Goal: Answer question/provide support: Share knowledge or assist other users

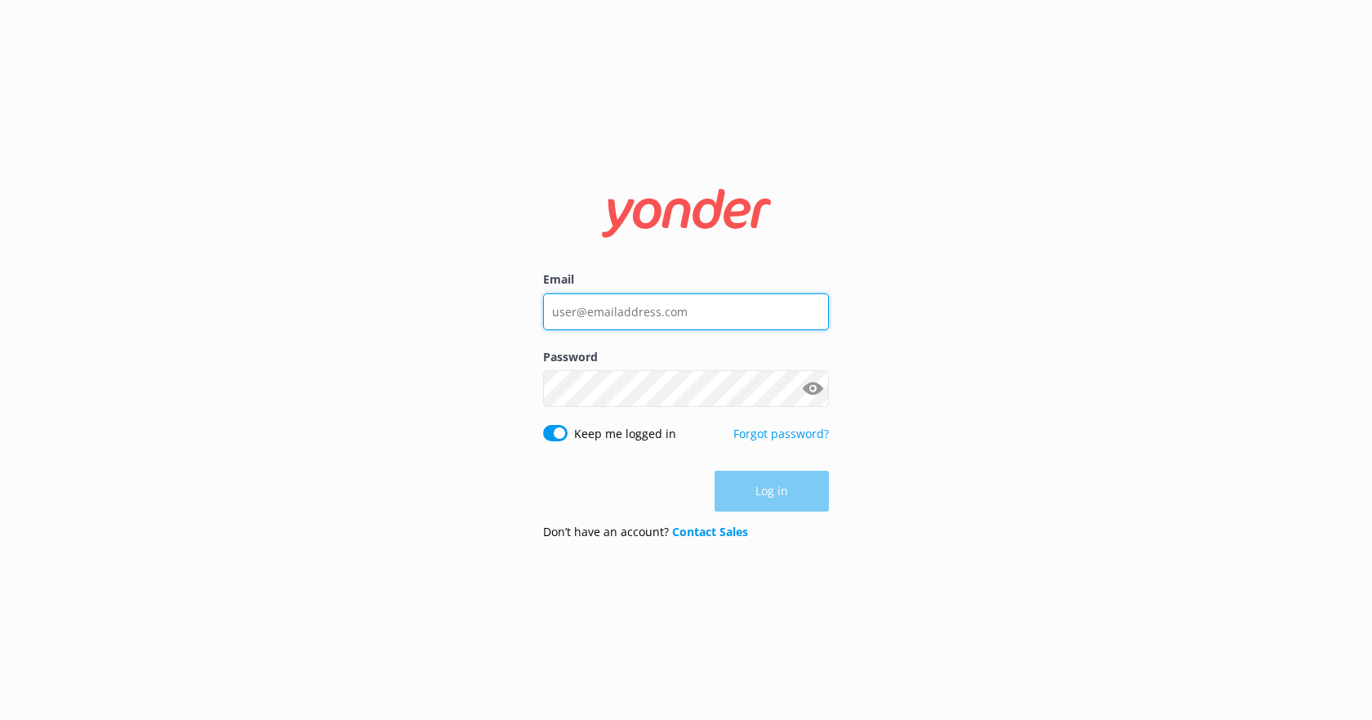
type input "[EMAIL_ADDRESS][PERSON_NAME][DOMAIN_NAME]"
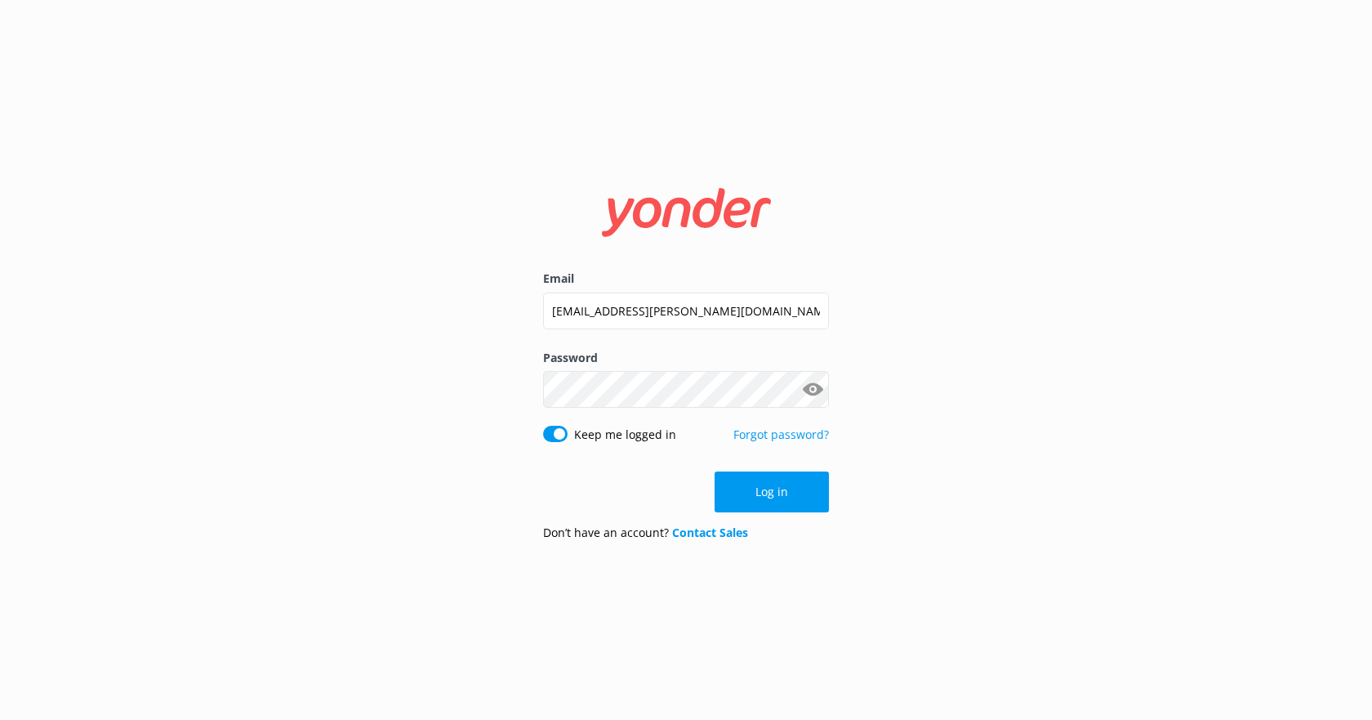
click at [795, 488] on div "Log in" at bounding box center [686, 491] width 286 height 41
click at [792, 494] on button "Log in" at bounding box center [772, 491] width 114 height 41
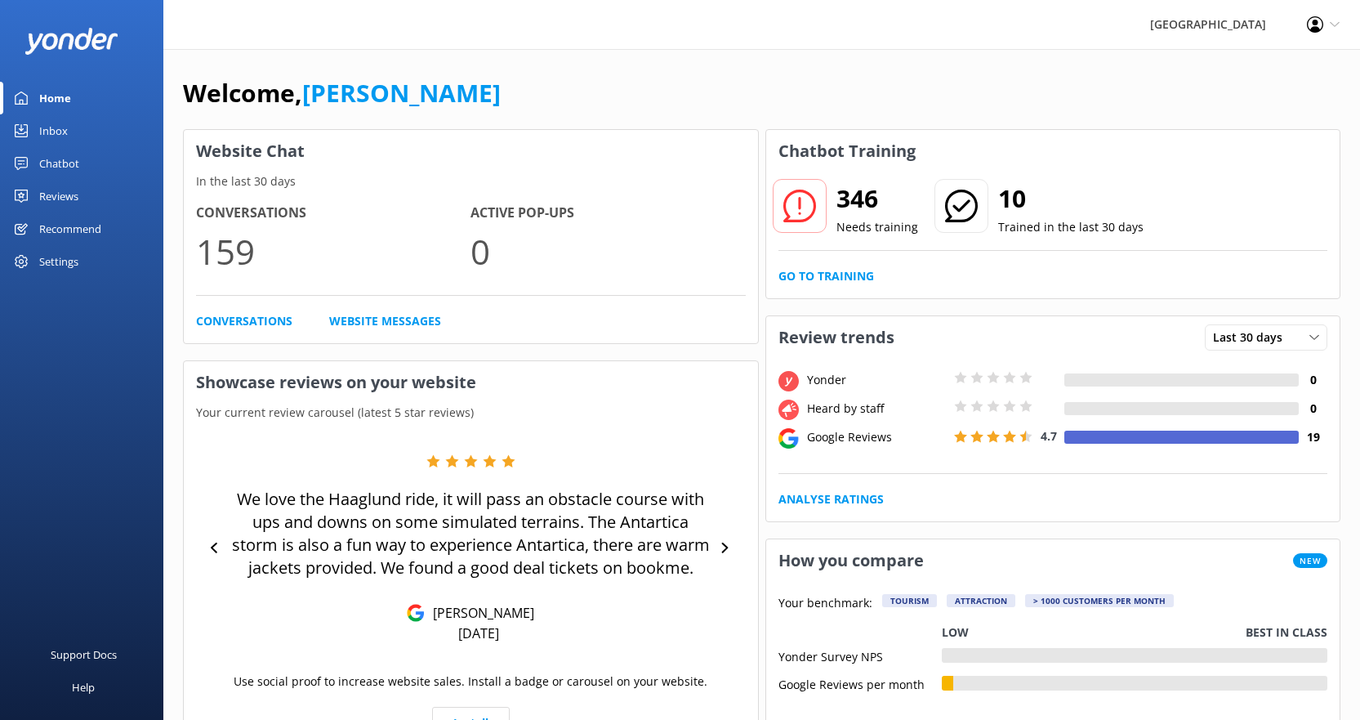
click at [59, 131] on div "Inbox" at bounding box center [53, 130] width 29 height 33
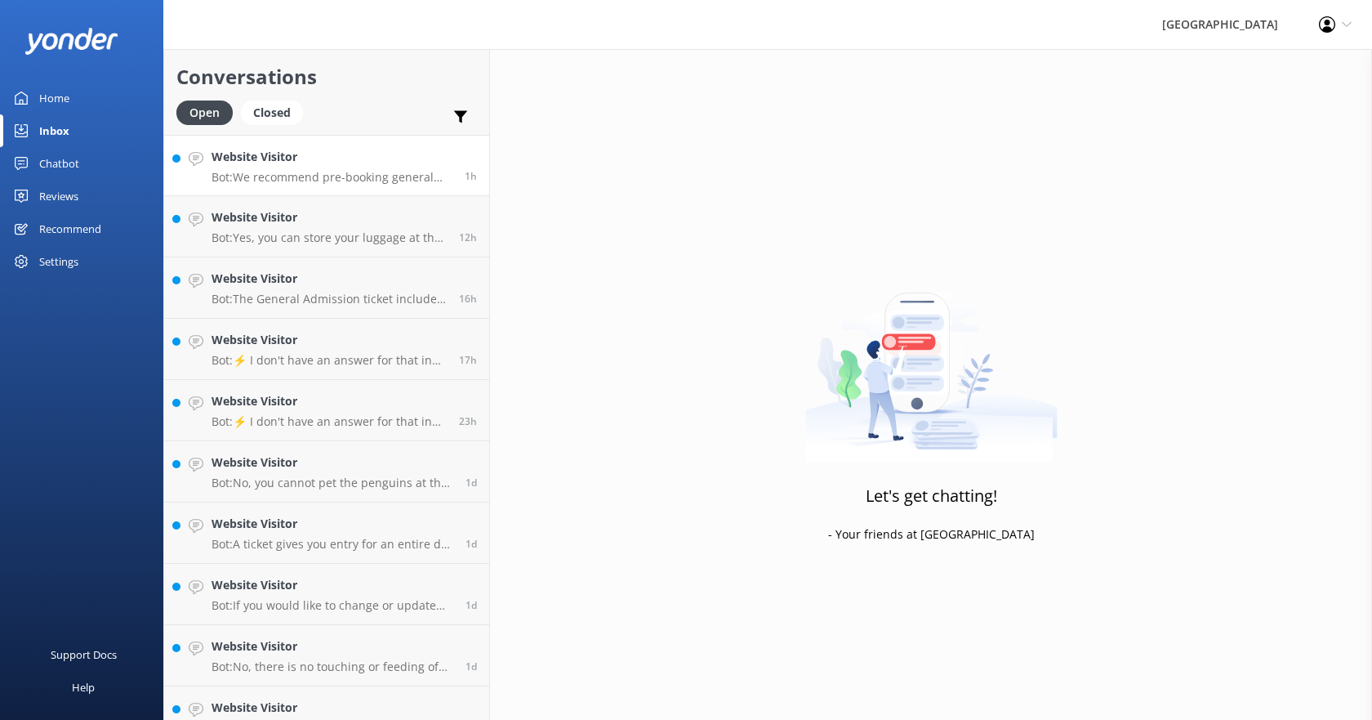
click at [346, 169] on div "Website Visitor Bot: We recommend pre-booking general admission tickets in adva…" at bounding box center [332, 165] width 241 height 35
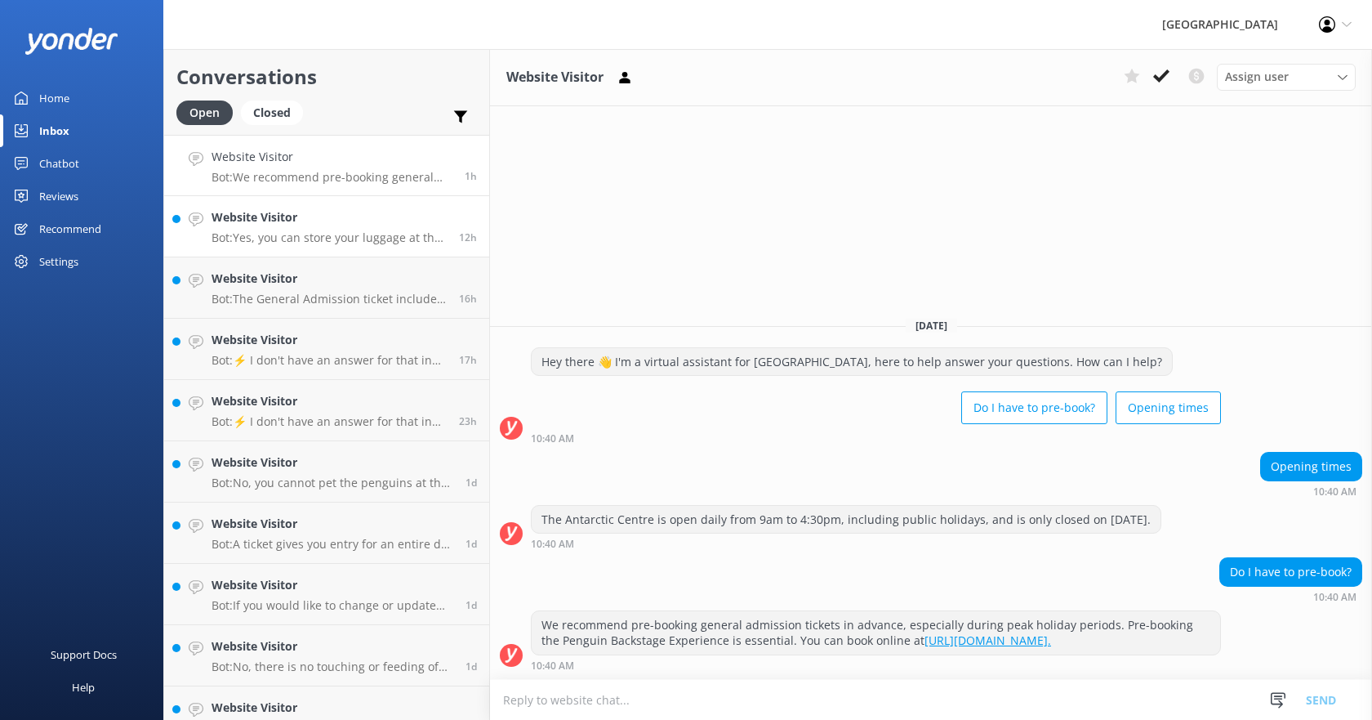
click at [332, 212] on h4 "Website Visitor" at bounding box center [329, 217] width 235 height 18
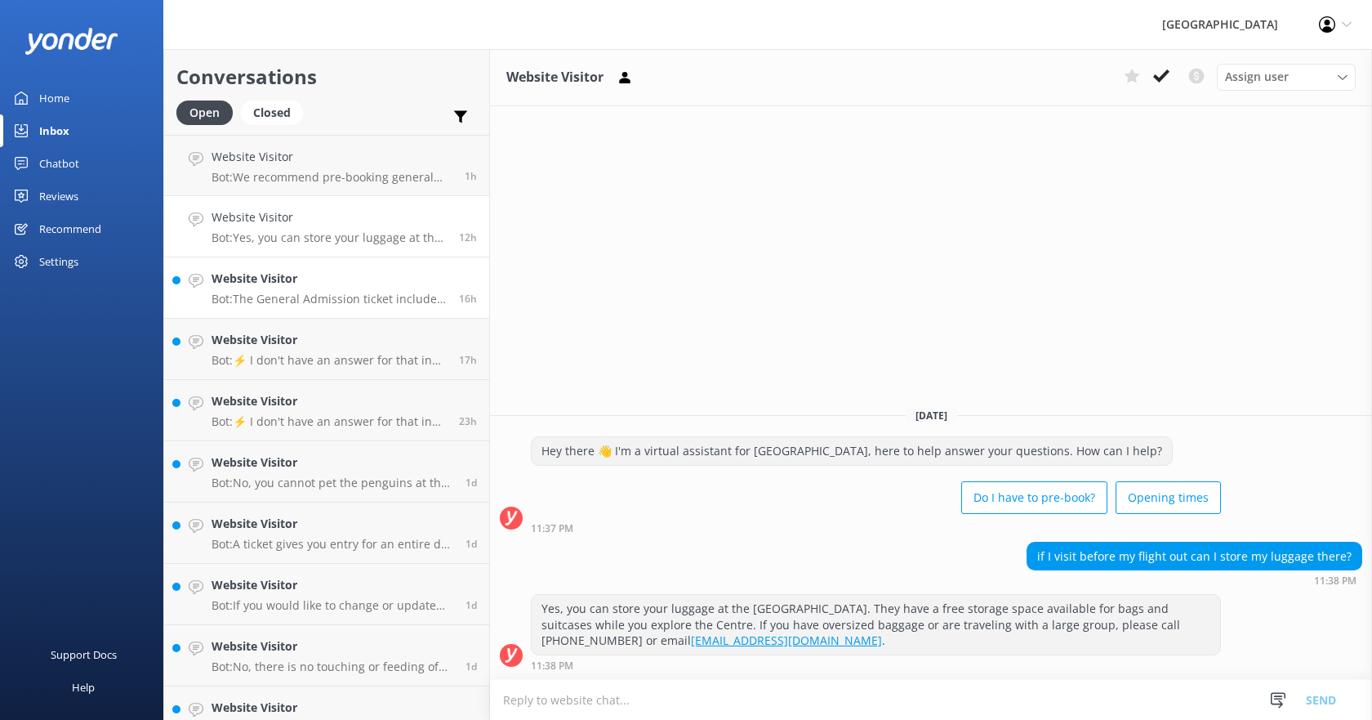
click at [326, 281] on h4 "Website Visitor" at bounding box center [329, 279] width 235 height 18
click at [340, 342] on h4 "Website Visitor" at bounding box center [329, 340] width 235 height 18
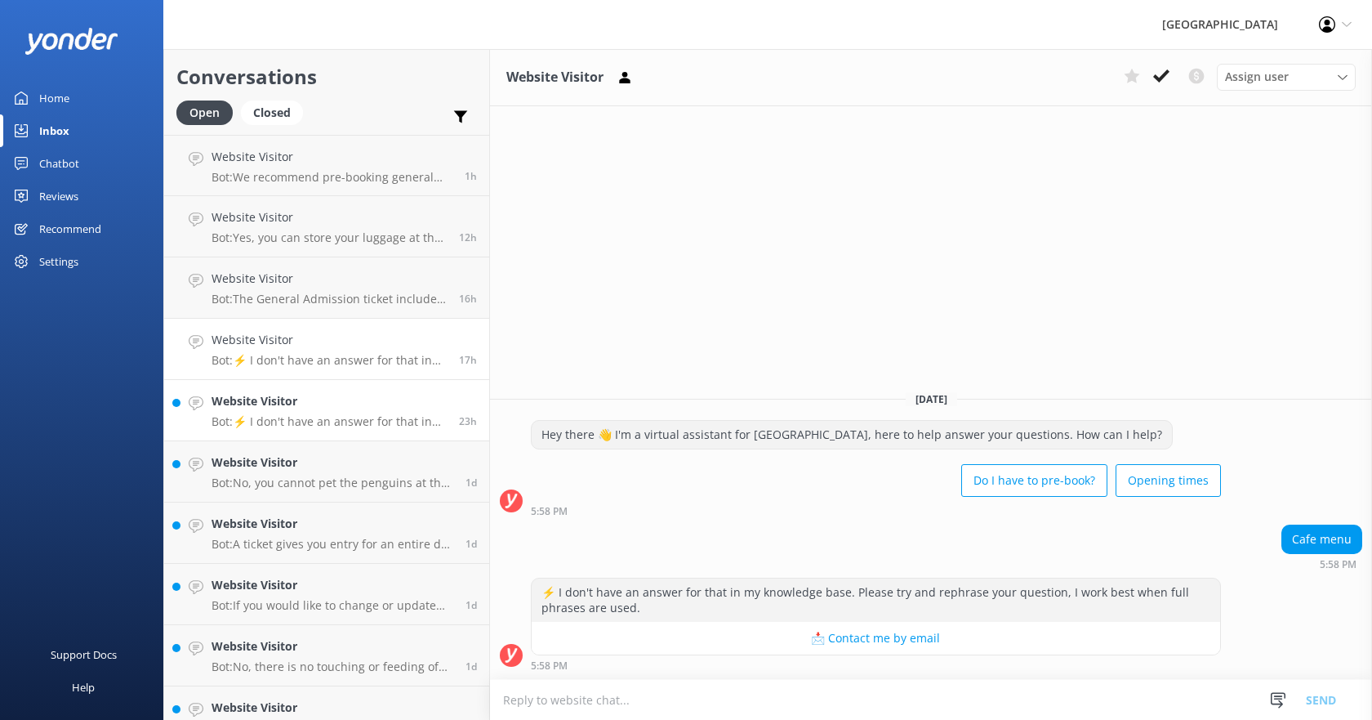
click at [323, 414] on p "Bot: ⚡ I don't have an answer for that in my knowledge base. Please try and rep…" at bounding box center [329, 421] width 235 height 15
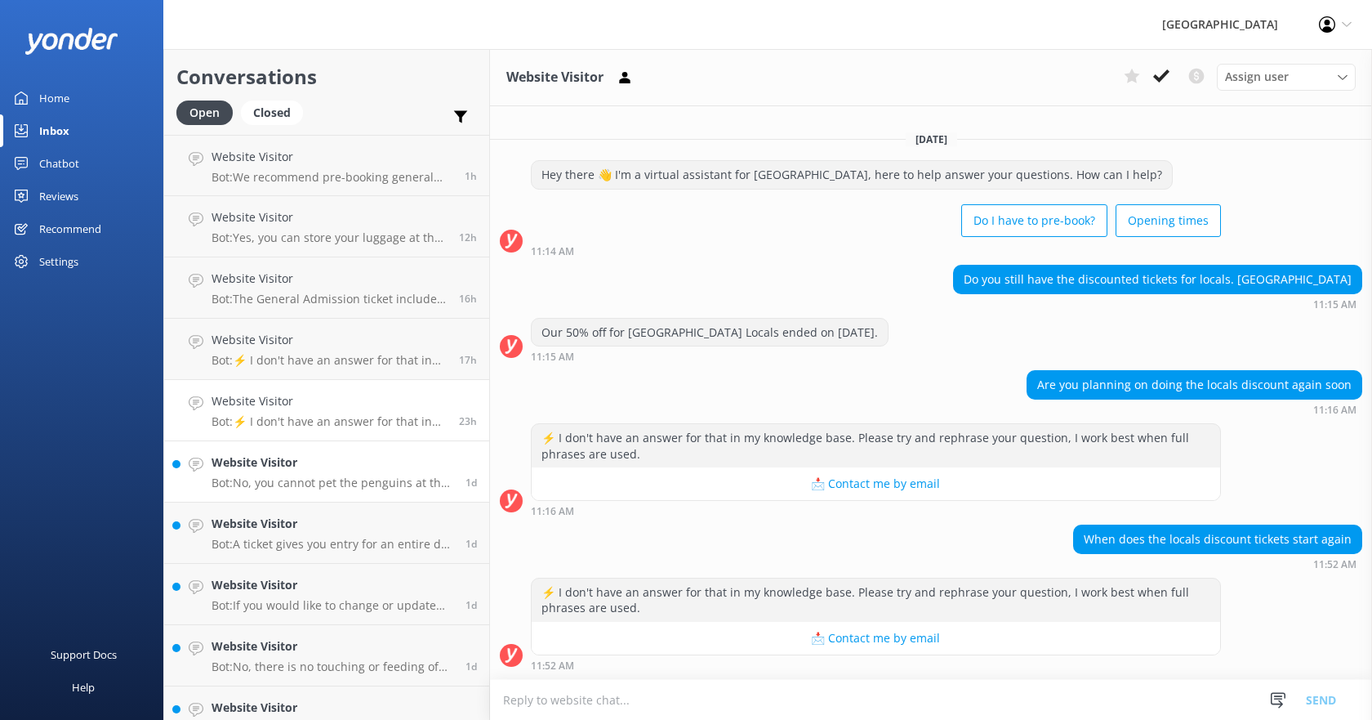
click at [334, 446] on link "Website Visitor Bot: No, you cannot pet the penguins at the [GEOGRAPHIC_DATA]. …" at bounding box center [326, 471] width 325 height 61
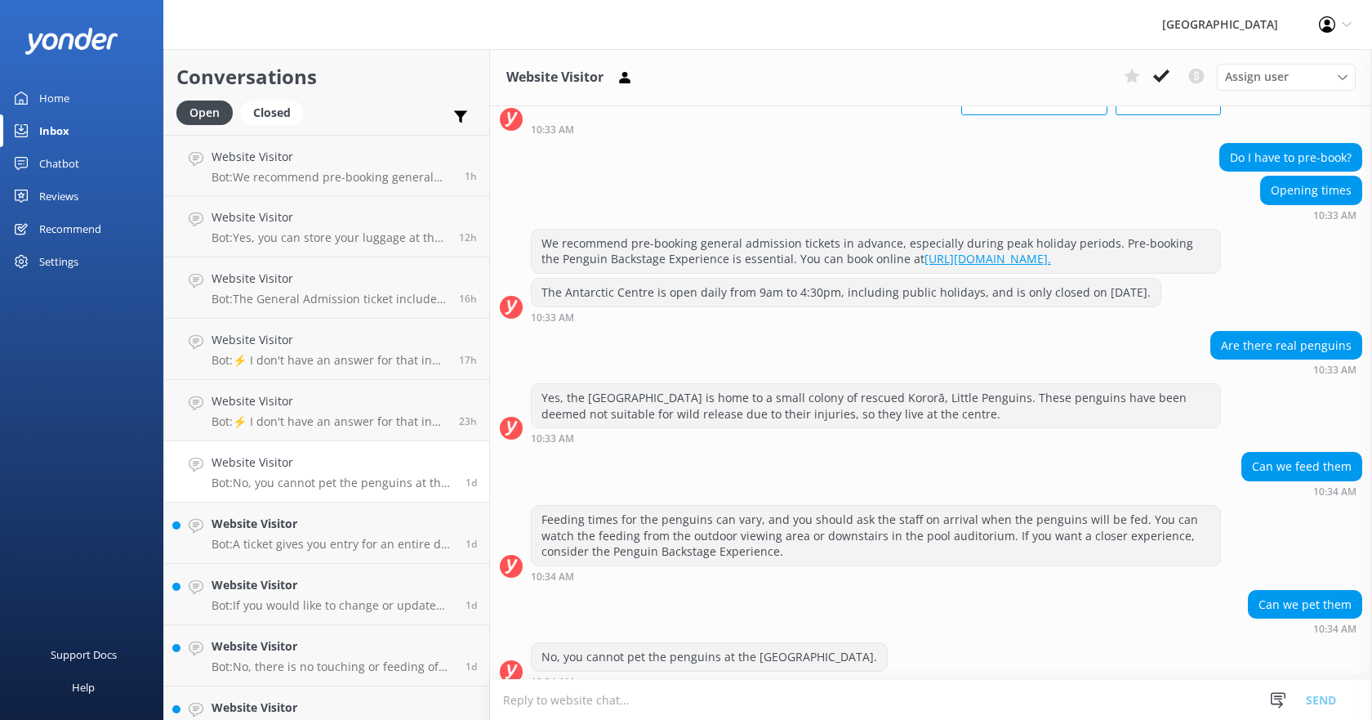
scroll to position [127, 0]
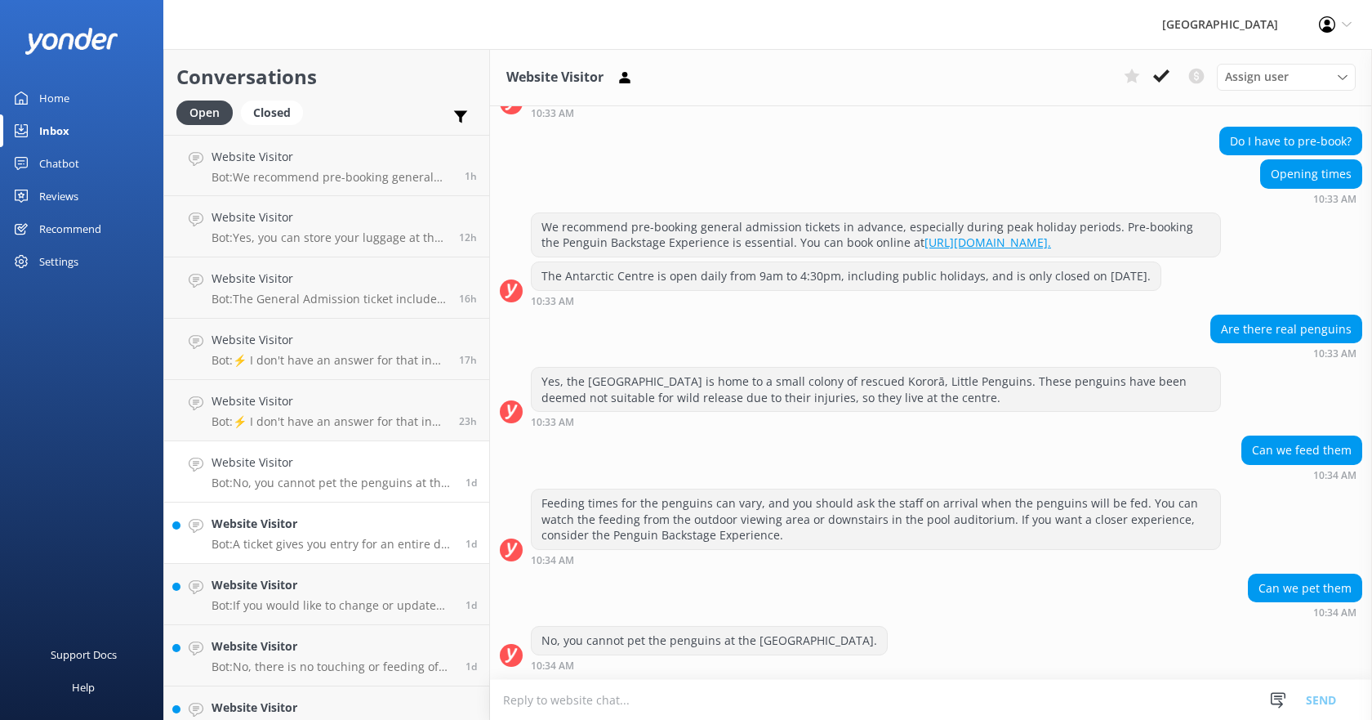
click at [359, 542] on p "Bot: A ticket gives you entry for an entire day starting from 9am, so you can a…" at bounding box center [333, 544] width 242 height 15
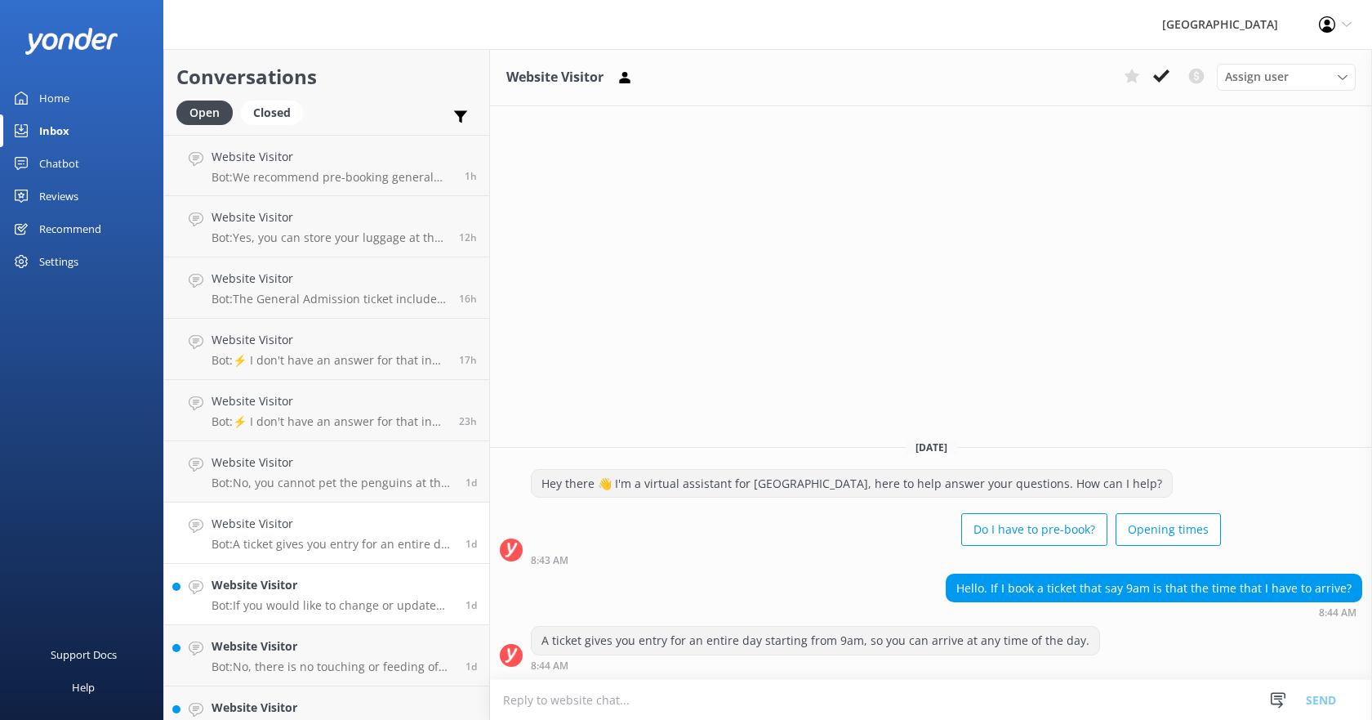
click at [305, 585] on h4 "Website Visitor" at bounding box center [333, 585] width 242 height 18
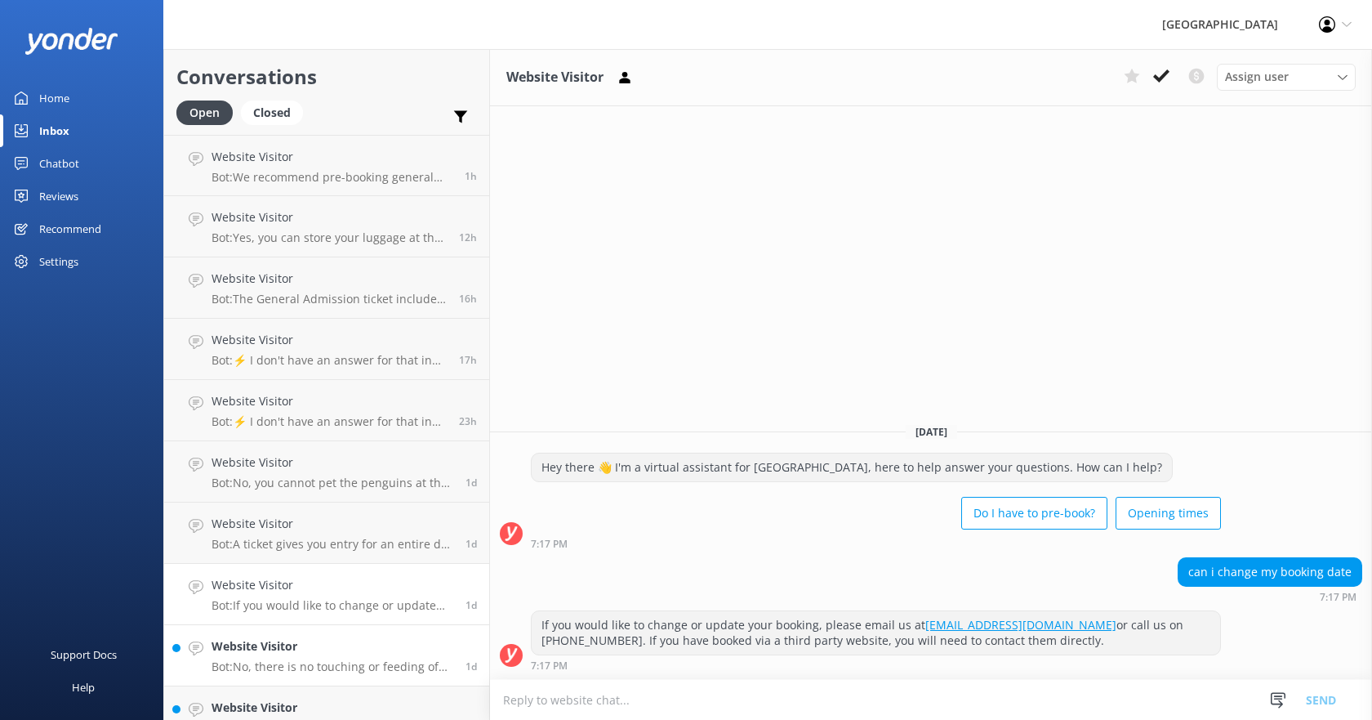
click at [343, 640] on h4 "Website Visitor" at bounding box center [333, 646] width 242 height 18
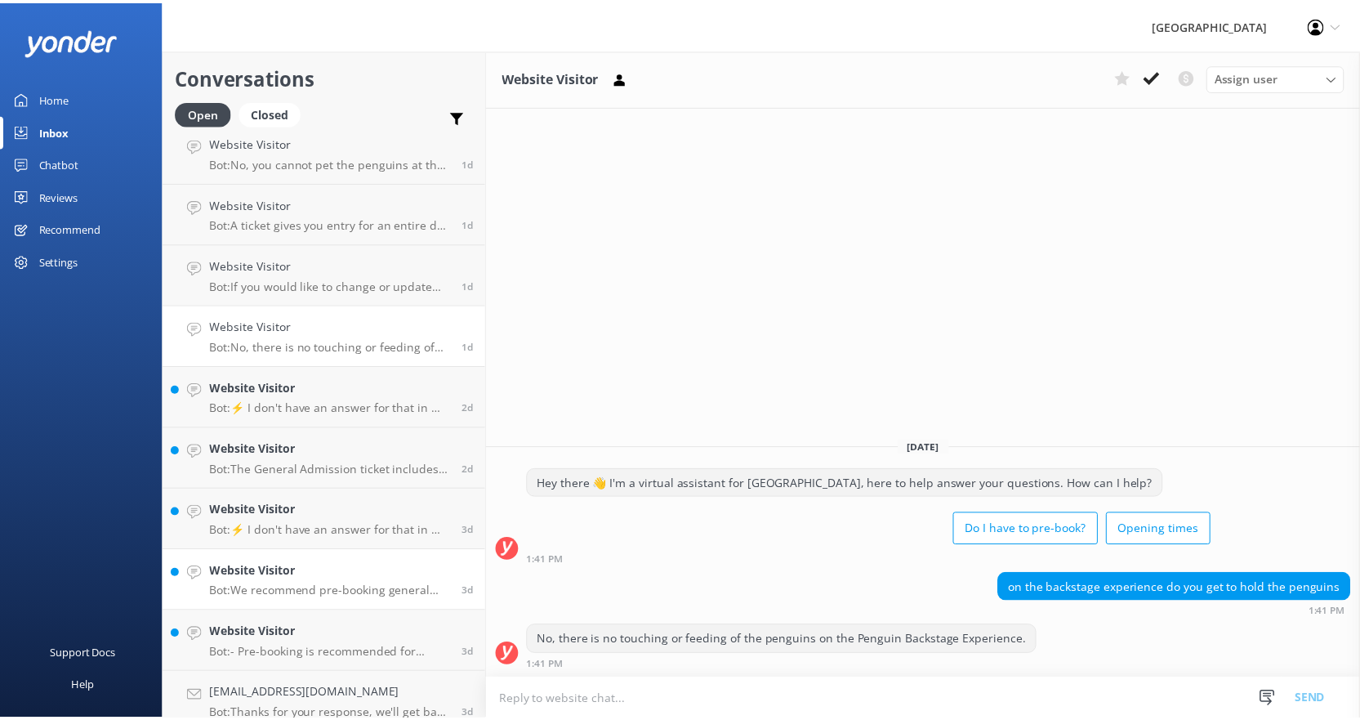
scroll to position [327, 0]
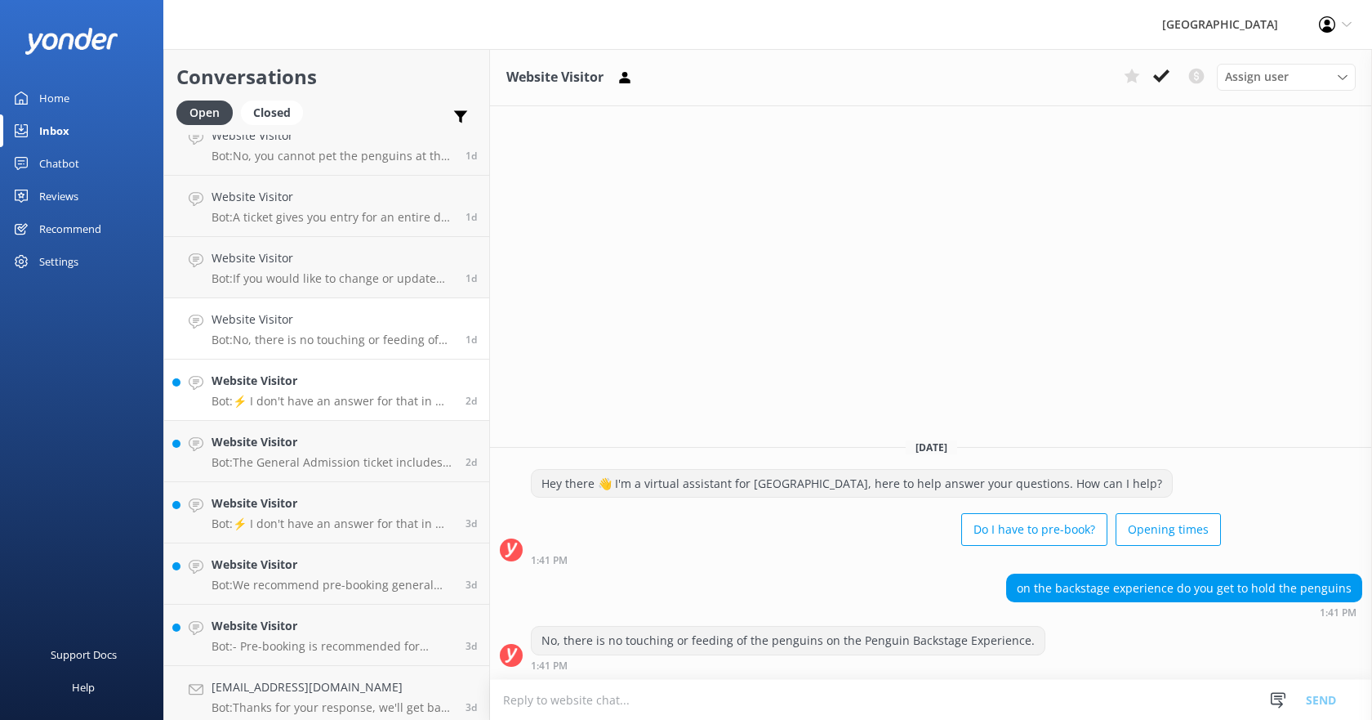
click at [313, 381] on h4 "Website Visitor" at bounding box center [333, 381] width 242 height 18
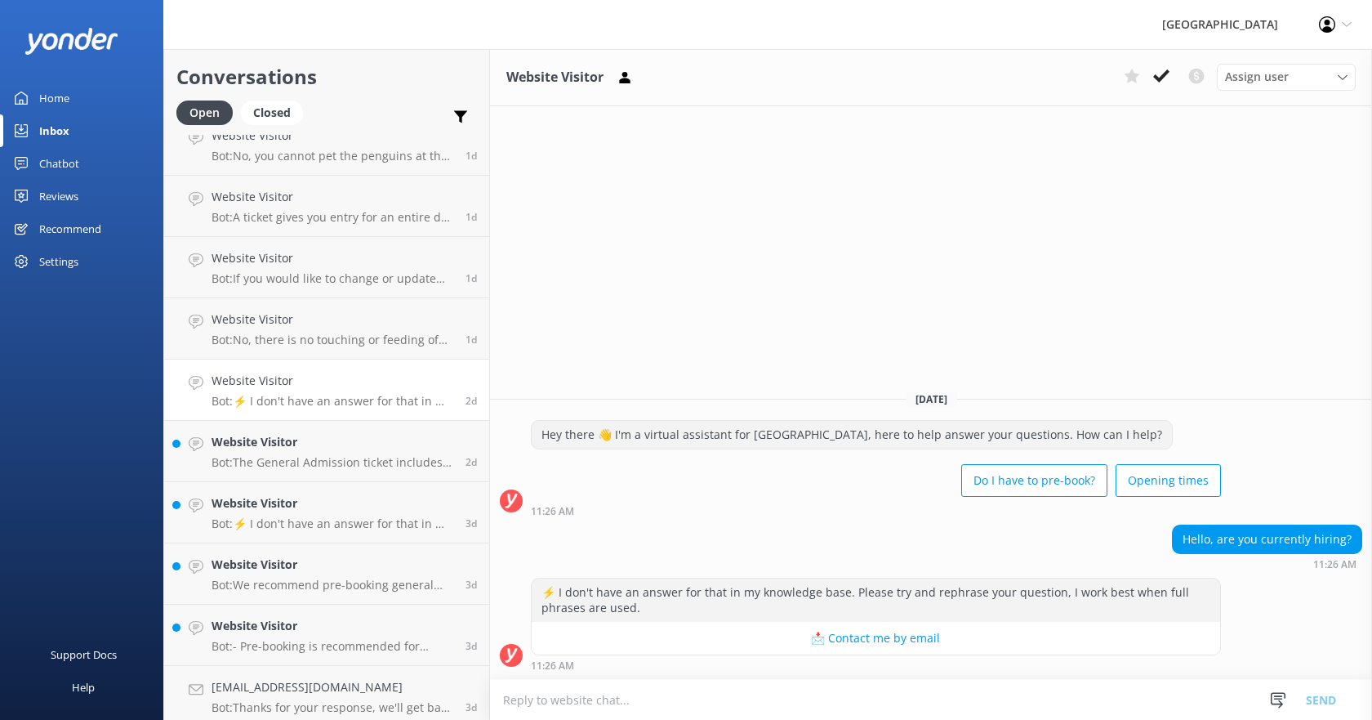
click at [53, 96] on div "Home" at bounding box center [54, 98] width 30 height 33
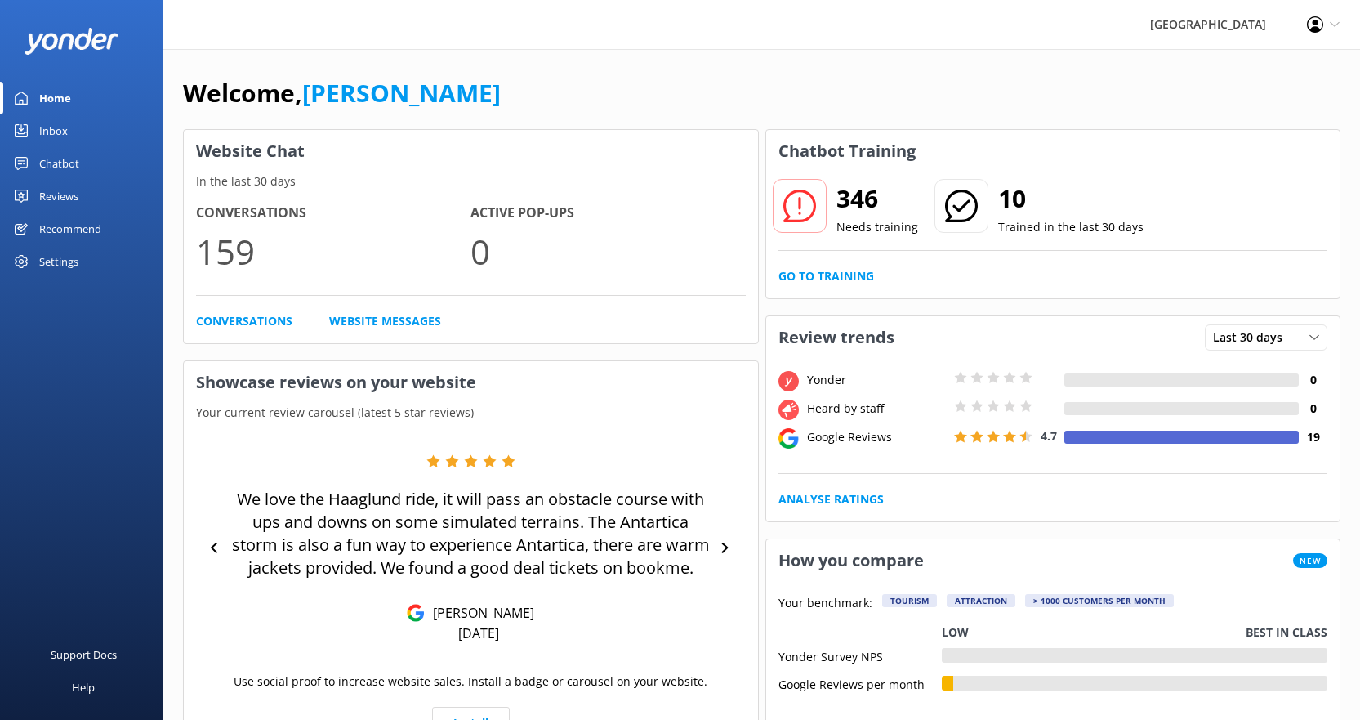
click at [1326, 31] on div "Profile Settings Logout" at bounding box center [1323, 24] width 74 height 49
click at [55, 158] on div "Chatbot" at bounding box center [59, 163] width 40 height 33
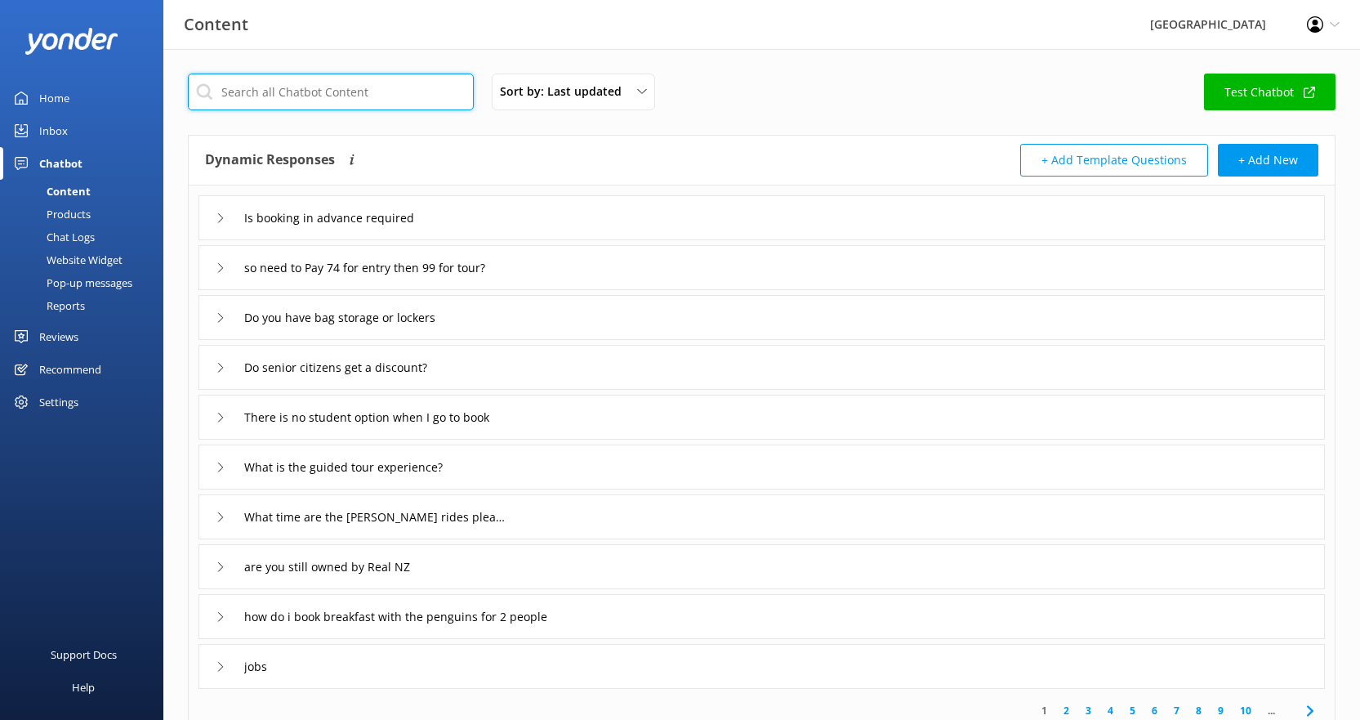
click at [418, 93] on input "text" at bounding box center [331, 92] width 286 height 37
type input "hiring"
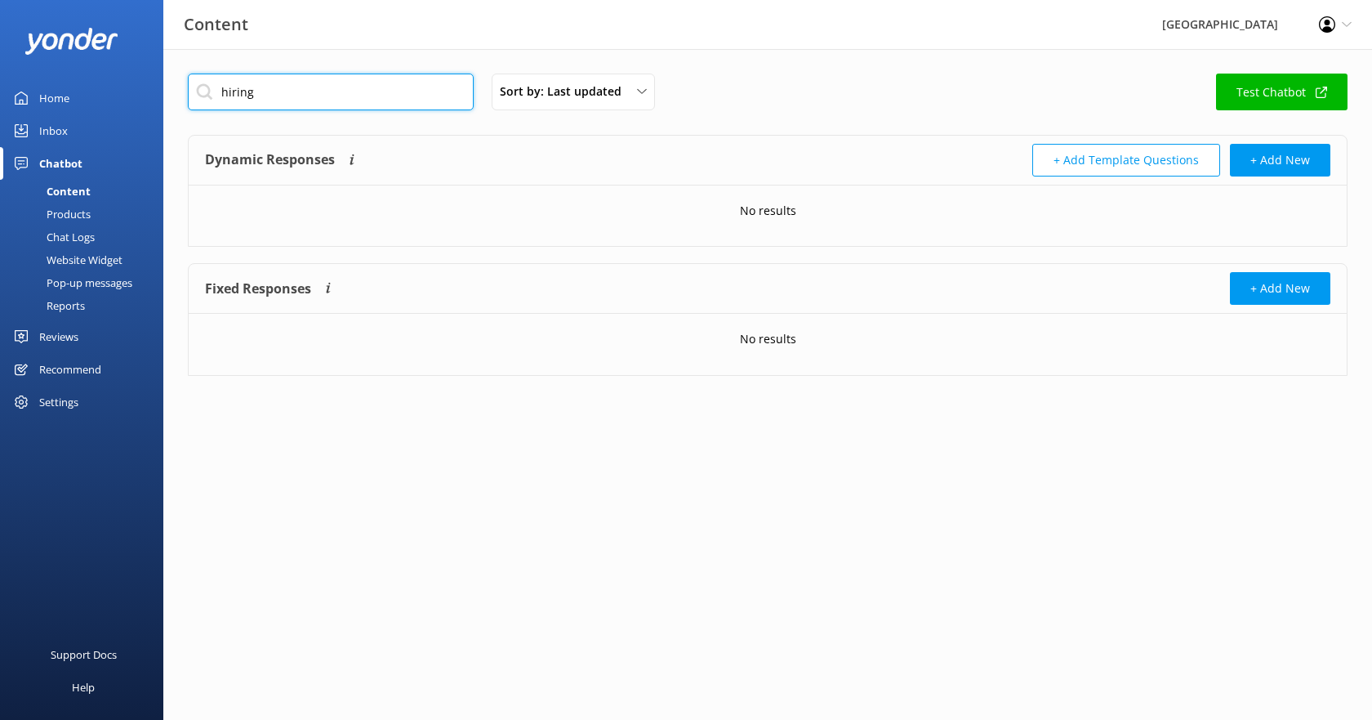
click at [328, 96] on input "hiring" at bounding box center [331, 92] width 286 height 37
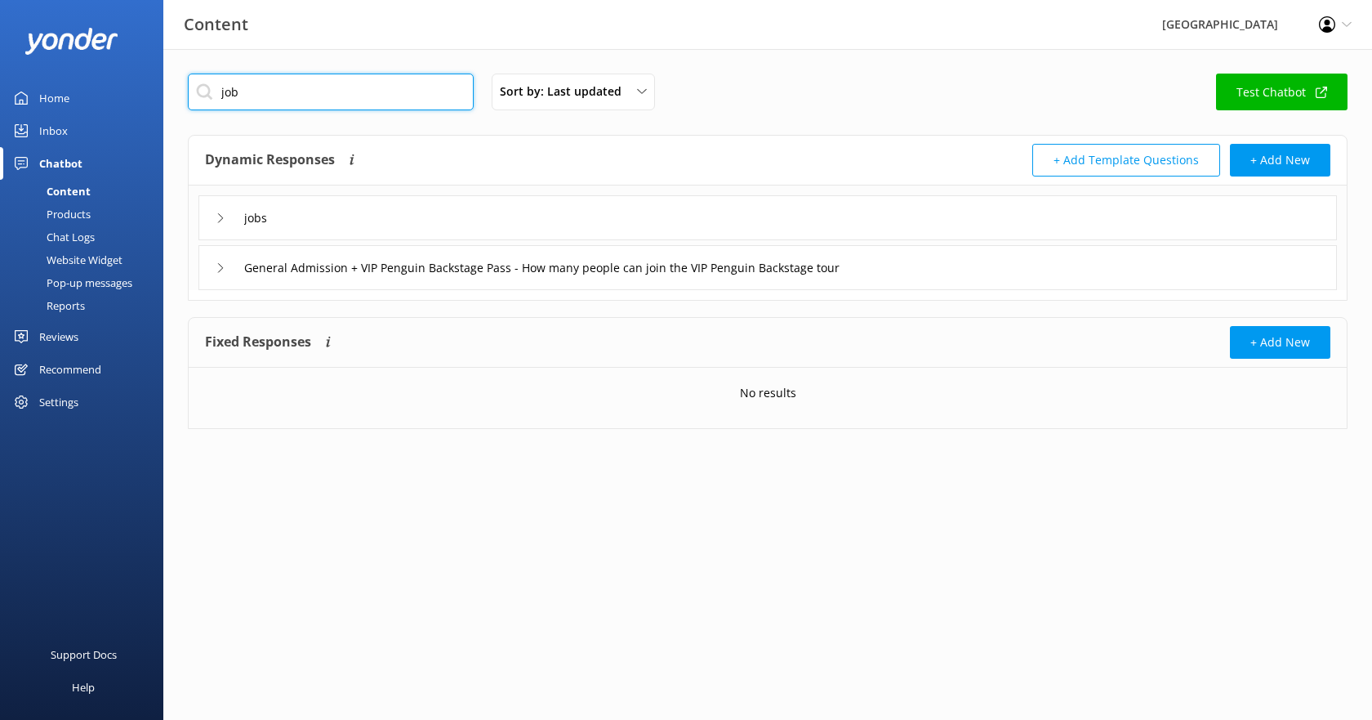
type input "job"
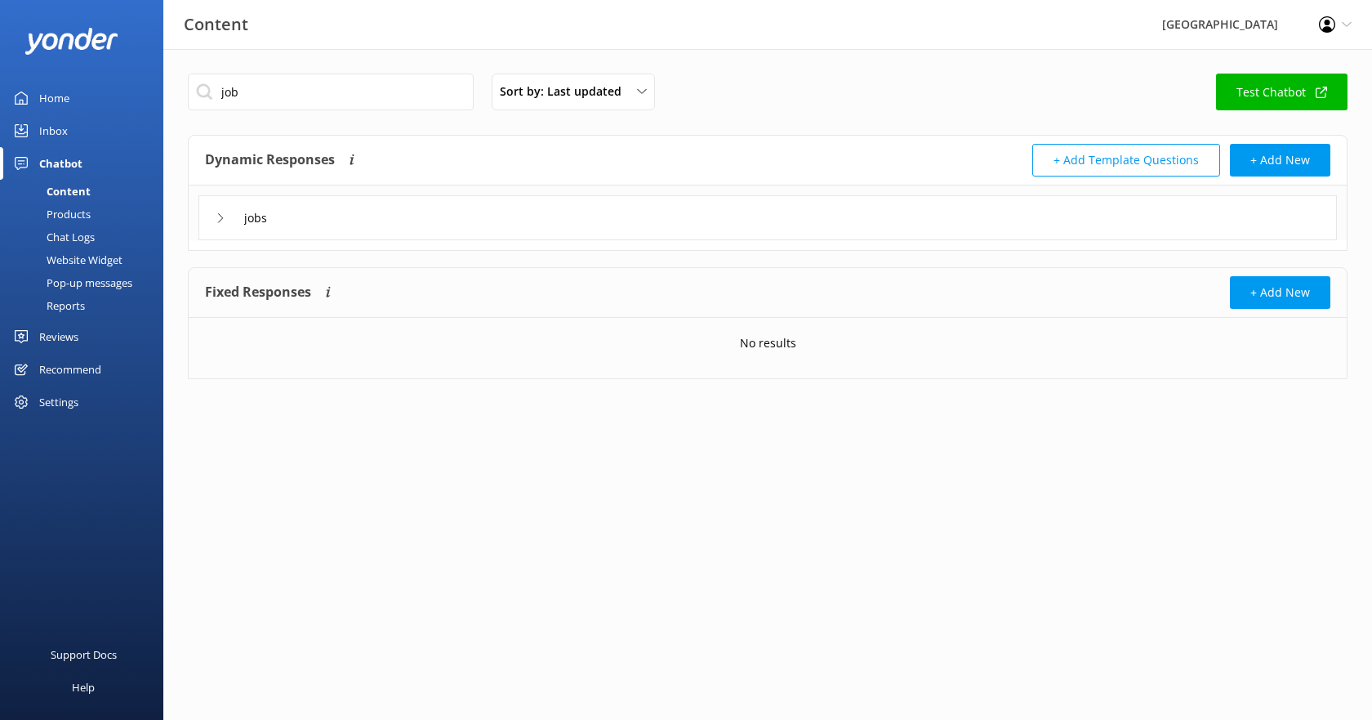
click at [310, 232] on div "jobs" at bounding box center [767, 217] width 1139 height 45
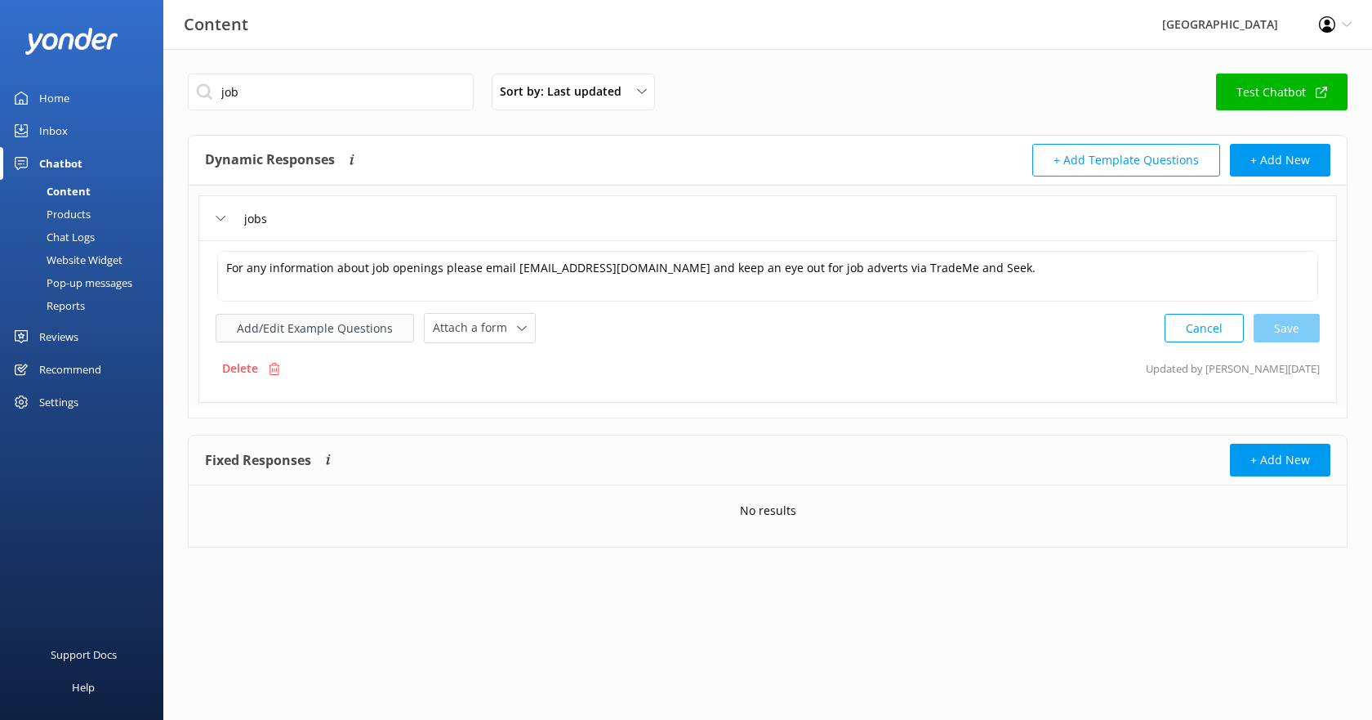
click at [331, 328] on button "Add/Edit Example Questions" at bounding box center [315, 328] width 198 height 29
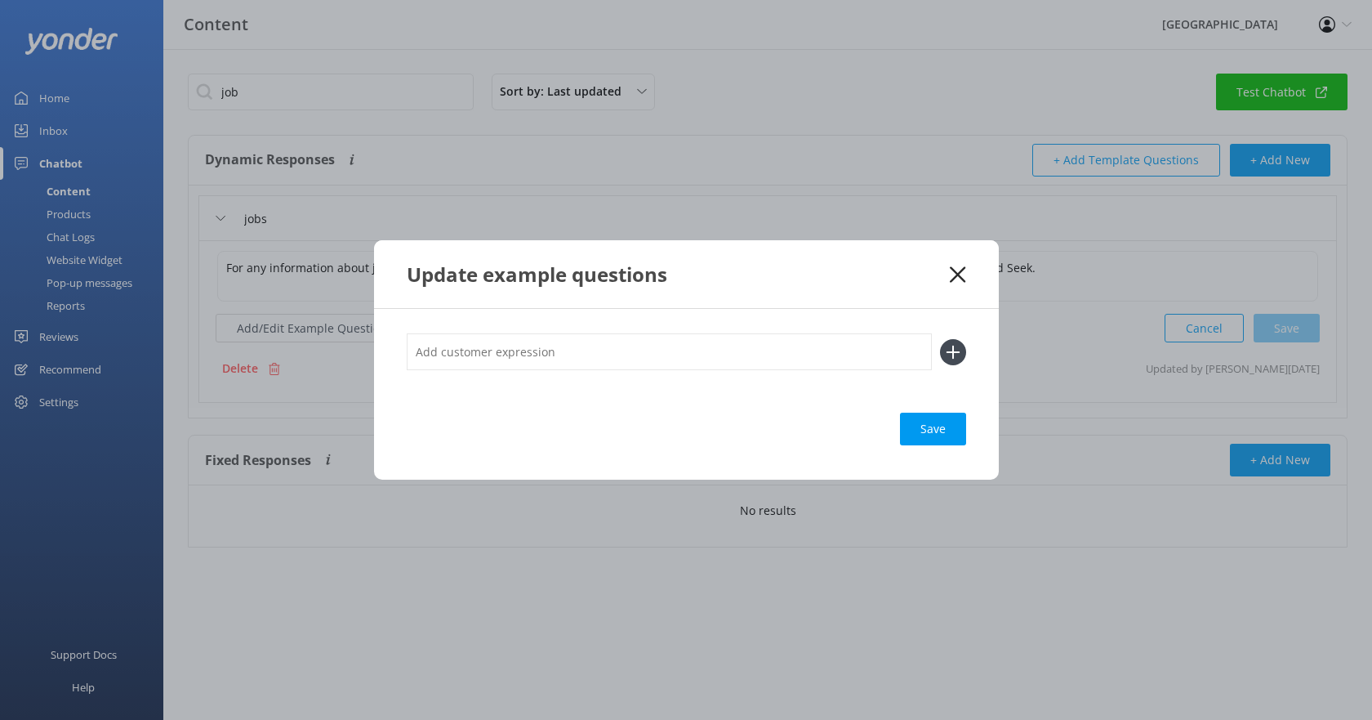
click at [485, 353] on input "text" at bounding box center [669, 351] width 525 height 37
click at [437, 350] on input "Ar eyou hiring?" at bounding box center [669, 351] width 525 height 37
type input "Are you hiring?"
click at [950, 356] on icon at bounding box center [953, 352] width 26 height 26
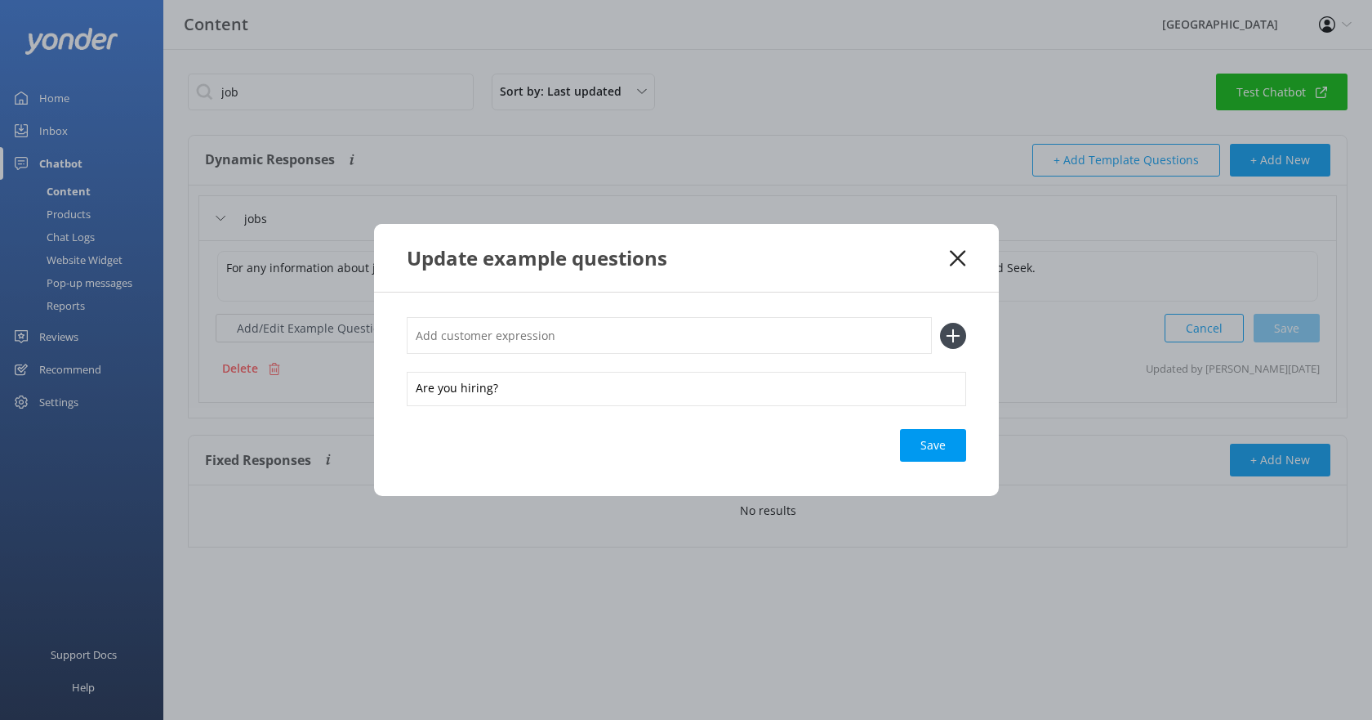
click at [713, 337] on input "text" at bounding box center [669, 335] width 525 height 37
click at [515, 335] on input "what positions ar eyou hiring for?" at bounding box center [669, 335] width 525 height 37
type input "what positions are you hiring for?"
click at [952, 341] on icon at bounding box center [953, 336] width 26 height 26
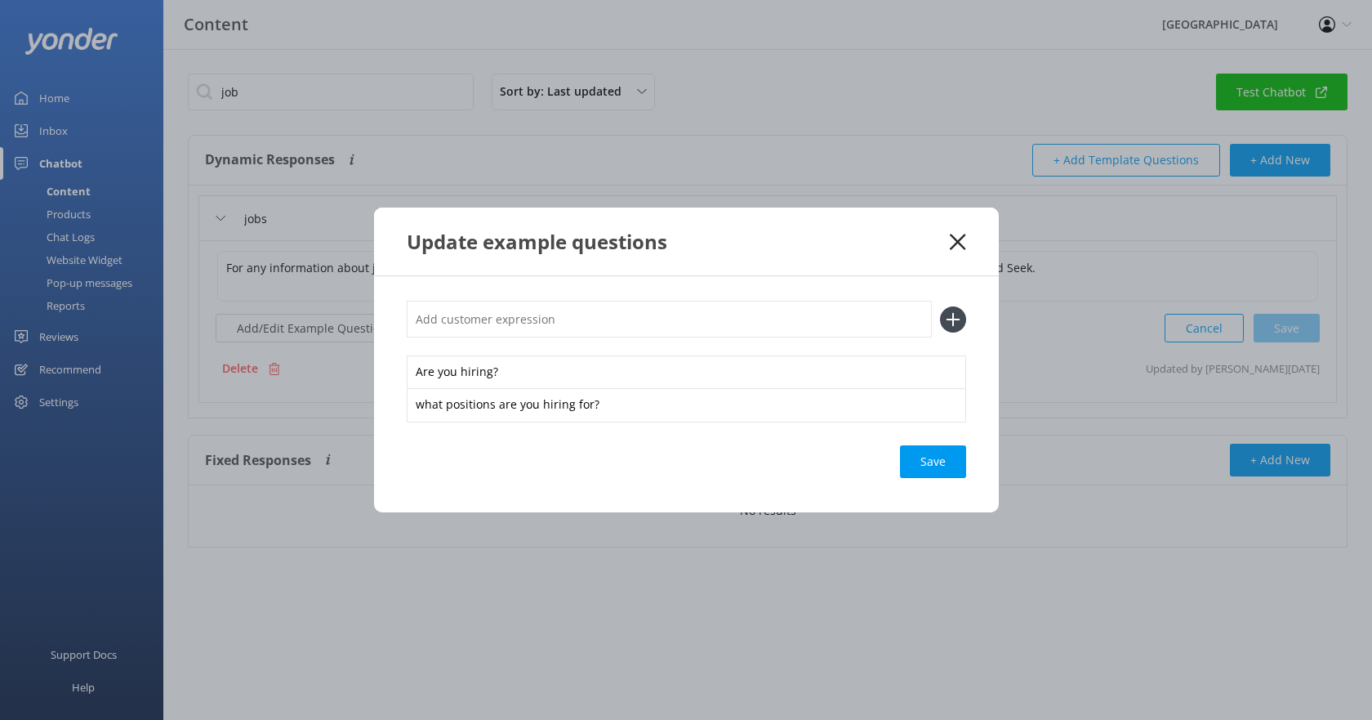
click at [652, 323] on input "text" at bounding box center [669, 319] width 525 height 37
type input "how to get a job"
click at [937, 461] on div "Save" at bounding box center [933, 461] width 66 height 33
click at [928, 461] on div "Save" at bounding box center [933, 461] width 66 height 33
click at [957, 321] on icon at bounding box center [953, 319] width 26 height 26
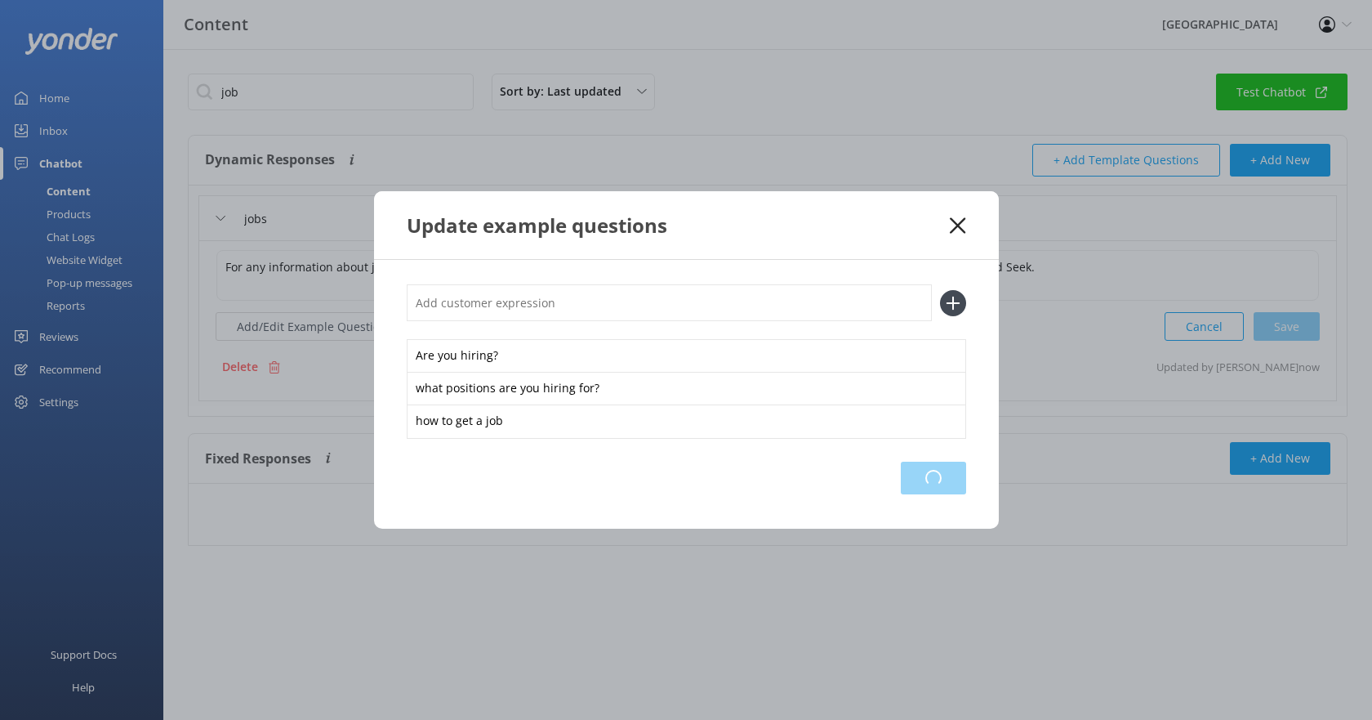
click at [932, 478] on div "Loading.." at bounding box center [933, 477] width 65 height 33
click at [954, 223] on icon at bounding box center [958, 225] width 16 height 16
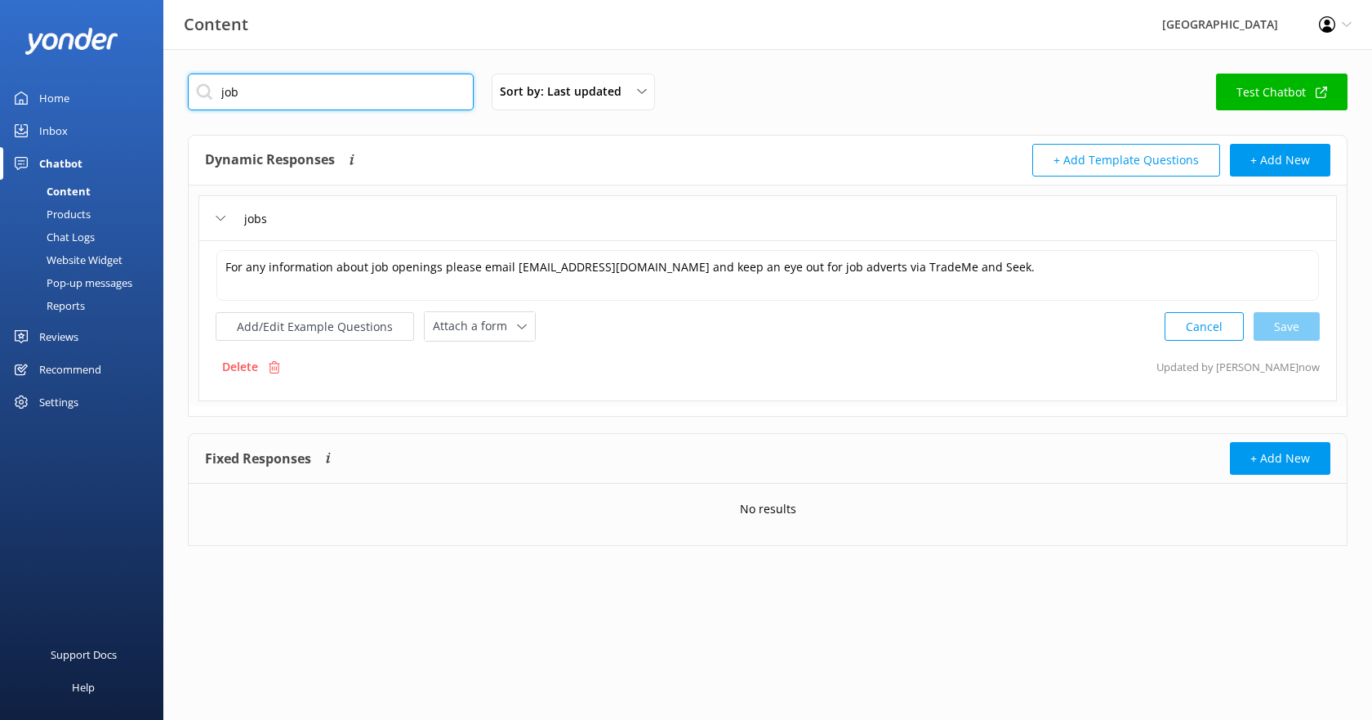
click at [285, 91] on input "job" at bounding box center [331, 92] width 286 height 37
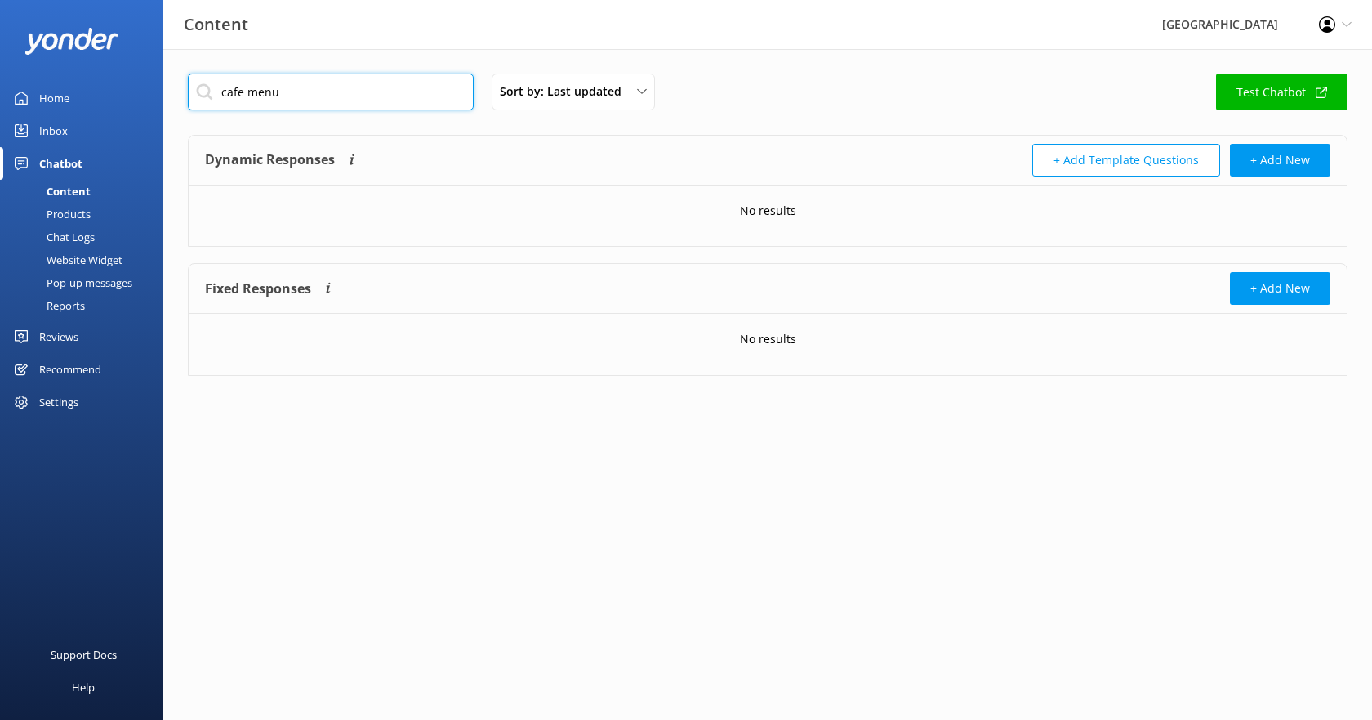
click at [261, 90] on input "cafe menu" at bounding box center [331, 92] width 286 height 37
click at [263, 92] on input "cafe" at bounding box center [331, 92] width 286 height 37
type input "c"
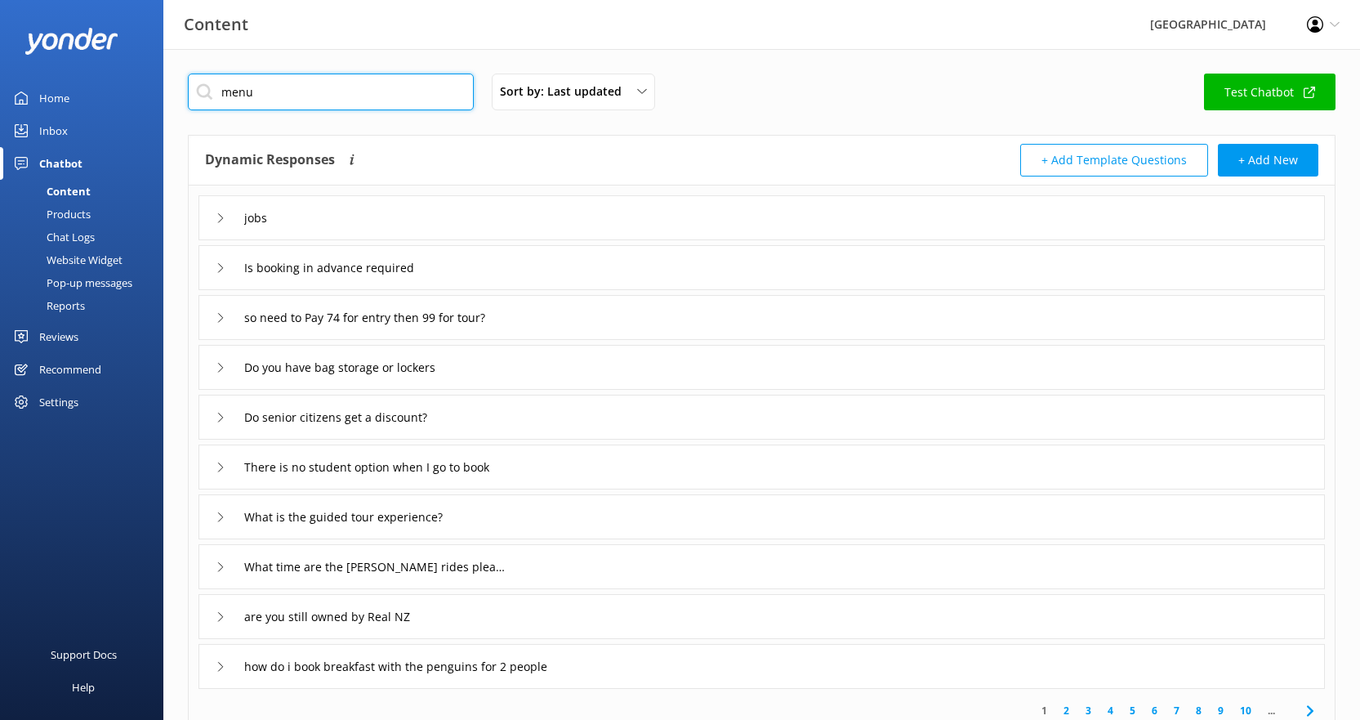
type input "menu"
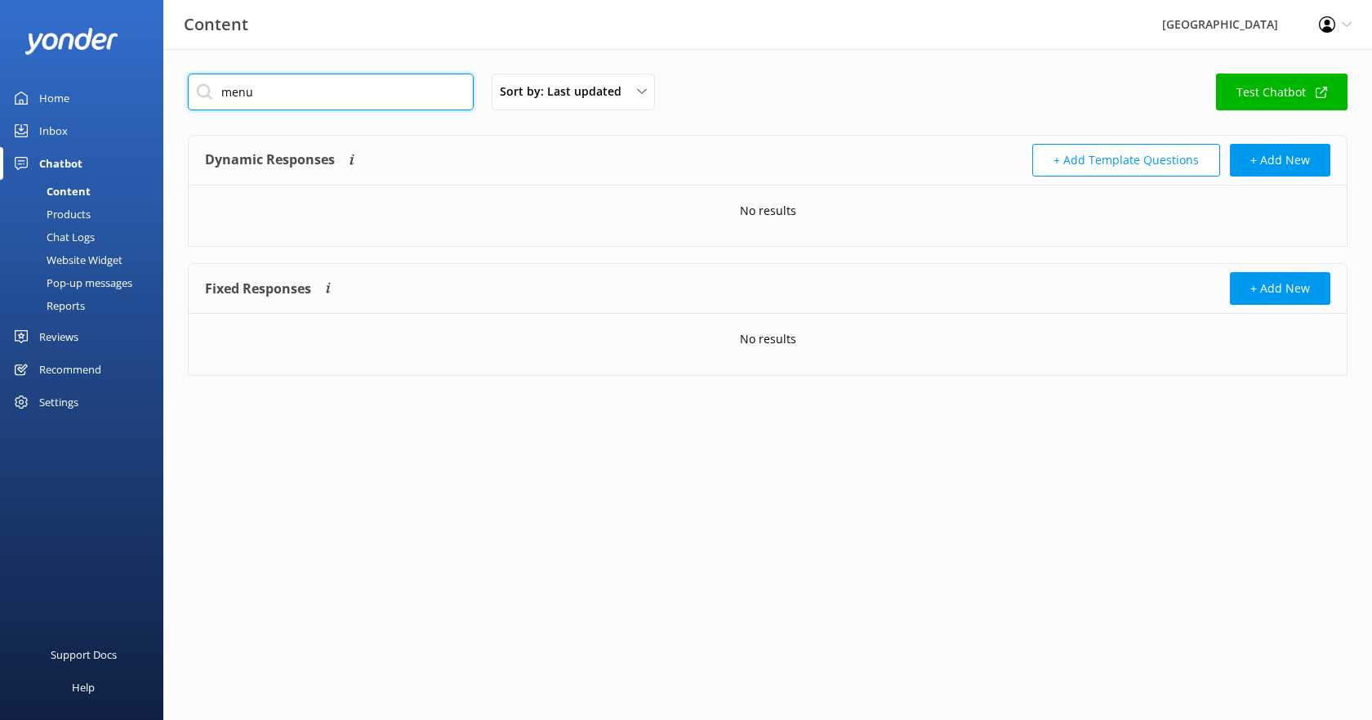
click at [263, 96] on input "menu" at bounding box center [331, 92] width 286 height 37
click at [268, 95] on input "text" at bounding box center [331, 92] width 286 height 37
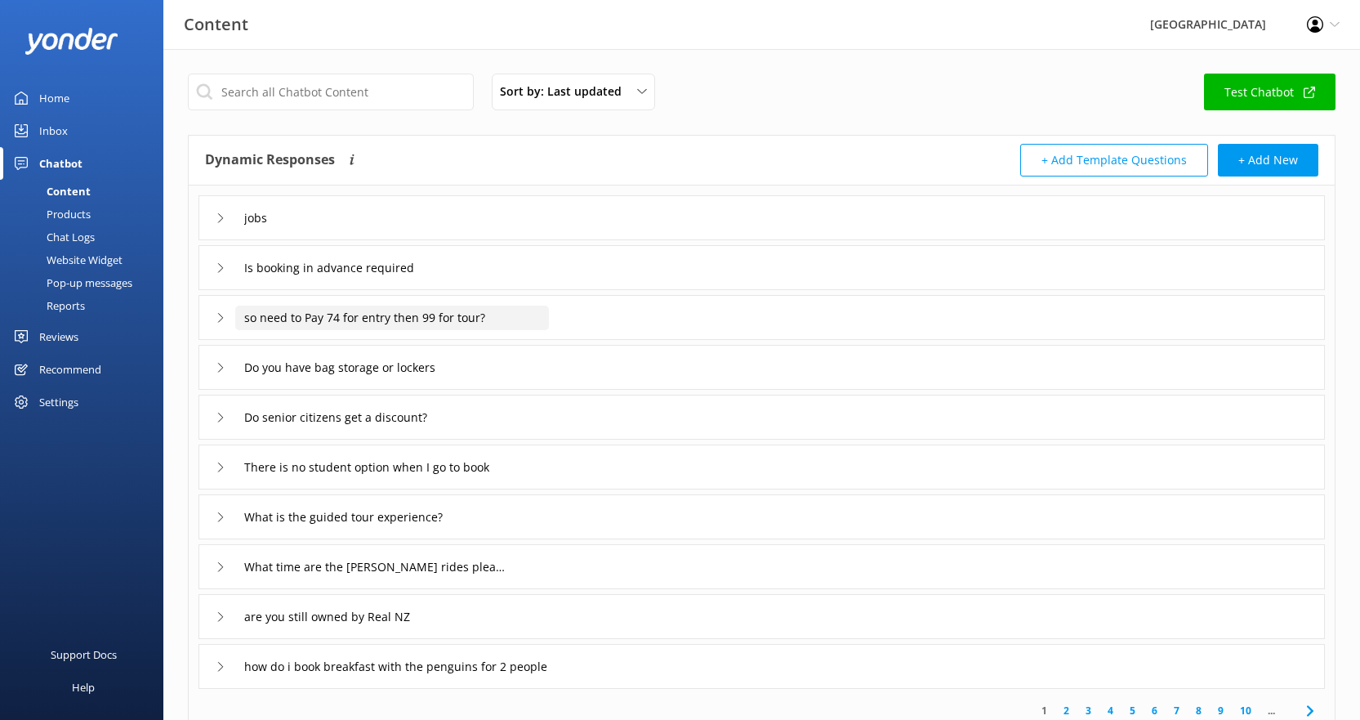
click at [430, 316] on input "so need to Pay 74 for entry then 99 for tour?" at bounding box center [392, 317] width 314 height 25
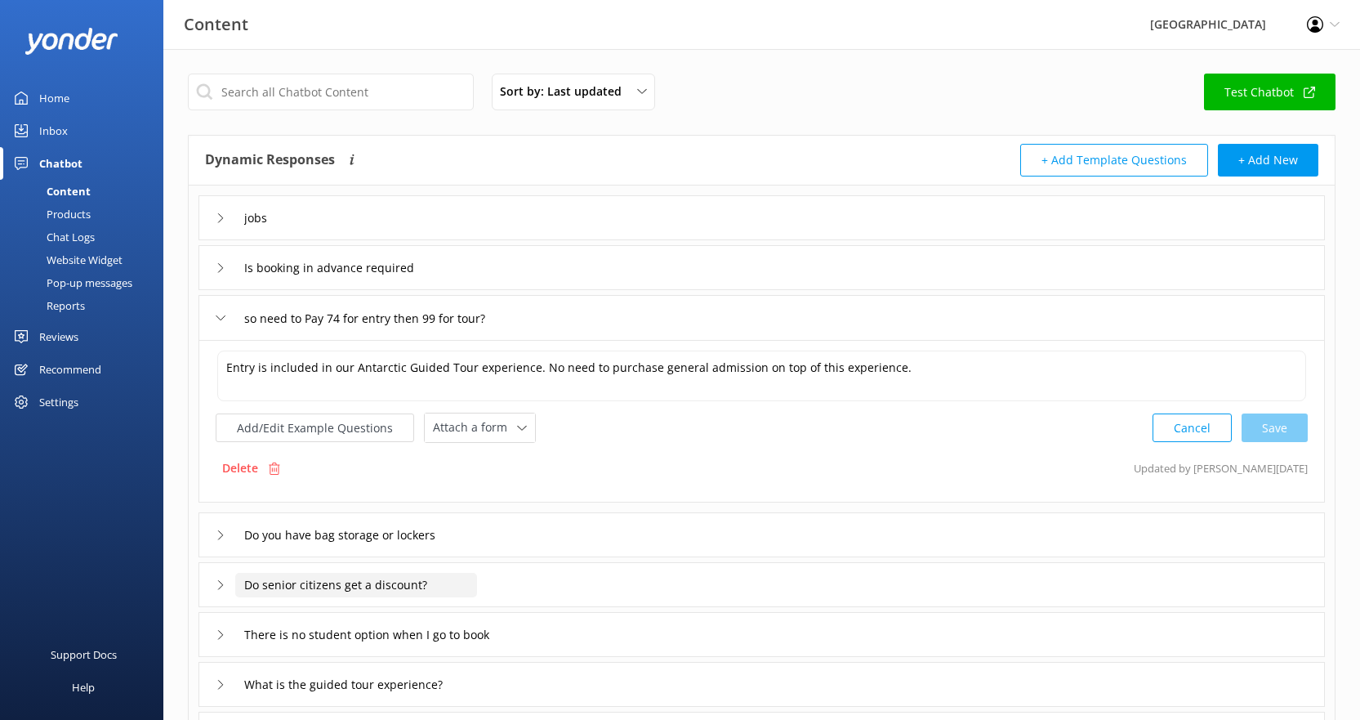
click at [340, 585] on input "Do senior citizens get a discount?" at bounding box center [356, 585] width 242 height 25
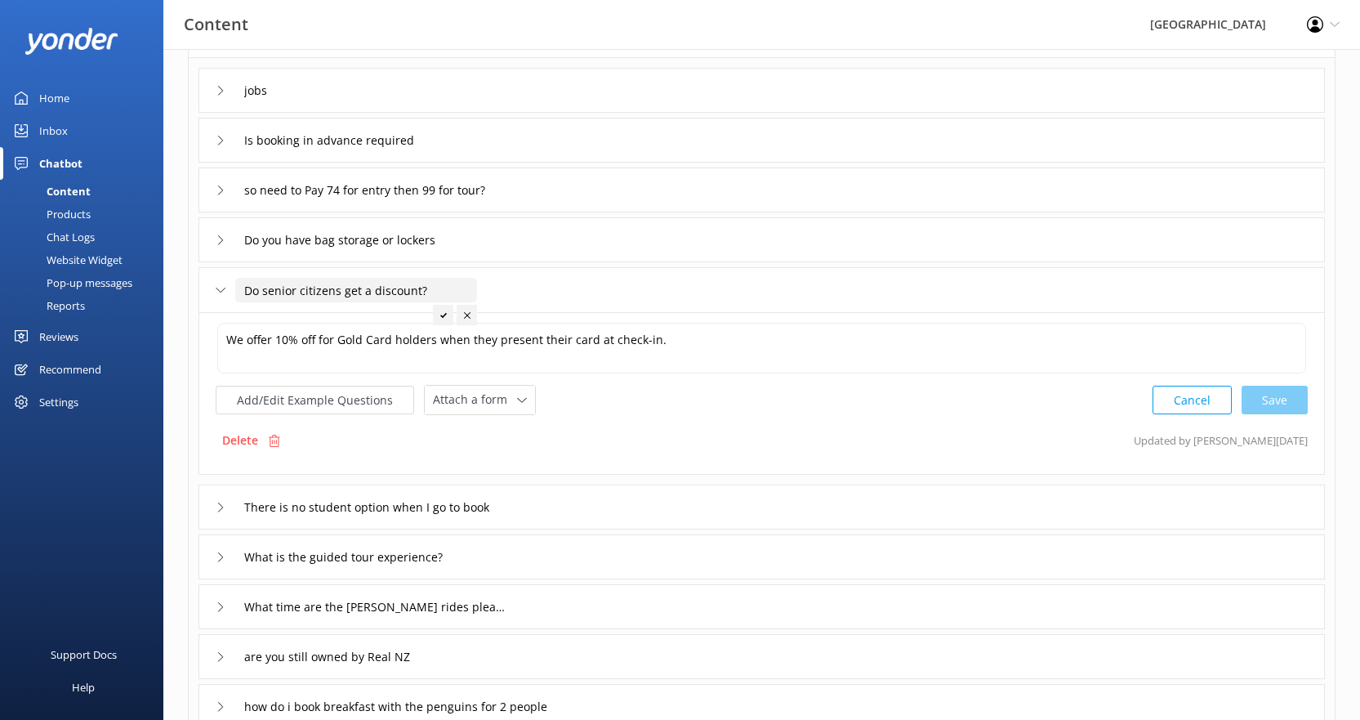
scroll to position [163, 0]
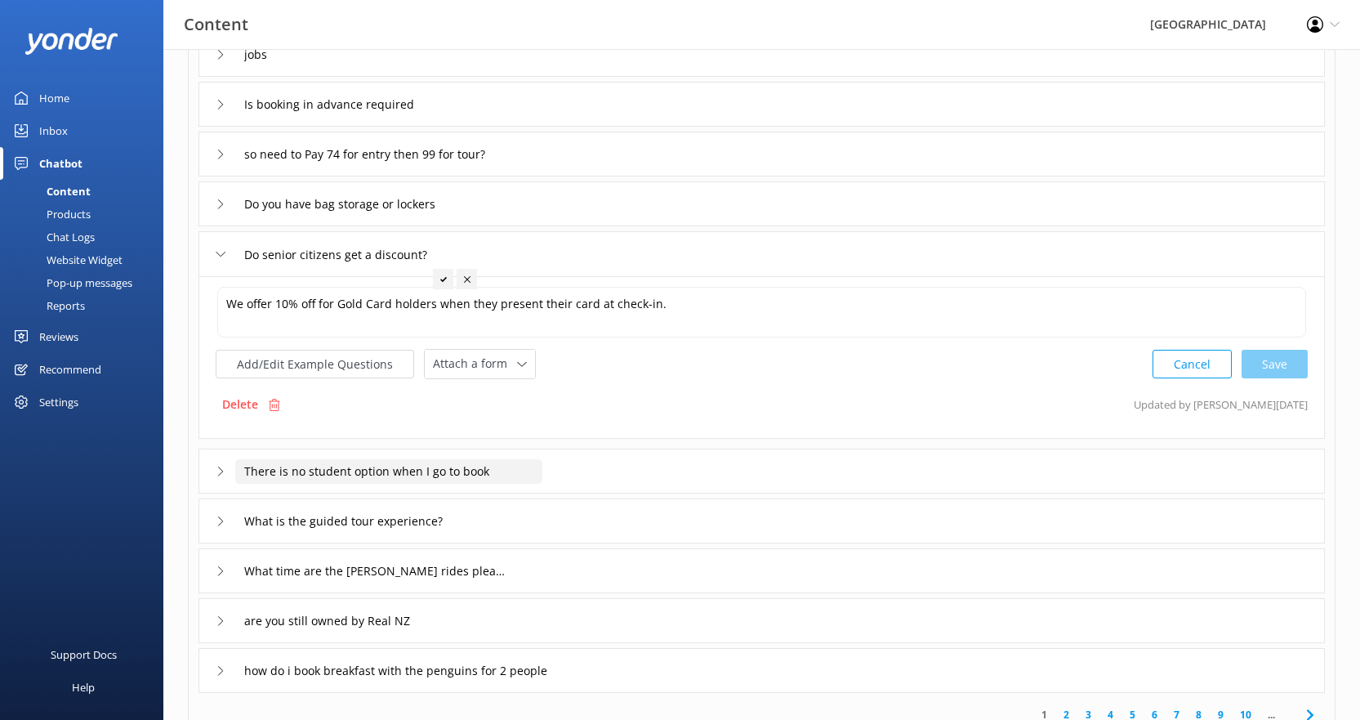
click at [425, 477] on input "There is no student option when I go to book" at bounding box center [388, 471] width 307 height 25
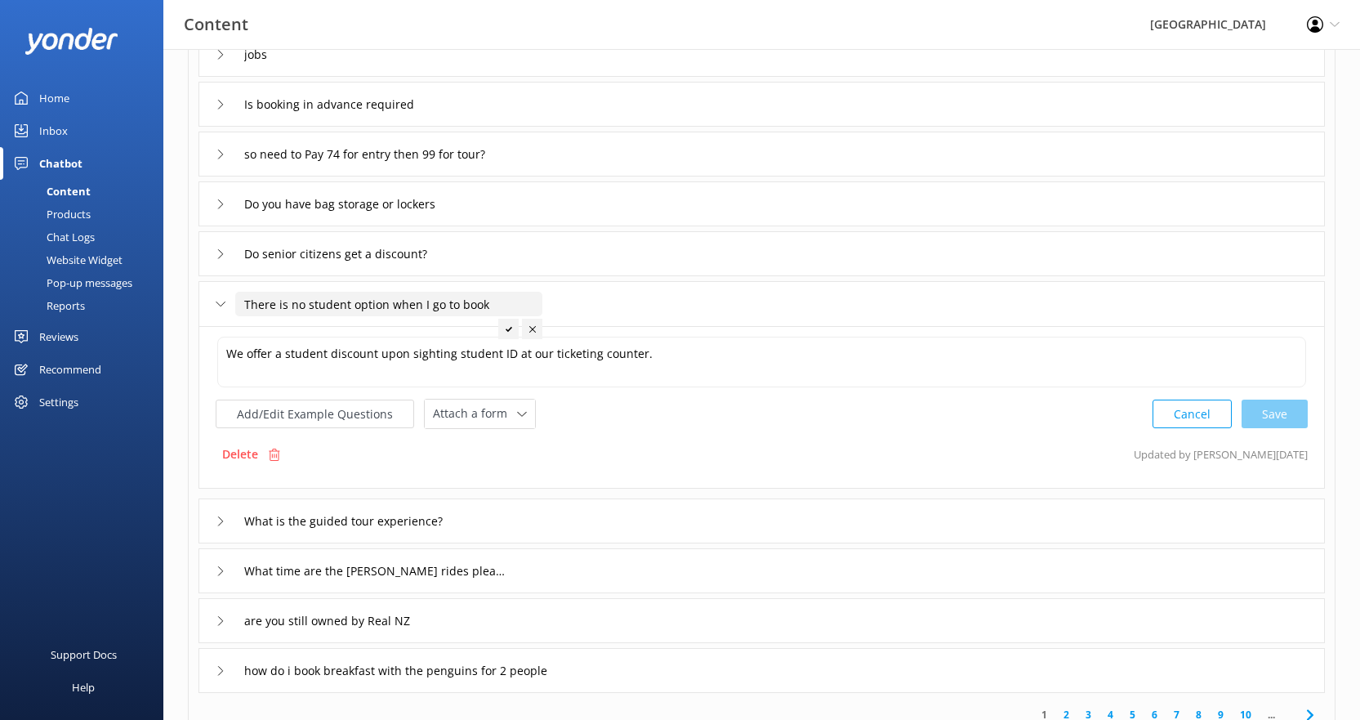
scroll to position [245, 0]
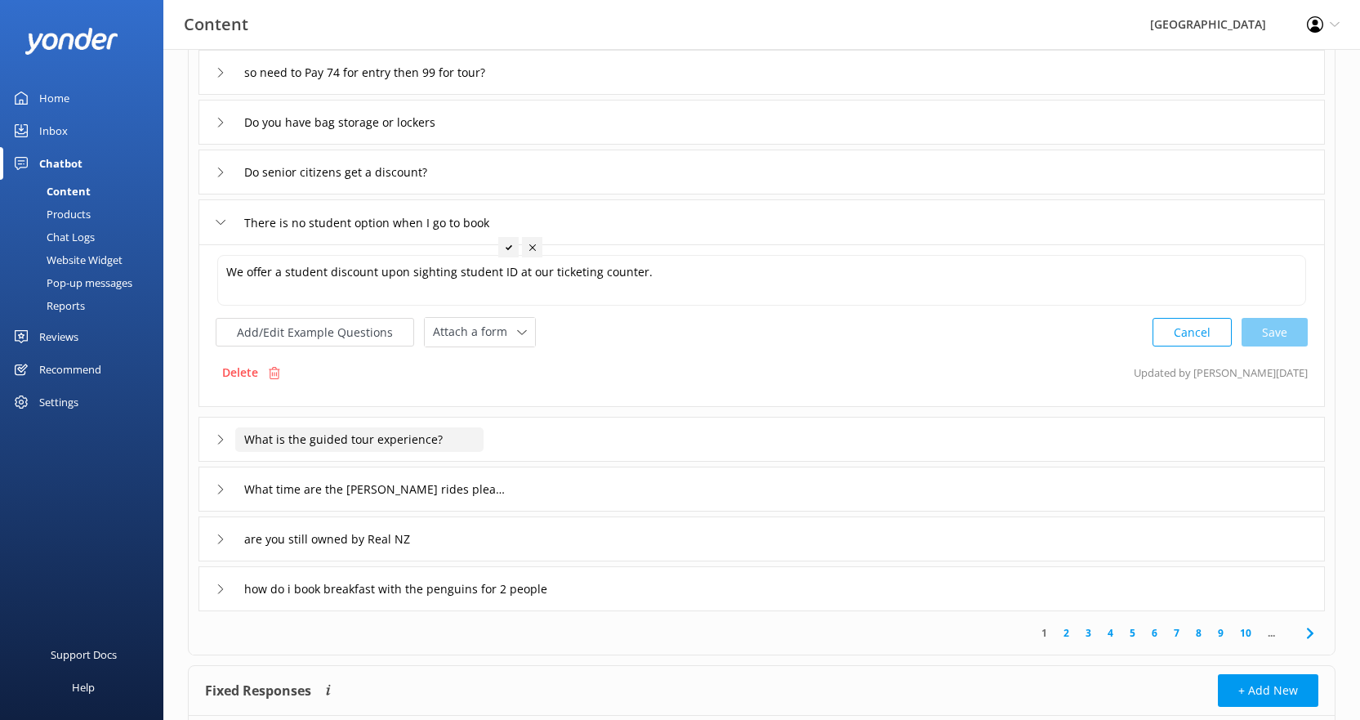
click at [395, 438] on input "What is the guided tour experience?" at bounding box center [359, 439] width 248 height 25
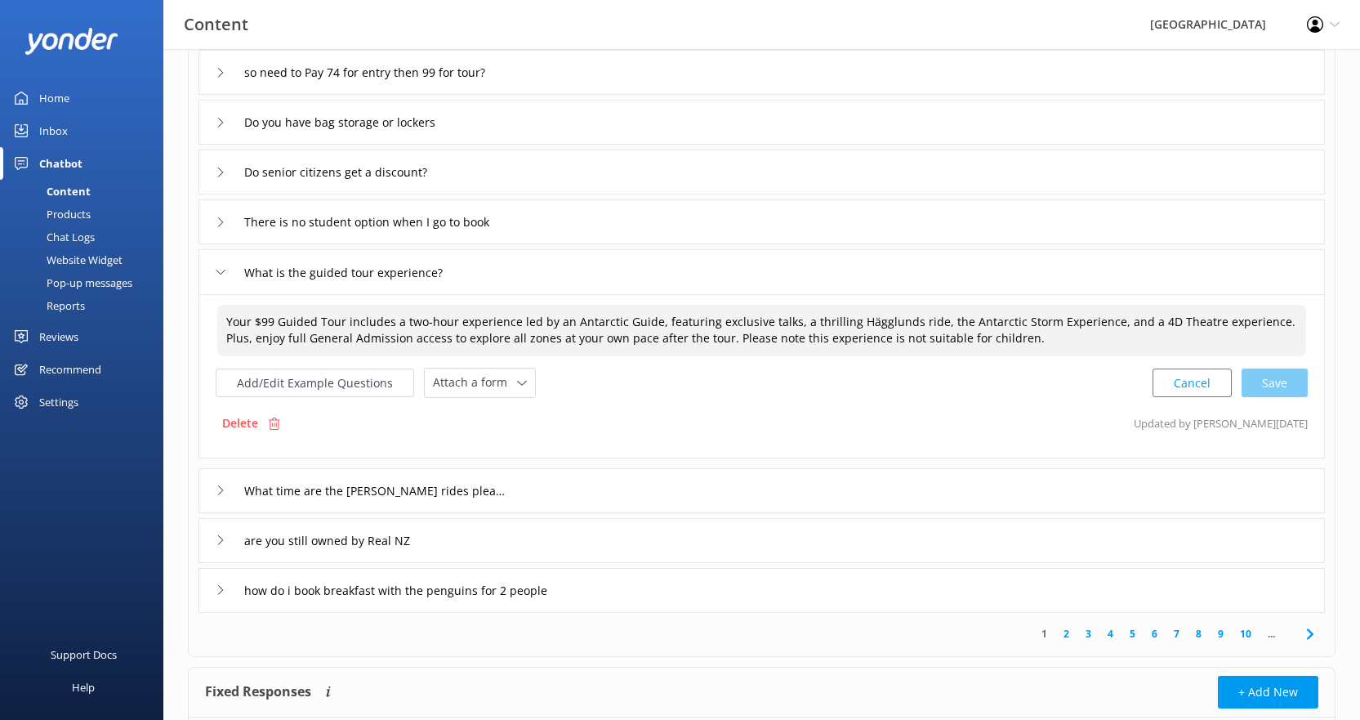
click at [996, 337] on textarea "Your $99 Guided Tour includes a two-hour experience led by an Antarctic Guide, …" at bounding box center [761, 330] width 1089 height 51
click at [335, 388] on button "Add/Edit Example Questions" at bounding box center [315, 382] width 198 height 29
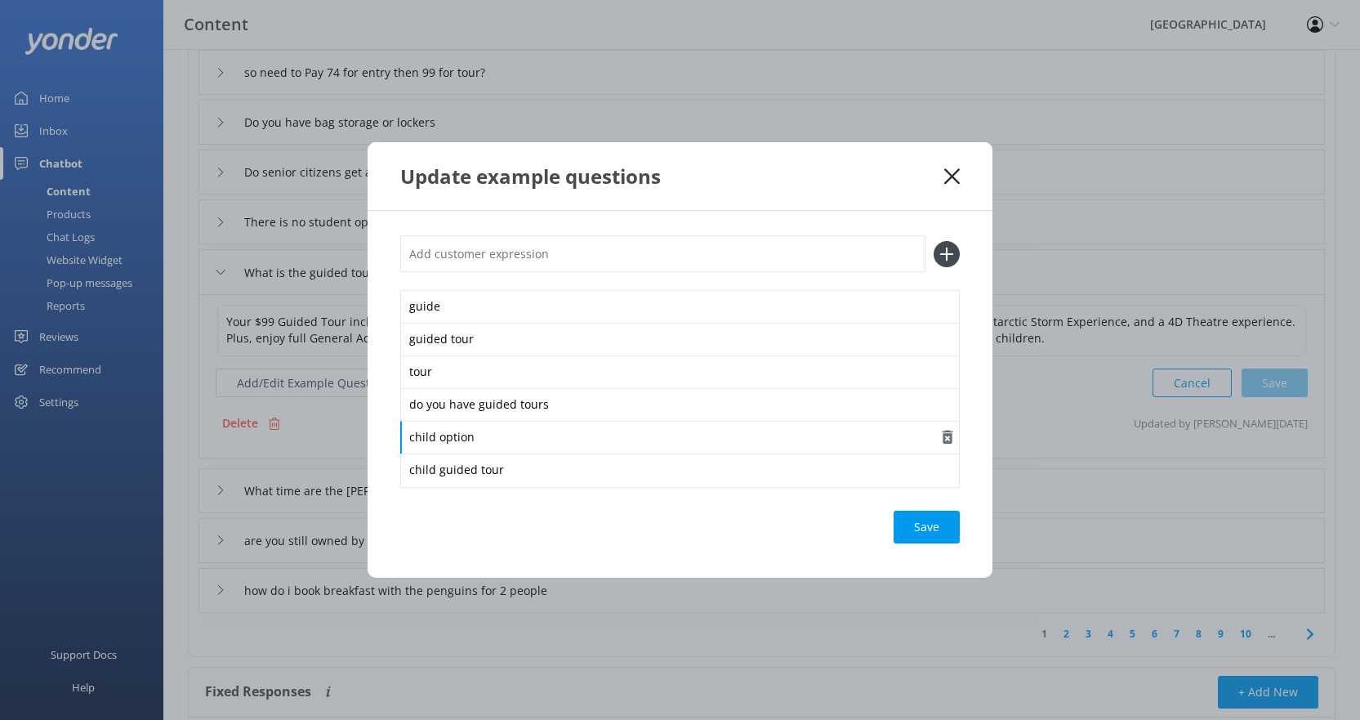
click at [459, 439] on div "child option" at bounding box center [680, 438] width 560 height 34
click at [930, 528] on div "Save" at bounding box center [927, 527] width 66 height 33
click at [950, 174] on use at bounding box center [952, 176] width 16 height 16
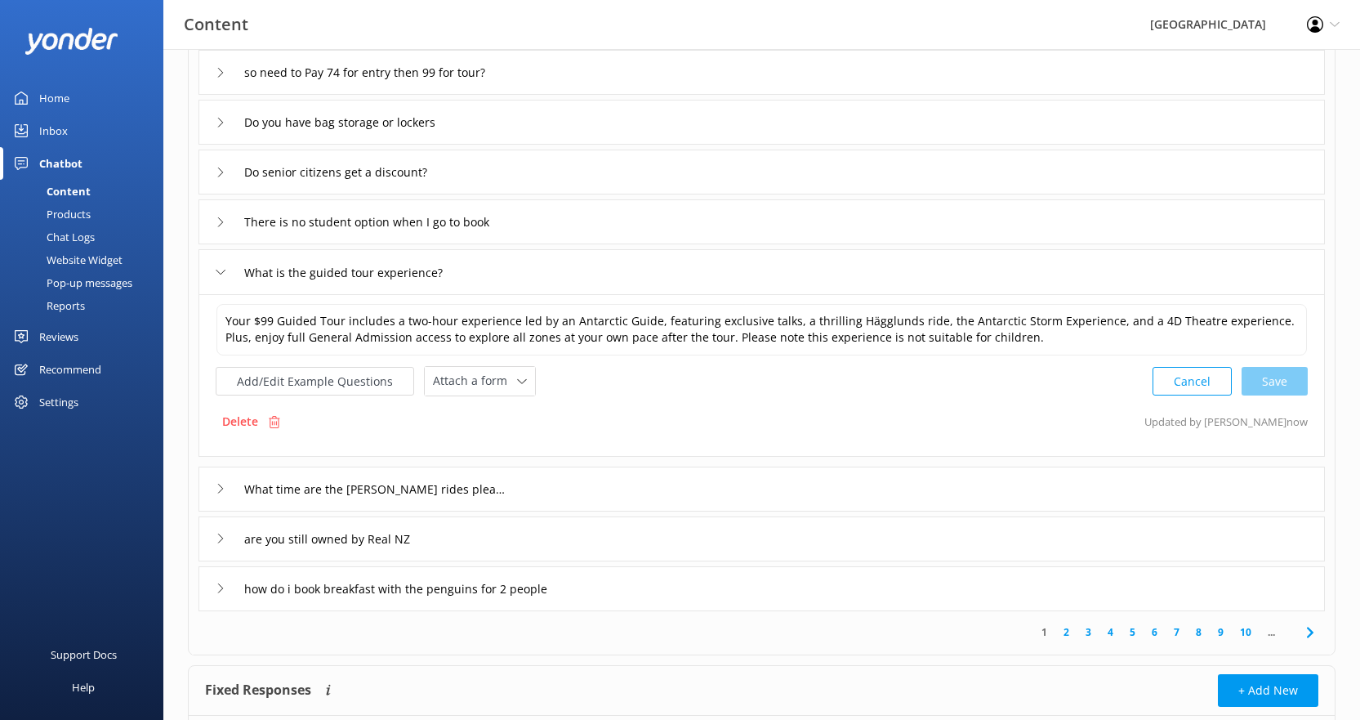
click at [325, 421] on div "Delete Updated by [PERSON_NAME] now" at bounding box center [762, 421] width 1092 height 31
click at [355, 542] on input "are you still owned by Real NZ" at bounding box center [343, 538] width 216 height 25
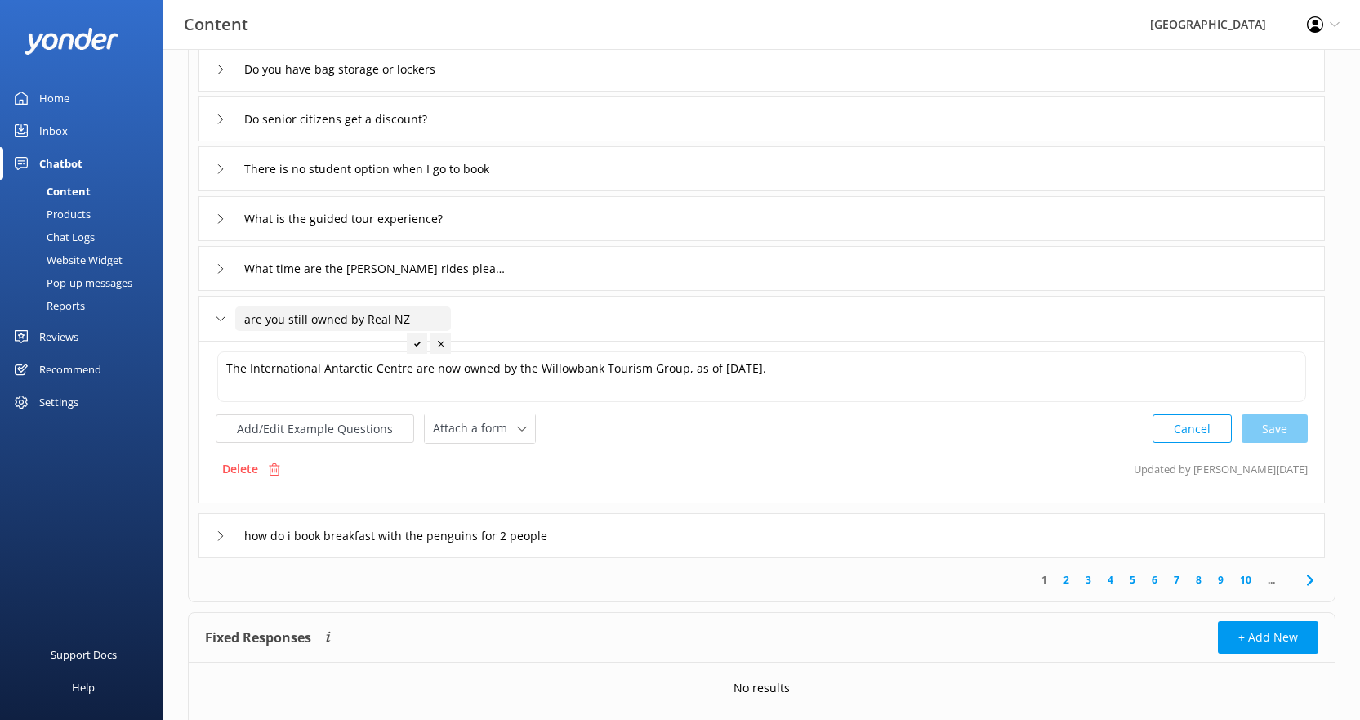
scroll to position [327, 0]
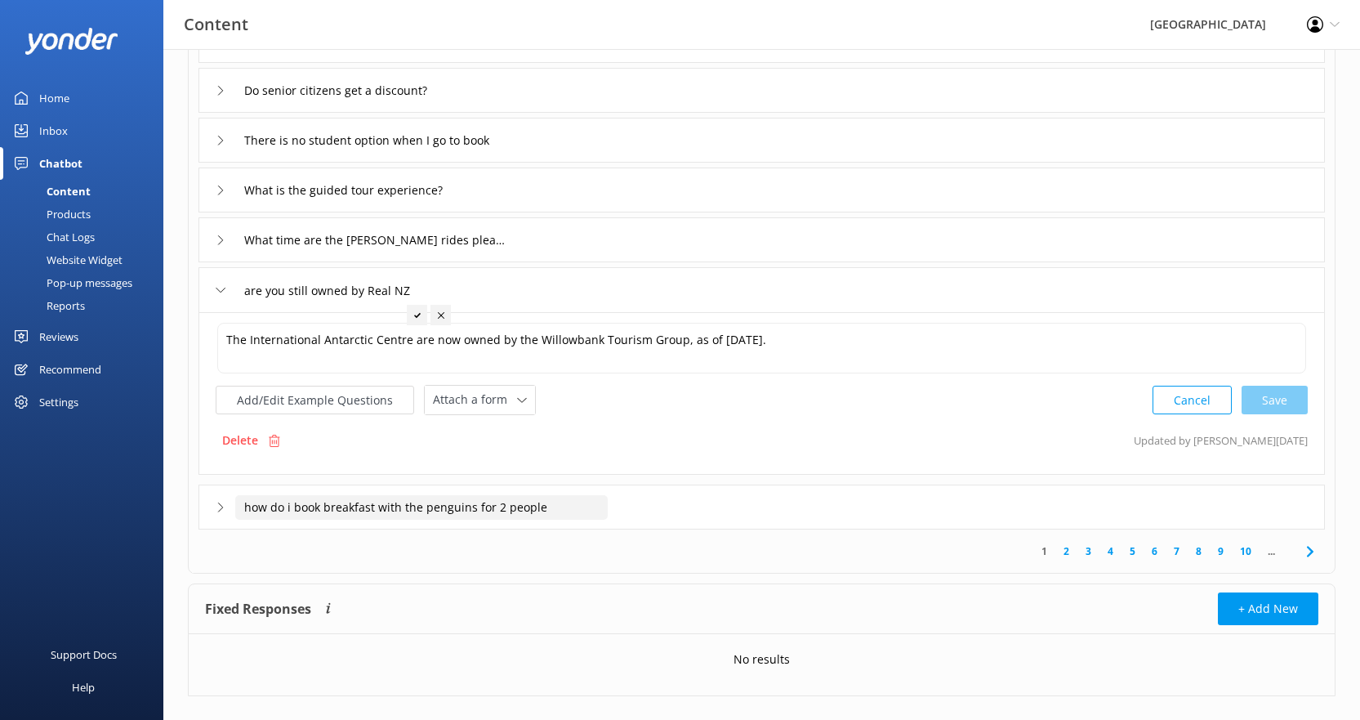
click at [353, 509] on input "how do i book breakfast with the penguins for 2 people" at bounding box center [421, 507] width 372 height 25
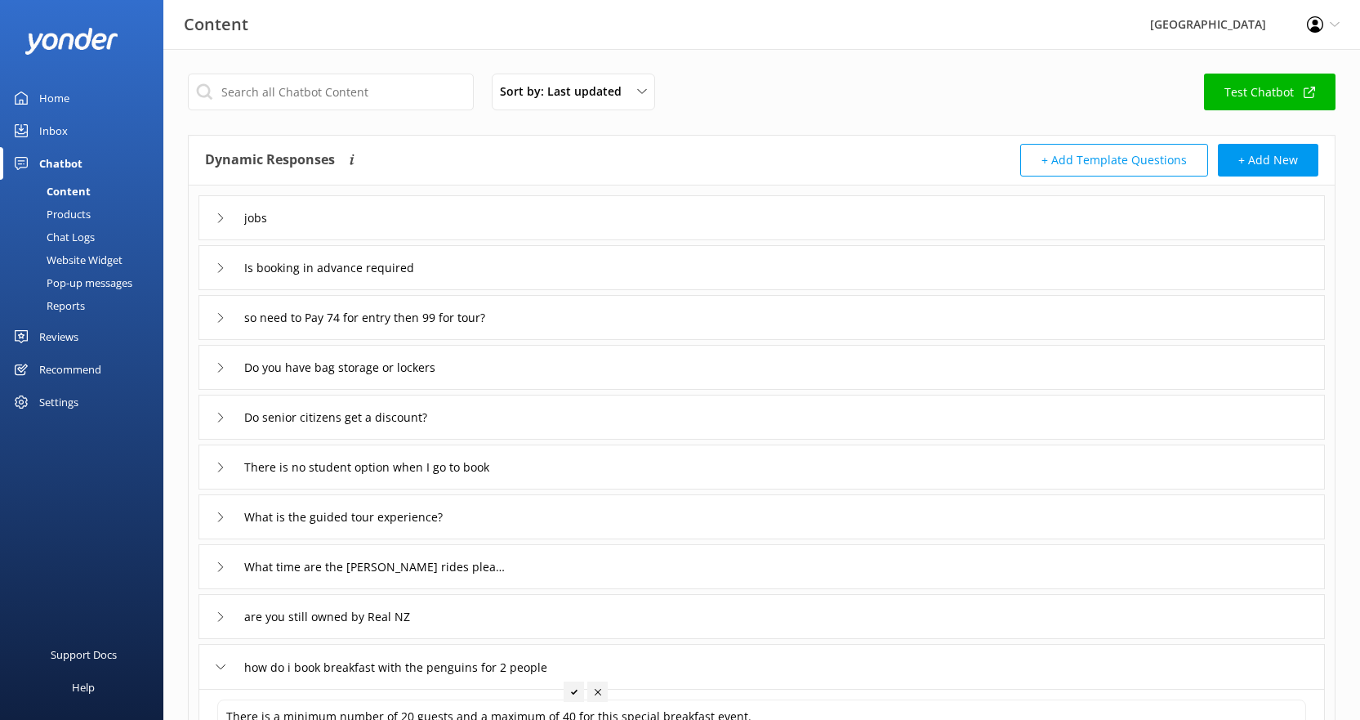
click at [222, 521] on icon at bounding box center [221, 517] width 10 height 10
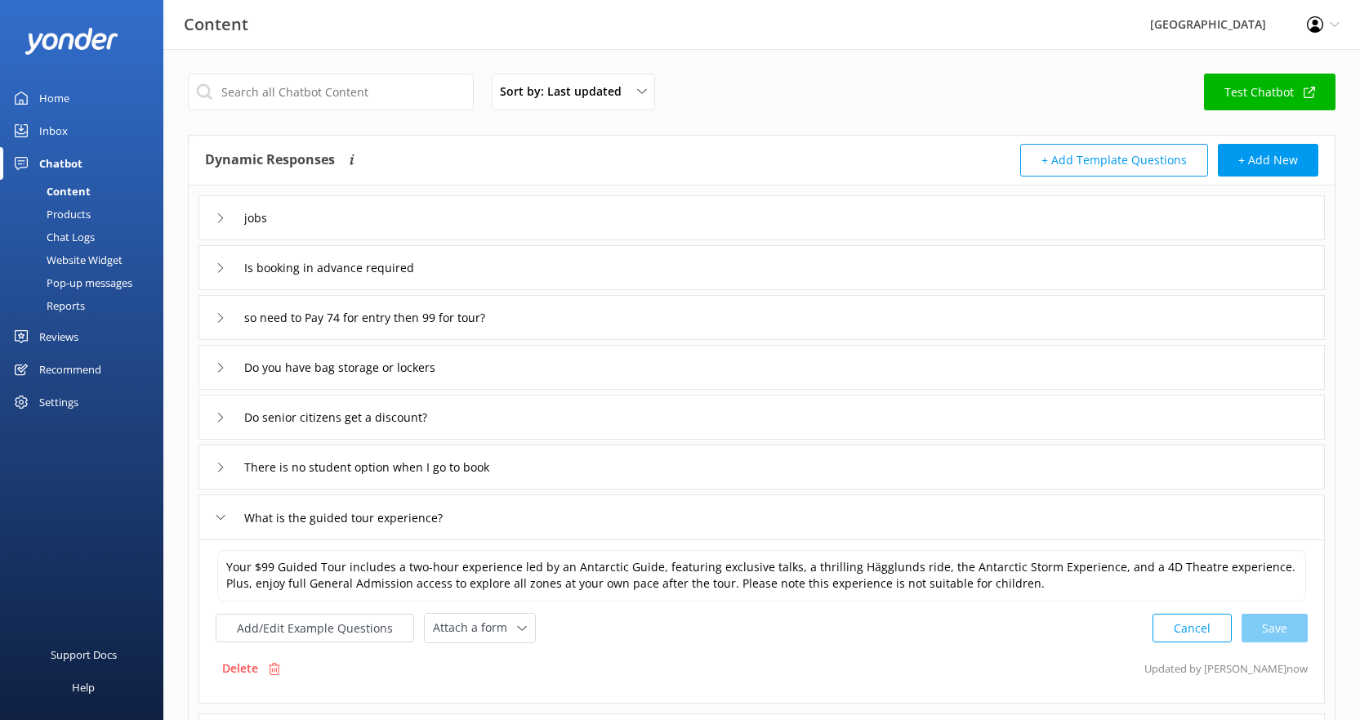
click at [222, 521] on icon at bounding box center [221, 517] width 10 height 10
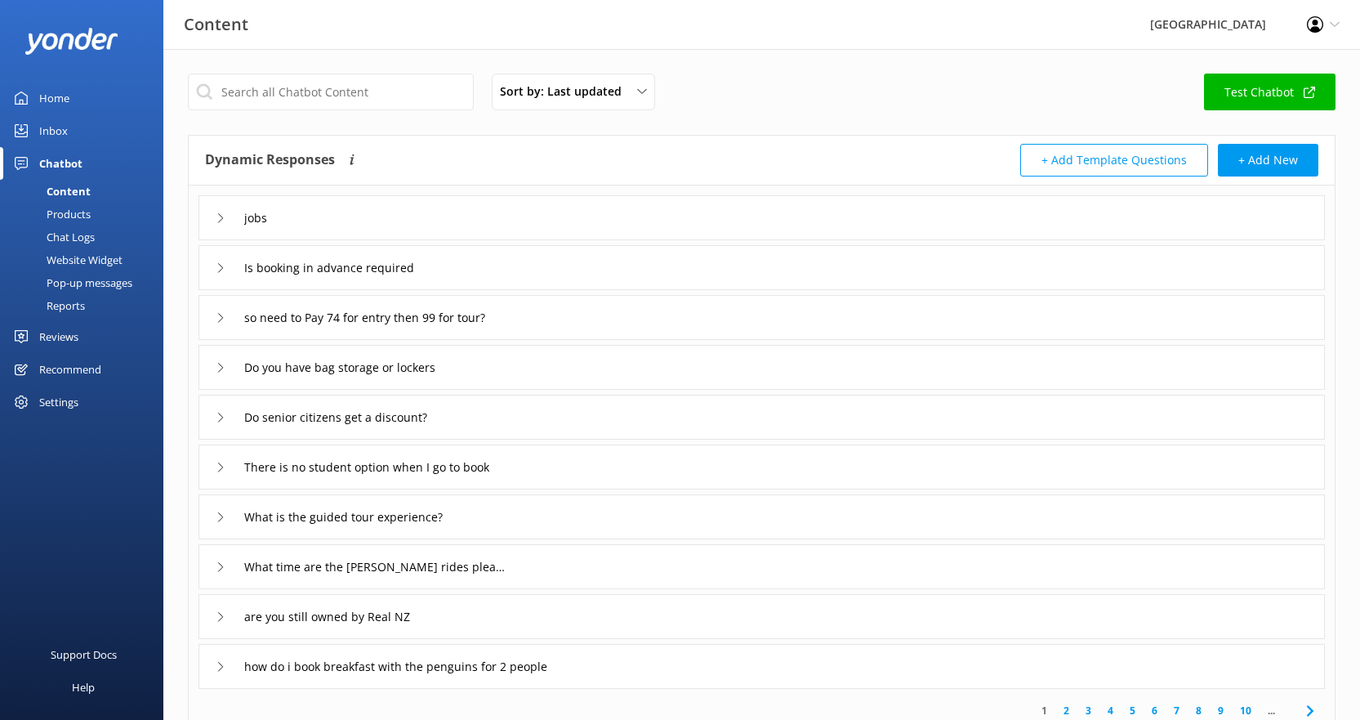
click at [218, 519] on icon at bounding box center [221, 517] width 10 height 10
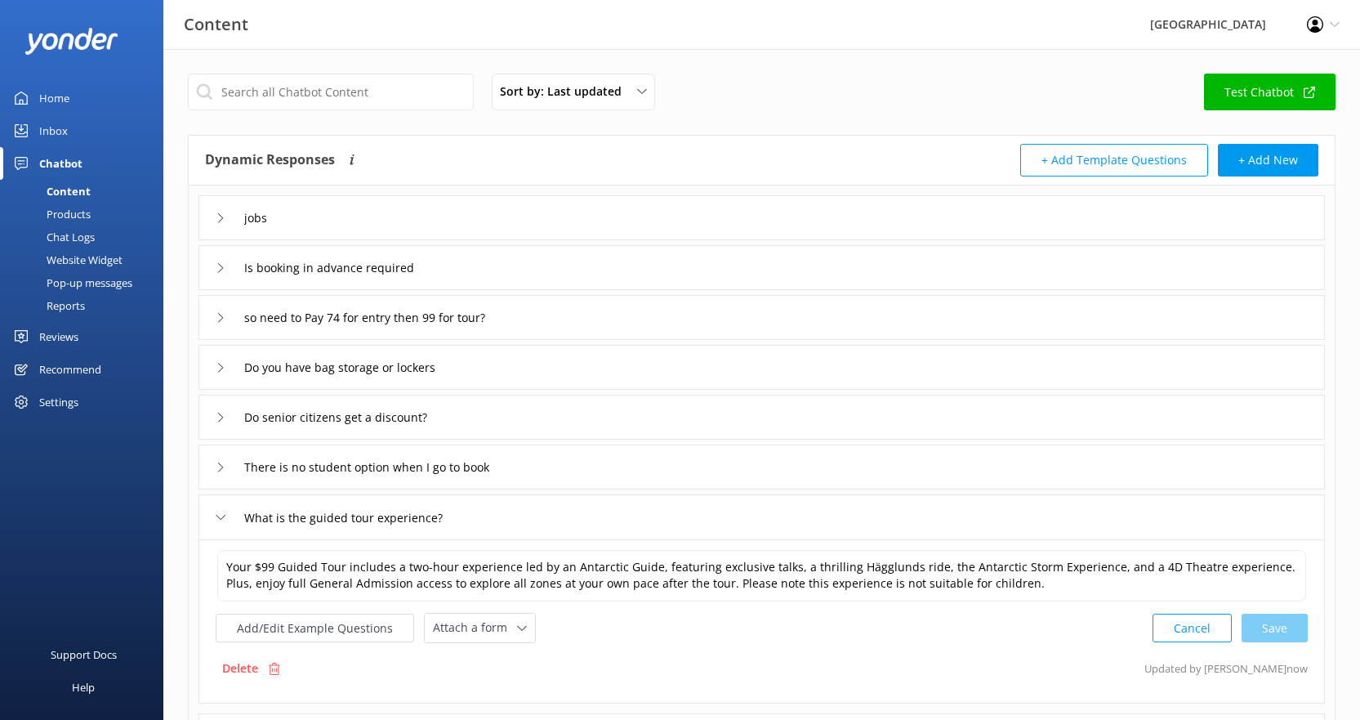
scroll to position [82, 0]
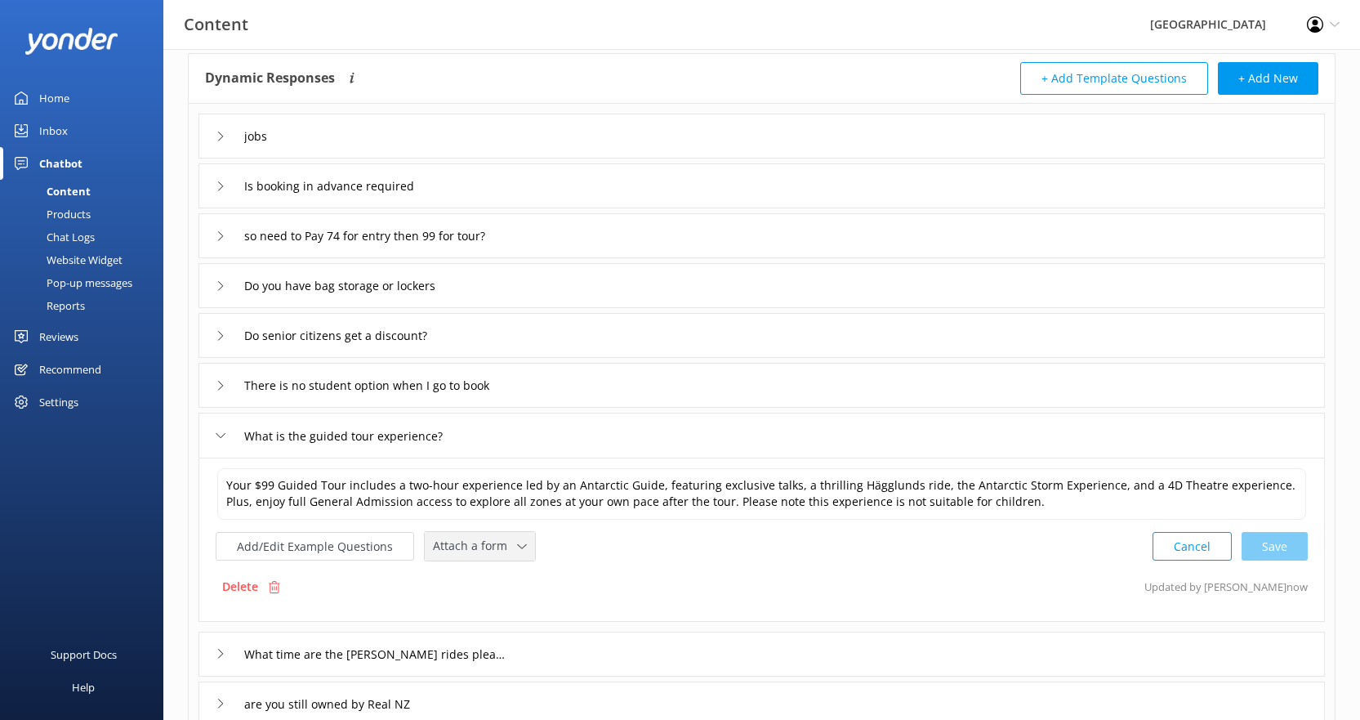
click at [497, 544] on span "Attach a form" at bounding box center [475, 546] width 84 height 18
click at [379, 551] on button "Add/Edit Example Questions" at bounding box center [315, 546] width 198 height 29
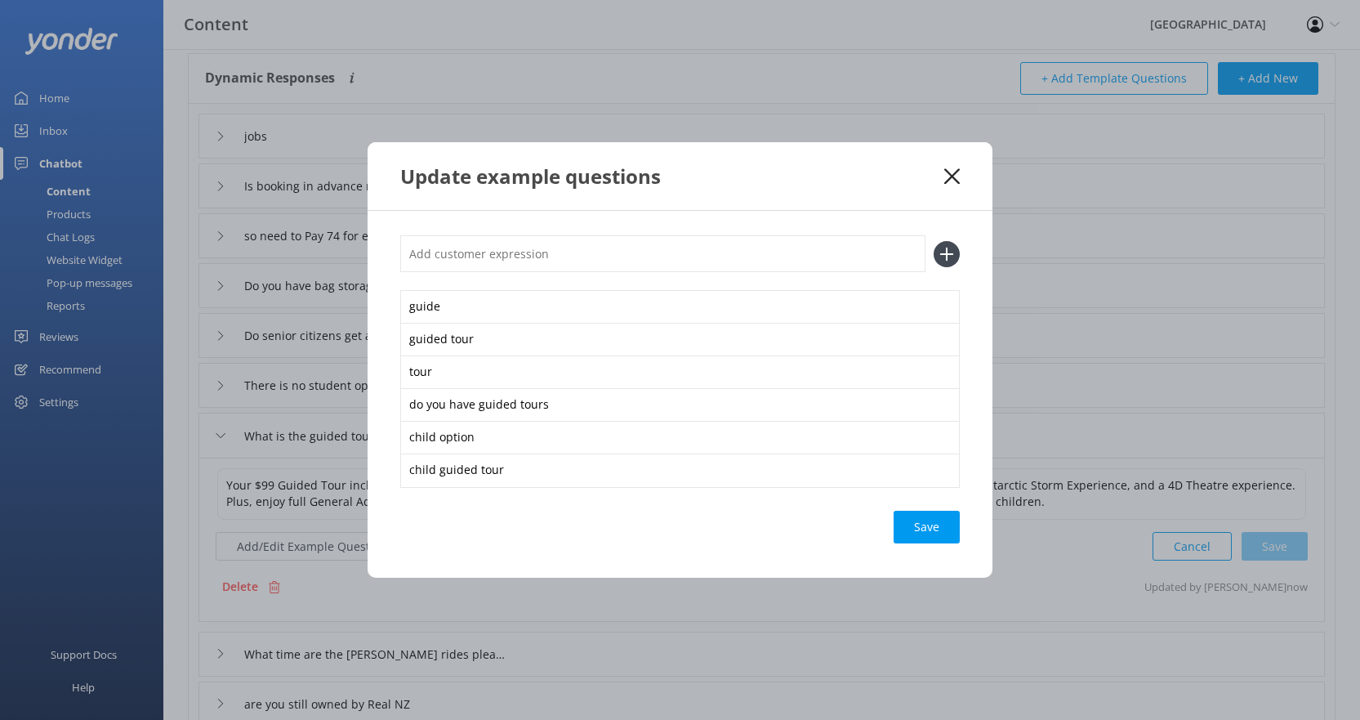
click at [499, 256] on input "text" at bounding box center [662, 253] width 525 height 37
type input "w"
click at [951, 177] on use at bounding box center [952, 176] width 16 height 16
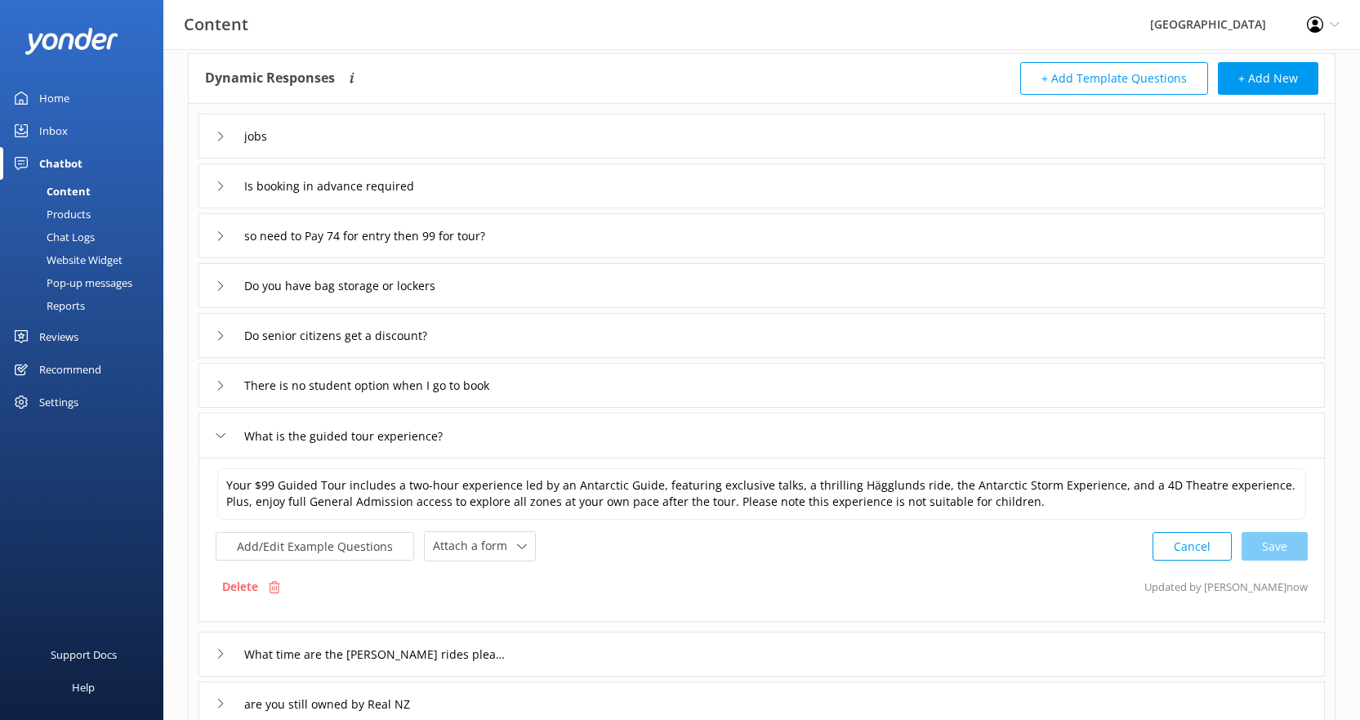
click at [221, 139] on use at bounding box center [220, 136] width 5 height 9
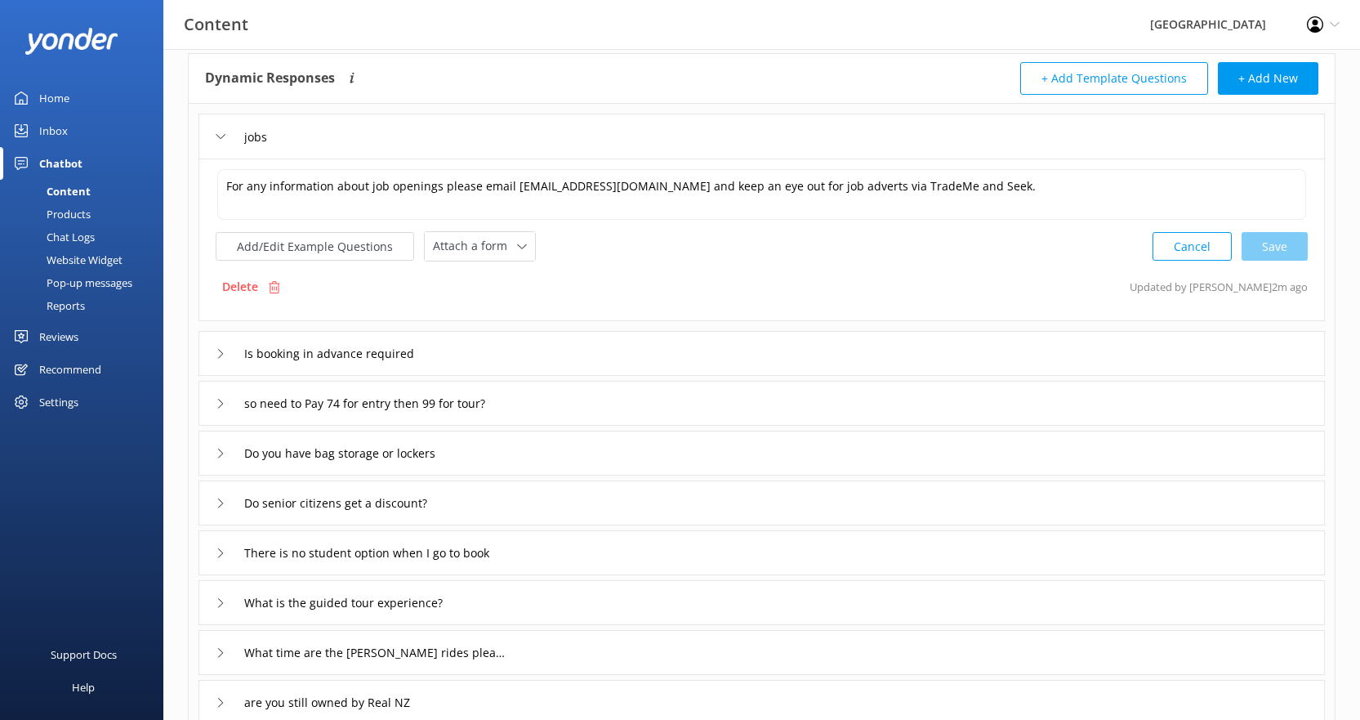
click at [221, 139] on use at bounding box center [220, 136] width 9 height 5
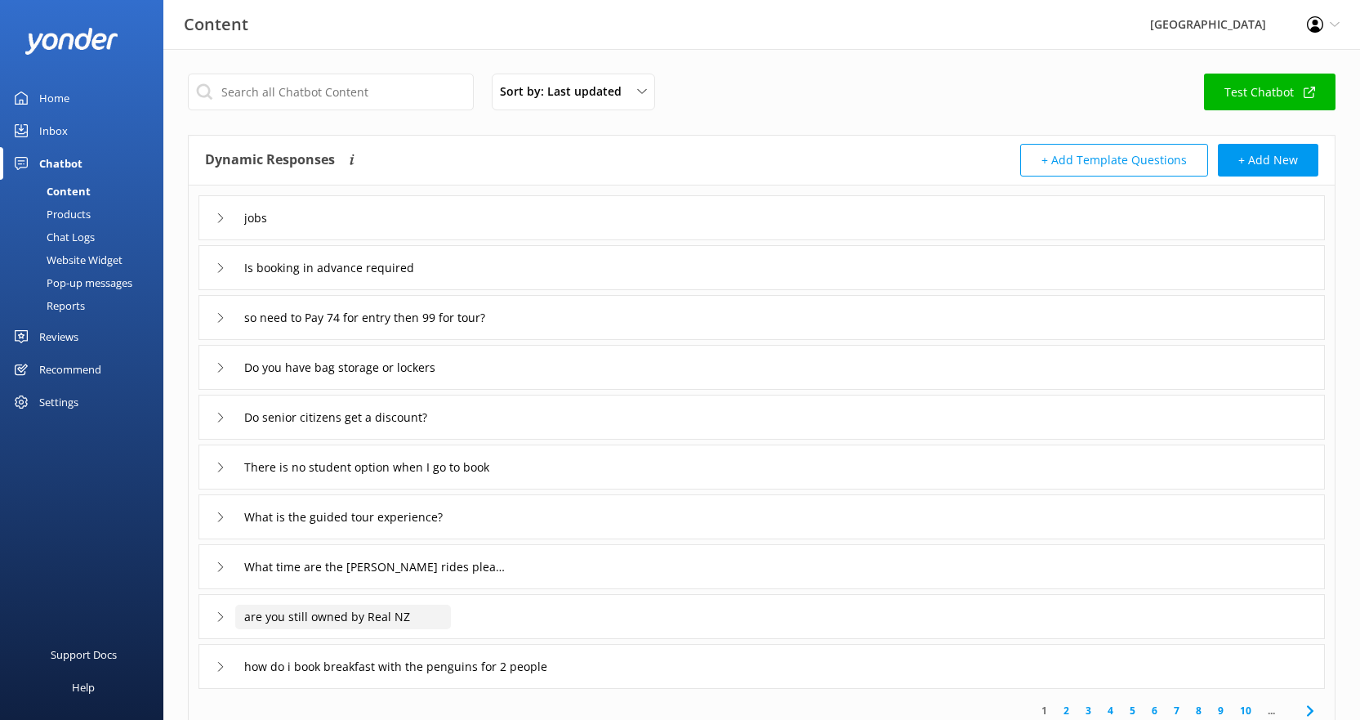
scroll to position [184, 0]
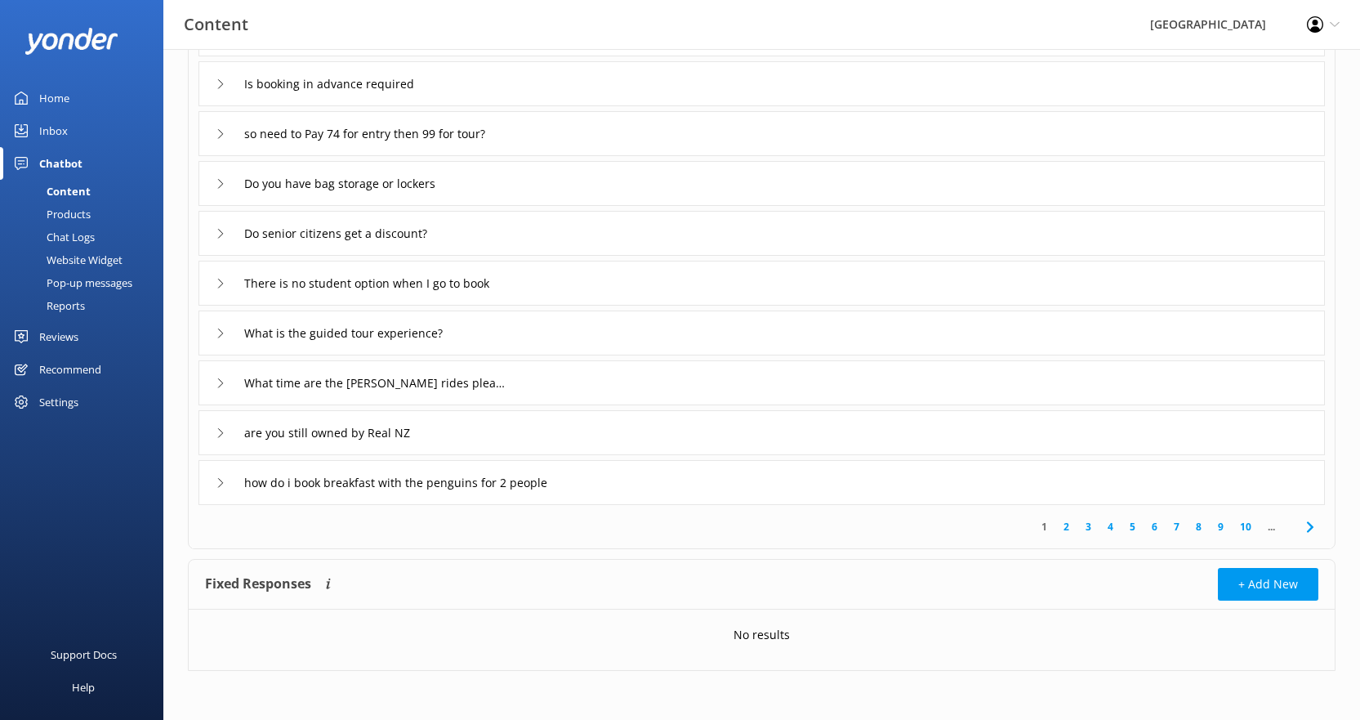
click at [769, 638] on p "No results" at bounding box center [761, 635] width 56 height 18
click at [1066, 526] on link "2" at bounding box center [1066, 527] width 22 height 16
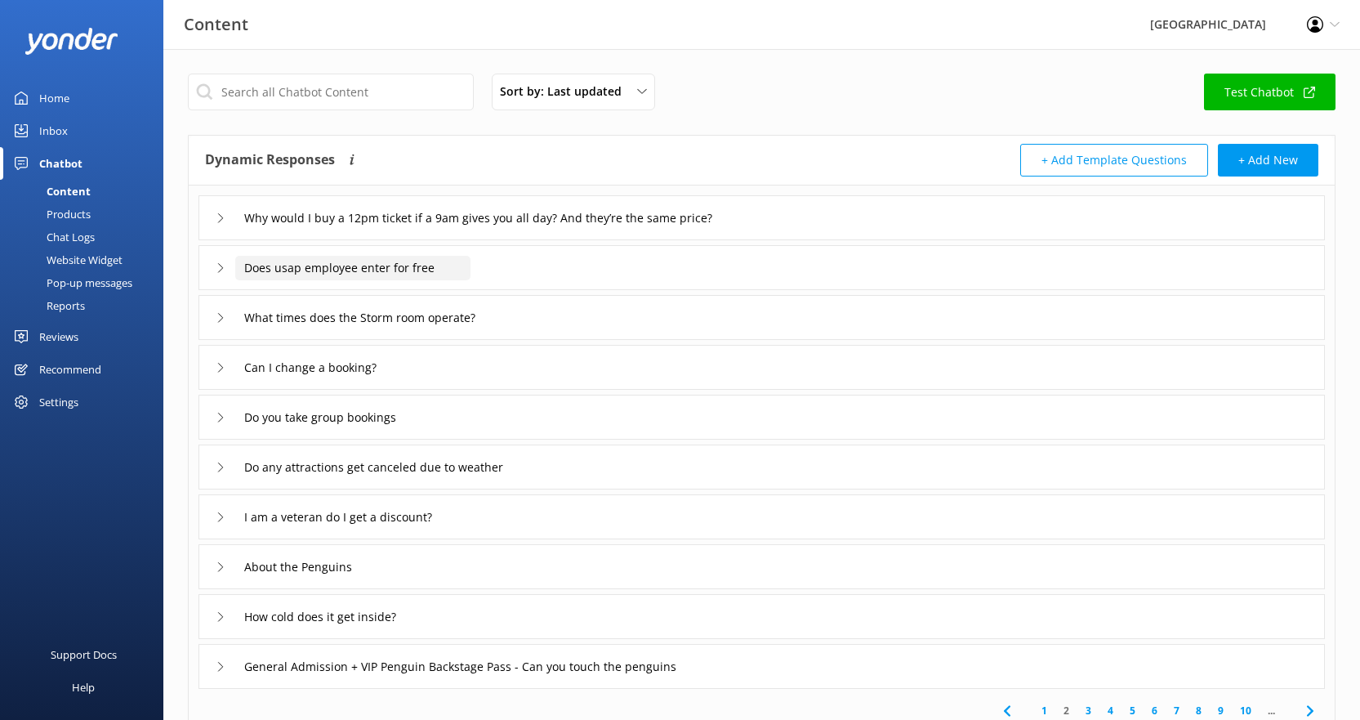
click at [362, 264] on input "Does usap employee enter for free" at bounding box center [352, 268] width 235 height 25
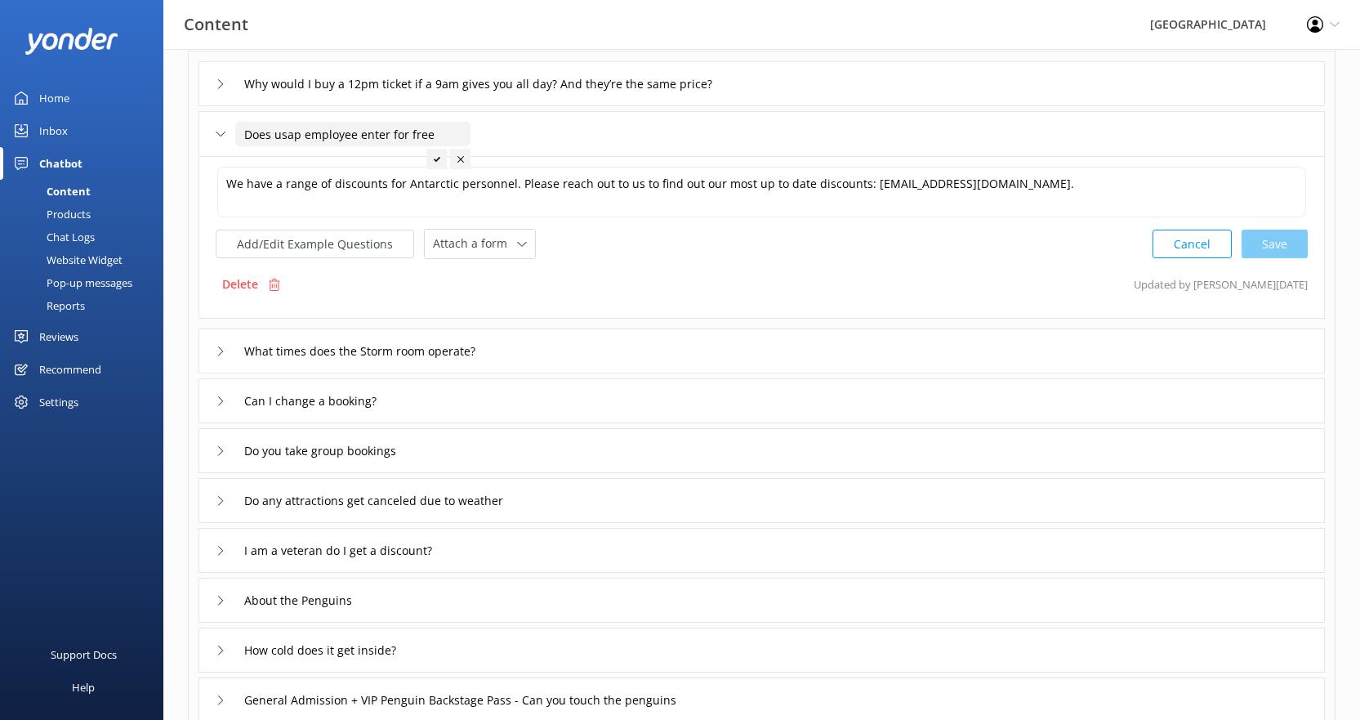
scroll to position [163, 0]
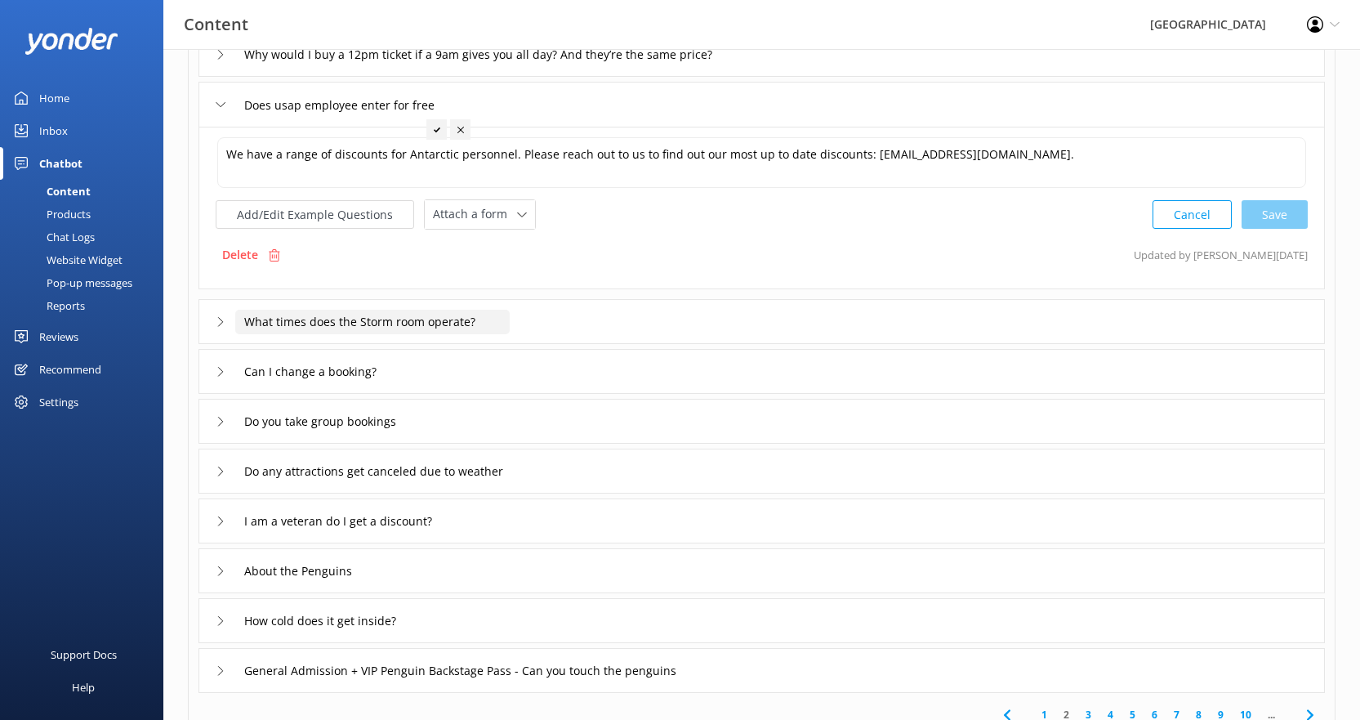
click at [404, 326] on input "What times does the Storm room operate?" at bounding box center [372, 322] width 274 height 25
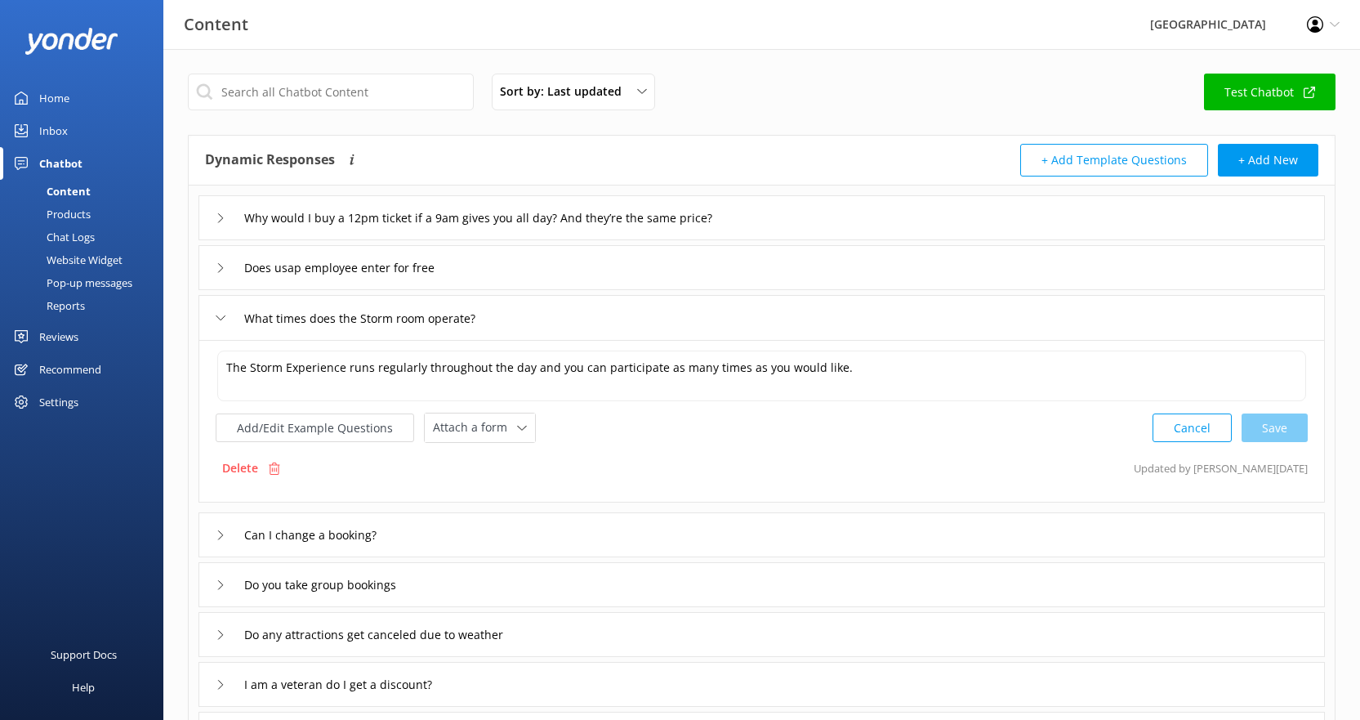
click at [781, 96] on div "Sort by: Last updated Title (A-Z) Last updated Test Chatbot" at bounding box center [762, 97] width 1148 height 47
click at [1277, 100] on link "Test Chatbot" at bounding box center [1270, 92] width 132 height 37
click at [65, 163] on div "Chatbot" at bounding box center [60, 163] width 43 height 33
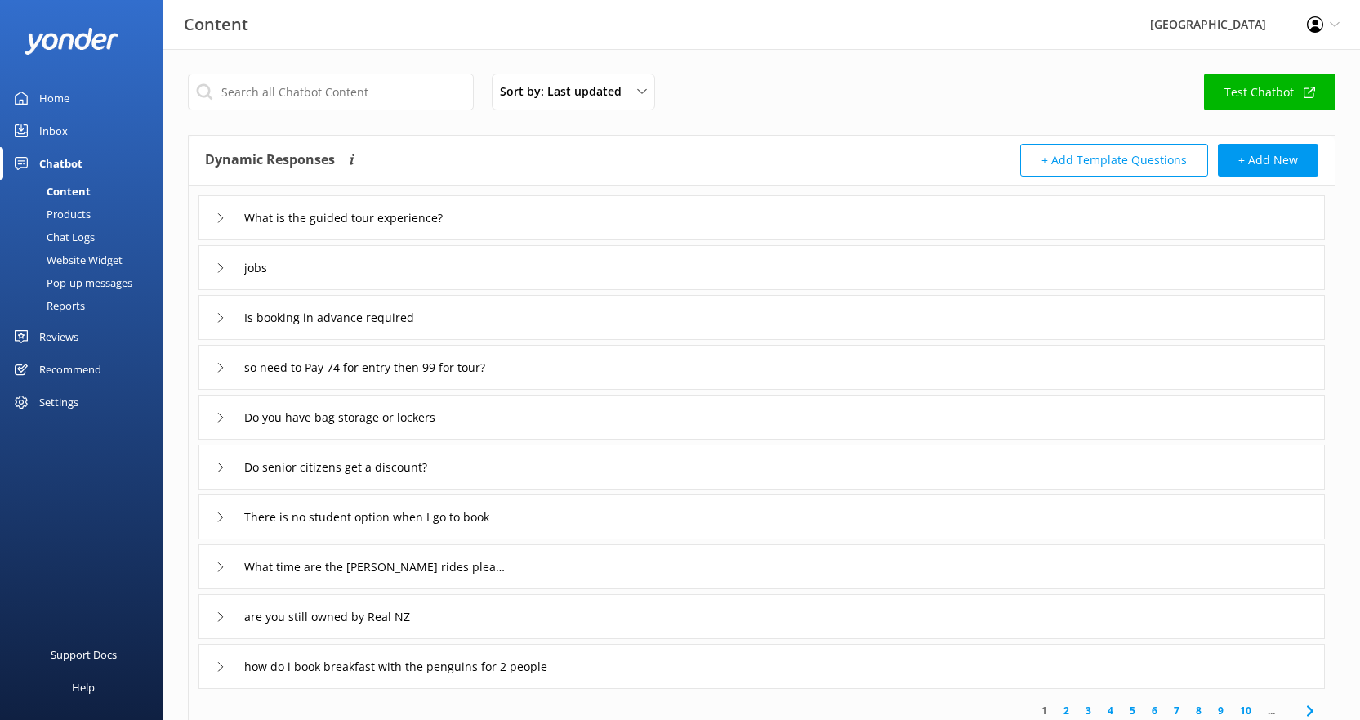
click at [1175, 163] on button "+ Add Template Questions" at bounding box center [1114, 160] width 188 height 33
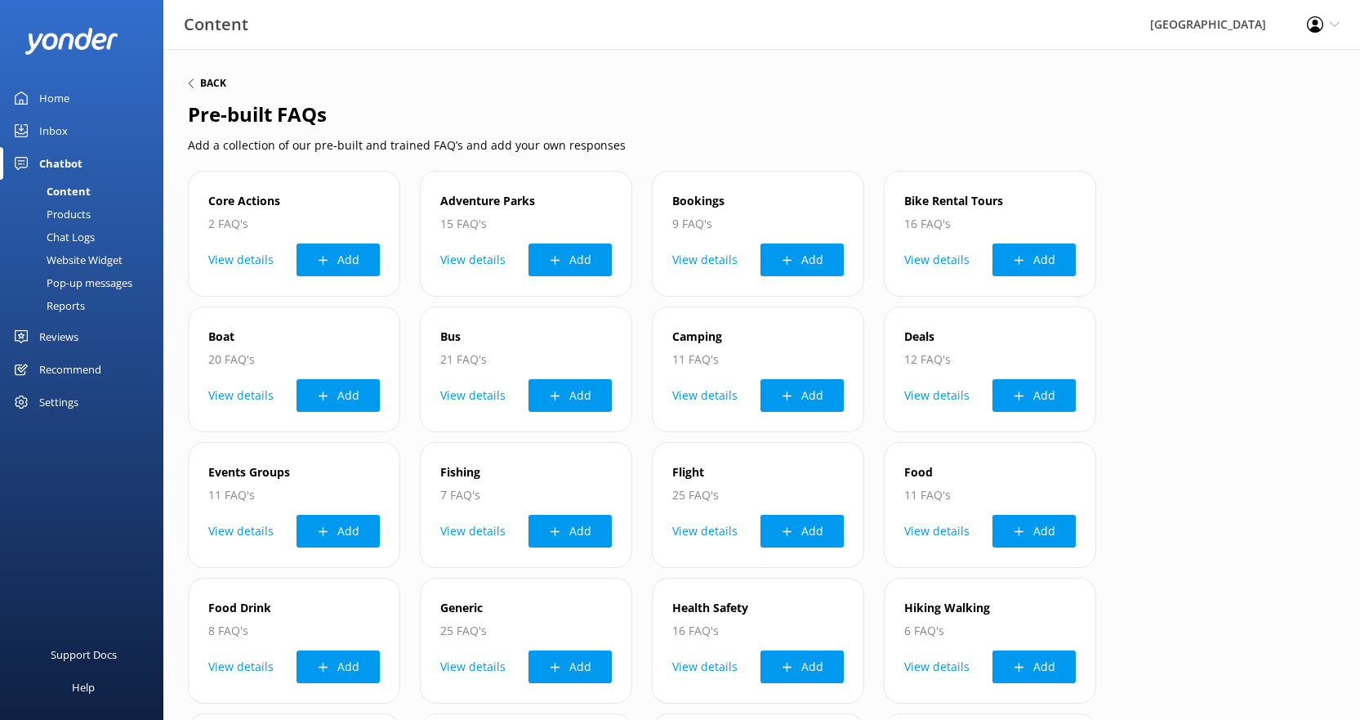
click at [207, 78] on h6 "Back" at bounding box center [213, 83] width 26 height 10
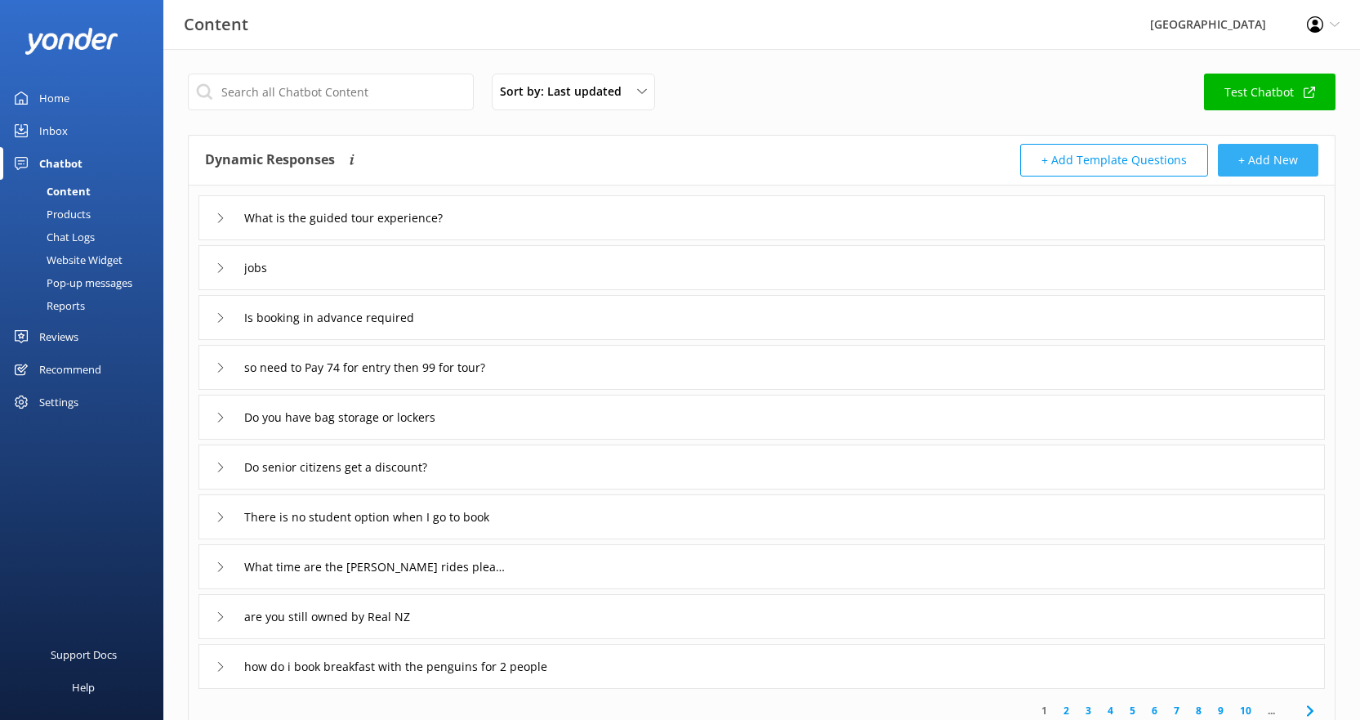
click at [1258, 158] on button "+ Add New" at bounding box center [1268, 160] width 100 height 33
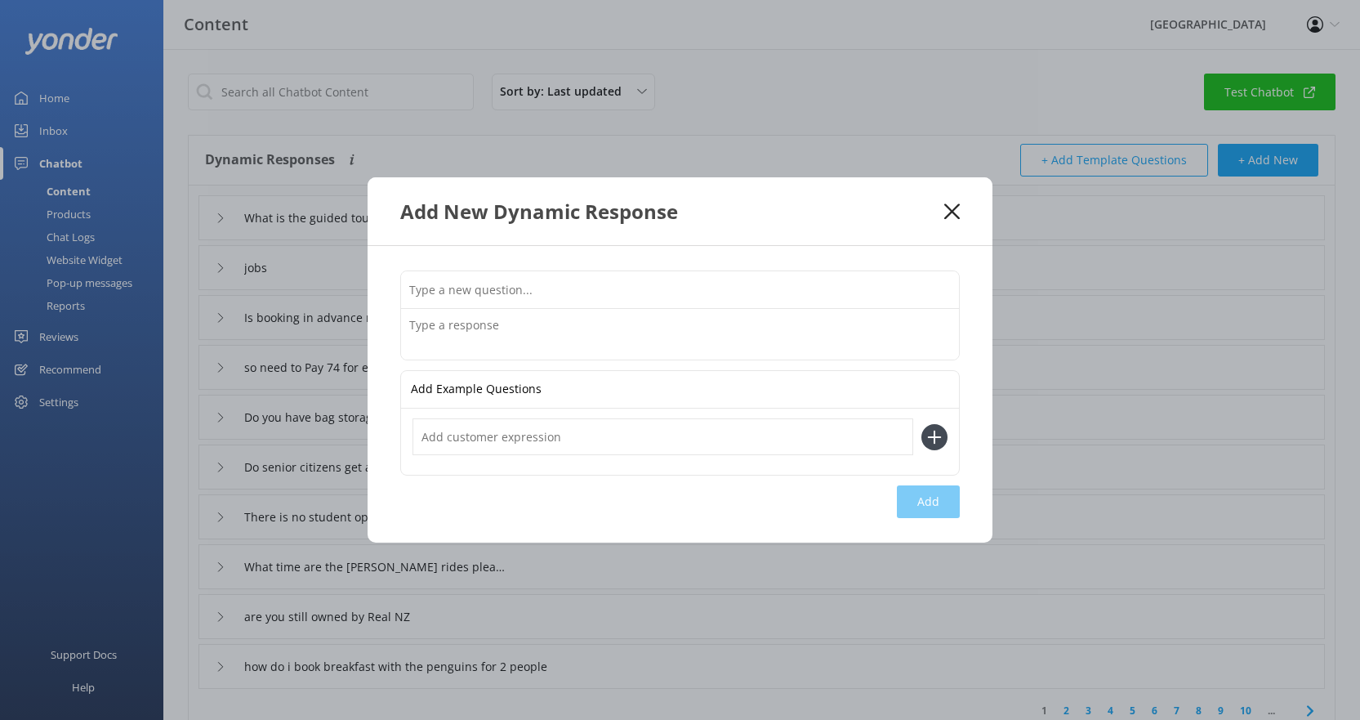
click at [520, 290] on input "text" at bounding box center [680, 289] width 558 height 37
type input "why isn't the guided tour suitable for children"
click at [539, 435] on input "text" at bounding box center [662, 436] width 501 height 37
click at [470, 437] on input "why isn't it suitable for kids" at bounding box center [662, 436] width 501 height 37
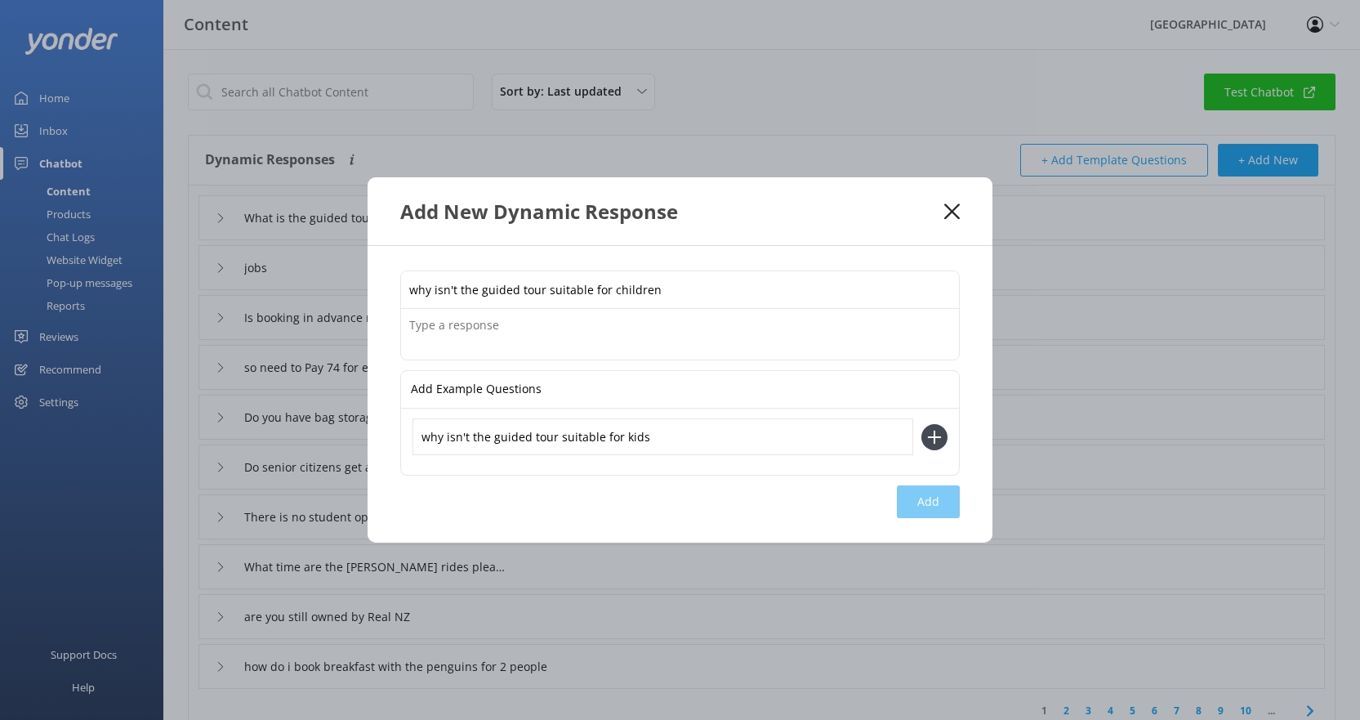
type input "why isn't the guided tour suitable for kids"
click at [511, 332] on textarea at bounding box center [680, 334] width 558 height 51
click at [534, 320] on textarea at bounding box center [680, 334] width 558 height 51
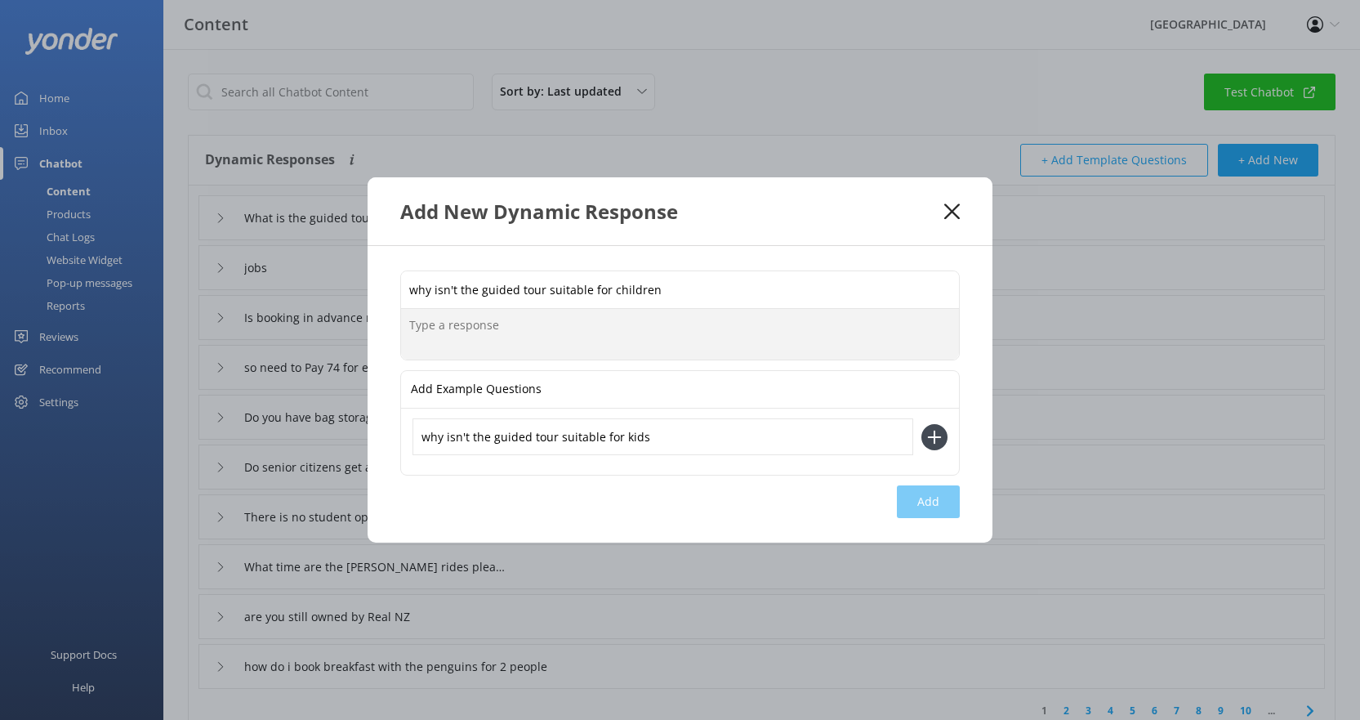
paste textarea "our guided tours are designed for guests aged [DEMOGRAPHIC_DATA] and above. Thi…"
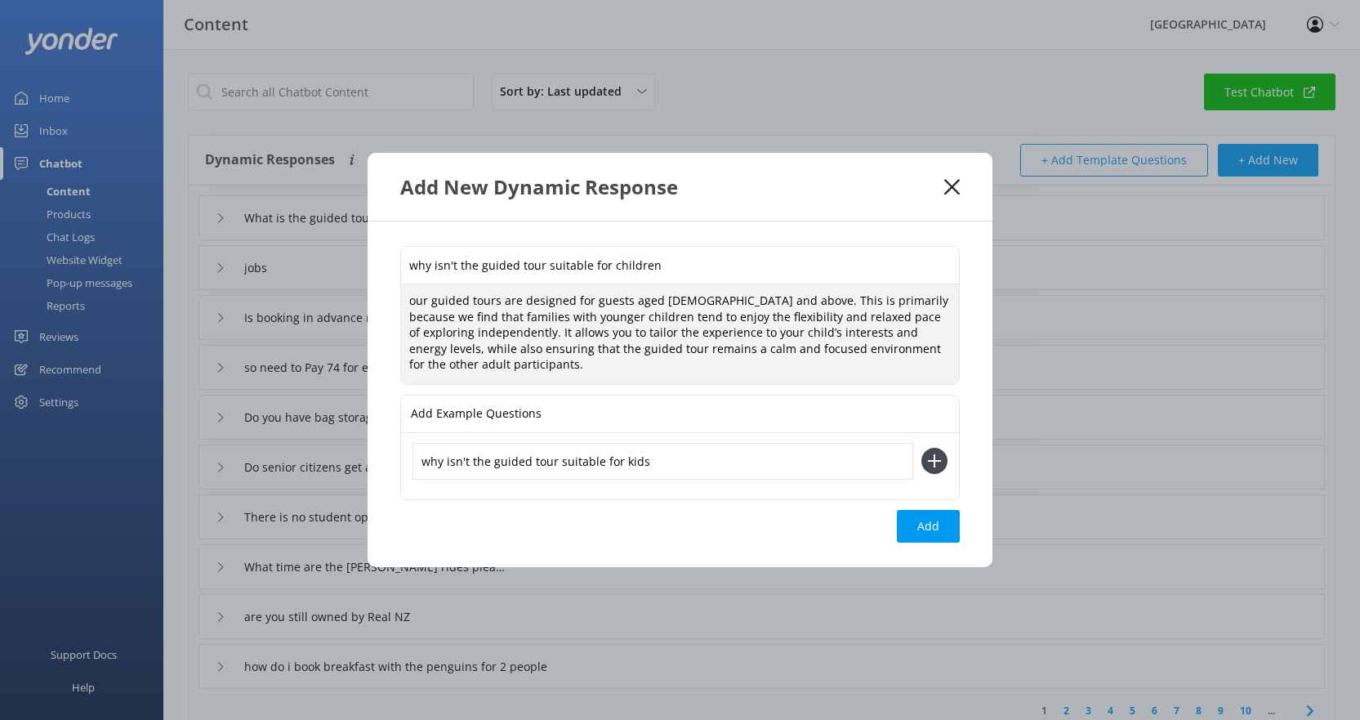
click at [415, 299] on textarea "our guided tours are designed for guests aged [DEMOGRAPHIC_DATA] and above. Thi…" at bounding box center [680, 334] width 558 height 100
click at [439, 298] on textarea "Our guided tours are designed for guests aged [DEMOGRAPHIC_DATA] and above. Thi…" at bounding box center [680, 334] width 558 height 100
click at [479, 300] on textarea "Our Guided tours are designed for guests aged [DEMOGRAPHIC_DATA] and above. Thi…" at bounding box center [680, 334] width 558 height 100
click at [503, 300] on textarea "Our Guided Tours are designed for guests aged [DEMOGRAPHIC_DATA] and above. Thi…" at bounding box center [680, 334] width 558 height 100
click at [431, 300] on textarea "Our Guided Tour are designed for guests aged [DEMOGRAPHIC_DATA] and above. This…" at bounding box center [680, 334] width 558 height 100
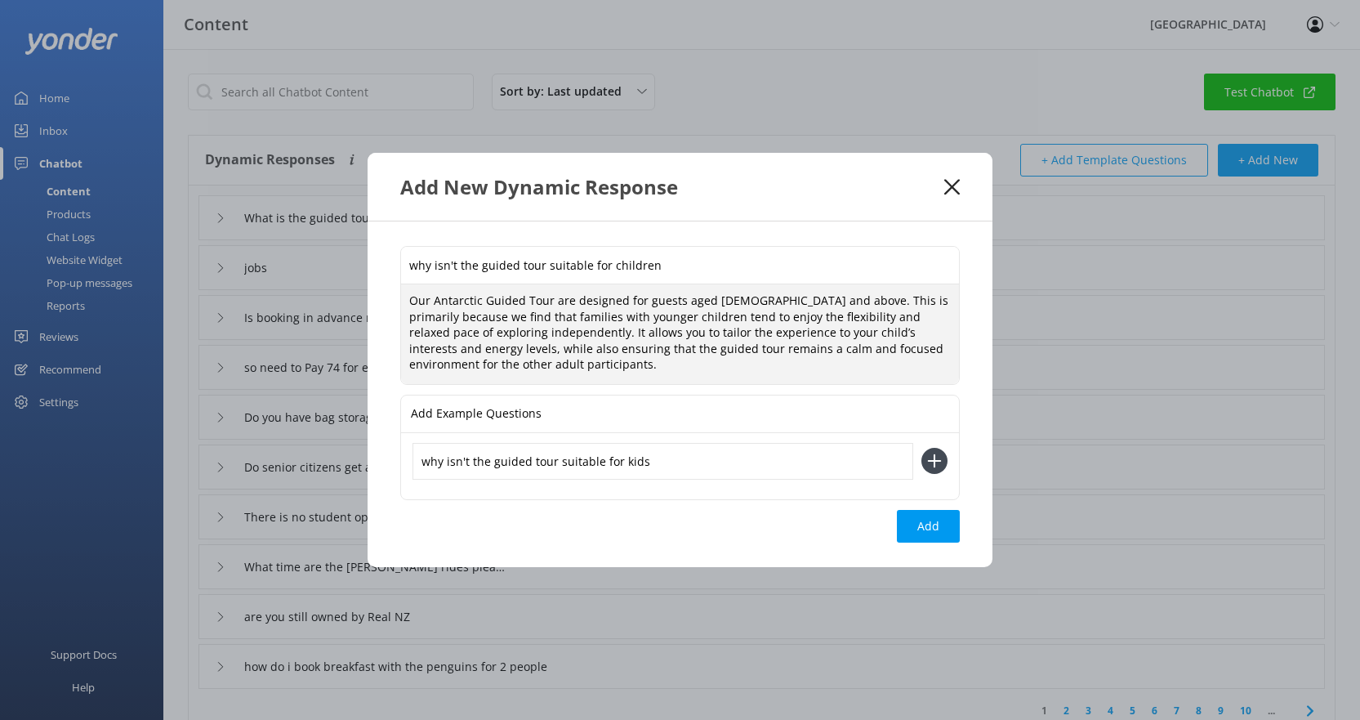
click at [564, 299] on textarea "Our Antarctic Guided Tour are designed for guests aged [DEMOGRAPHIC_DATA] and a…" at bounding box center [680, 334] width 558 height 100
click at [555, 296] on textarea "Our Antarctic Guided Tour is designed for guests aged [DEMOGRAPHIC_DATA] and ab…" at bounding box center [680, 334] width 558 height 100
click at [528, 369] on textarea "Our Antarctic Guided Tour has been designed for guests aged [DEMOGRAPHIC_DATA] …" at bounding box center [680, 334] width 558 height 100
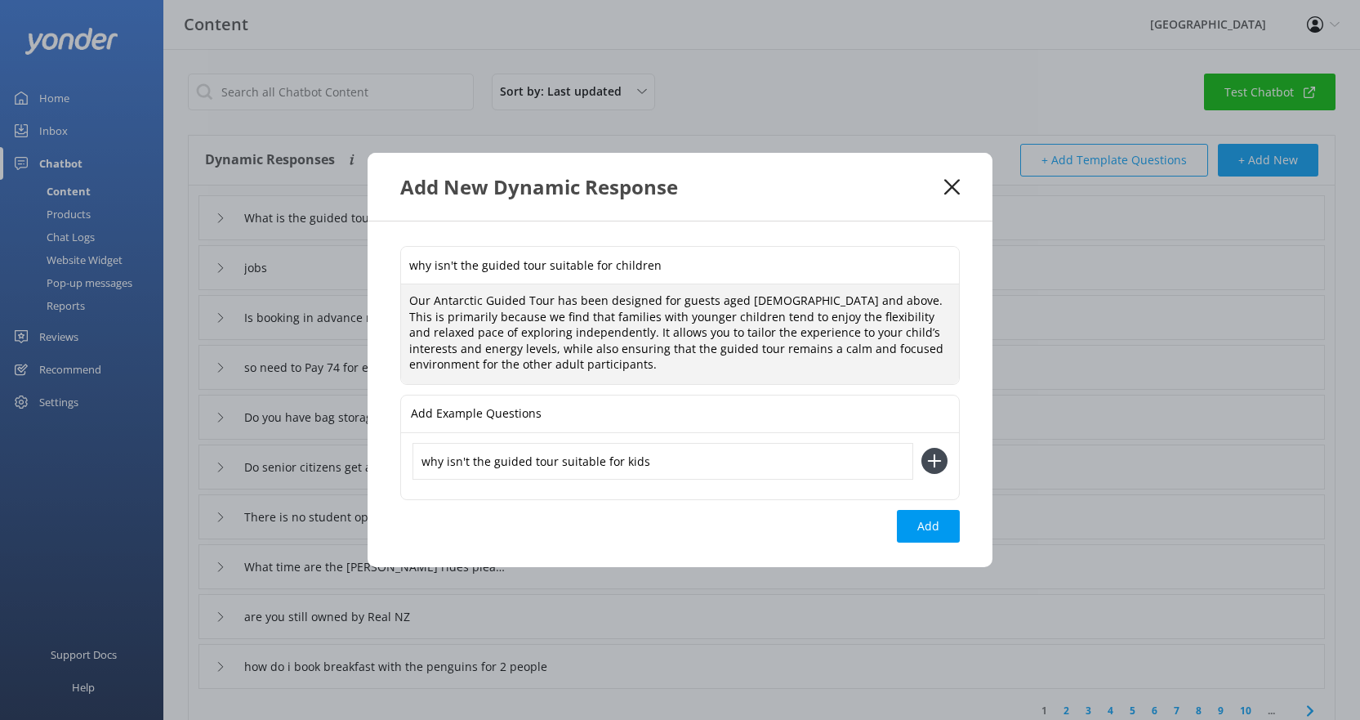
click at [534, 348] on textarea "Our Antarctic Guided Tour has been designed for guests aged [DEMOGRAPHIC_DATA] …" at bounding box center [680, 334] width 558 height 100
click at [573, 349] on textarea "Our Antarctic Guided Tour has been designed for guests aged [DEMOGRAPHIC_DATA] …" at bounding box center [680, 334] width 558 height 100
click at [525, 368] on textarea "Our Antarctic Guided Tour has been designed for guests aged [DEMOGRAPHIC_DATA] …" at bounding box center [680, 334] width 558 height 100
type textarea "Our Antarctic Guided Tour has been designed for guests aged [DEMOGRAPHIC_DATA] …"
click at [934, 527] on button "Add" at bounding box center [928, 526] width 63 height 33
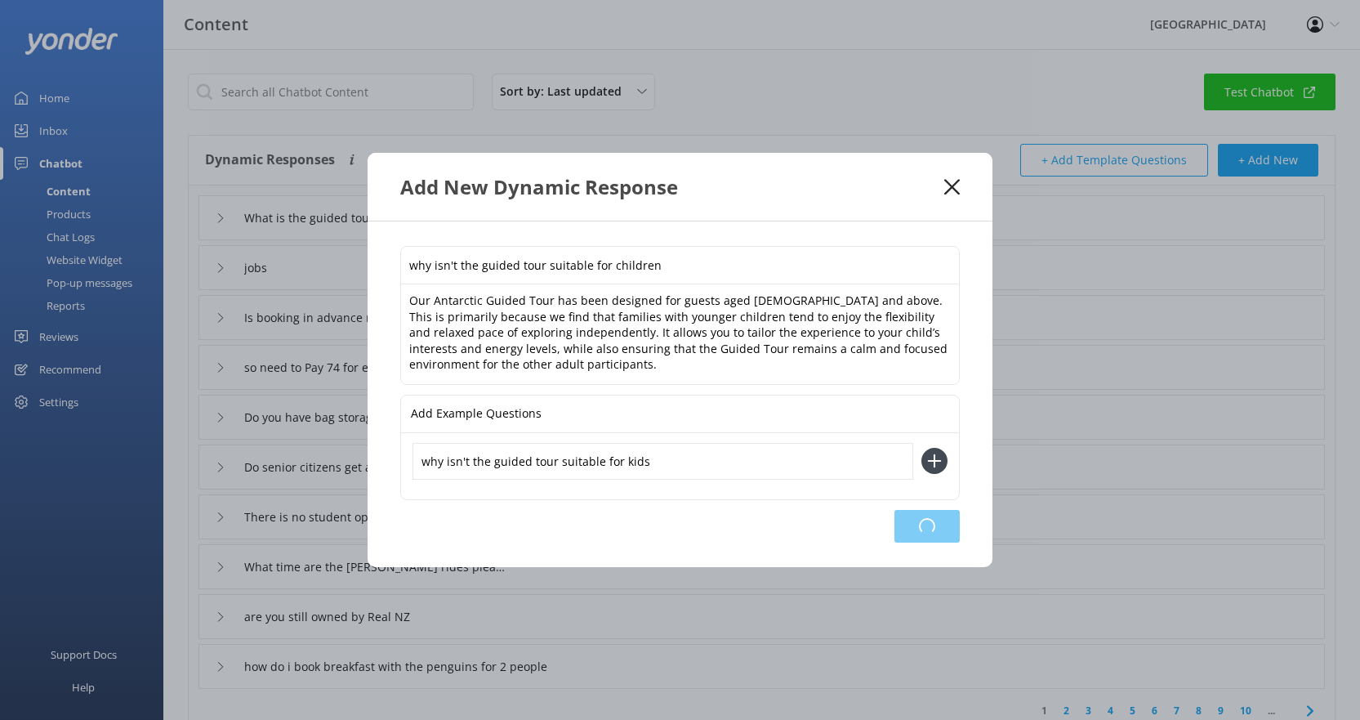
type input "why isn't the guided tour suitable for children"
type input "What is the guided tour experience?"
type input "jobs"
type input "Is booking in advance required"
type input "so need to Pay 74 for entry then 99 for tour?"
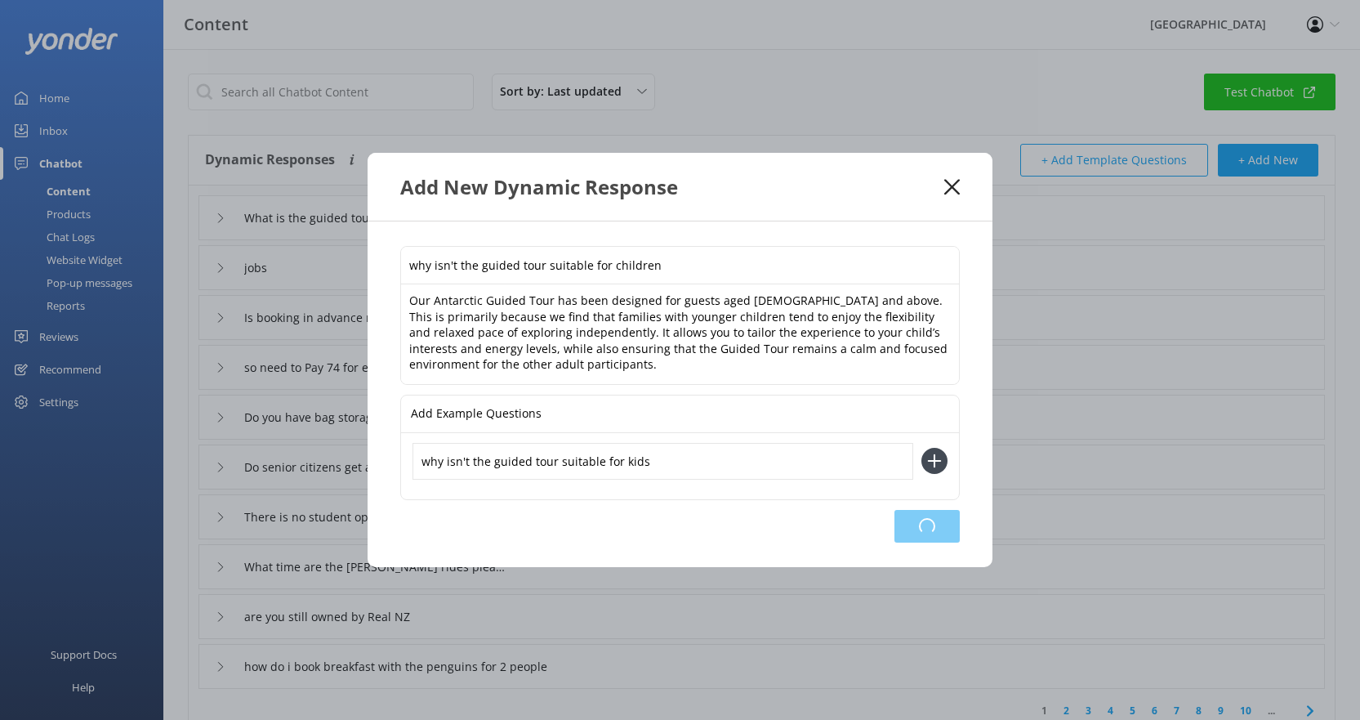
type input "Do you have bag storage or lockers"
type input "Do senior citizens get a discount?"
type input "There is no student option when I go to book"
type input "What time are the [PERSON_NAME] rides please?"
type input "are you still owned by Real NZ"
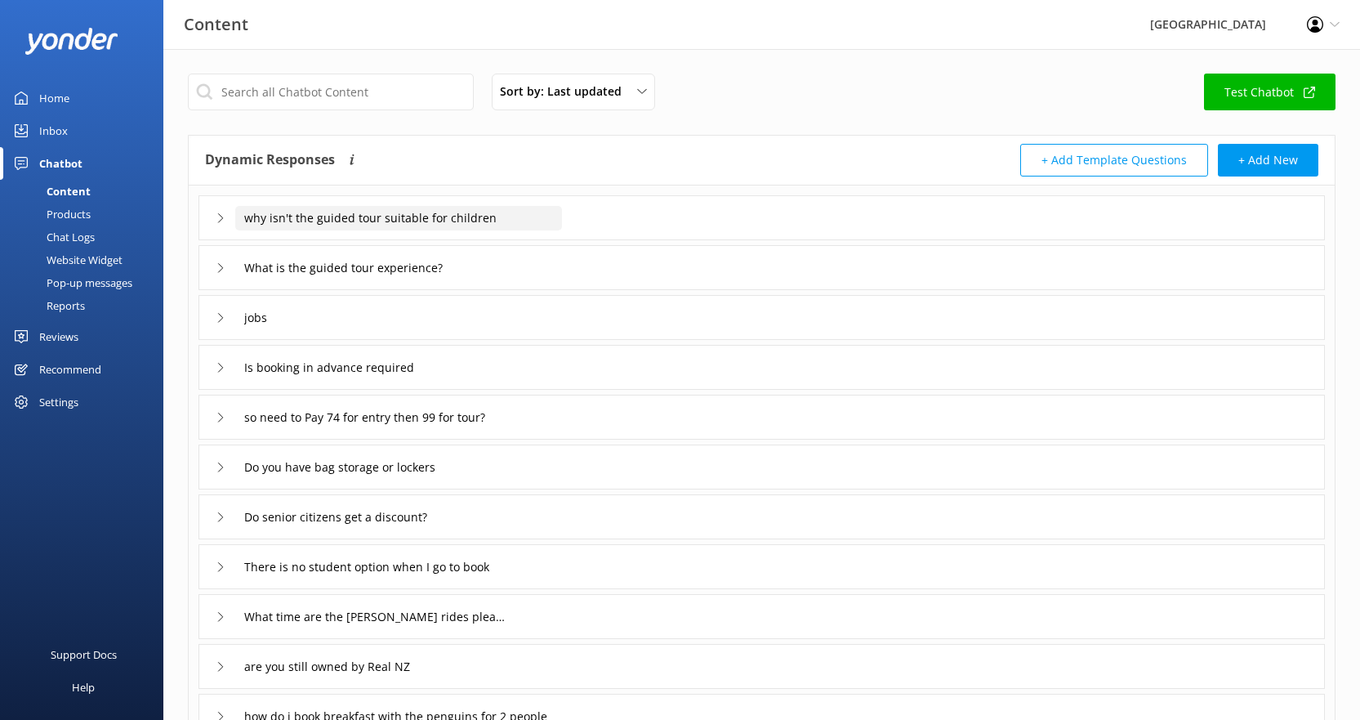
click at [508, 217] on input "why isn't the guided tour suitable for children" at bounding box center [398, 218] width 327 height 25
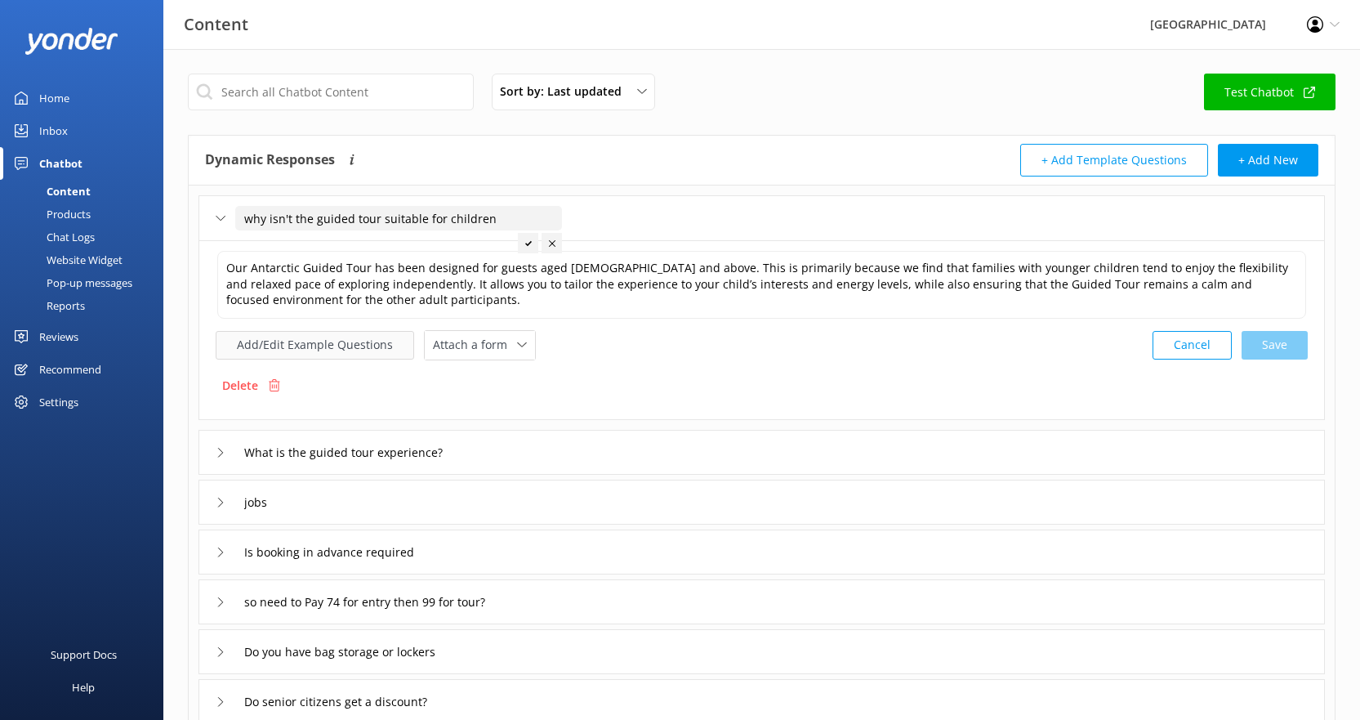
click at [342, 341] on button "Add/Edit Example Questions" at bounding box center [315, 345] width 198 height 29
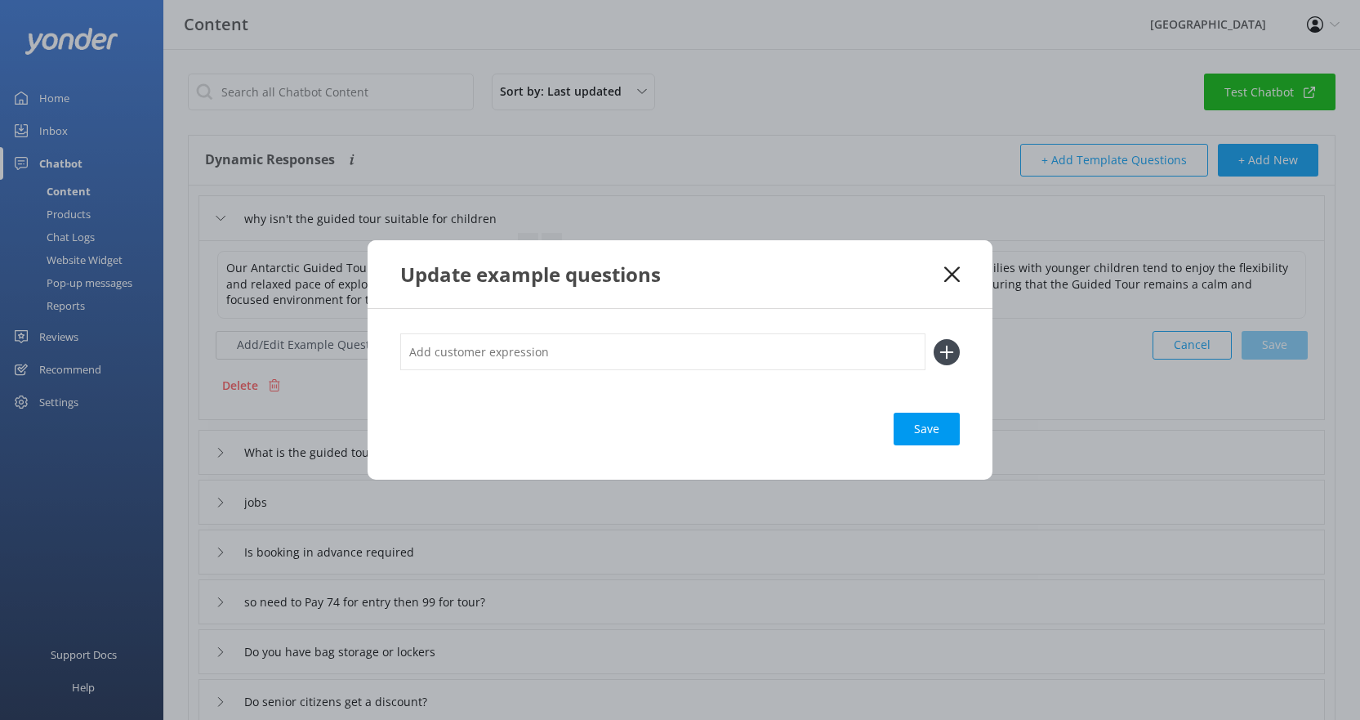
click at [632, 353] on input "text" at bounding box center [662, 351] width 525 height 37
type input "why not"
click at [949, 355] on icon at bounding box center [947, 352] width 26 height 26
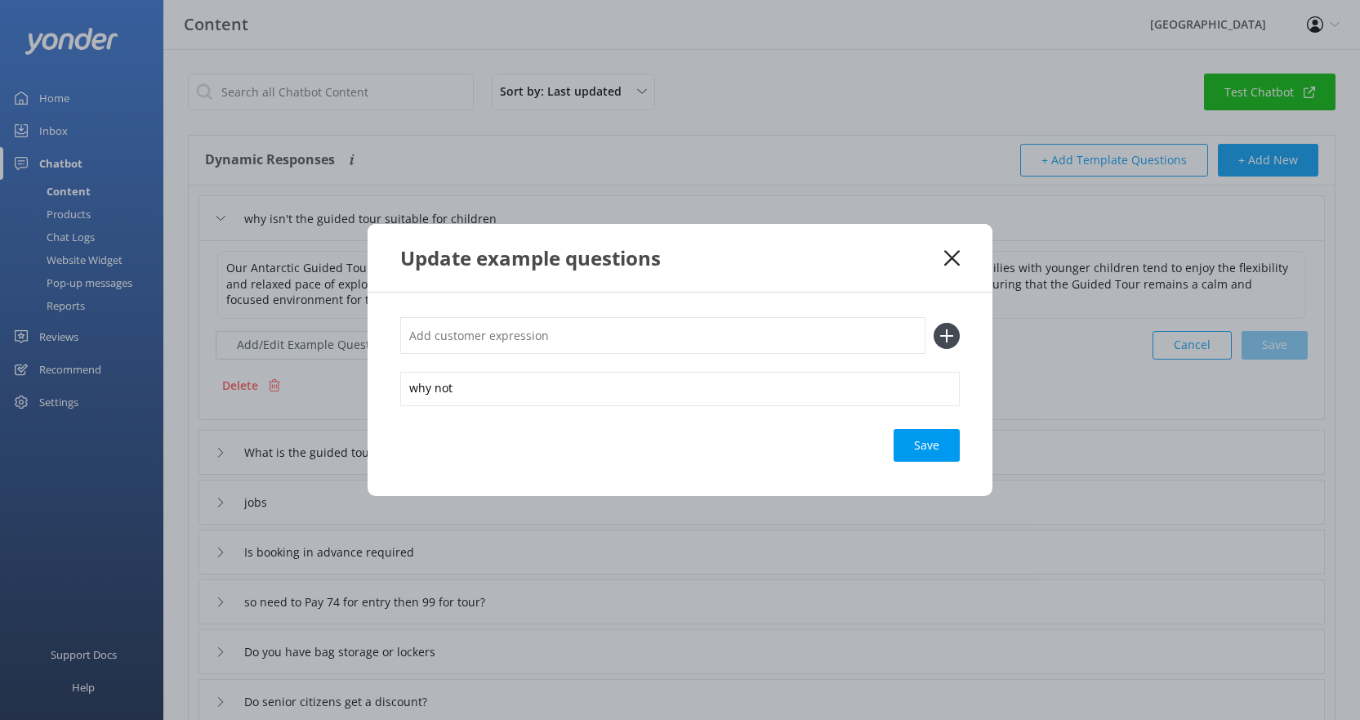
click at [934, 323] on button at bounding box center [947, 336] width 26 height 26
click at [763, 314] on div "why not Save" at bounding box center [680, 393] width 625 height 203
click at [763, 336] on input "text" at bounding box center [662, 335] width 525 height 37
type input "why can't children do the tour"
click at [923, 453] on div "Loading.." at bounding box center [926, 445] width 65 height 33
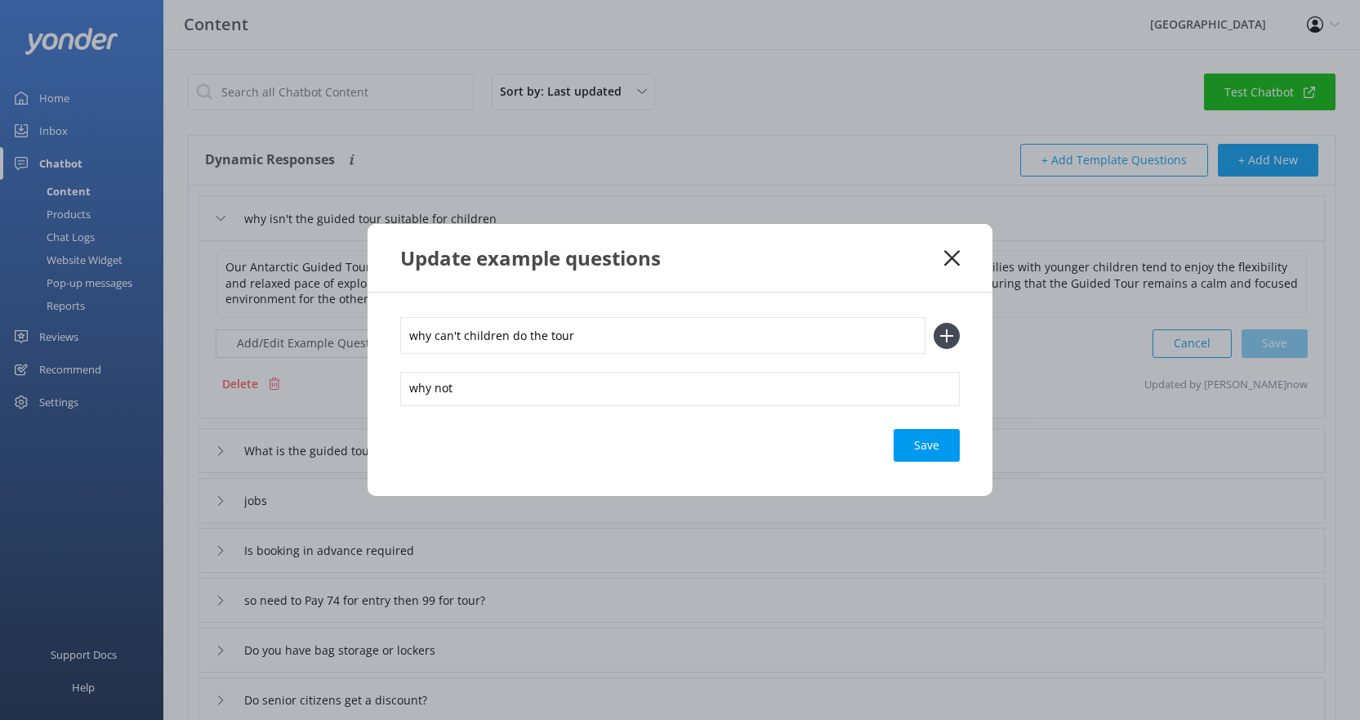
click at [949, 253] on icon at bounding box center [952, 258] width 16 height 16
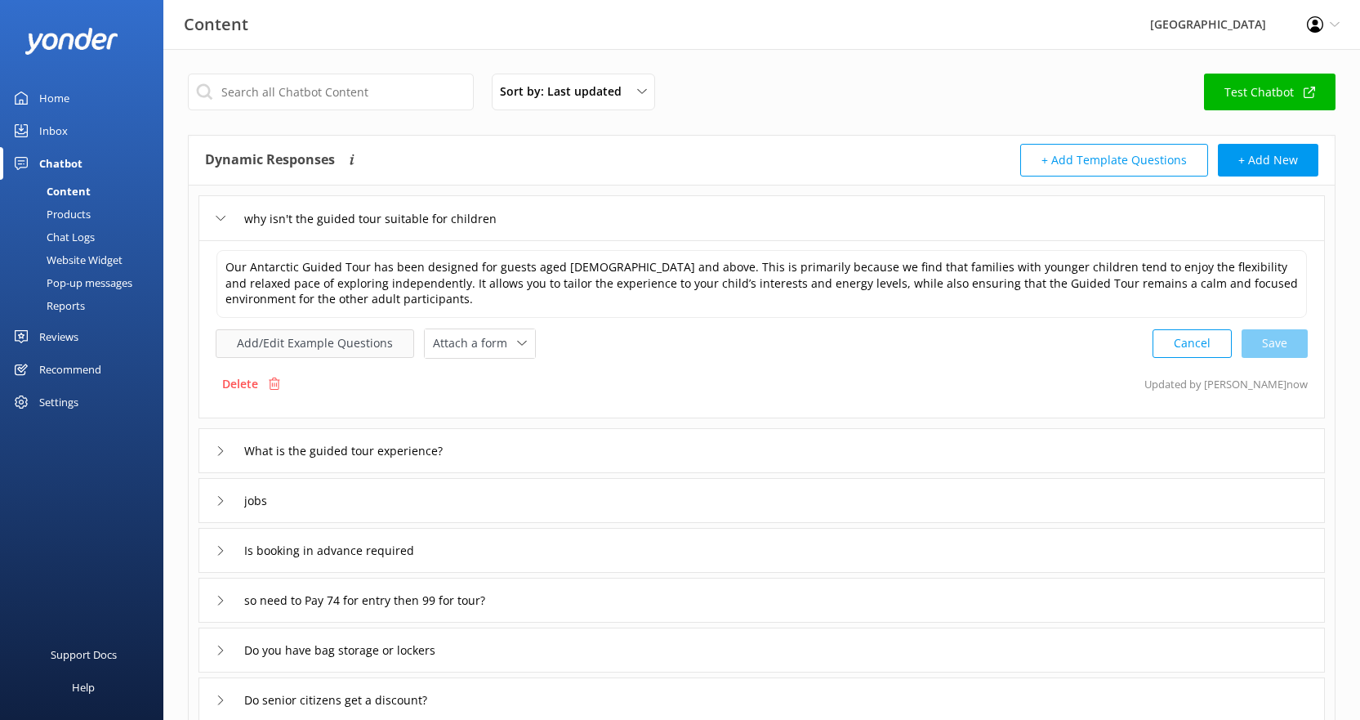
click at [314, 344] on button "Add/Edit Example Questions" at bounding box center [315, 343] width 198 height 29
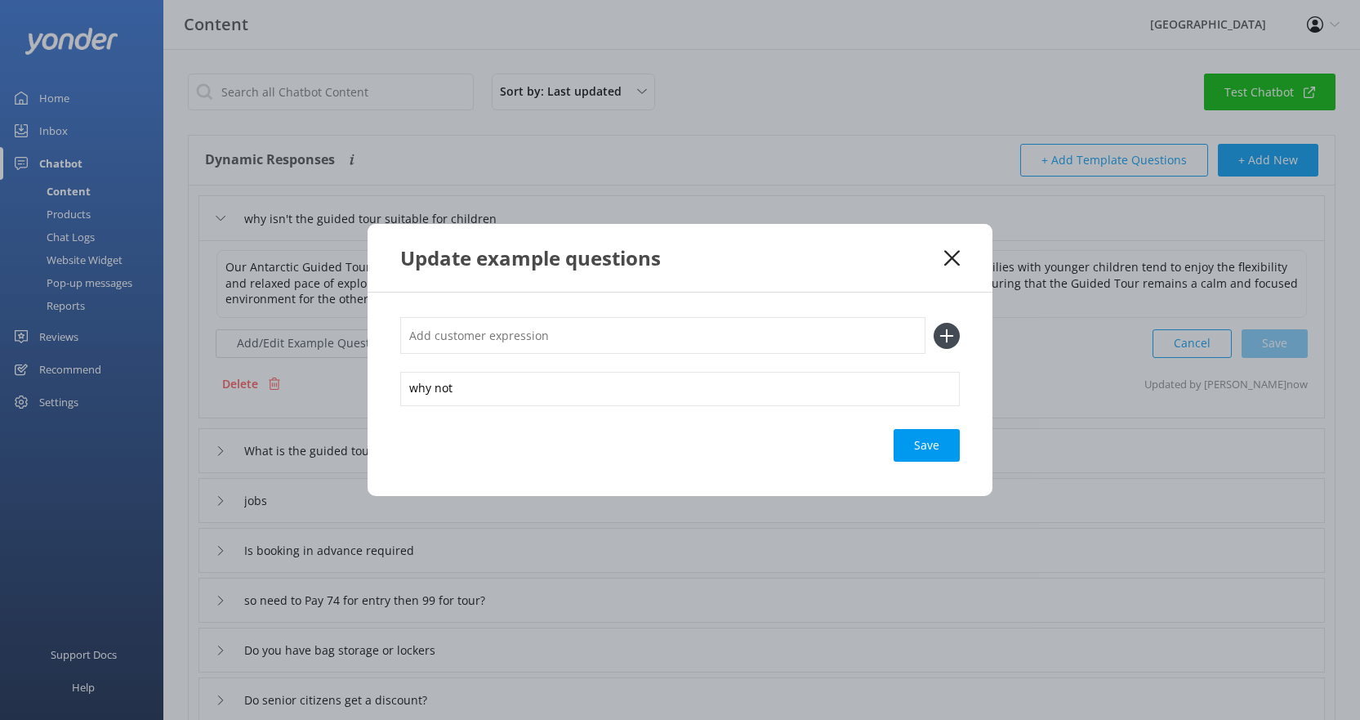
click at [945, 332] on icon at bounding box center [947, 336] width 26 height 26
click at [787, 341] on input "text" at bounding box center [662, 335] width 525 height 37
type input "why can't children do the tour"
click at [948, 337] on icon at bounding box center [947, 336] width 26 height 26
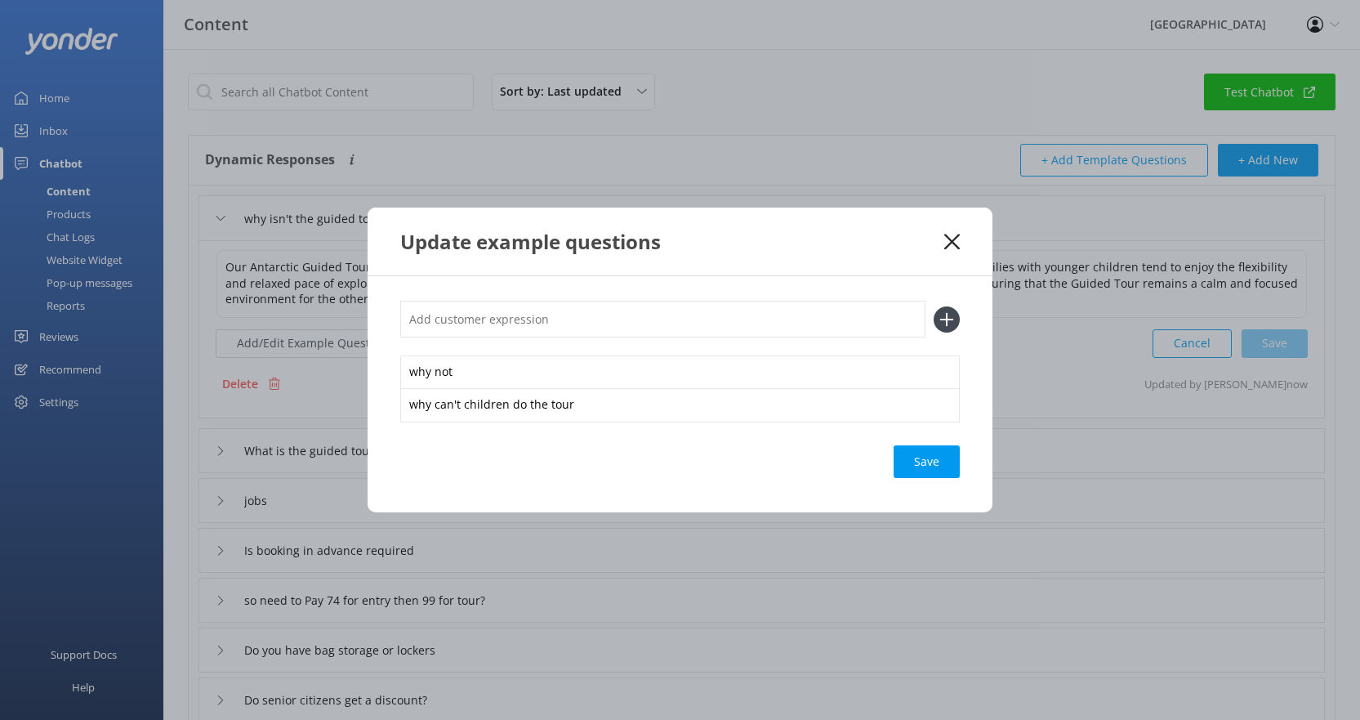
click at [641, 331] on input "text" at bounding box center [662, 319] width 525 height 37
type input "Why can't kids do the tour"
click at [952, 318] on icon at bounding box center [947, 319] width 26 height 26
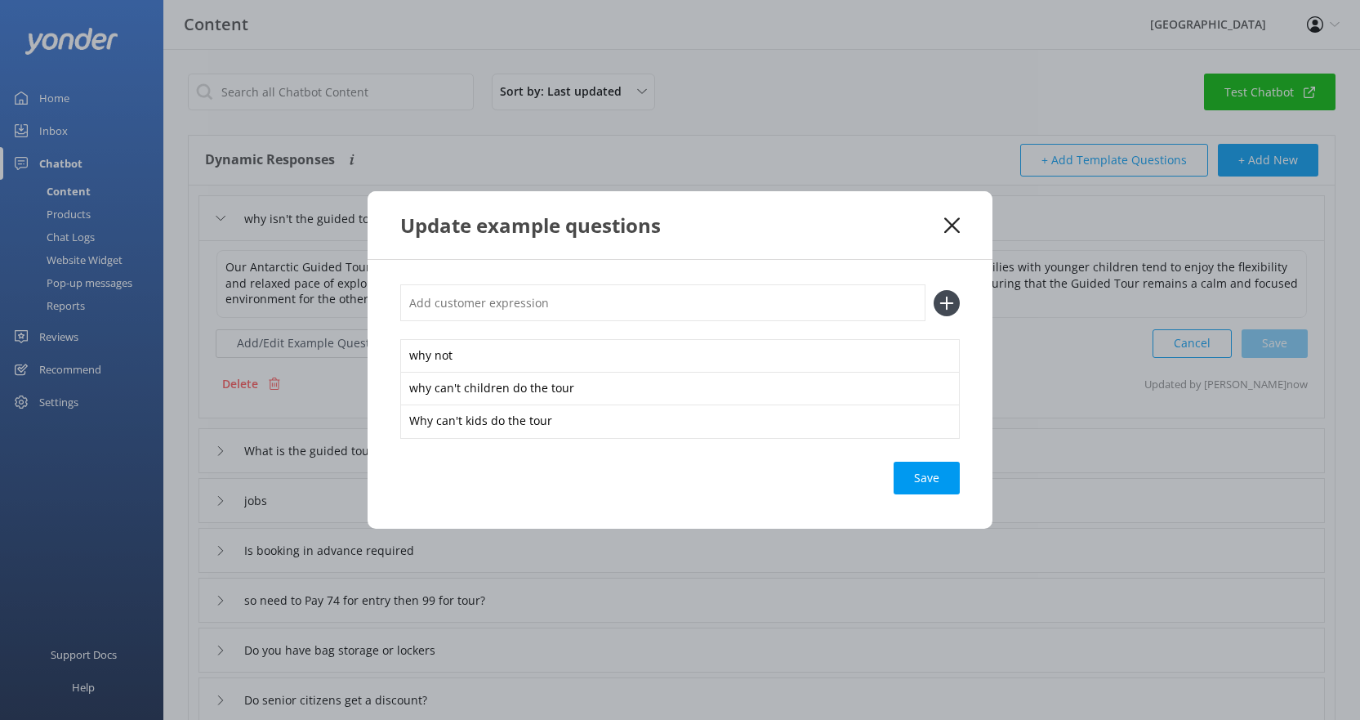
click at [645, 310] on input "text" at bounding box center [662, 302] width 525 height 37
type input "can kids do the tour"
click at [951, 307] on icon at bounding box center [947, 303] width 26 height 26
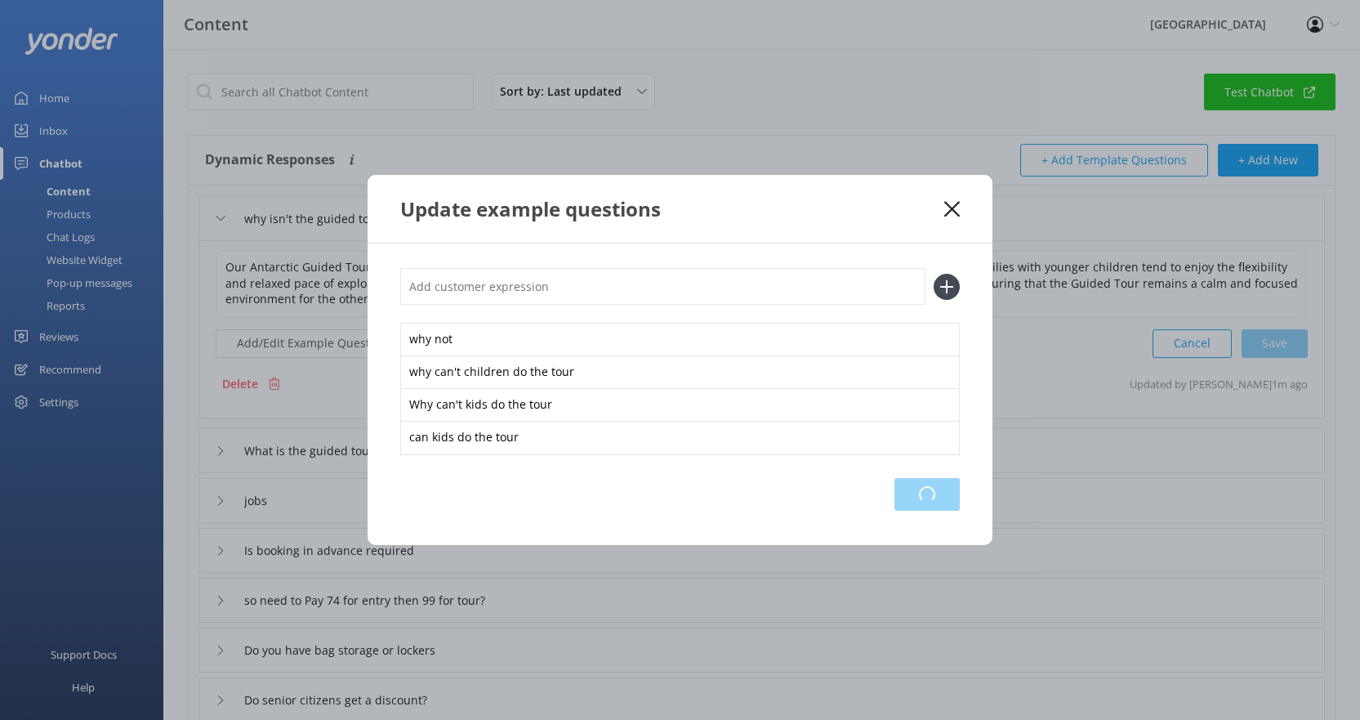
click at [912, 498] on div "Loading.." at bounding box center [926, 494] width 65 height 33
click at [951, 210] on use at bounding box center [952, 209] width 16 height 16
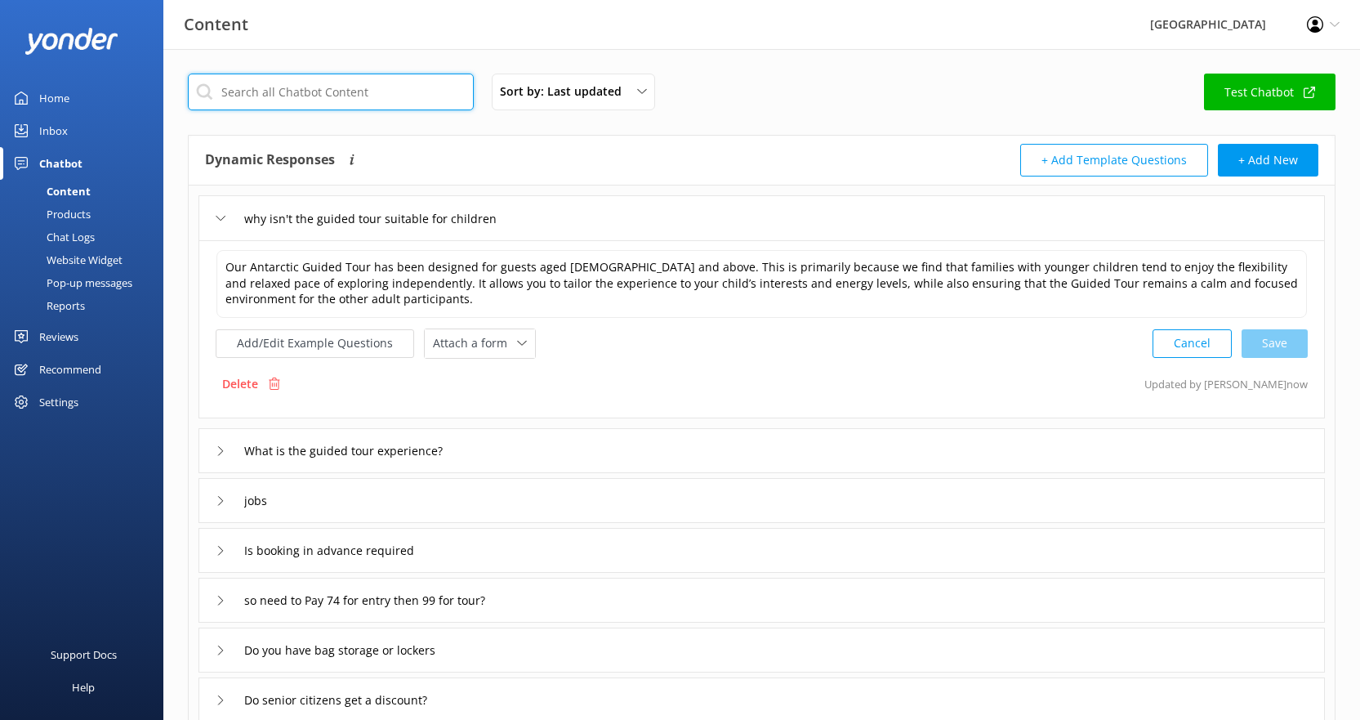
click at [367, 92] on input "text" at bounding box center [331, 92] width 286 height 37
type input "discounts"
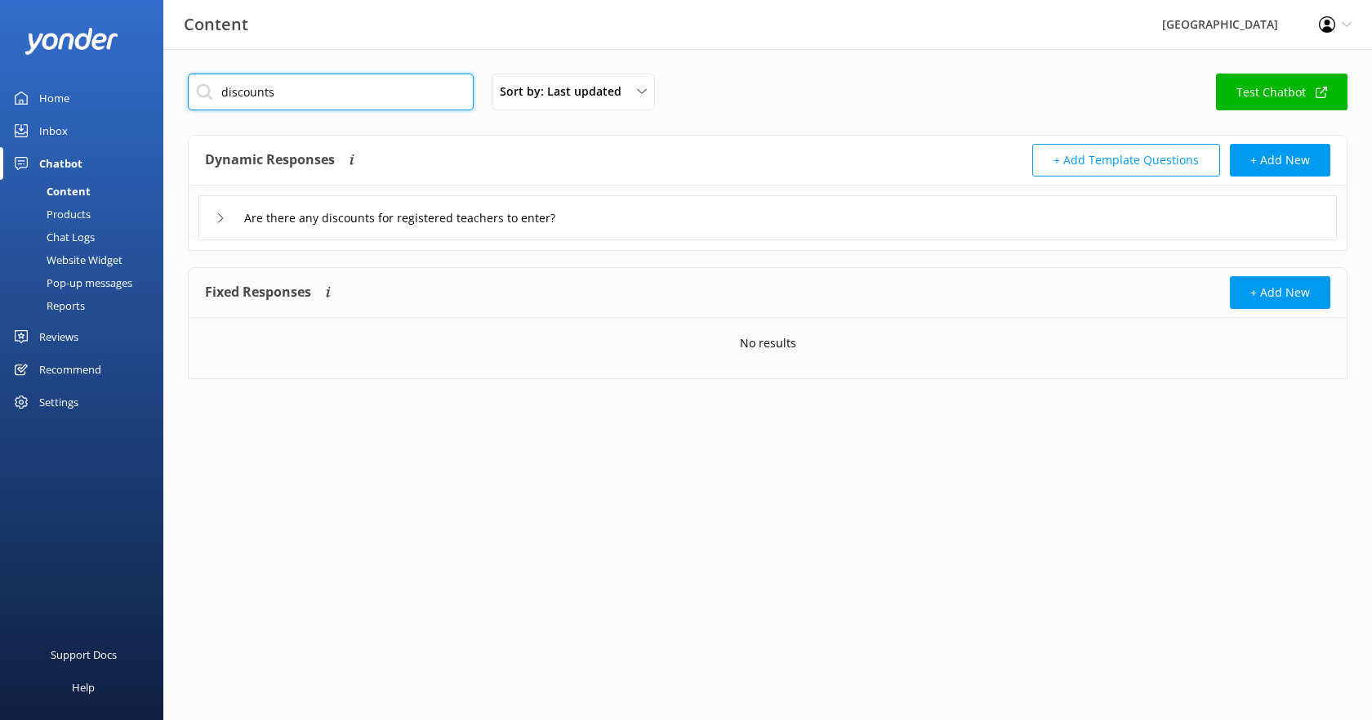
drag, startPoint x: 229, startPoint y: 90, endPoint x: 211, endPoint y: 89, distance: 18.0
click at [211, 89] on input "discounts" at bounding box center [331, 92] width 286 height 37
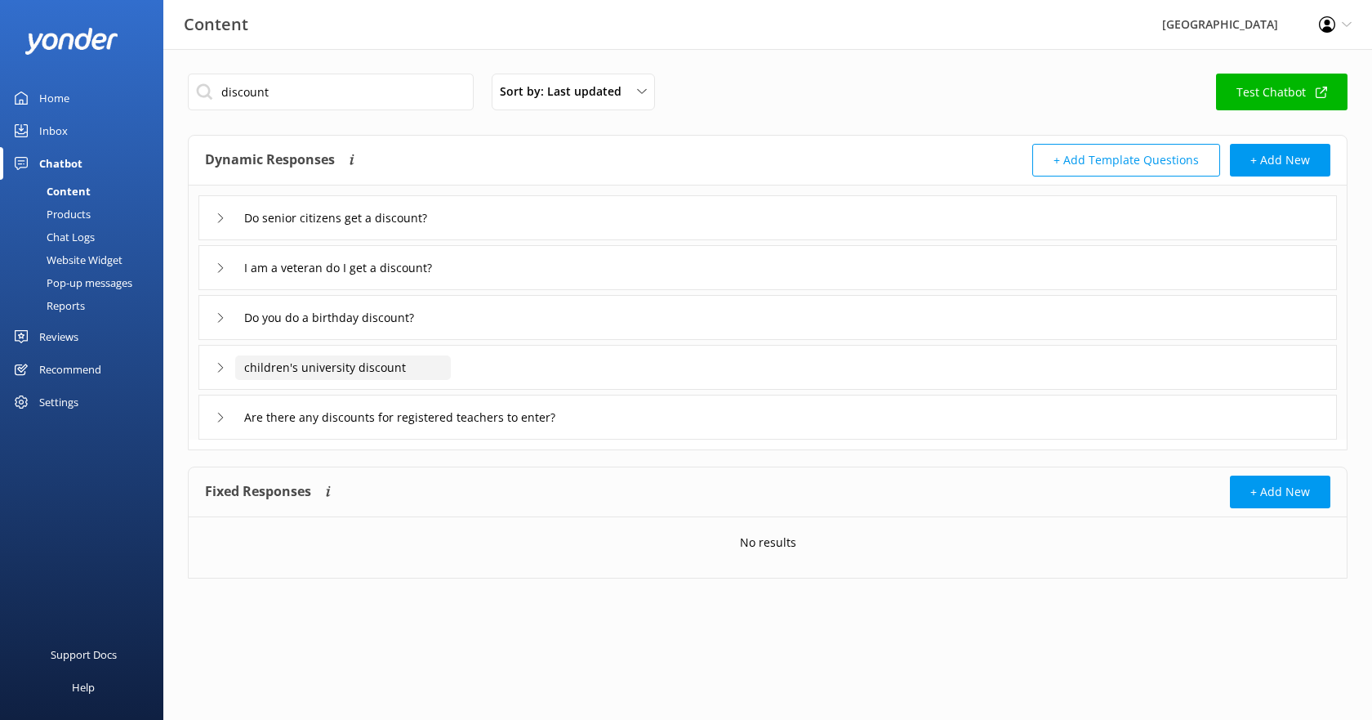
click at [361, 366] on input "children's university discount" at bounding box center [343, 367] width 216 height 25
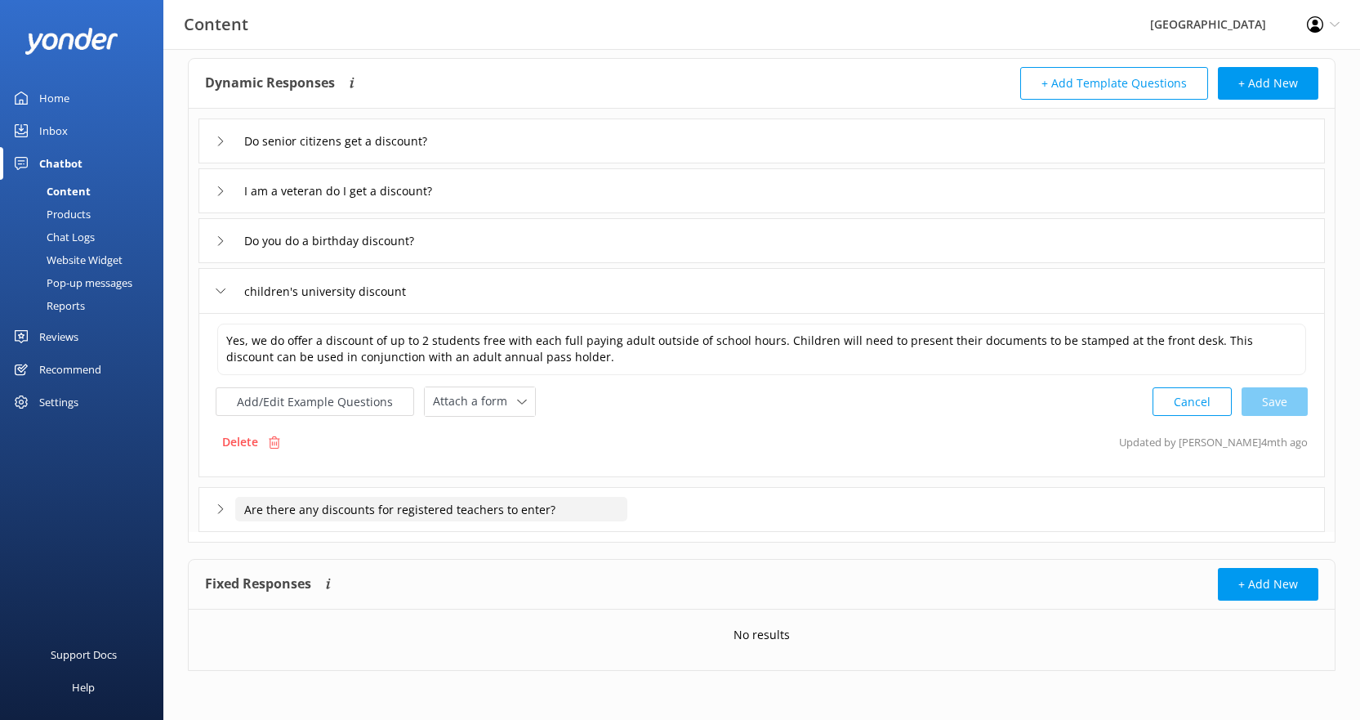
click at [475, 503] on input "Are there any discounts for registered teachers to enter?" at bounding box center [431, 509] width 392 height 25
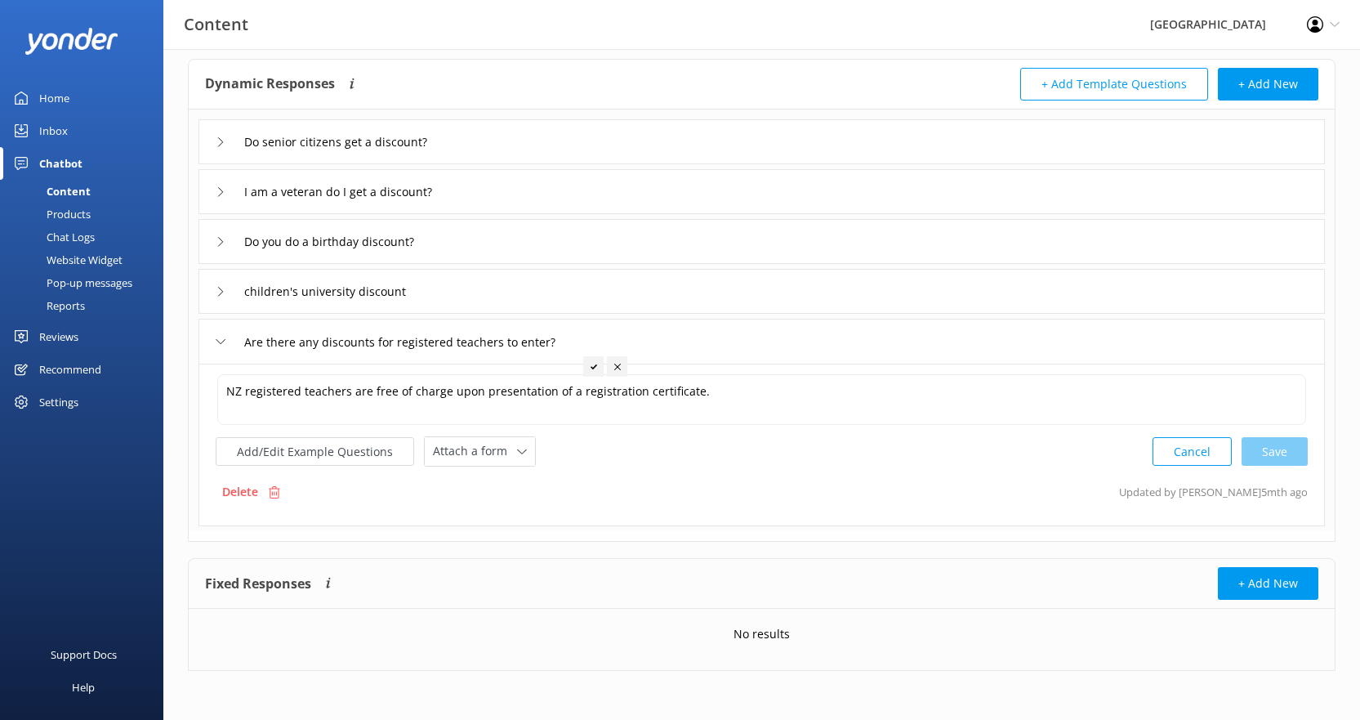
click at [444, 492] on div "Delete Updated by [PERSON_NAME] 5mth ago" at bounding box center [762, 491] width 1092 height 31
click at [222, 341] on icon at bounding box center [221, 342] width 10 height 10
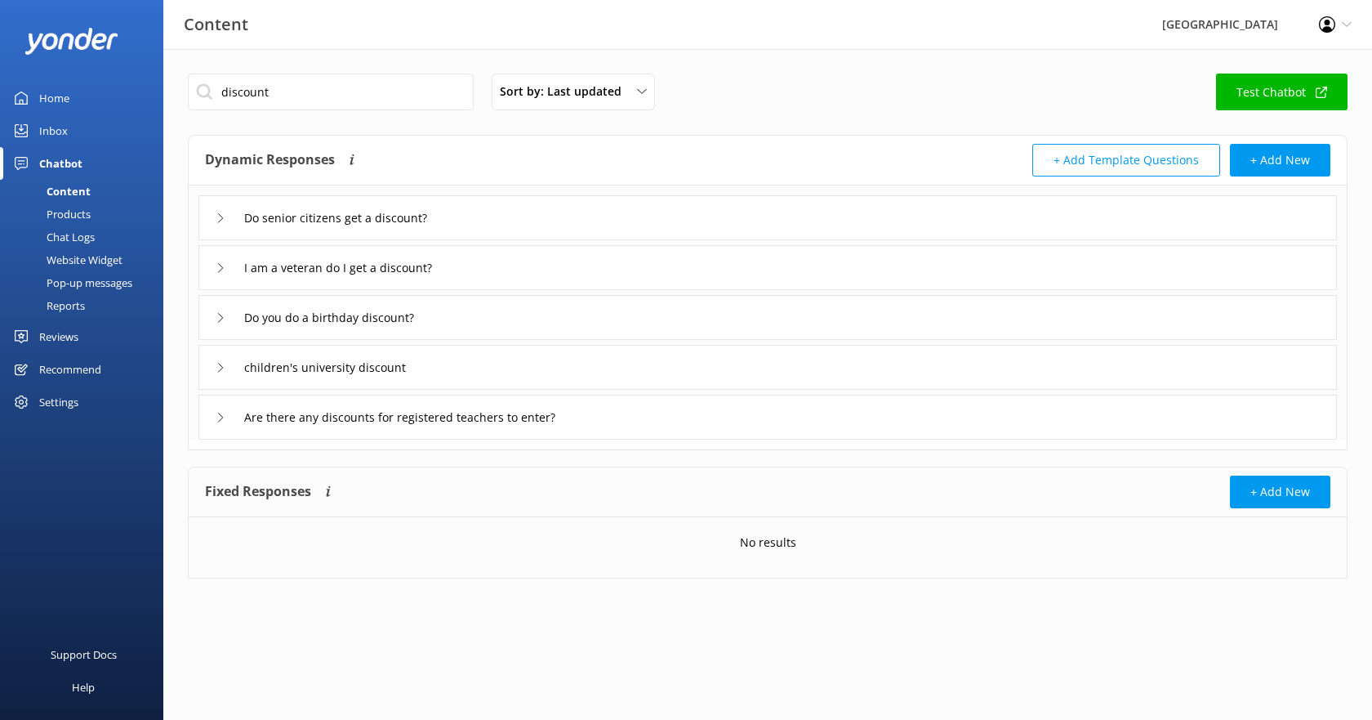
click at [216, 261] on div "I am a veteran do I get a discount?" at bounding box center [340, 267] width 248 height 27
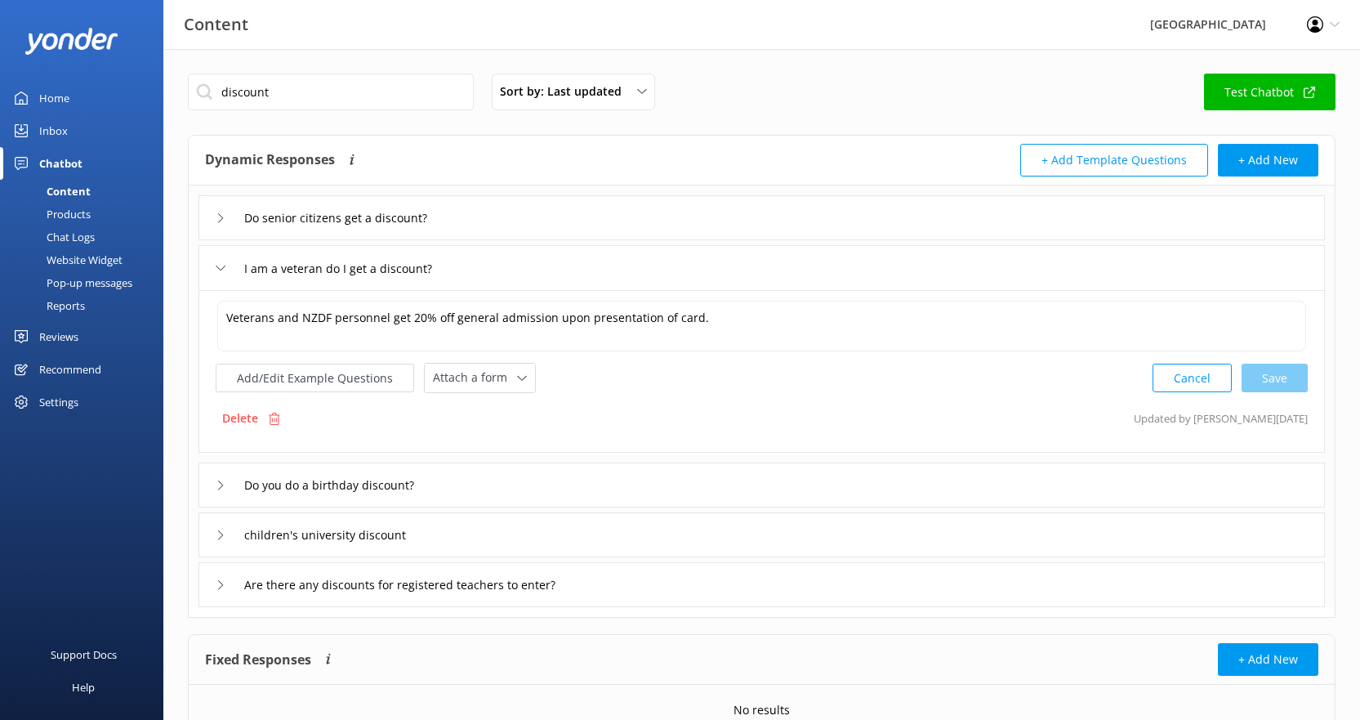
click at [216, 261] on div "I am a veteran do I get a discount?" at bounding box center [340, 268] width 248 height 27
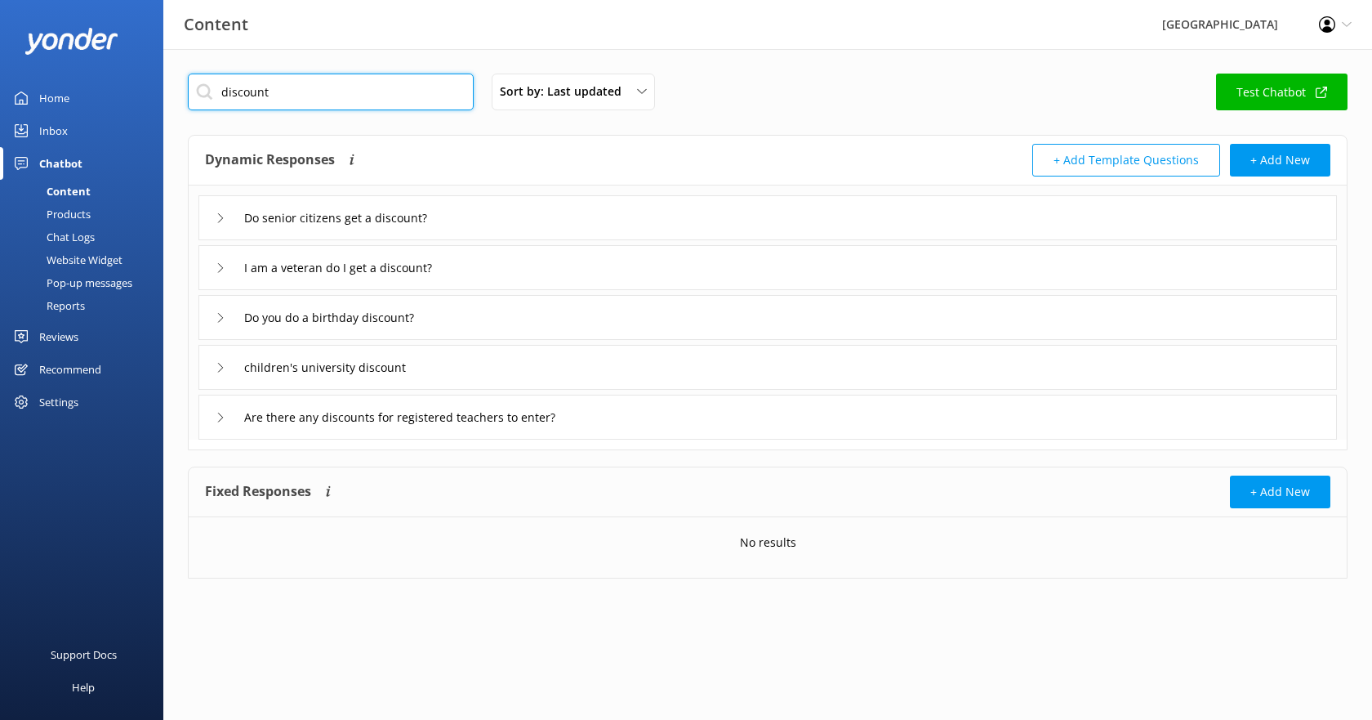
click at [308, 84] on input "discount" at bounding box center [331, 92] width 286 height 37
click at [357, 90] on input "discount" at bounding box center [331, 92] width 286 height 37
type input "\"
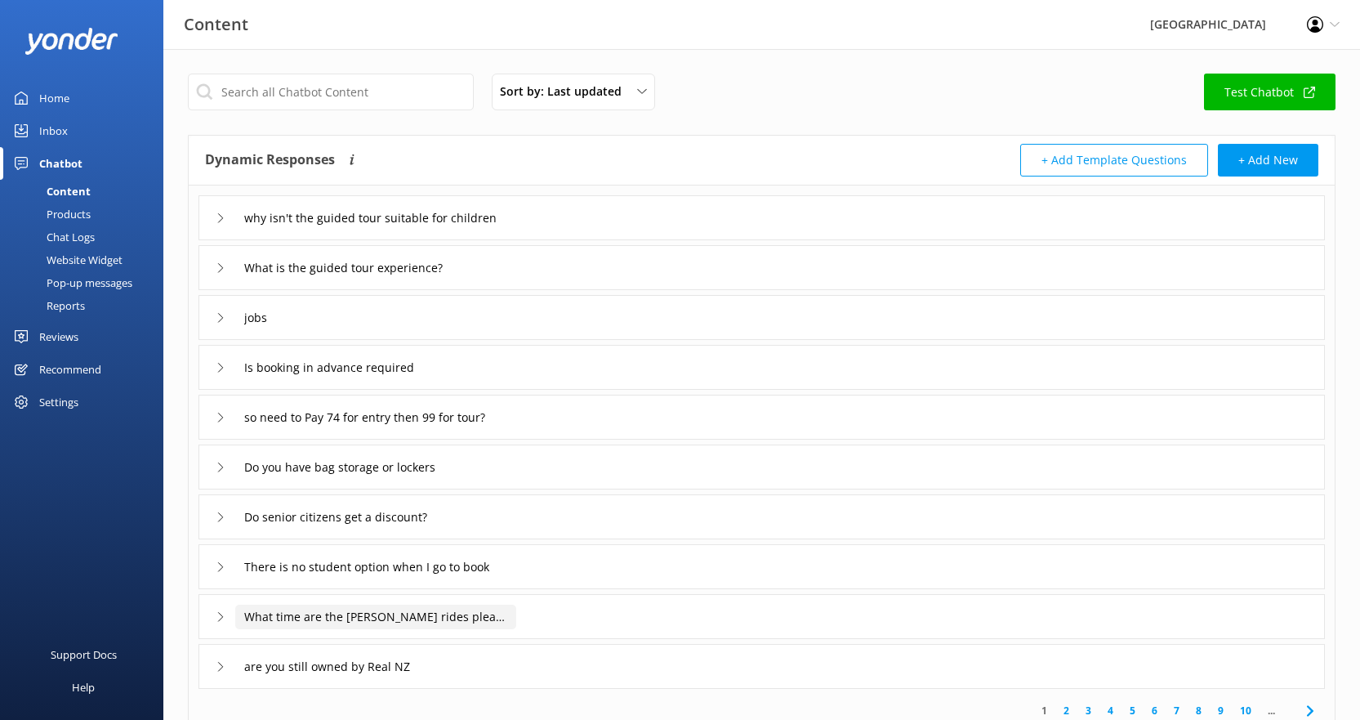
click at [296, 617] on input "What time are the [PERSON_NAME] rides please?" at bounding box center [375, 616] width 281 height 25
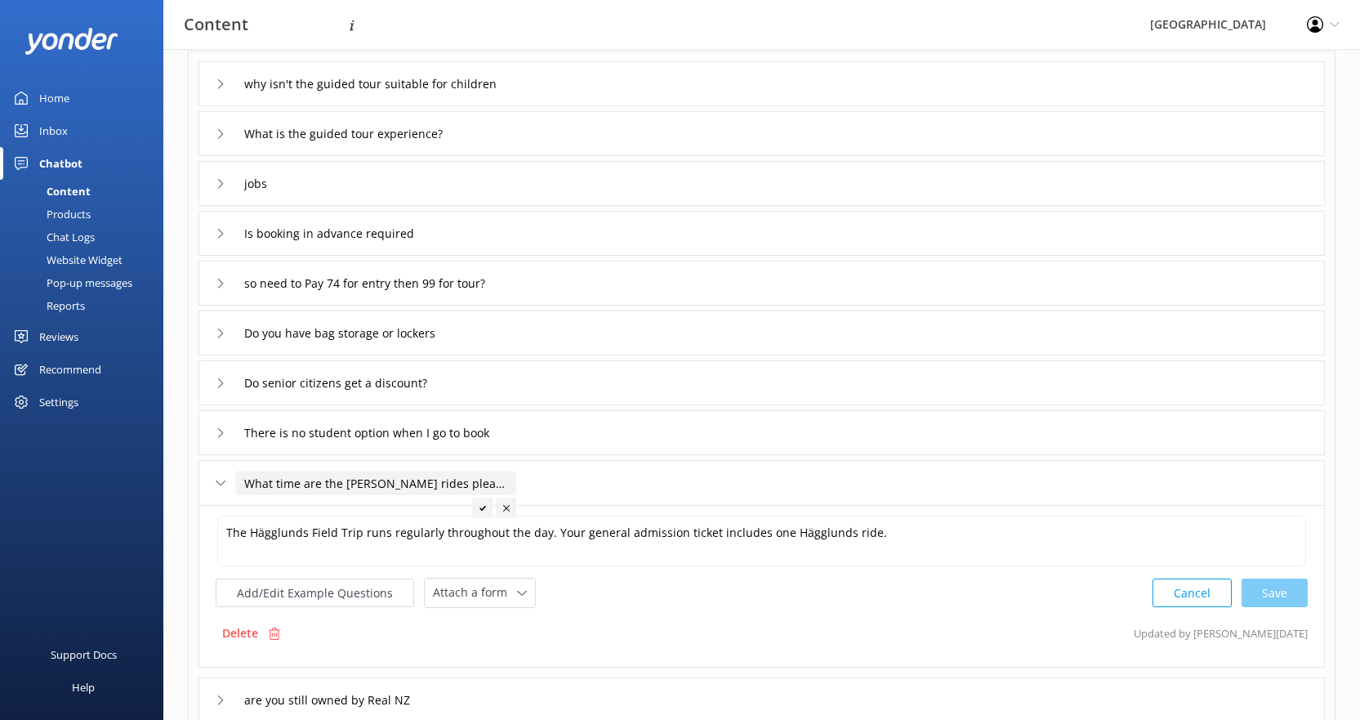
scroll to position [163, 0]
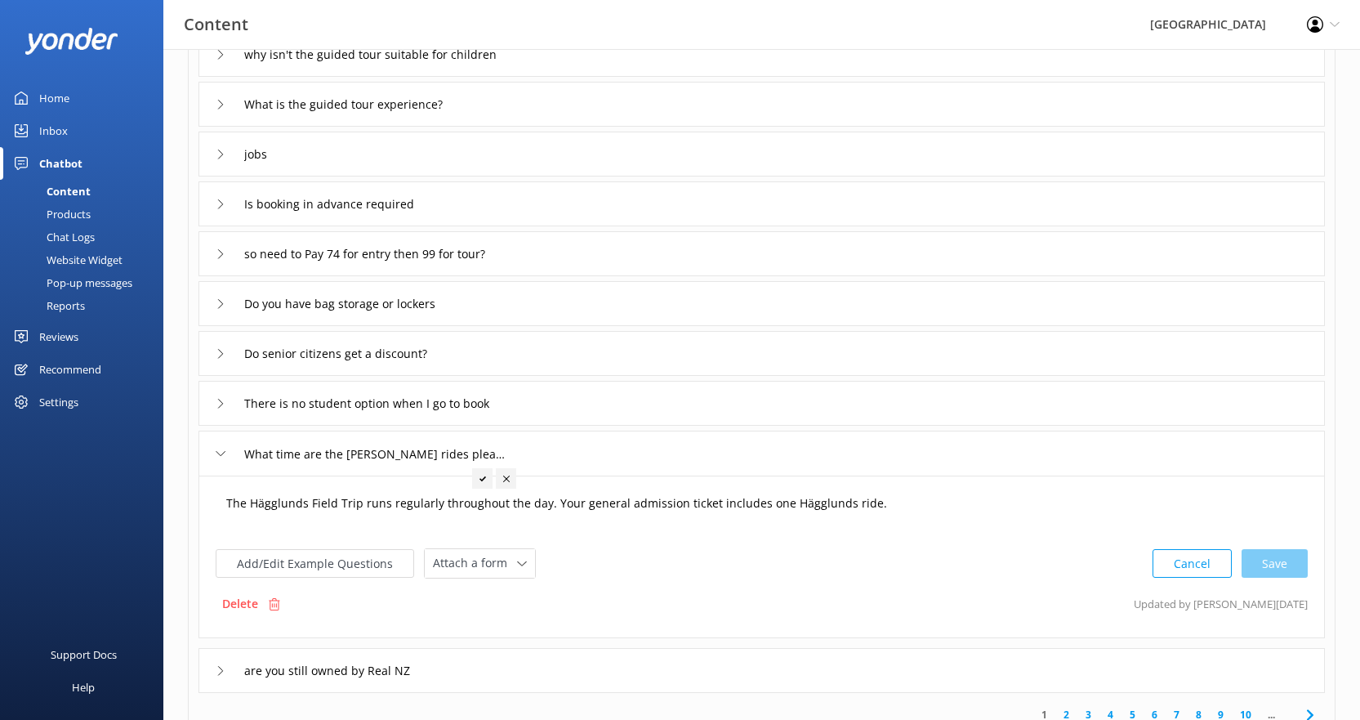
click at [944, 506] on textarea "The Hägglunds Field Trip runs regularly throughout the day. Your general admiss…" at bounding box center [761, 511] width 1089 height 51
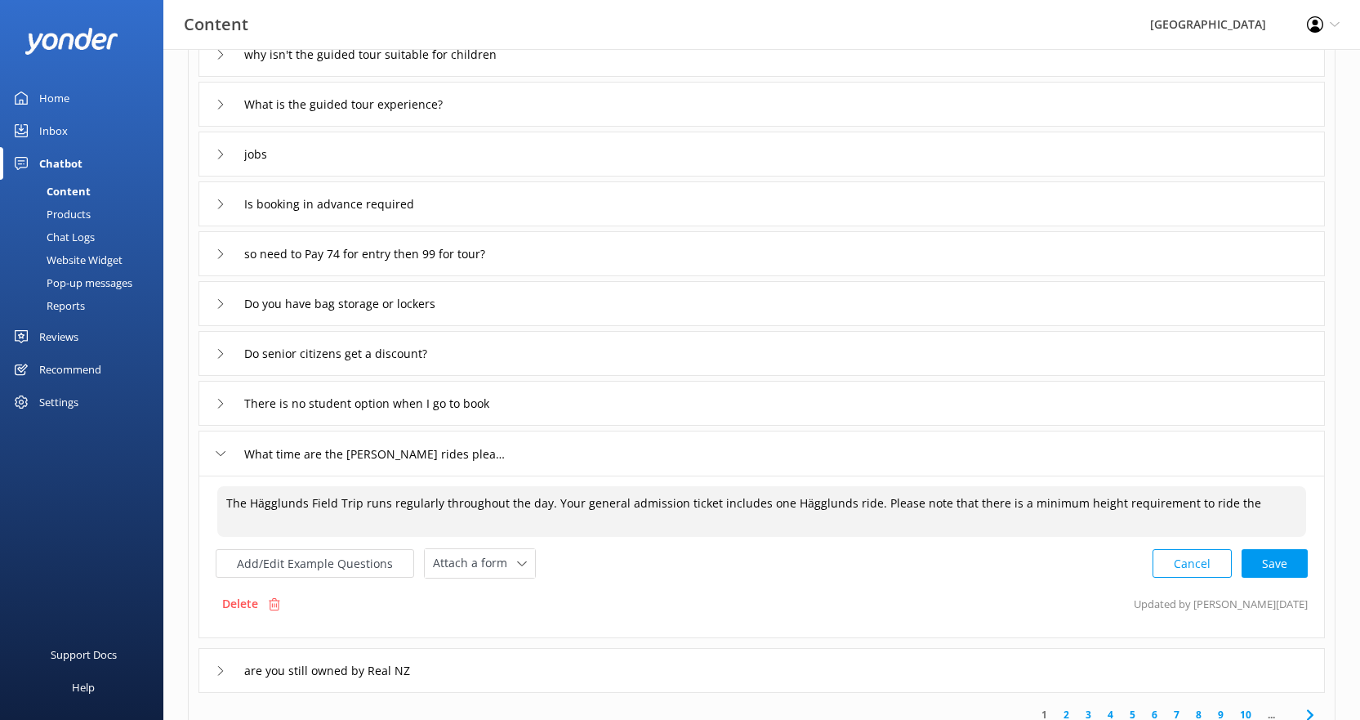
click at [814, 504] on textarea "The Hägglunds Field Trip runs regularly throughout the day. Your general admiss…" at bounding box center [761, 511] width 1089 height 51
click at [1241, 502] on textarea "The Hägglunds Field Trip runs regularly throughout the day. Your general admiss…" at bounding box center [761, 511] width 1089 height 51
paste textarea "Hägglunds"
click at [1276, 560] on div "Cancel Save" at bounding box center [1230, 564] width 155 height 30
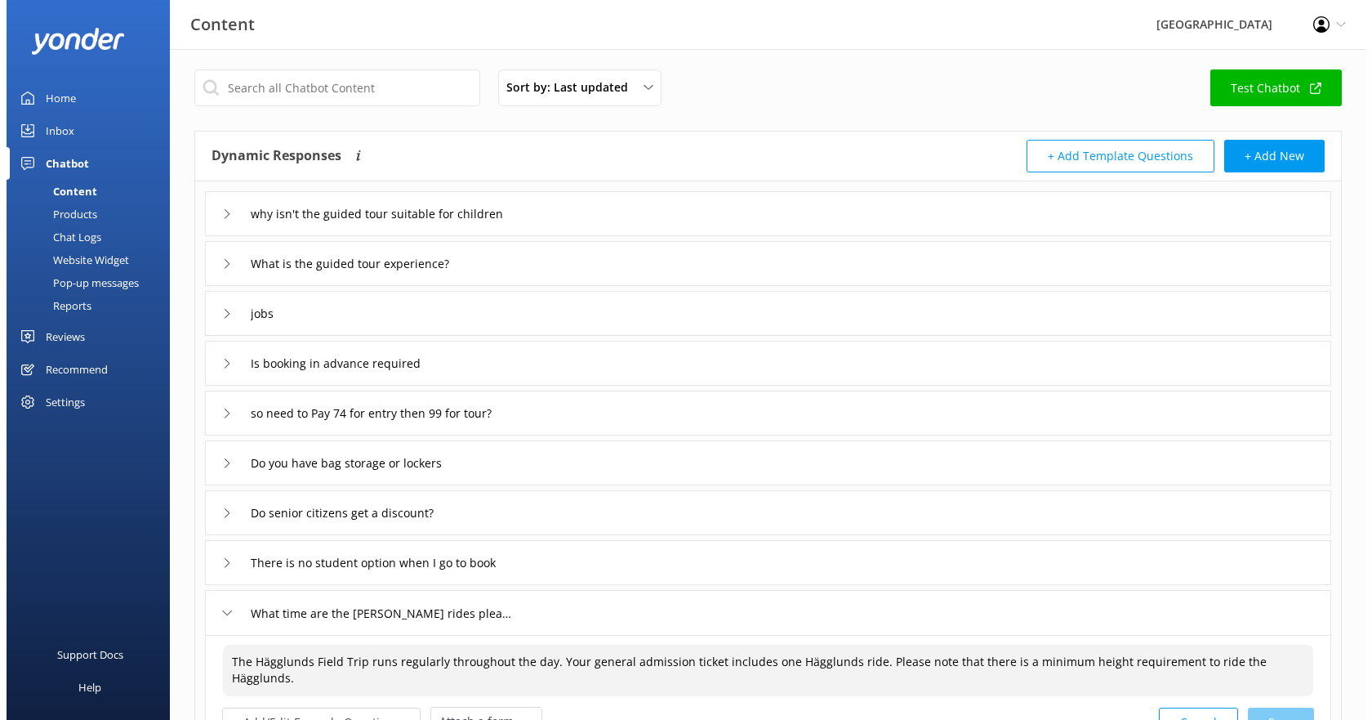
scroll to position [0, 0]
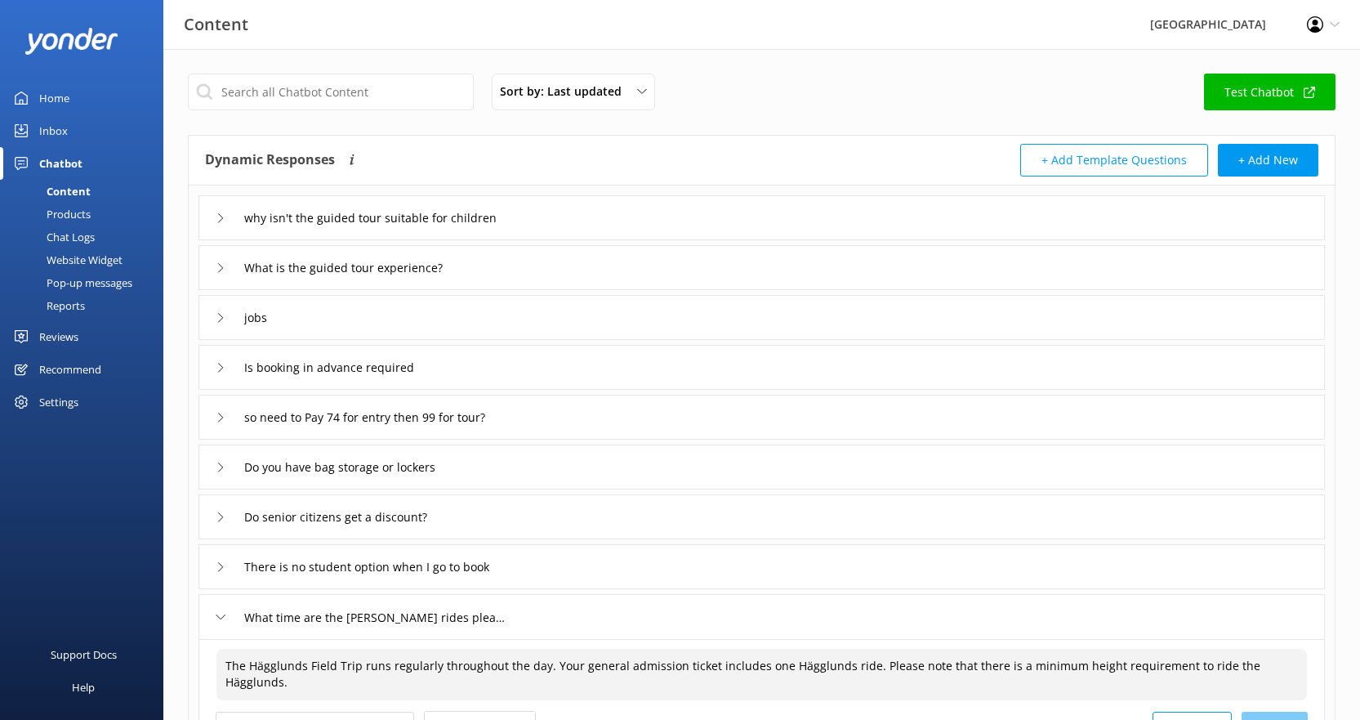
type textarea "The Hägglunds Field Trip runs regularly throughout the day. Your general admiss…"
click at [318, 87] on input "text" at bounding box center [331, 92] width 286 height 37
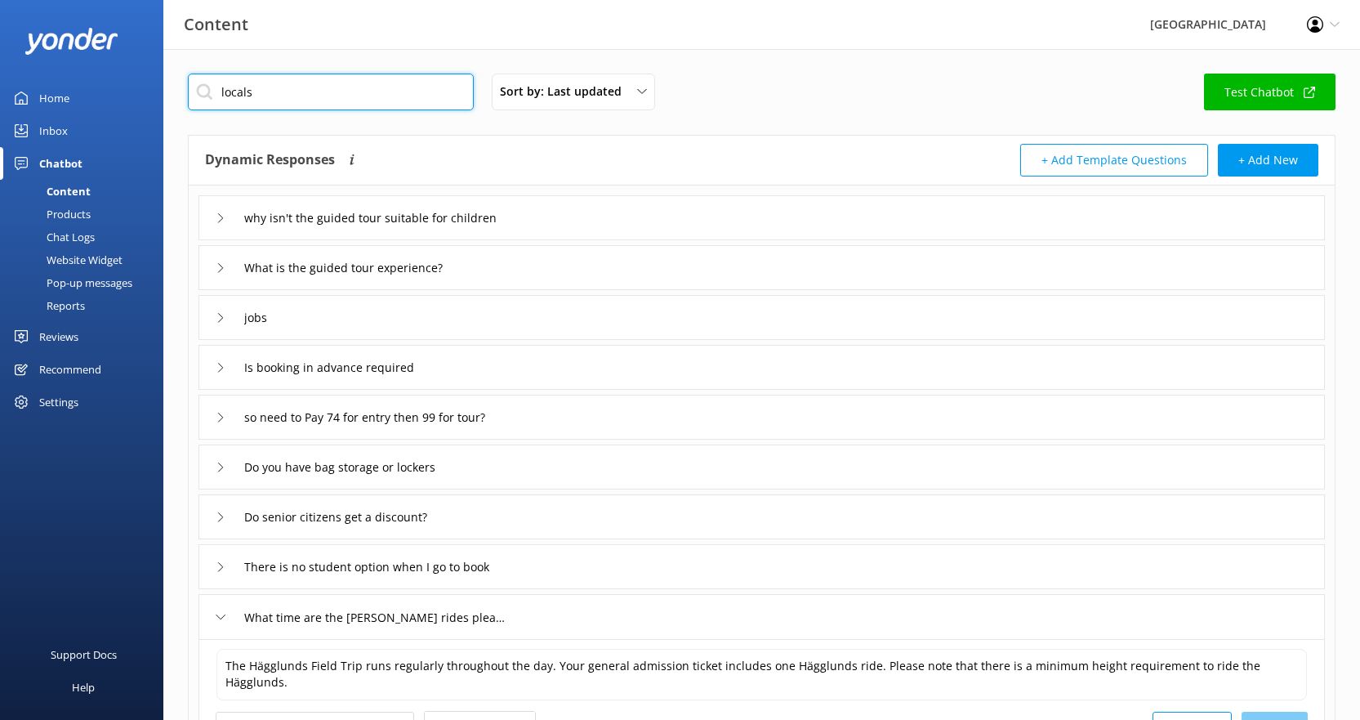
type input "locals"
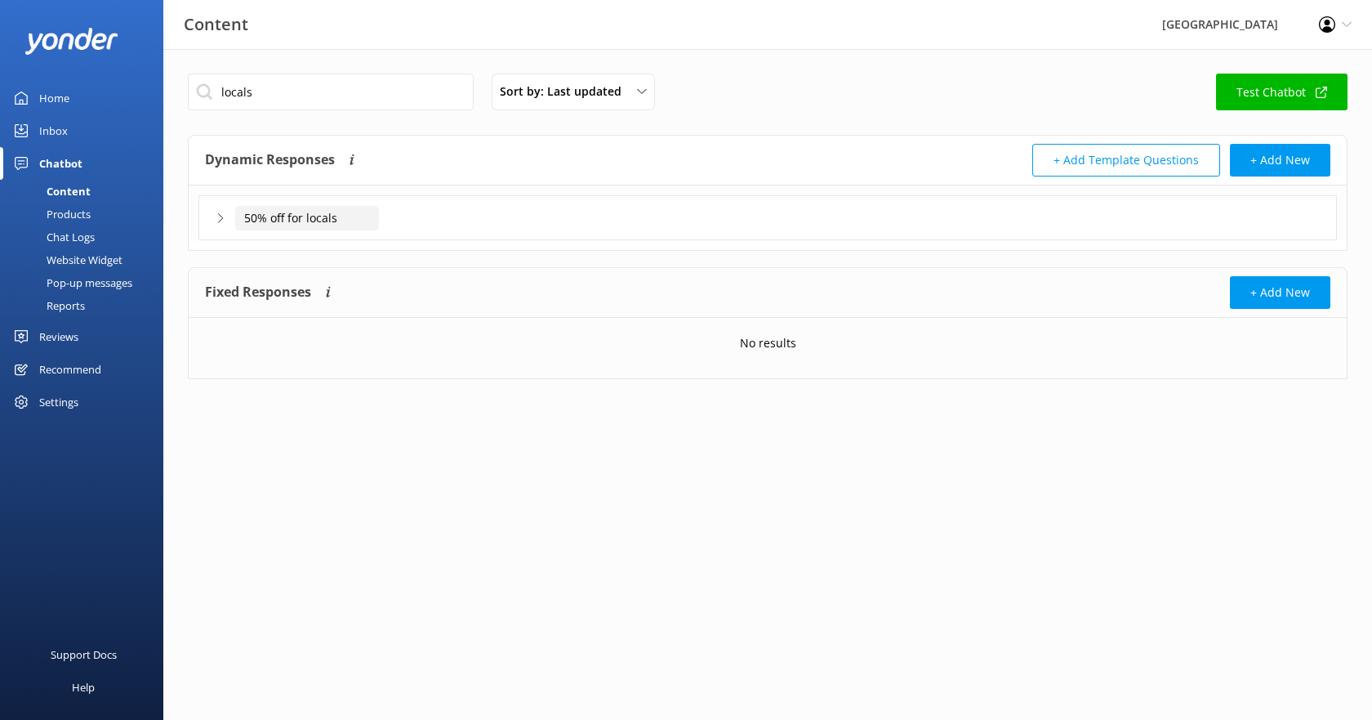
click at [279, 221] on input "50% off for locals" at bounding box center [307, 218] width 144 height 25
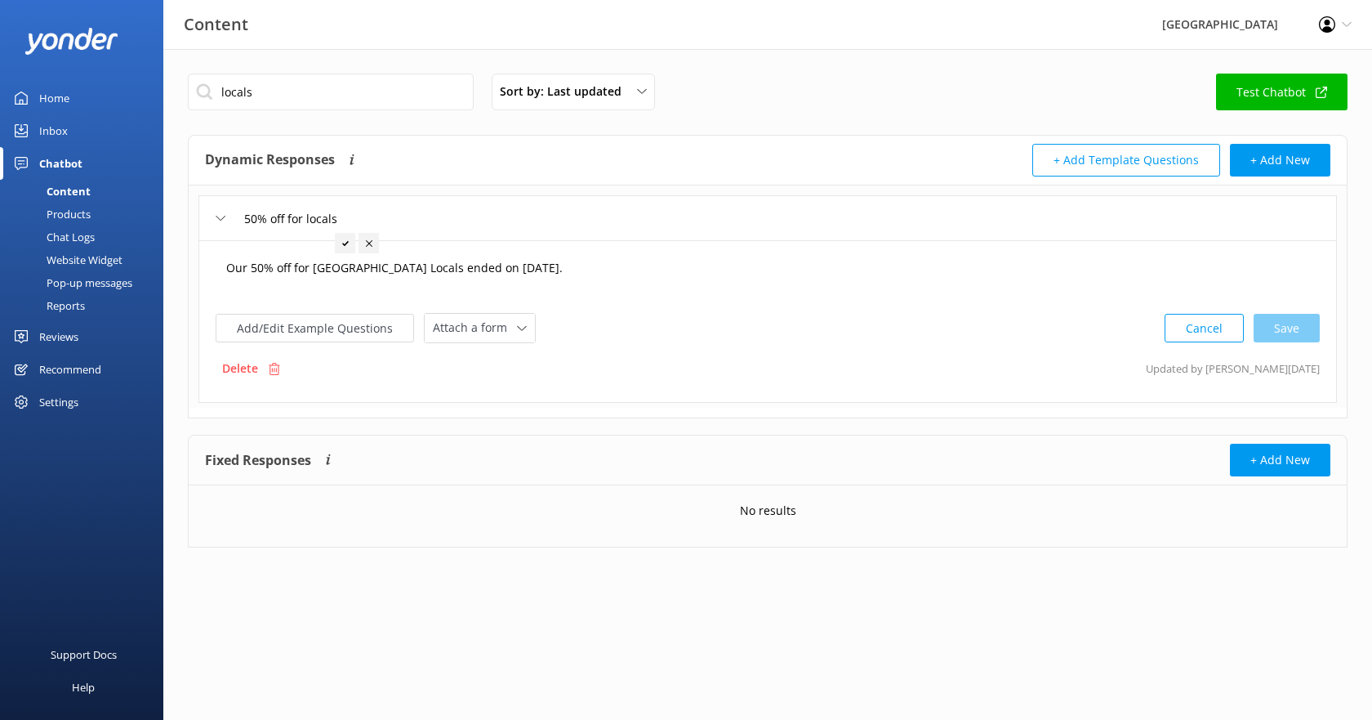
click at [594, 269] on textarea "Our 50% off for [GEOGRAPHIC_DATA] Locals ended on [DATE]." at bounding box center [767, 276] width 1101 height 51
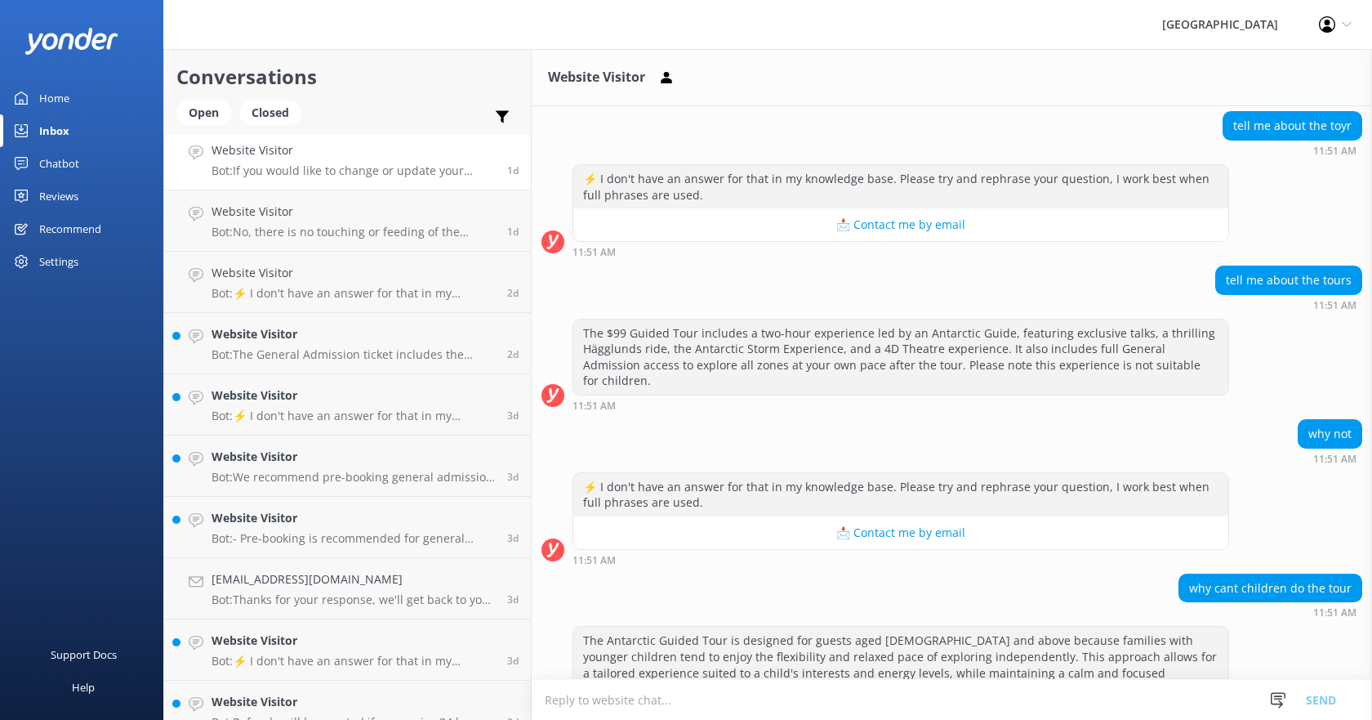
scroll to position [542, 0]
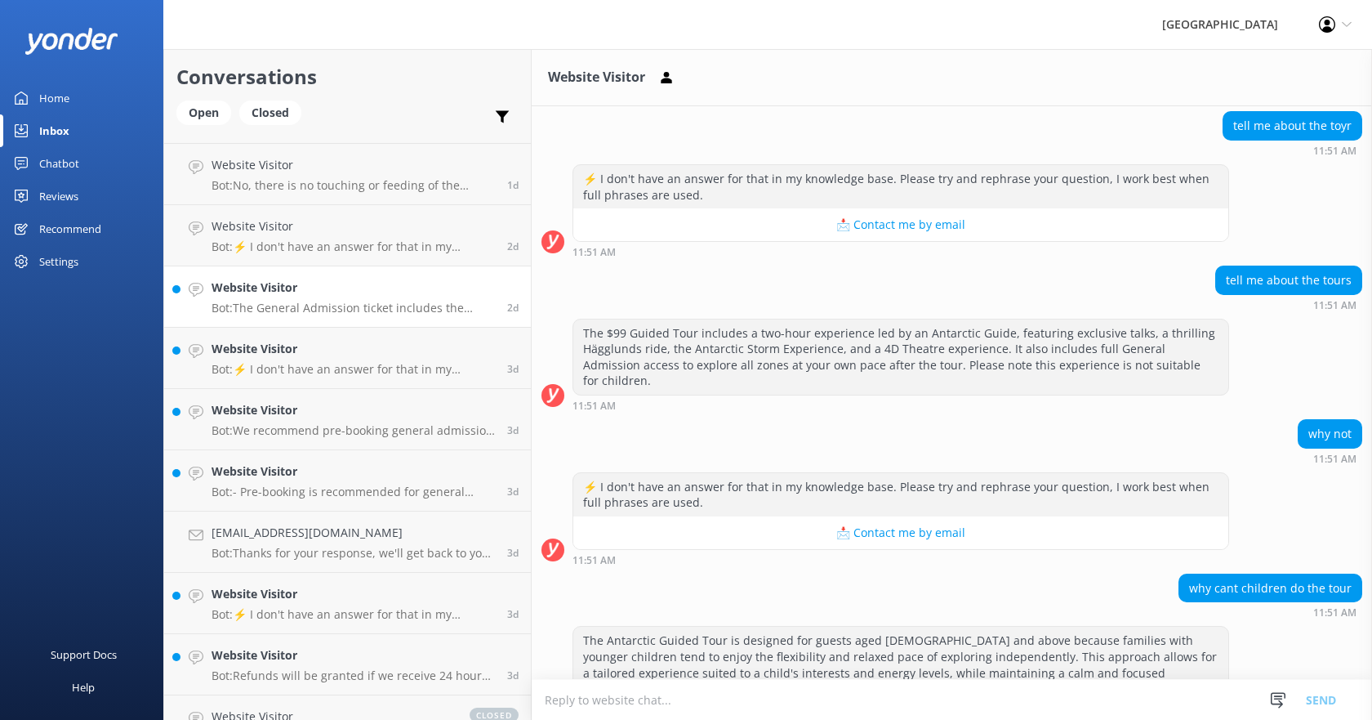
click at [289, 296] on h4 "Website Visitor" at bounding box center [353, 288] width 283 height 18
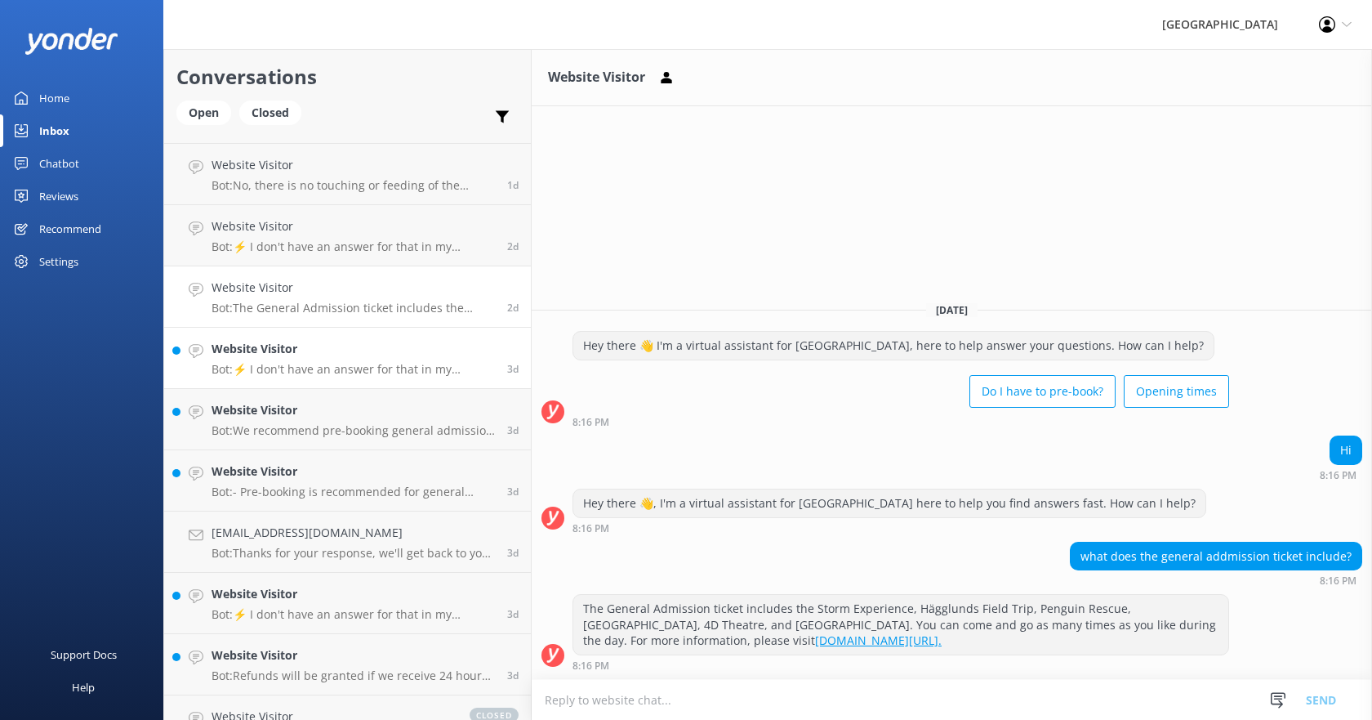
click at [347, 373] on p "Bot: ⚡ I don't have an answer for that in my knowledge base. Please try and rep…" at bounding box center [353, 369] width 283 height 15
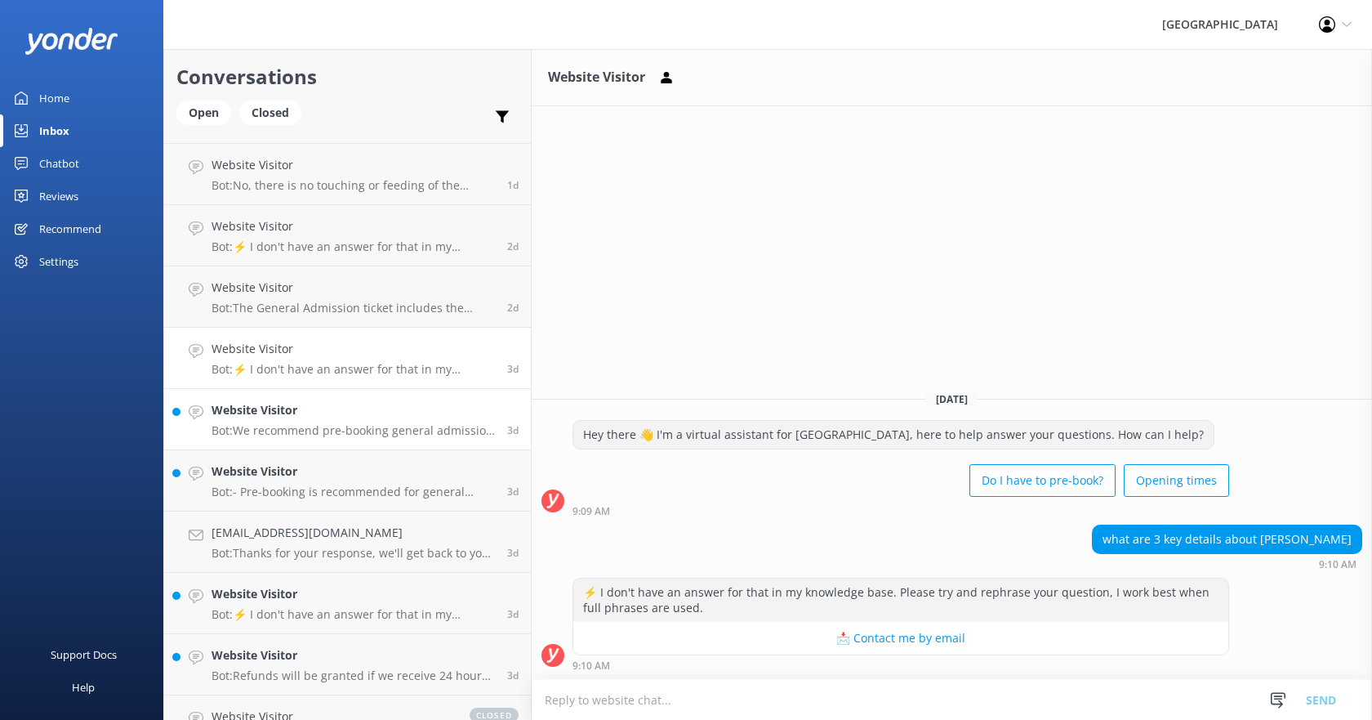
click at [328, 409] on h4 "Website Visitor" at bounding box center [353, 410] width 283 height 18
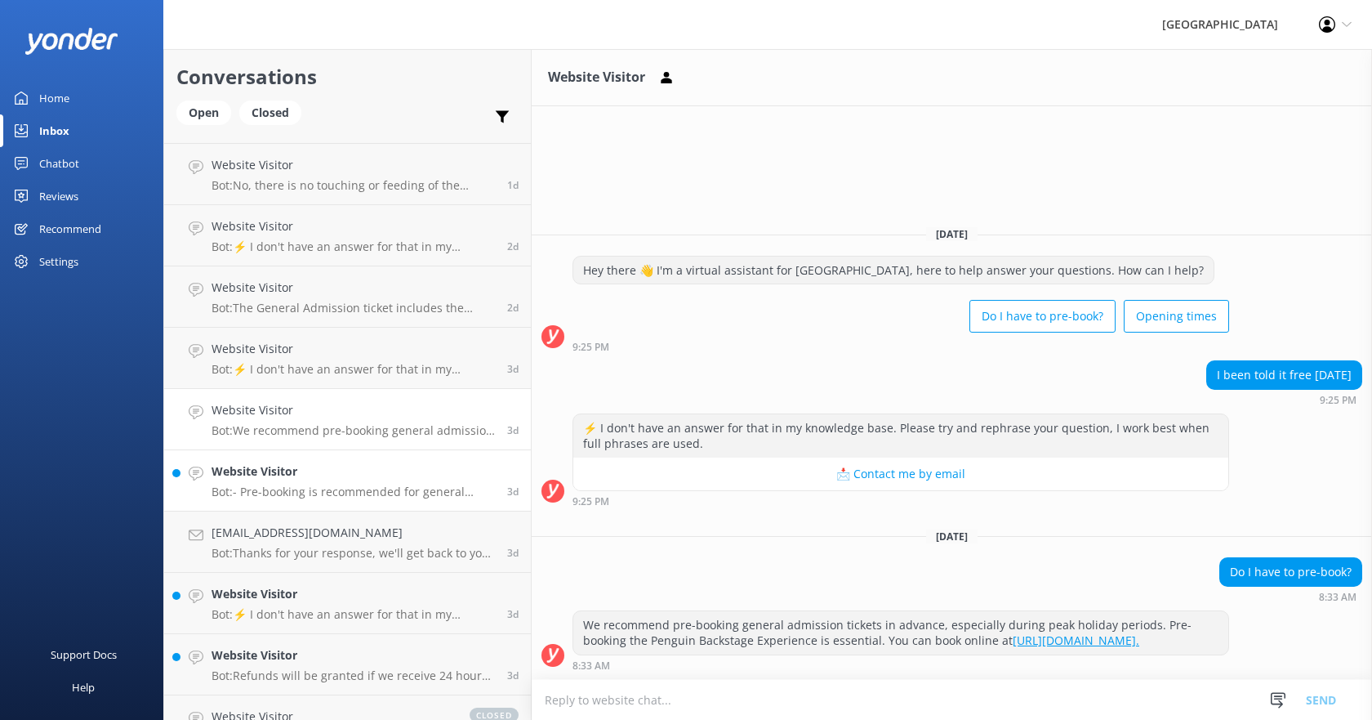
click at [301, 467] on h4 "Website Visitor" at bounding box center [353, 471] width 283 height 18
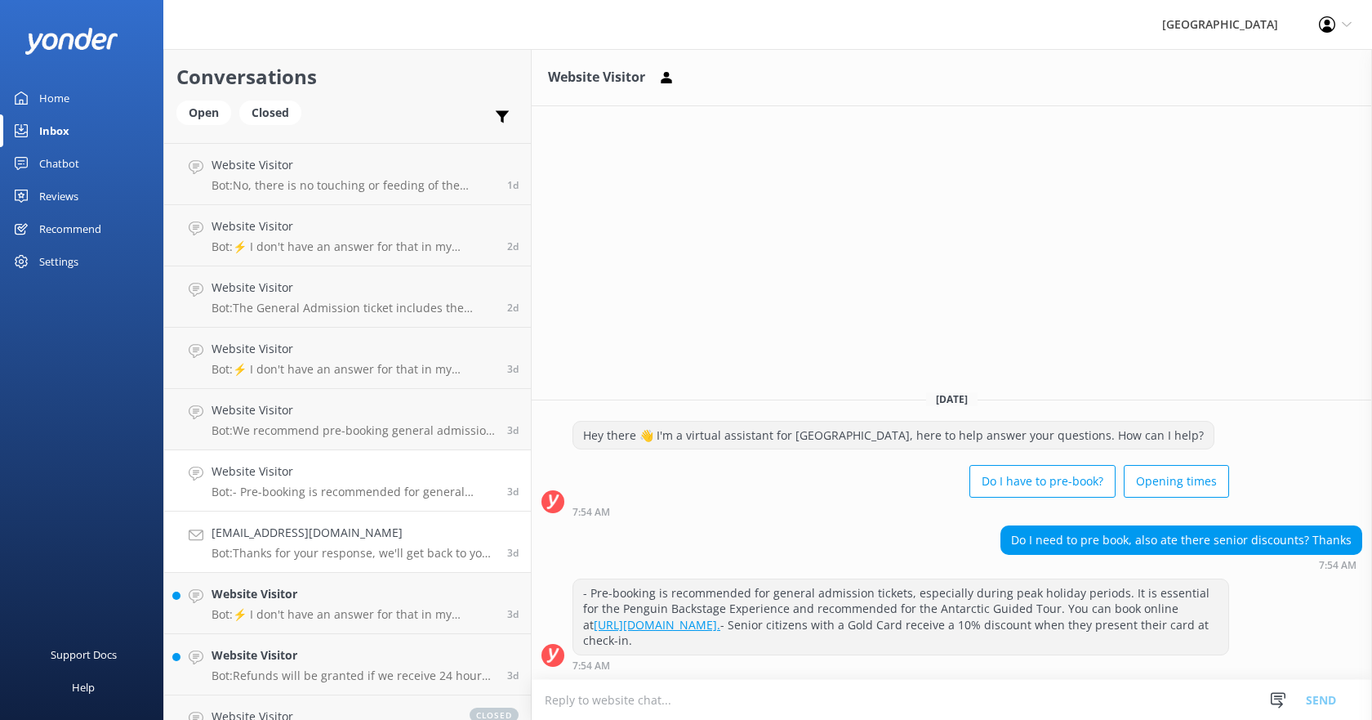
click at [296, 526] on h4 "[EMAIL_ADDRESS][DOMAIN_NAME]" at bounding box center [353, 533] width 283 height 18
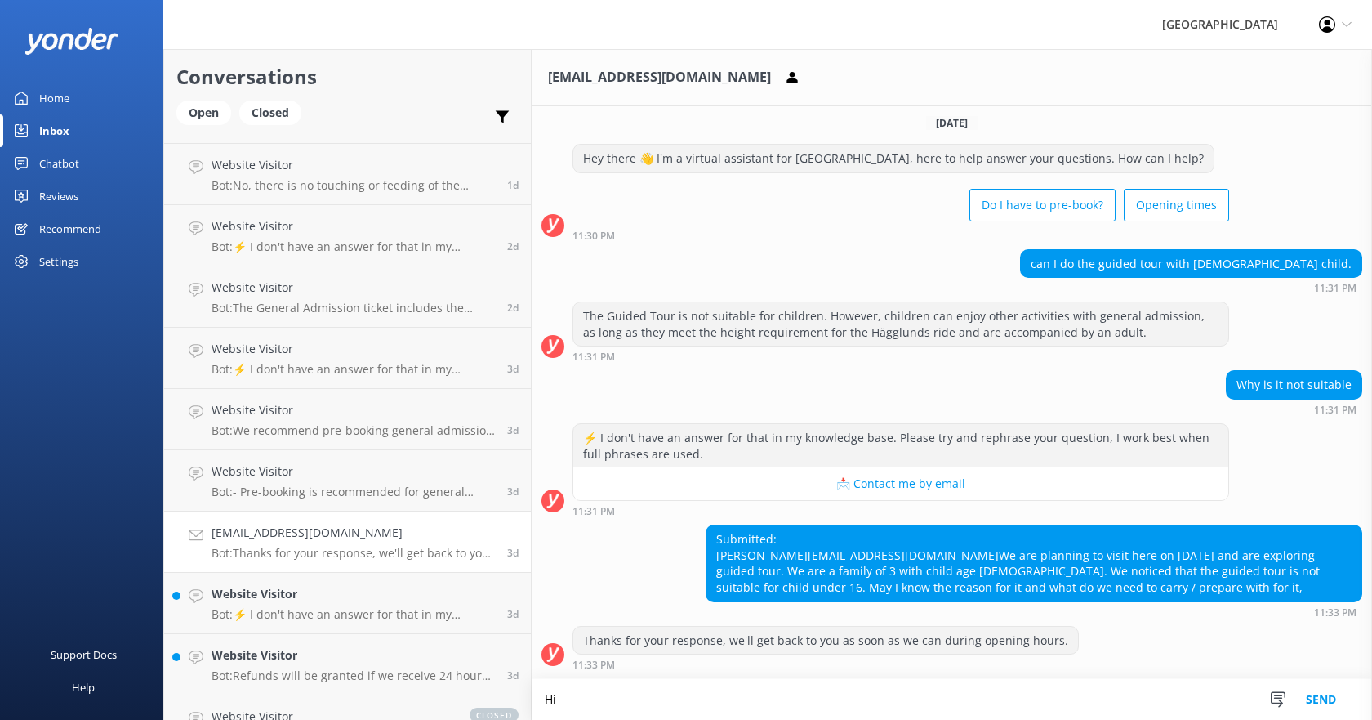
scroll to position [37, 0]
click at [790, 701] on textarea "Hi [PERSON_NAME], thank you for reaching out to [GEOGRAPHIC_DATA]." at bounding box center [952, 699] width 840 height 41
paste textarea "You’re absolutely right that our guided tours are designed for guests aged [DEM…"
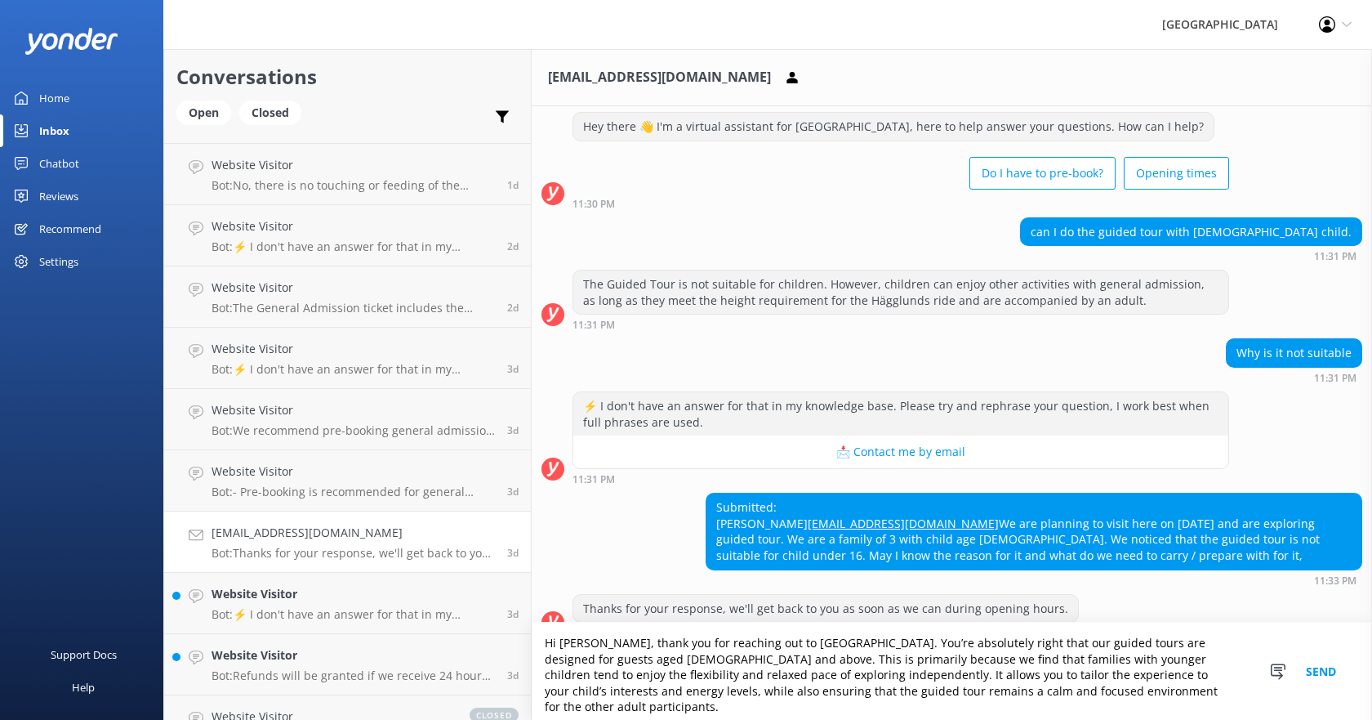
scroll to position [84, 0]
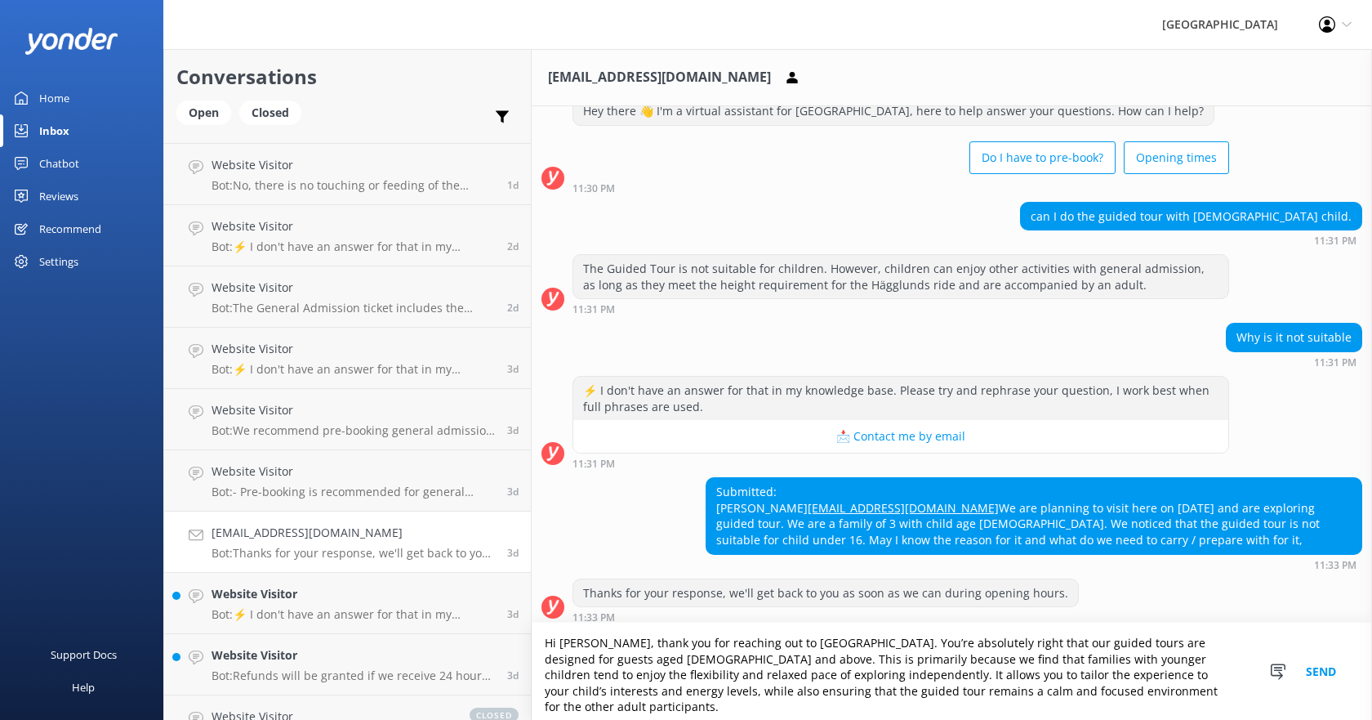
click at [903, 650] on textarea "Hi [PERSON_NAME], thank you for reaching out to [GEOGRAPHIC_DATA]. You’re absol…" at bounding box center [952, 670] width 840 height 97
click at [993, 648] on textarea "Hi [PERSON_NAME], thank you for reaching out to [GEOGRAPHIC_DATA]. You’re absol…" at bounding box center [952, 670] width 840 height 97
click at [911, 702] on textarea "Hi [PERSON_NAME], thank you for reaching out to [GEOGRAPHIC_DATA]. You’re absol…" at bounding box center [952, 670] width 840 height 97
click at [911, 698] on textarea "Hi [PERSON_NAME], thank you for reaching out to [GEOGRAPHIC_DATA]. You’re absol…" at bounding box center [952, 670] width 840 height 97
paste textarea "We look forward to welcoming you and hope you have a wonderful experience!"
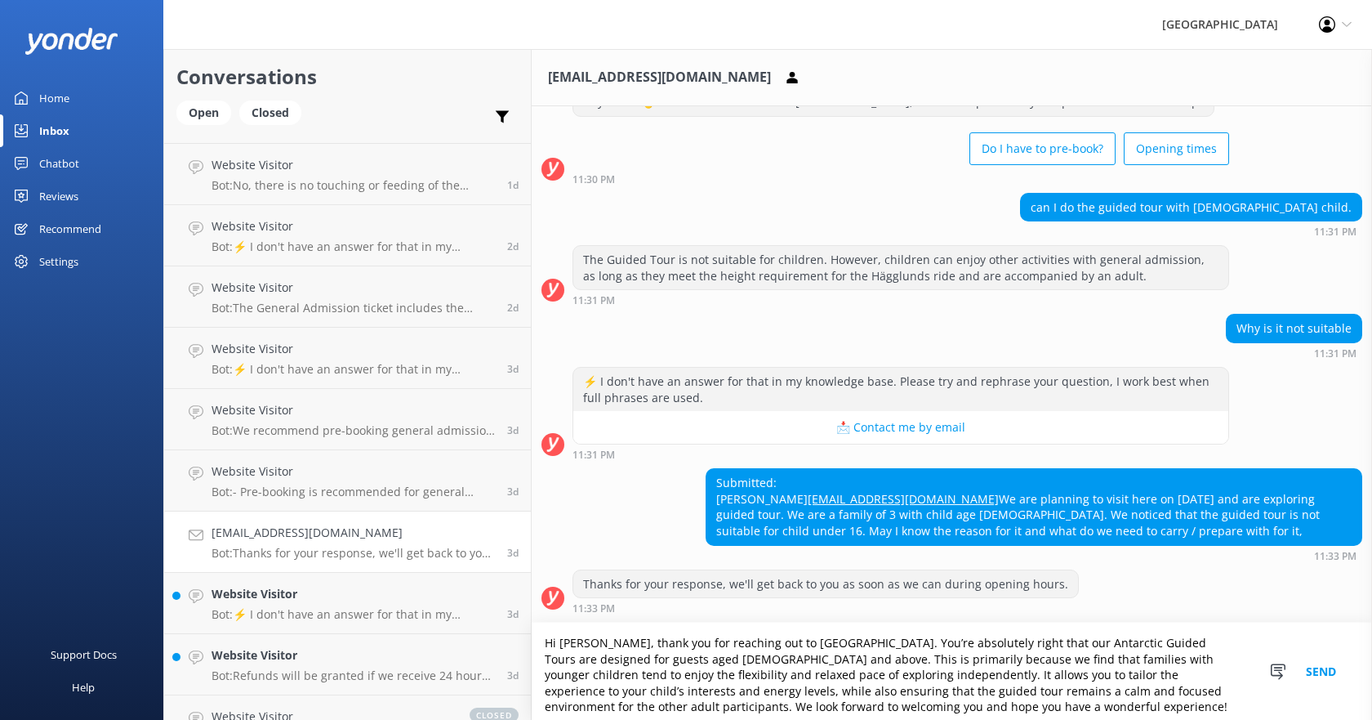
click at [897, 691] on textarea "Hi [PERSON_NAME], thank you for reaching out to [GEOGRAPHIC_DATA]. You’re absol…" at bounding box center [952, 670] width 840 height 97
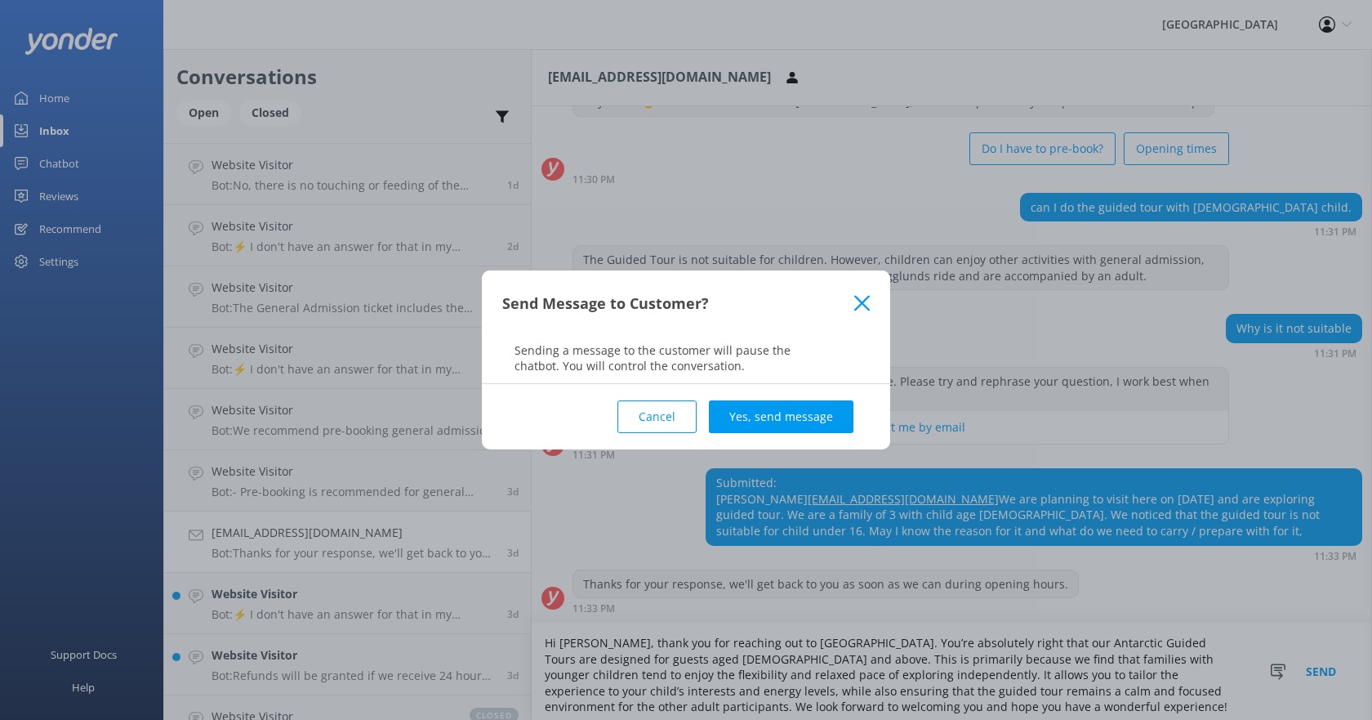
click at [678, 408] on button "Cancel" at bounding box center [657, 416] width 79 height 33
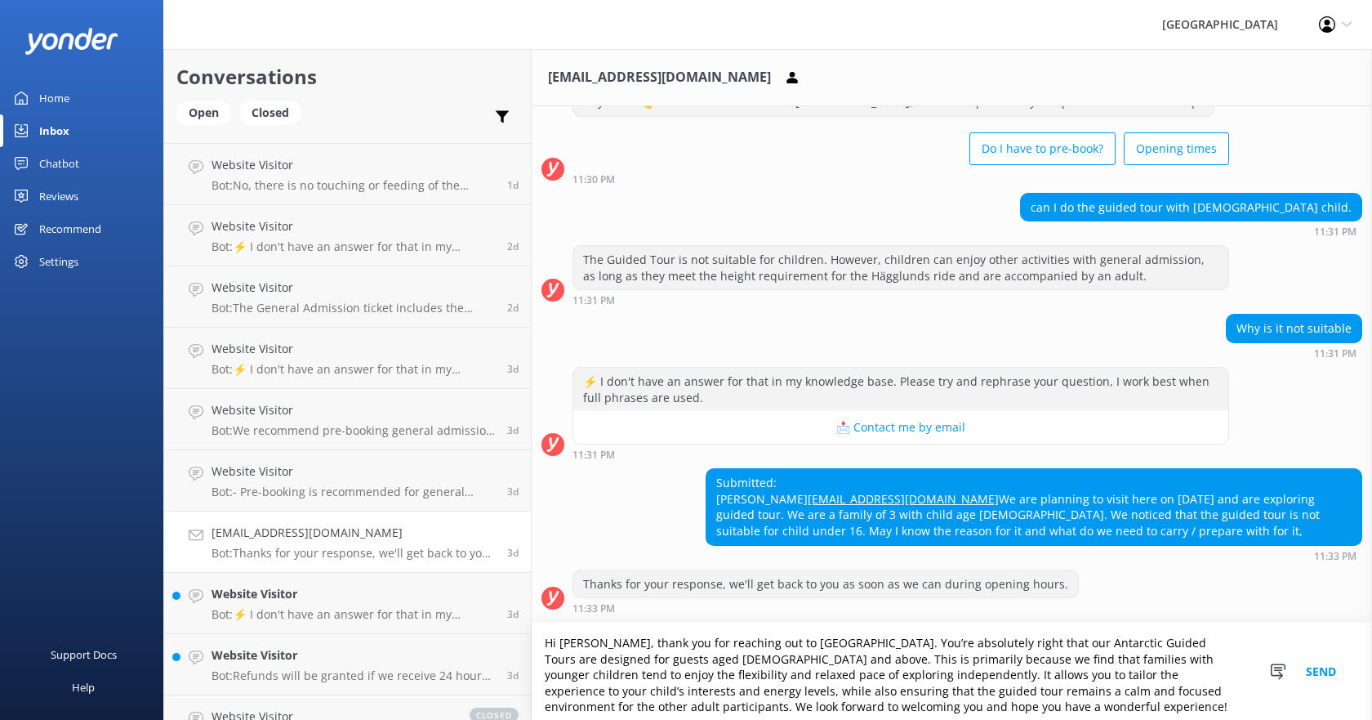
click at [648, 707] on textarea "Hi [PERSON_NAME], thank you for reaching out to [GEOGRAPHIC_DATA]. You’re absol…" at bounding box center [952, 670] width 840 height 97
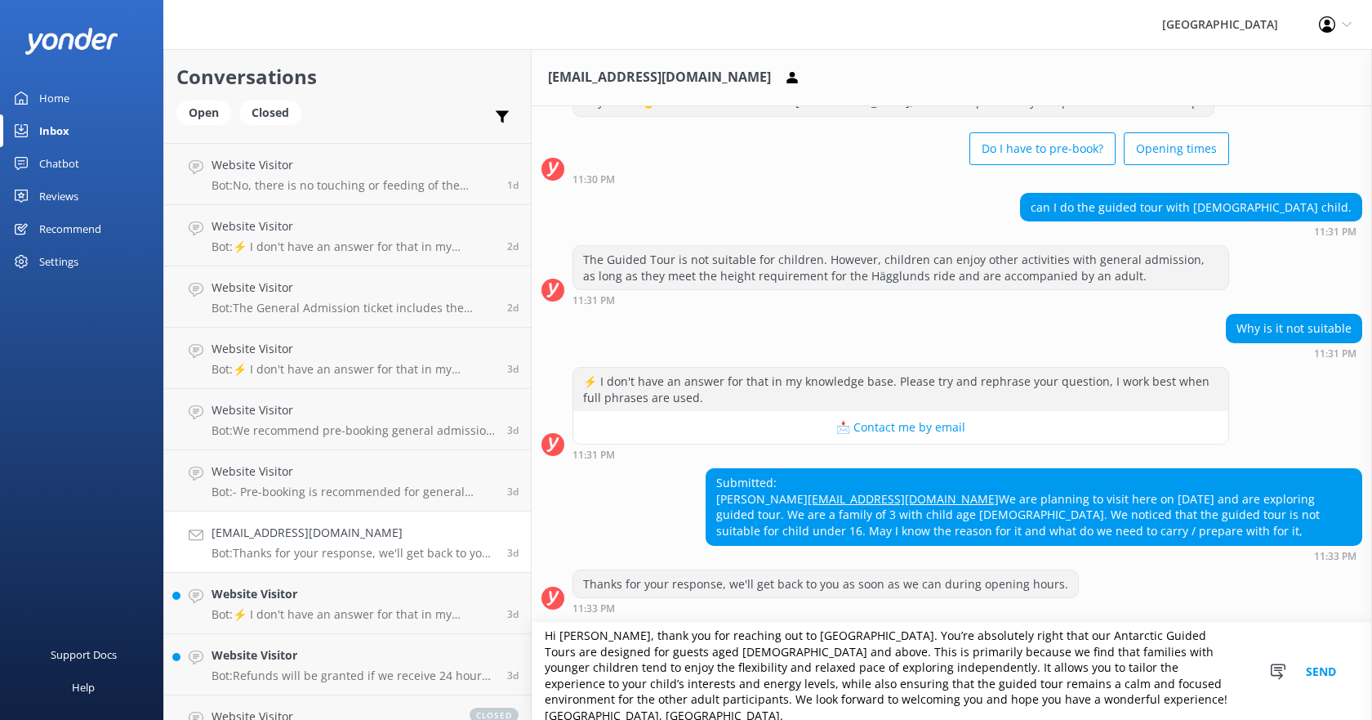
drag, startPoint x: 862, startPoint y: 707, endPoint x: 628, endPoint y: 702, distance: 233.7
click at [628, 702] on textarea "Hi [PERSON_NAME], thank you for reaching out to [GEOGRAPHIC_DATA]. You’re absol…" at bounding box center [952, 670] width 840 height 97
drag, startPoint x: 900, startPoint y: 684, endPoint x: 622, endPoint y: 698, distance: 278.1
click at [622, 698] on textarea "Hi [PERSON_NAME], thank you for reaching out to [GEOGRAPHIC_DATA]. You’re absol…" at bounding box center [952, 670] width 840 height 97
click at [880, 706] on textarea "Hi [PERSON_NAME], thank you for reaching out to [GEOGRAPHIC_DATA]. You’re absol…" at bounding box center [952, 670] width 840 height 97
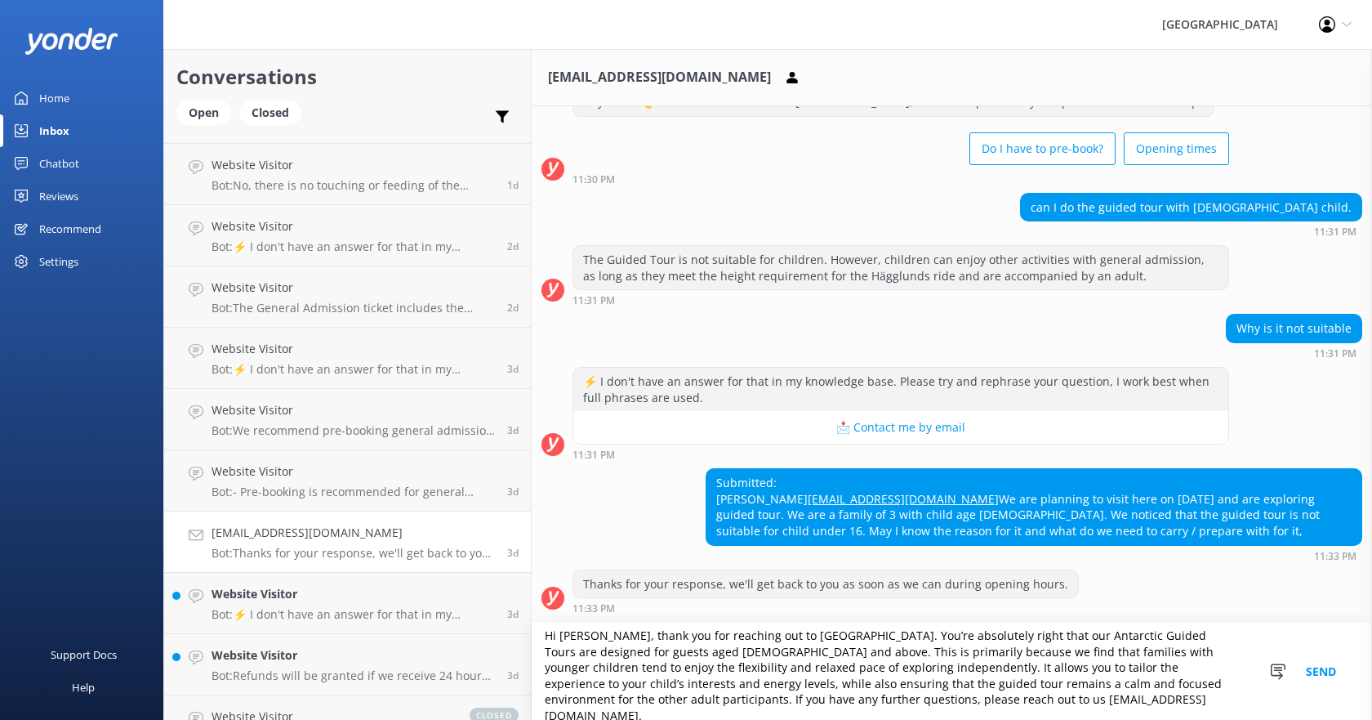
paste textarea "We look forward to welcoming you and hope you have a wonderful experience!"
type textarea "Hi [PERSON_NAME], thank you for reaching out to [GEOGRAPHIC_DATA]. You’re absol…"
click at [1314, 667] on button "Send" at bounding box center [1321, 670] width 61 height 97
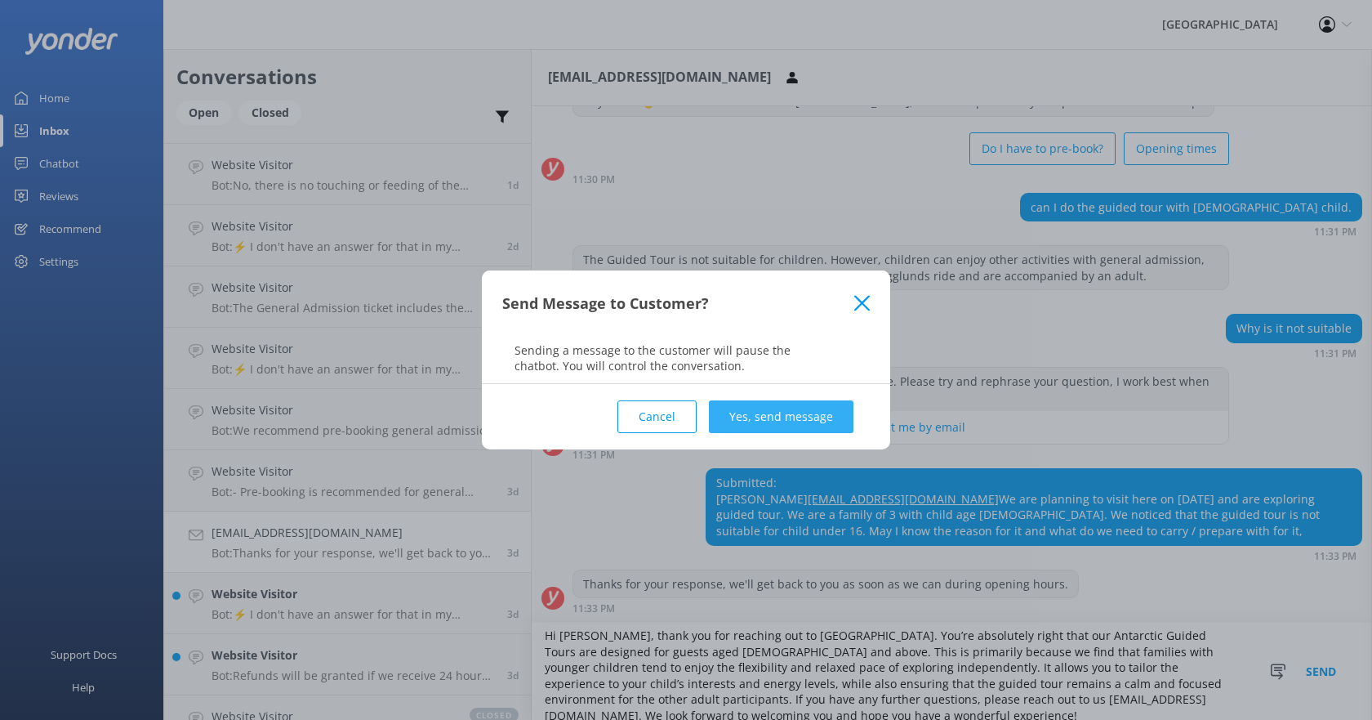
click at [770, 402] on button "Yes, send message" at bounding box center [781, 416] width 145 height 33
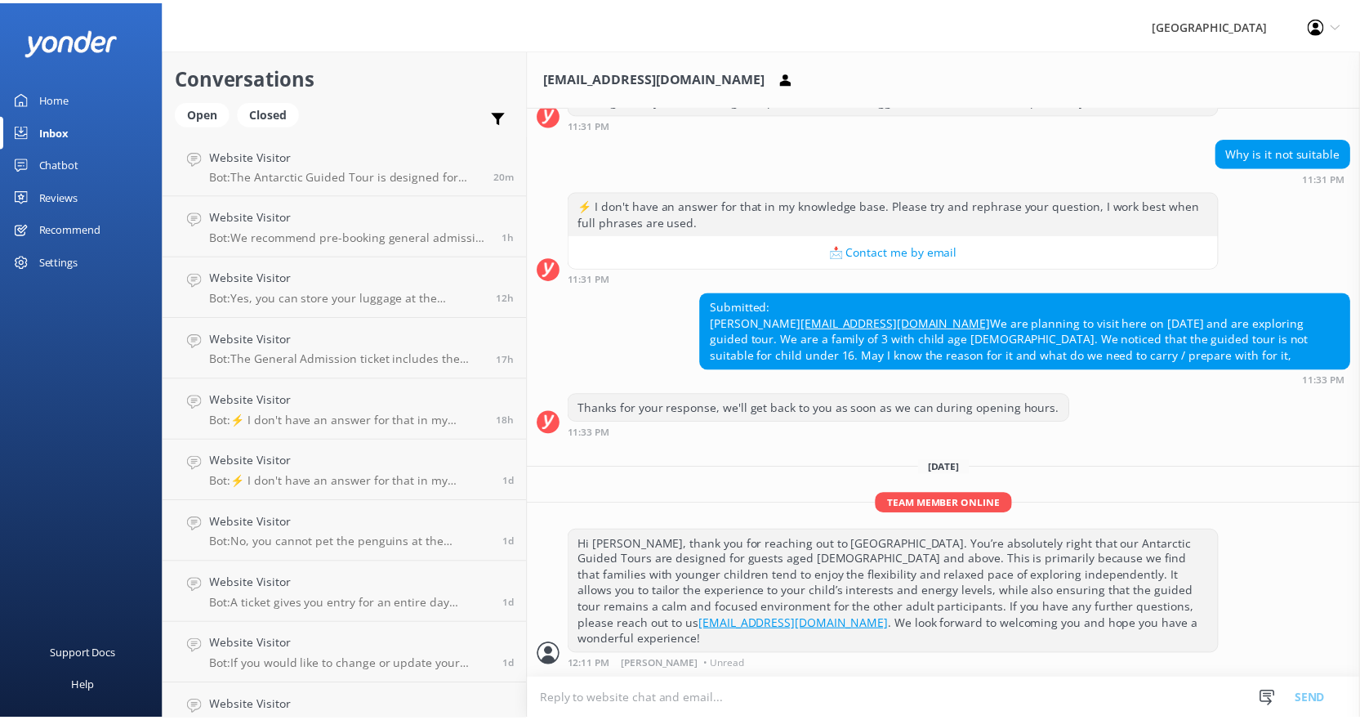
scroll to position [0, 0]
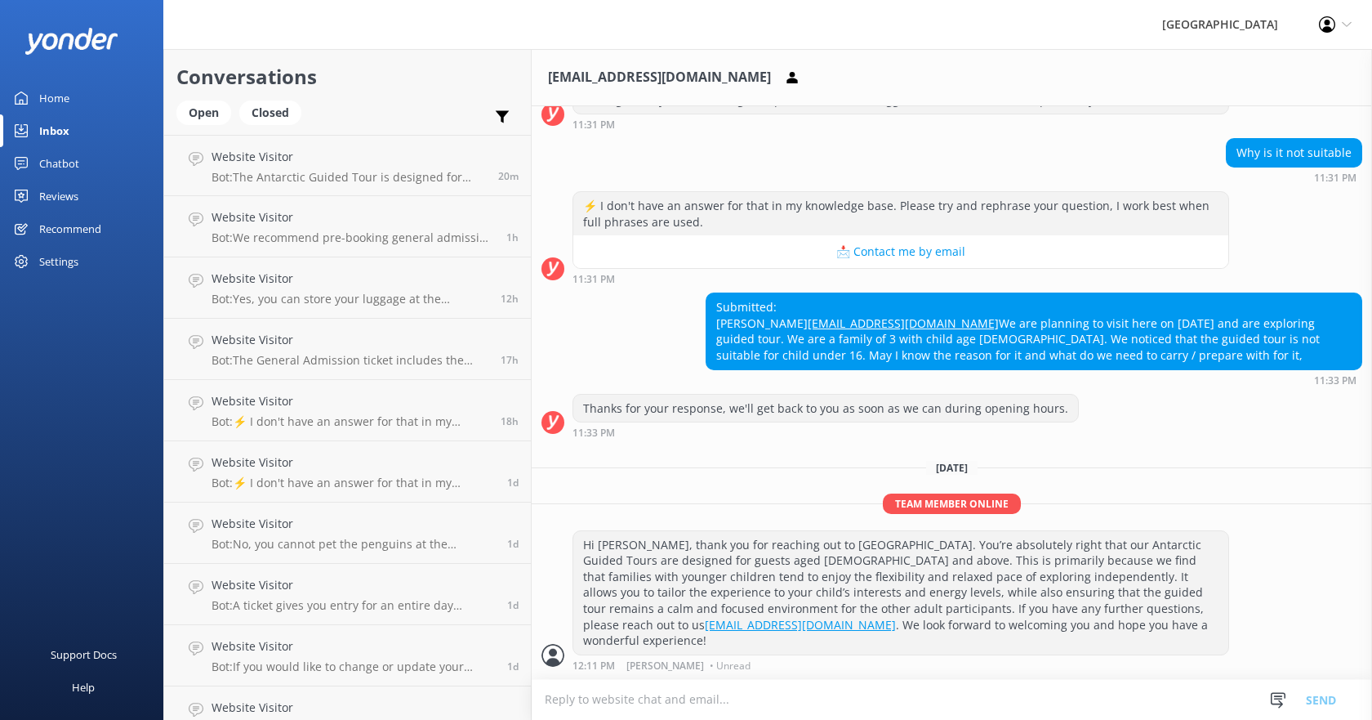
click at [60, 100] on div "Home" at bounding box center [54, 98] width 30 height 33
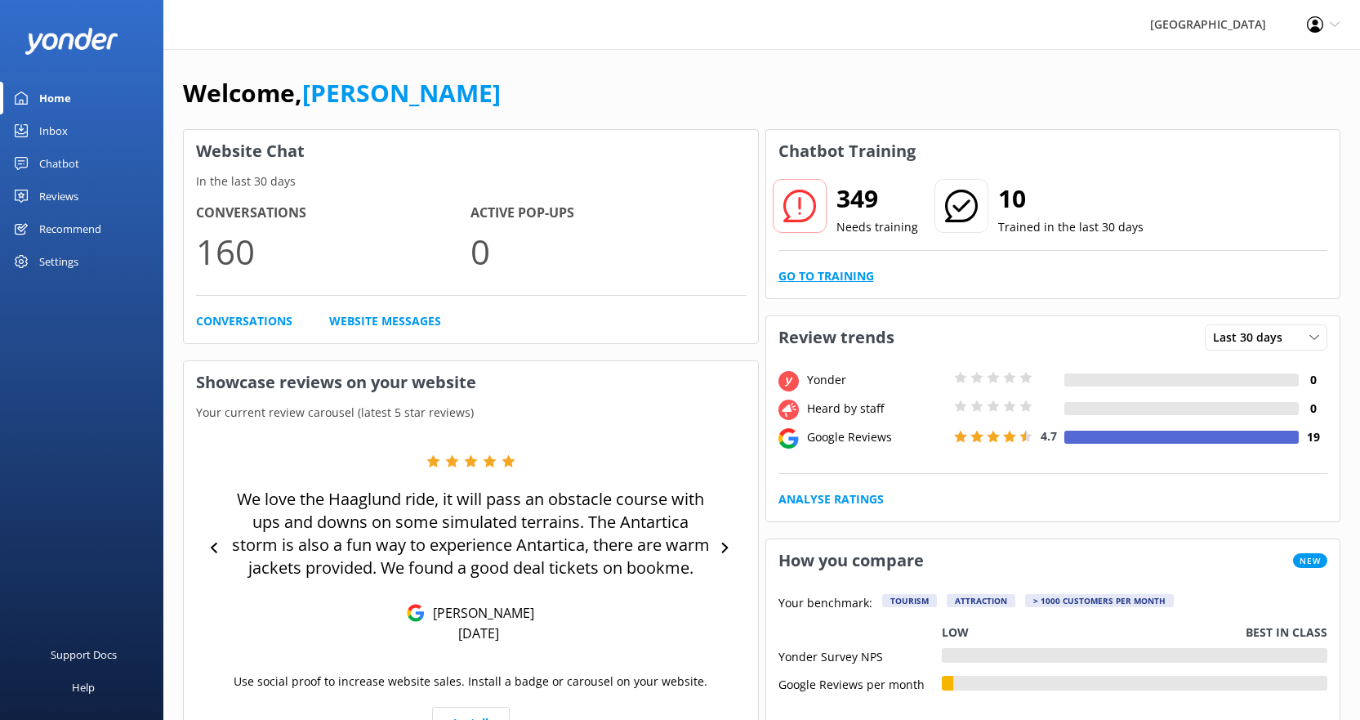
click at [853, 271] on link "Go to Training" at bounding box center [826, 276] width 96 height 18
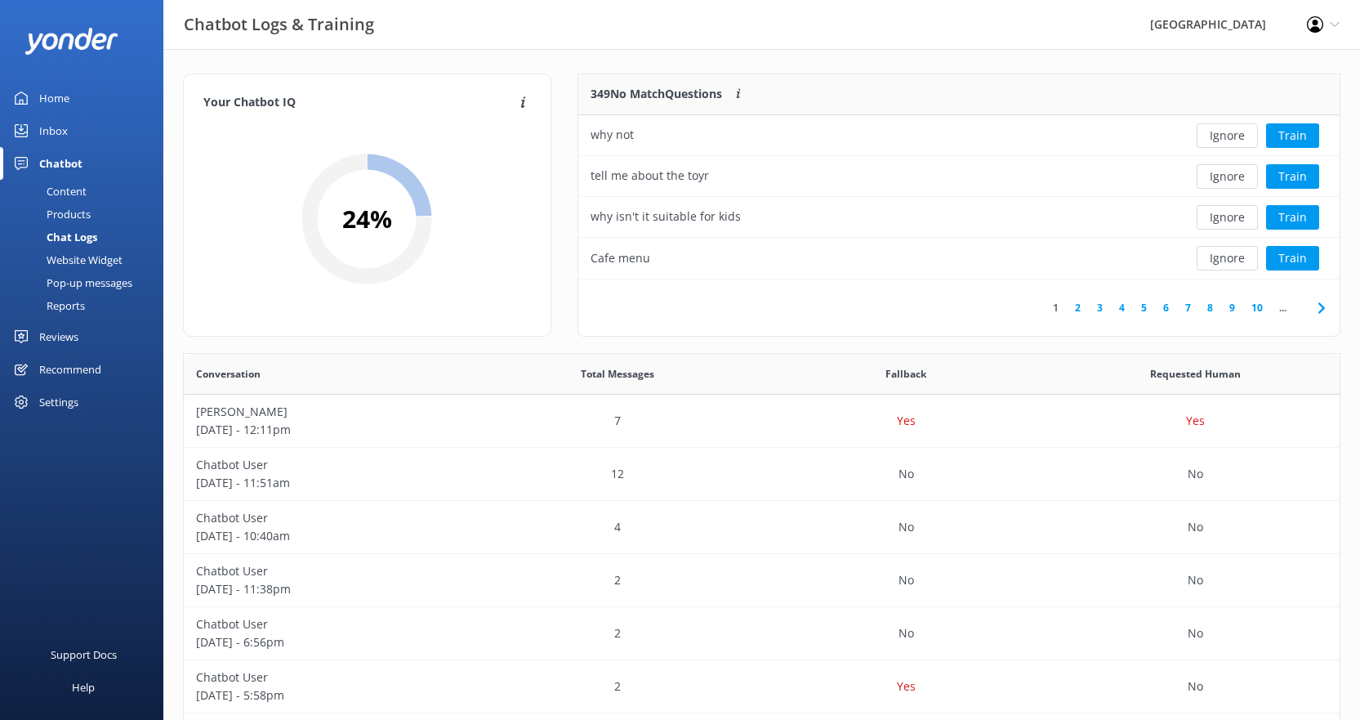
scroll to position [193, 749]
click at [1299, 259] on button "Train" at bounding box center [1292, 258] width 53 height 25
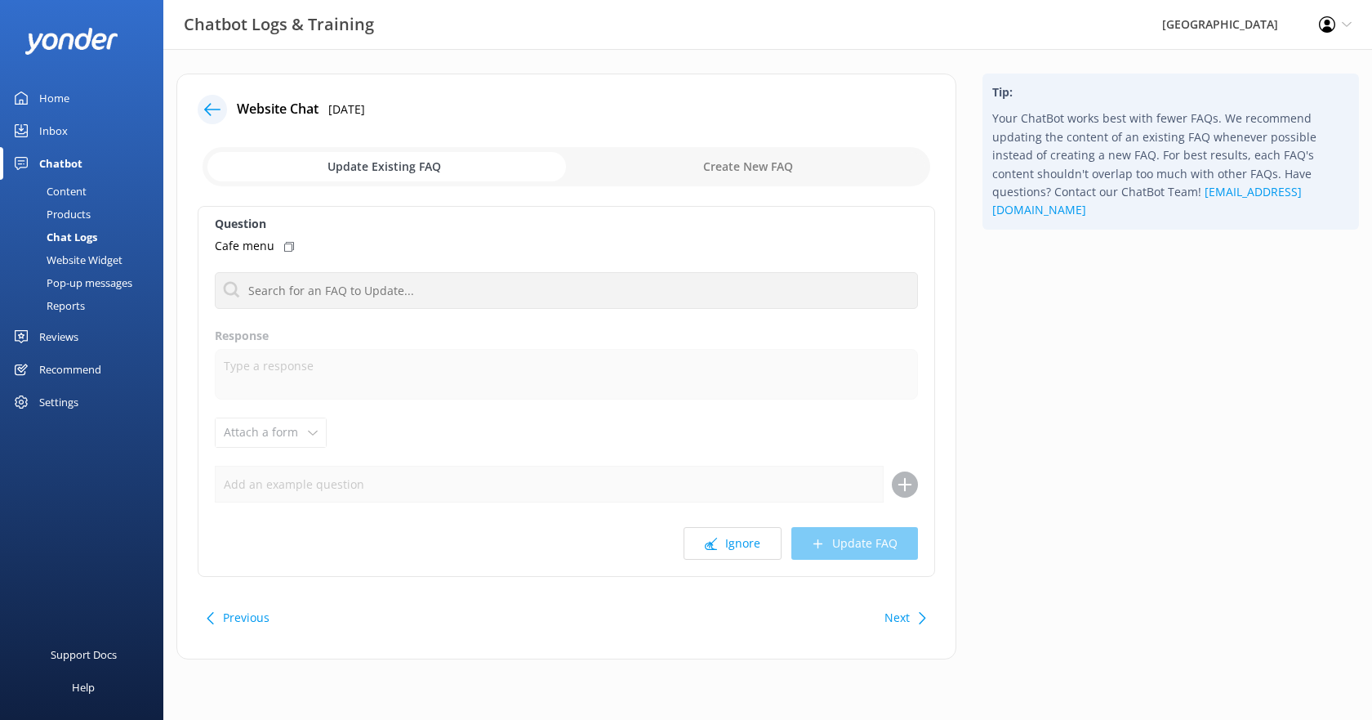
click at [505, 166] on input "checkbox" at bounding box center [567, 166] width 728 height 39
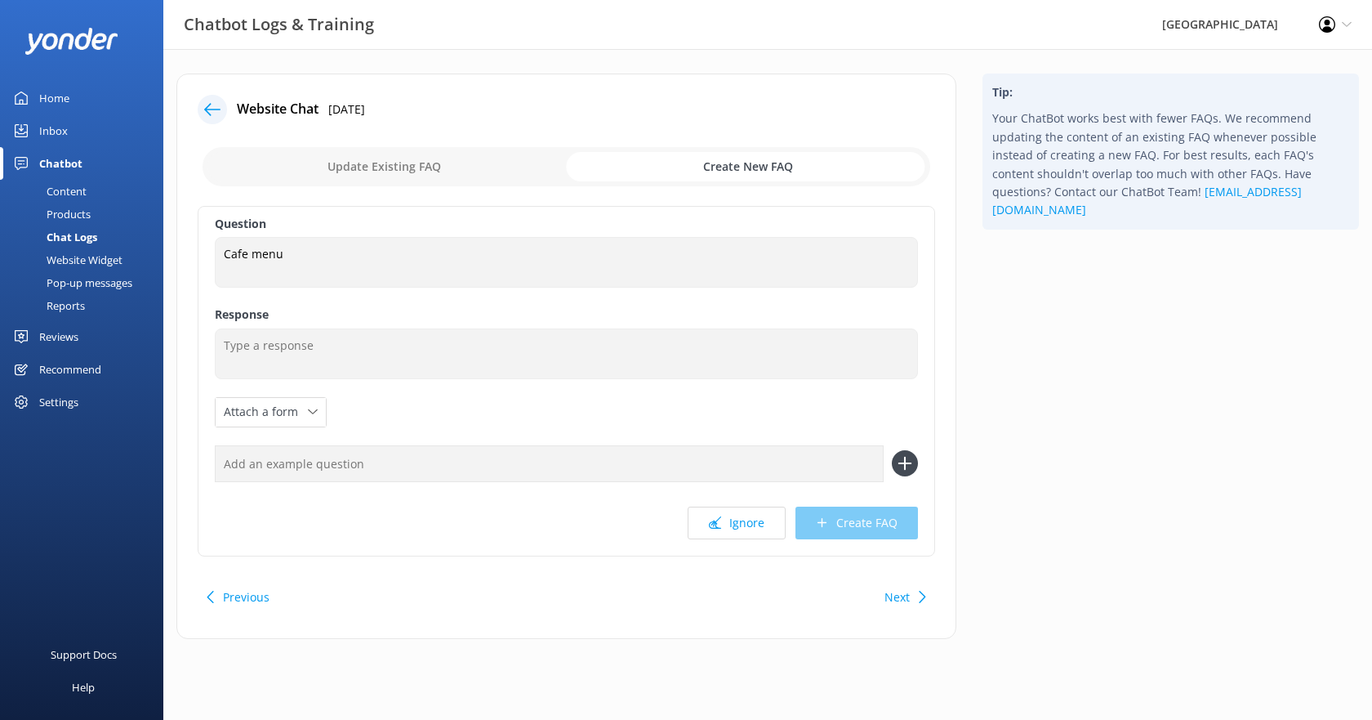
click at [395, 165] on input "checkbox" at bounding box center [567, 166] width 728 height 39
checkbox input "false"
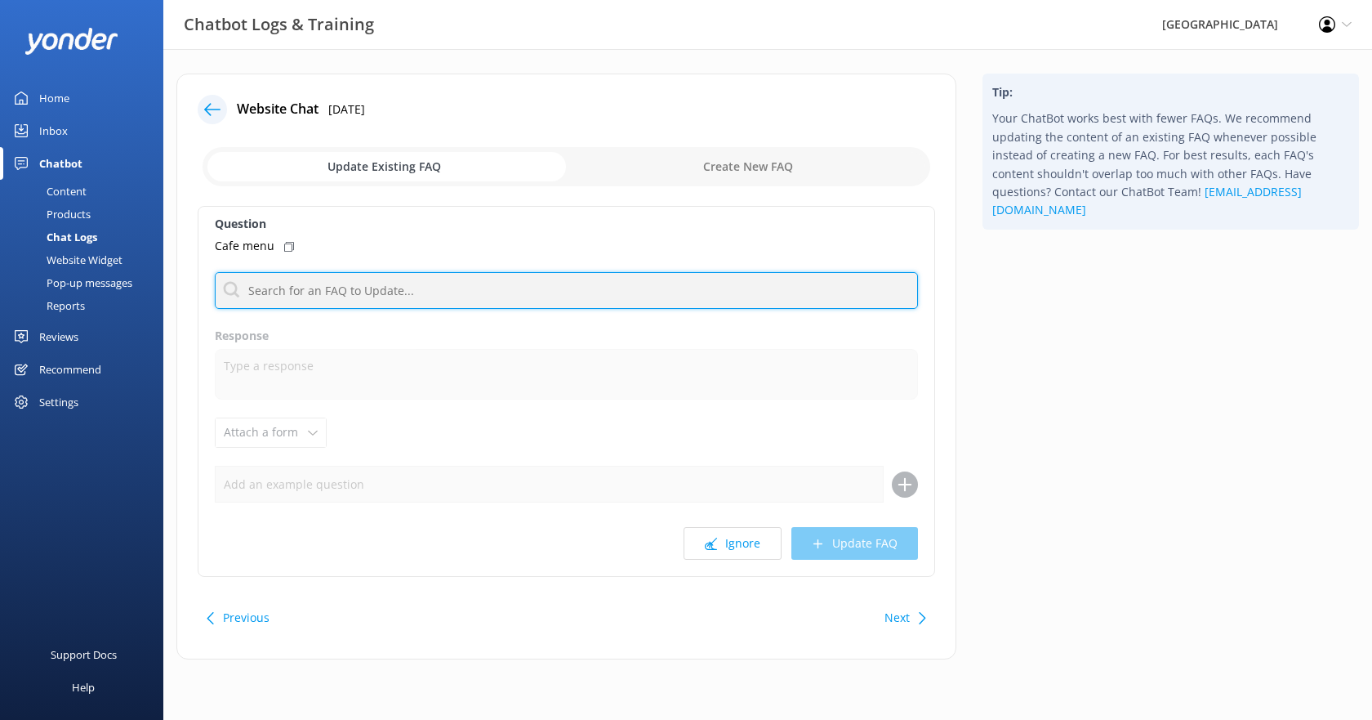
click at [397, 285] on input "text" at bounding box center [566, 290] width 703 height 37
type input "cafe"
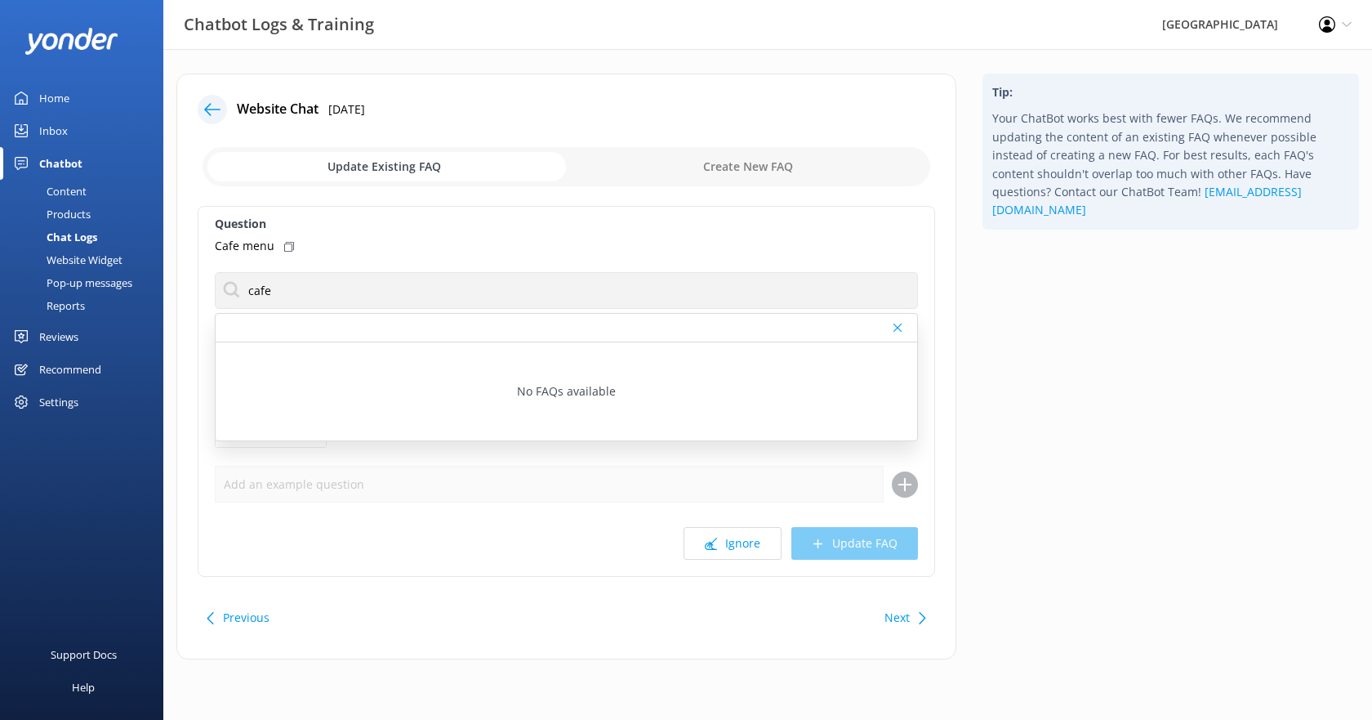
click at [926, 262] on div "Question Cafe menu cafe No FAQs available Response Attach a form Leave contact …" at bounding box center [567, 391] width 738 height 371
click at [895, 326] on icon at bounding box center [898, 328] width 8 height 10
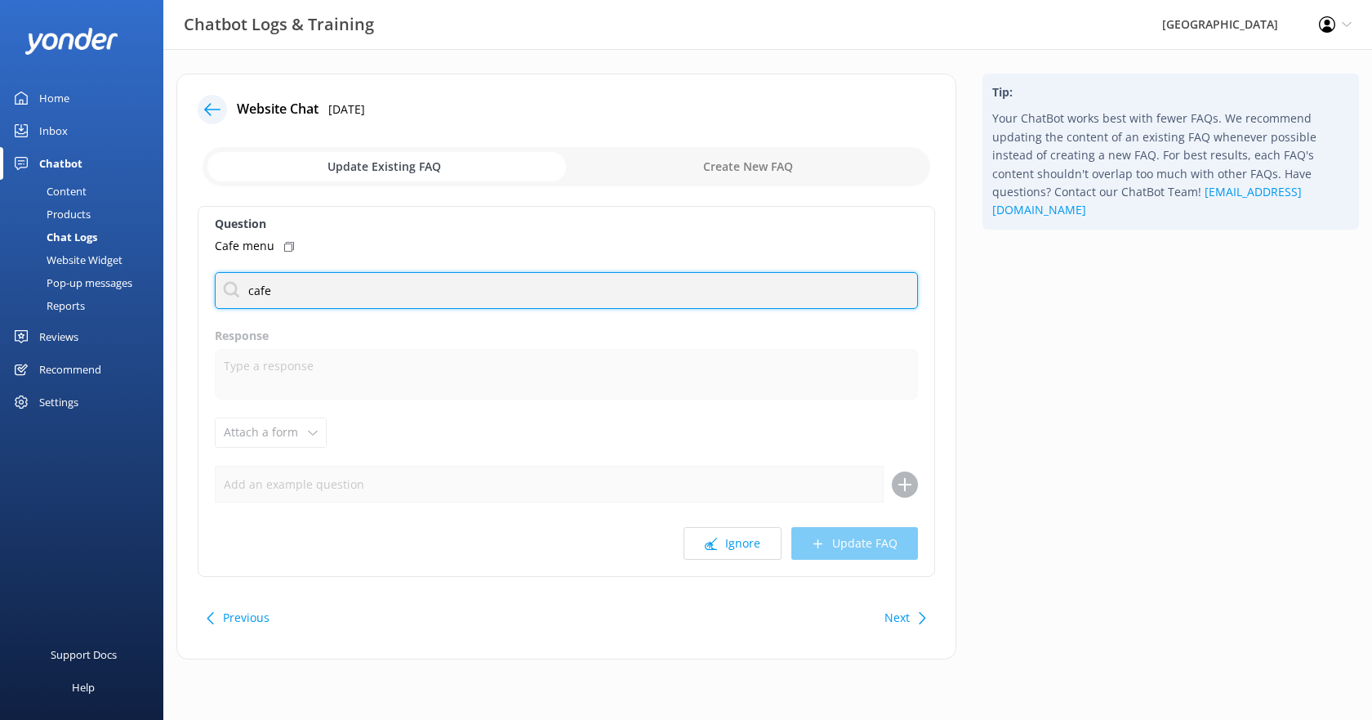
click at [849, 297] on input "cafe" at bounding box center [566, 290] width 703 height 37
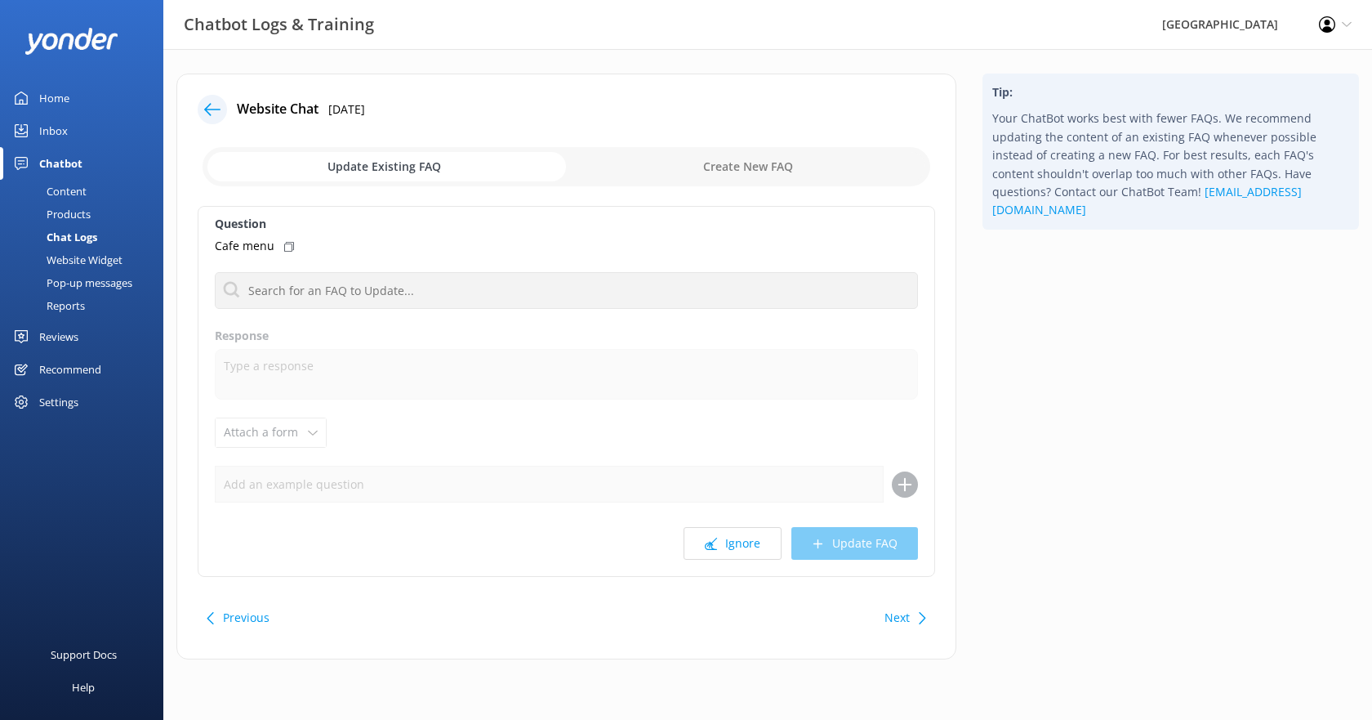
click at [500, 165] on input "checkbox" at bounding box center [567, 166] width 728 height 39
checkbox input "true"
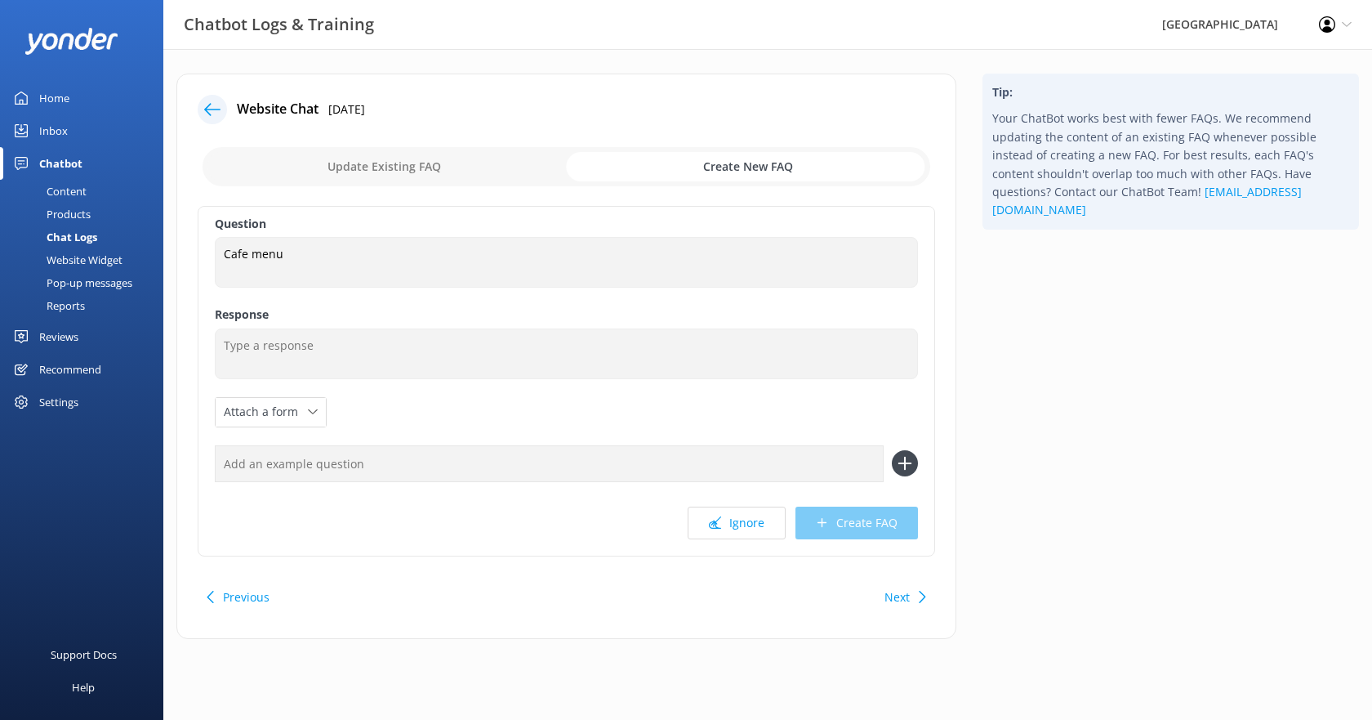
click at [214, 109] on use at bounding box center [212, 109] width 16 height 12
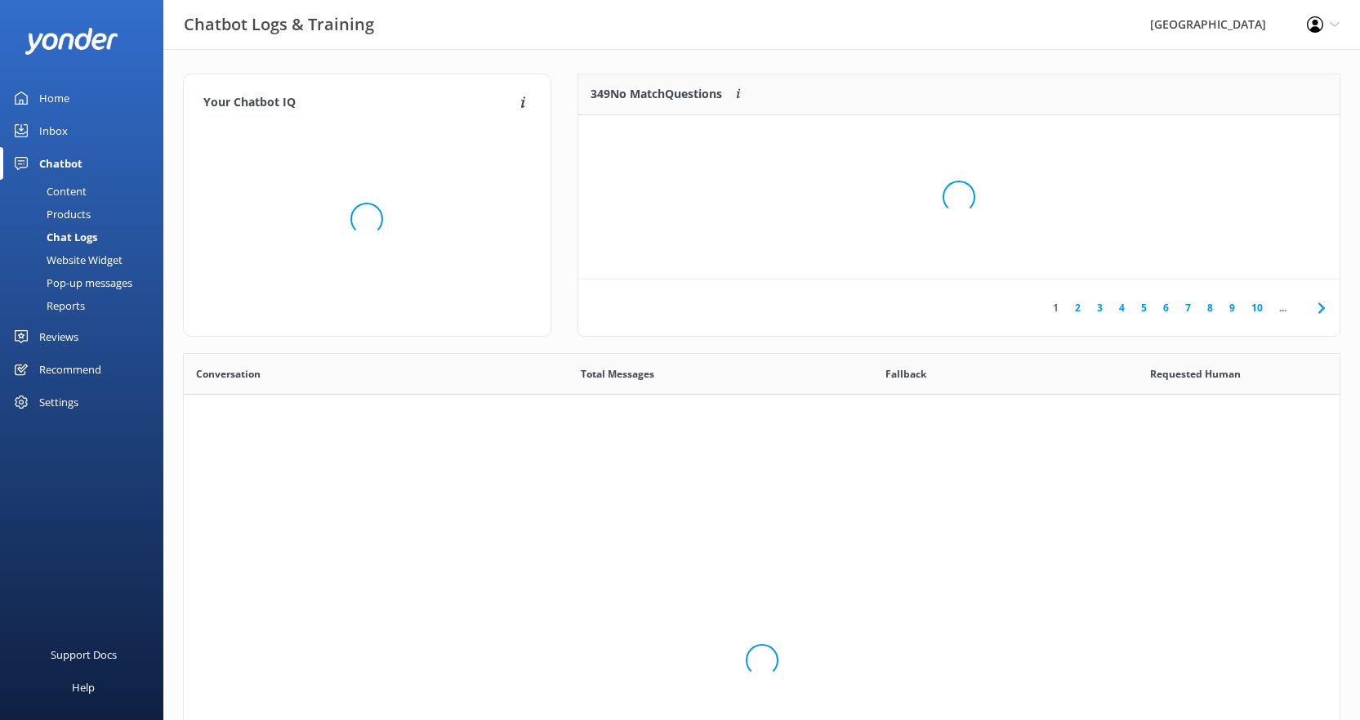
scroll to position [560, 1144]
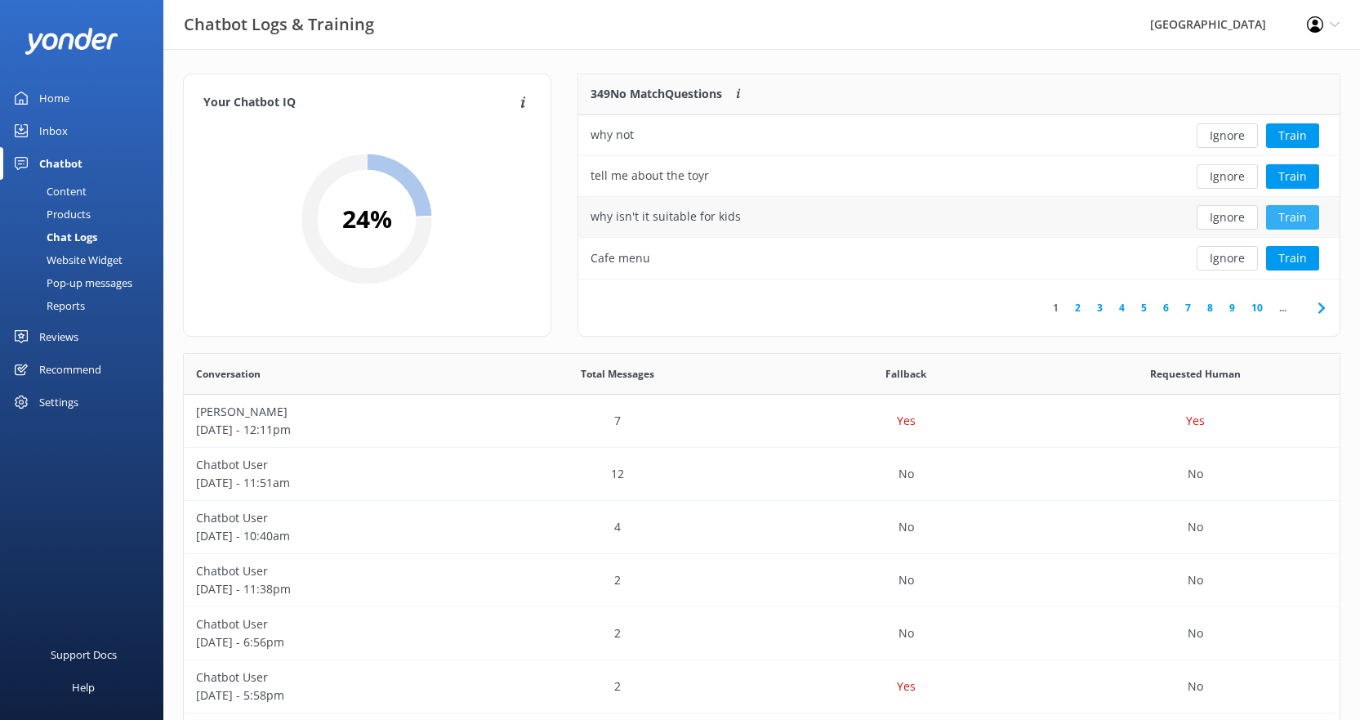
click at [1282, 217] on button "Train" at bounding box center [1292, 217] width 53 height 25
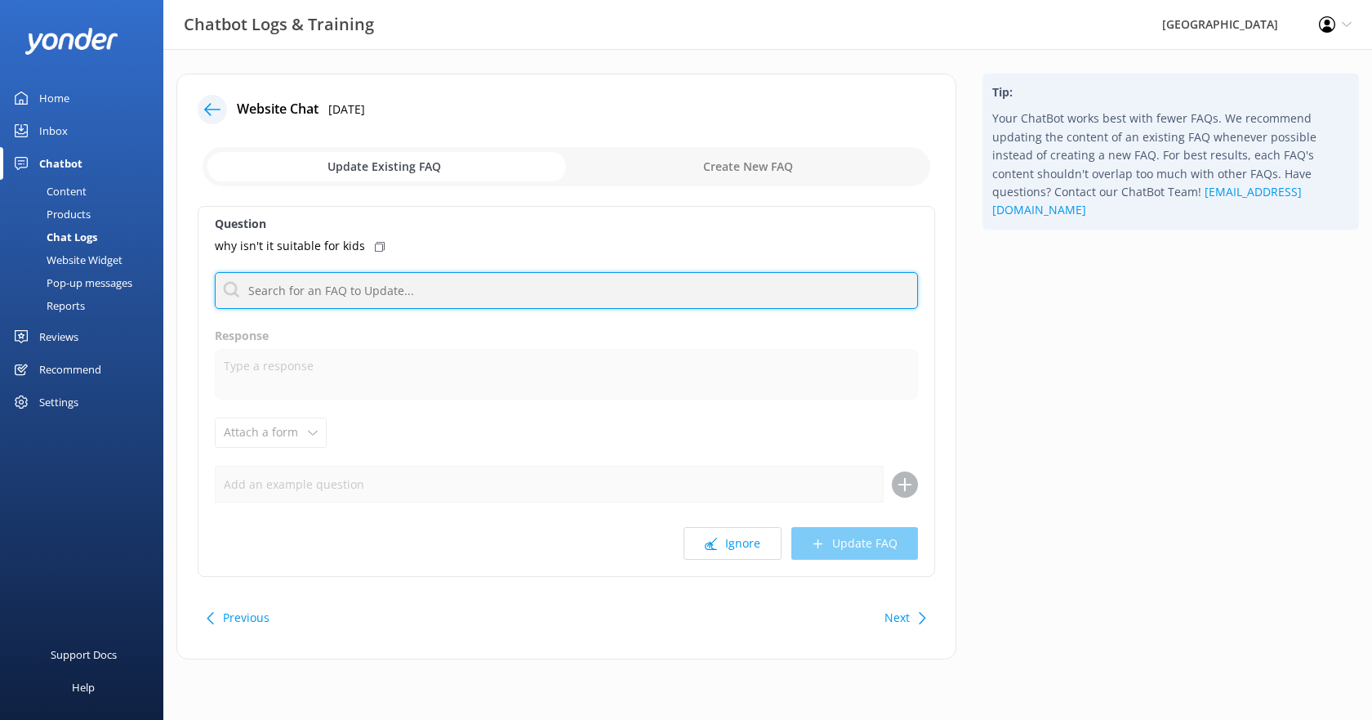
click at [350, 288] on input "text" at bounding box center [566, 290] width 703 height 37
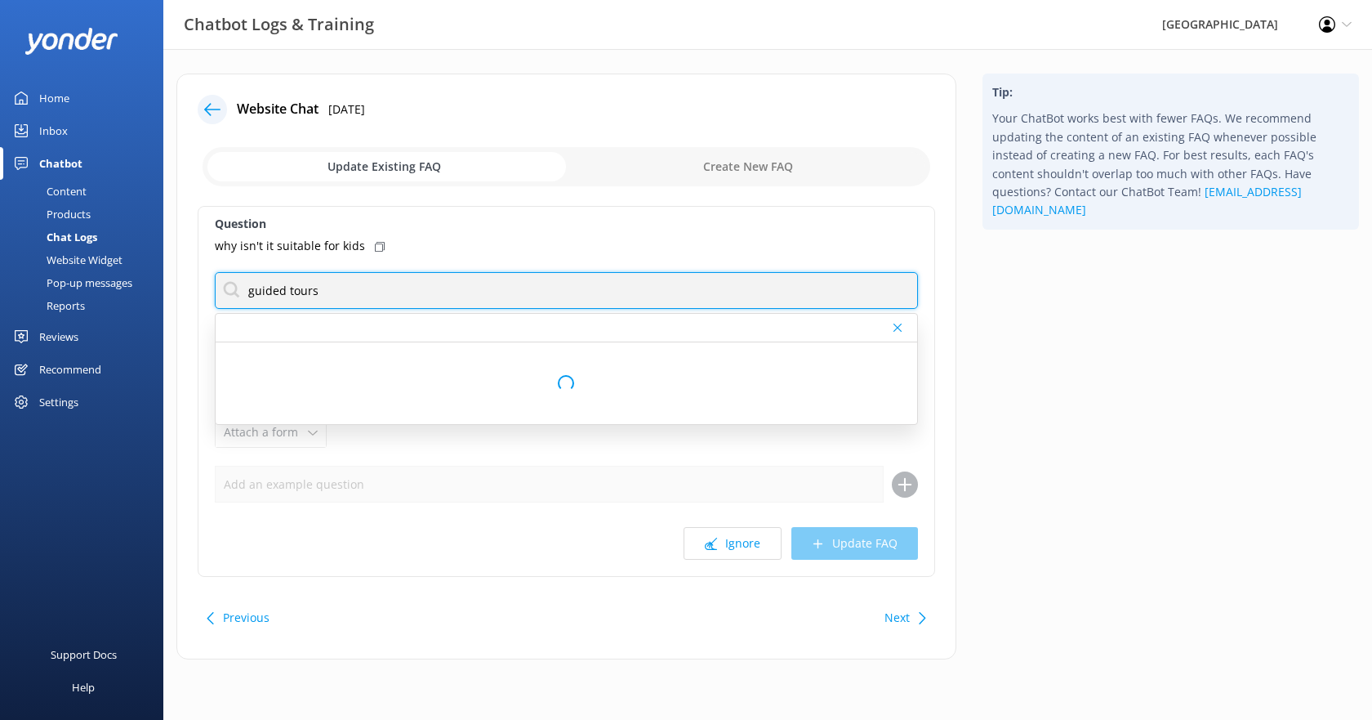
type input "guided tours"
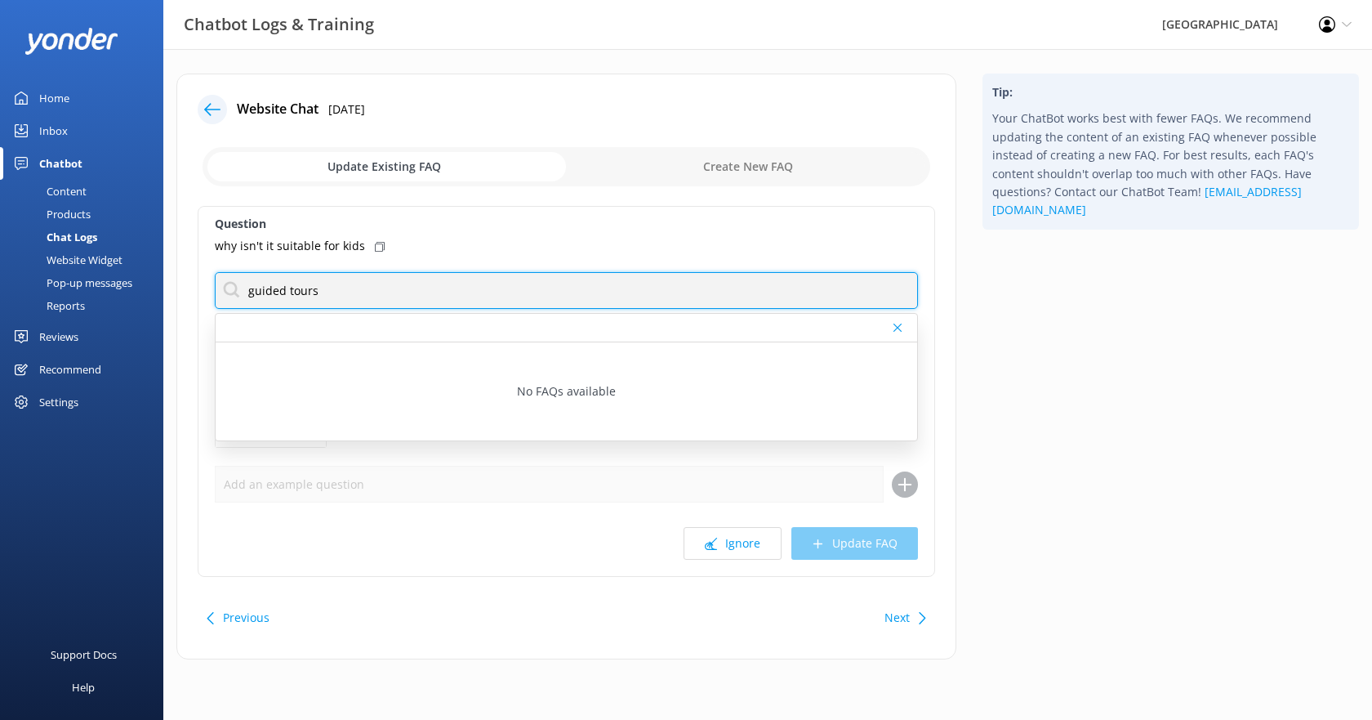
drag, startPoint x: 328, startPoint y: 289, endPoint x: 239, endPoint y: 288, distance: 89.0
click at [239, 288] on input "guided tours" at bounding box center [566, 290] width 703 height 37
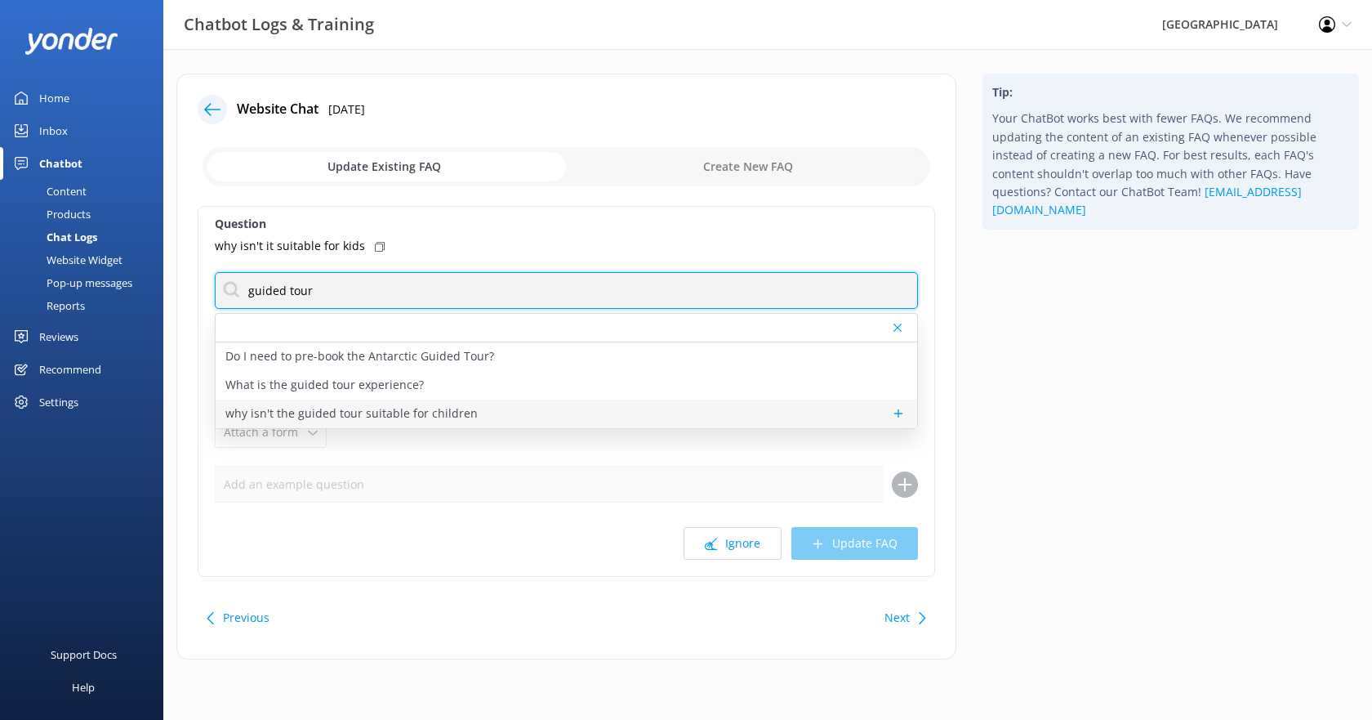
type input "guided tour"
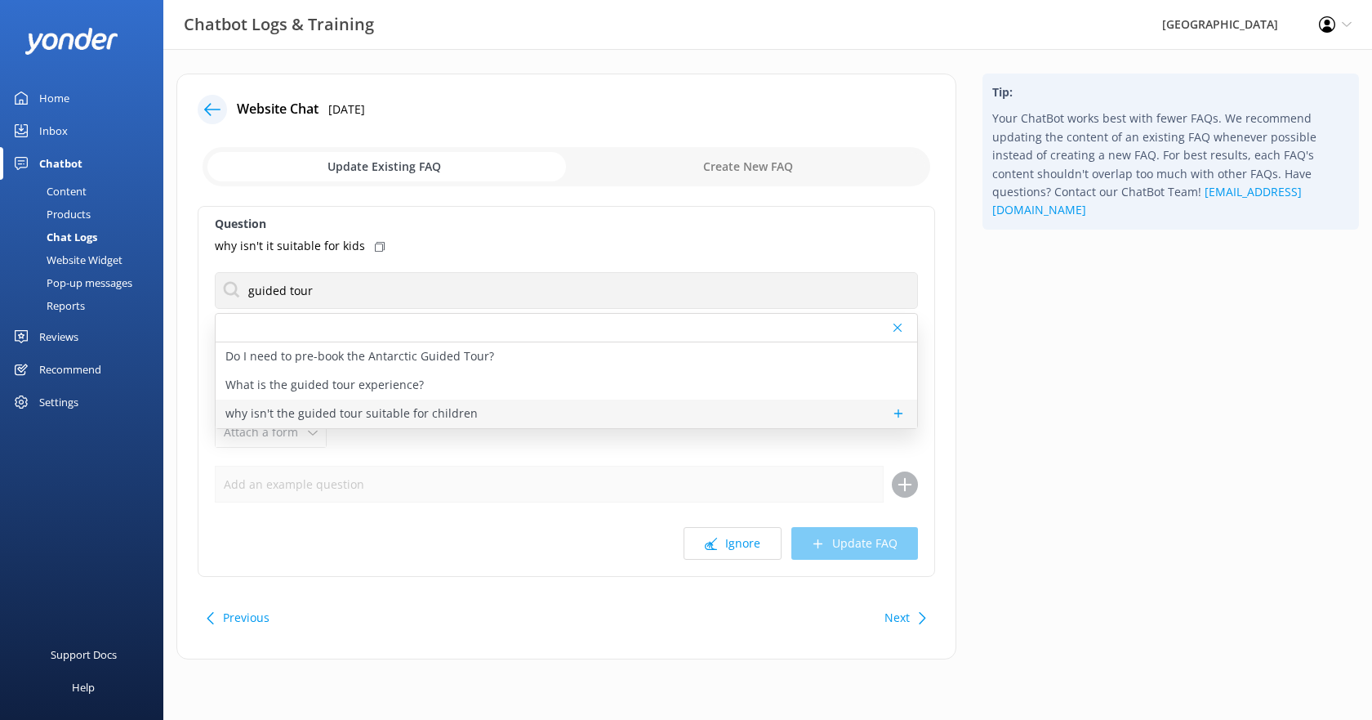
click at [392, 414] on p "why isn't the guided tour suitable for children" at bounding box center [351, 413] width 252 height 18
type textarea "Our Antarctic Guided Tour has been designed for guests aged [DEMOGRAPHIC_DATA] …"
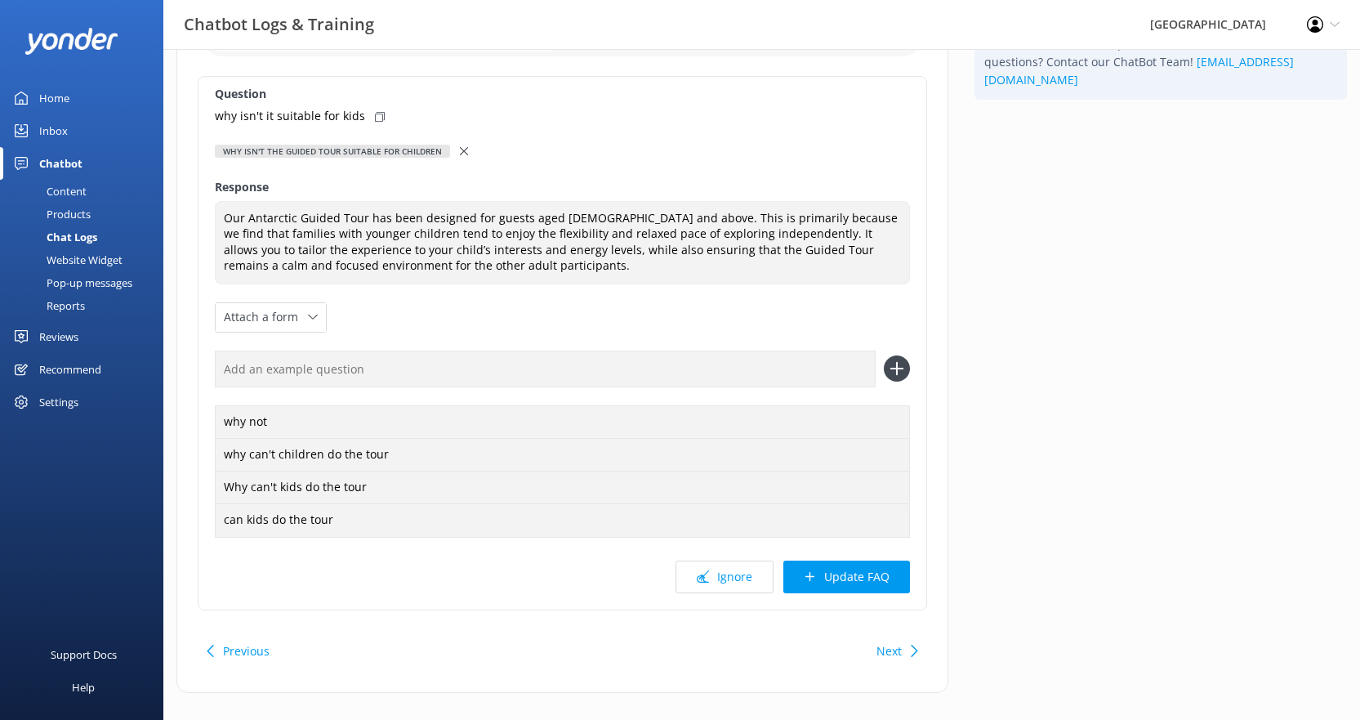
scroll to position [152, 0]
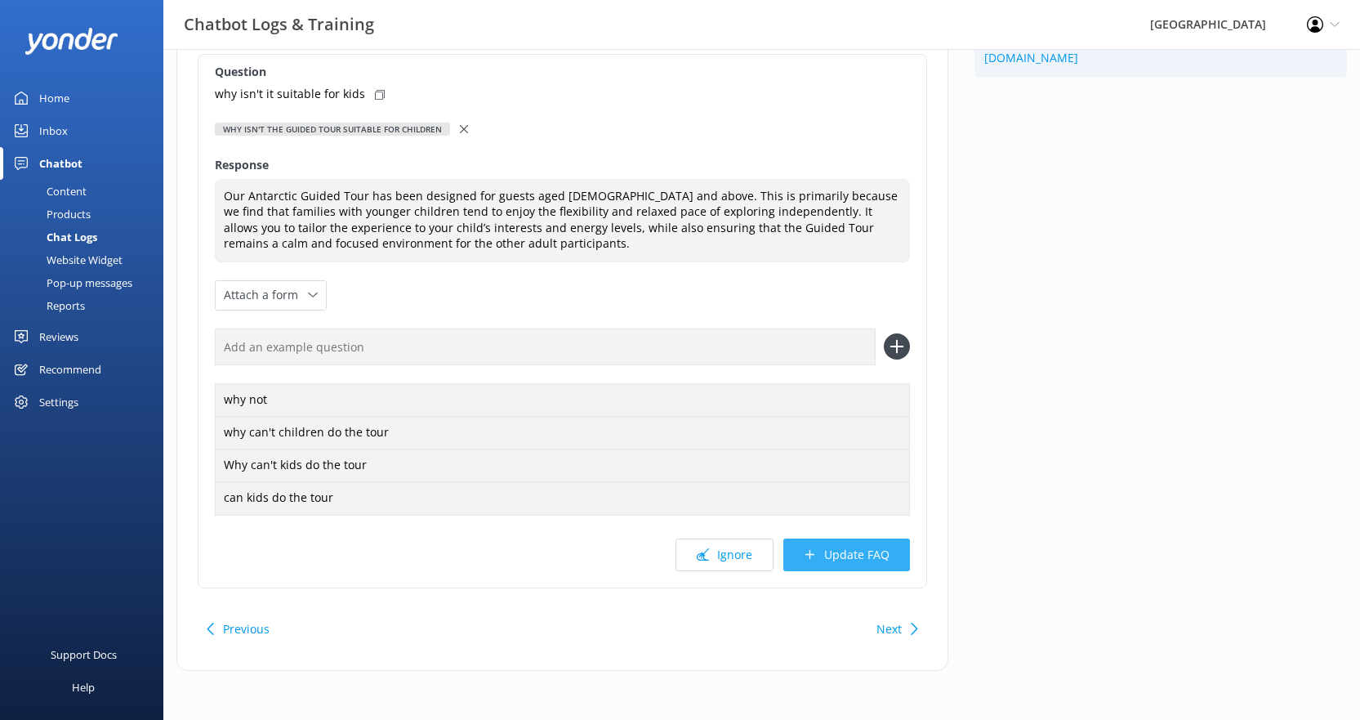
click at [859, 555] on button "Update FAQ" at bounding box center [846, 554] width 127 height 33
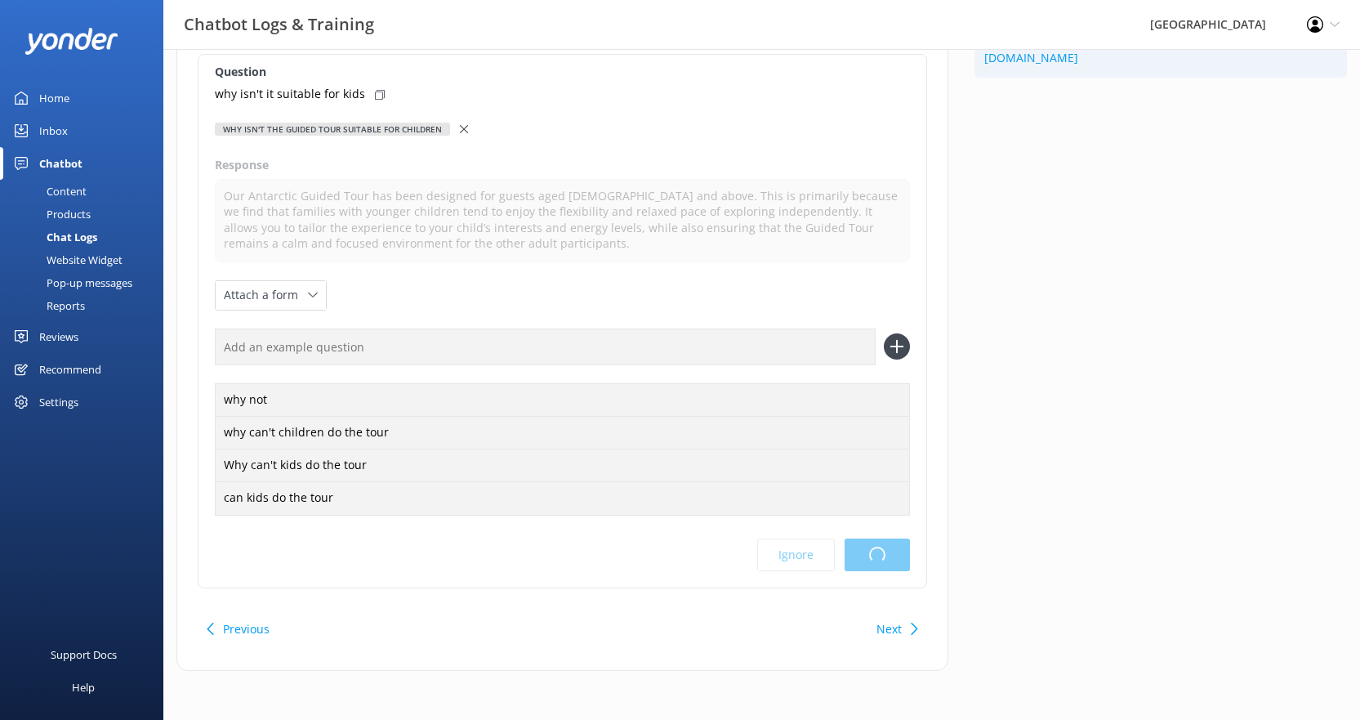
scroll to position [0, 0]
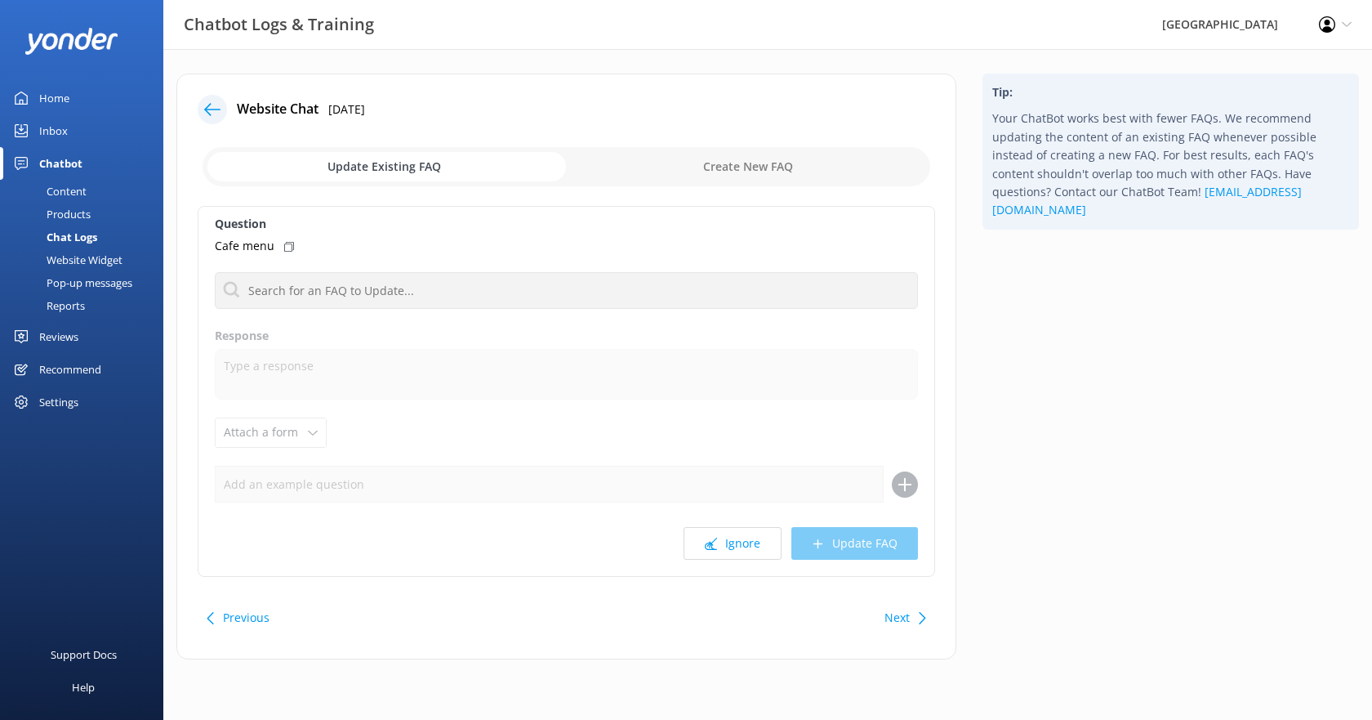
click at [216, 111] on icon at bounding box center [212, 109] width 16 height 16
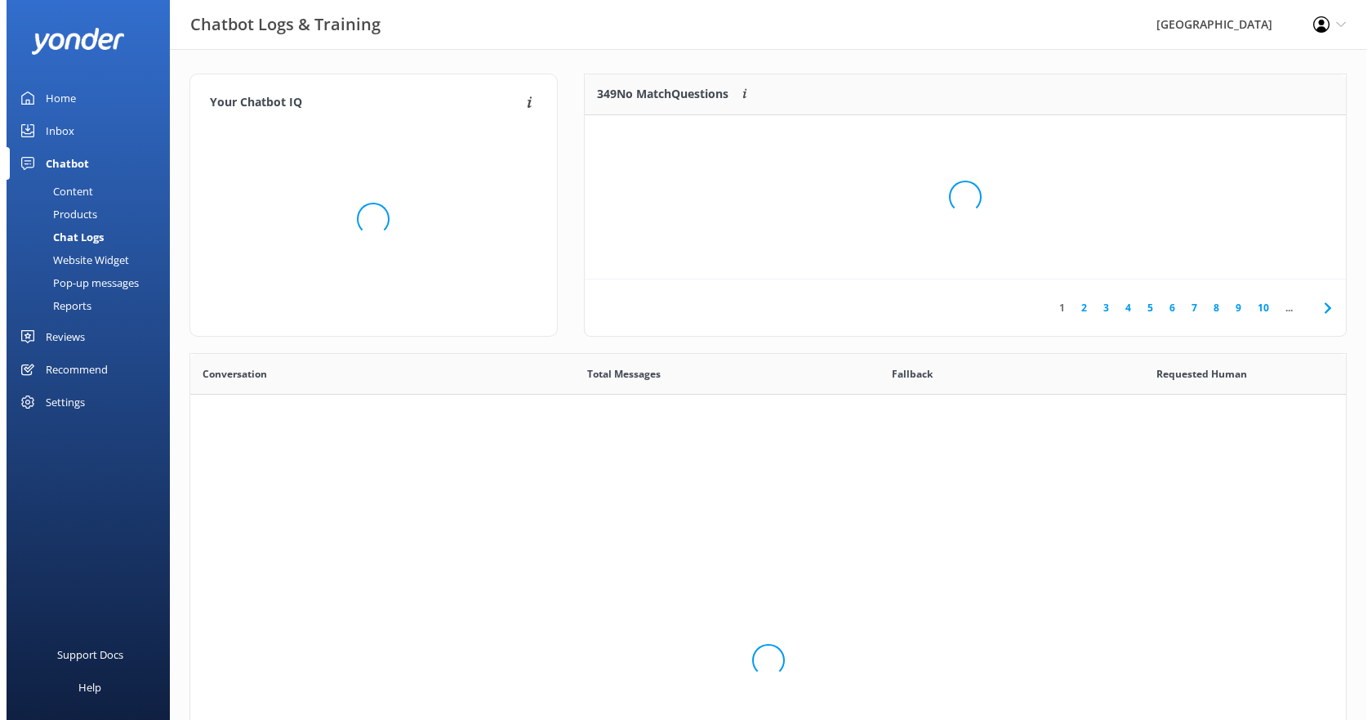
scroll to position [560, 1144]
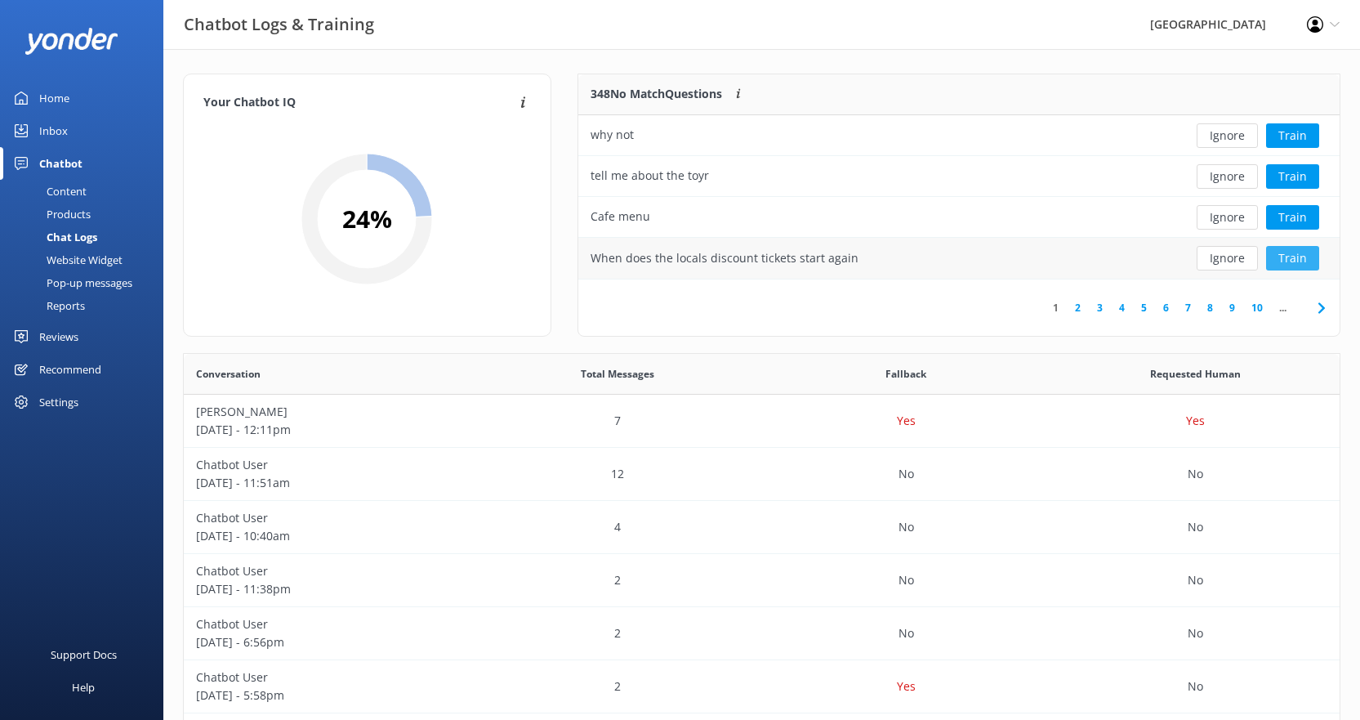
click at [1295, 258] on button "Train" at bounding box center [1292, 258] width 53 height 25
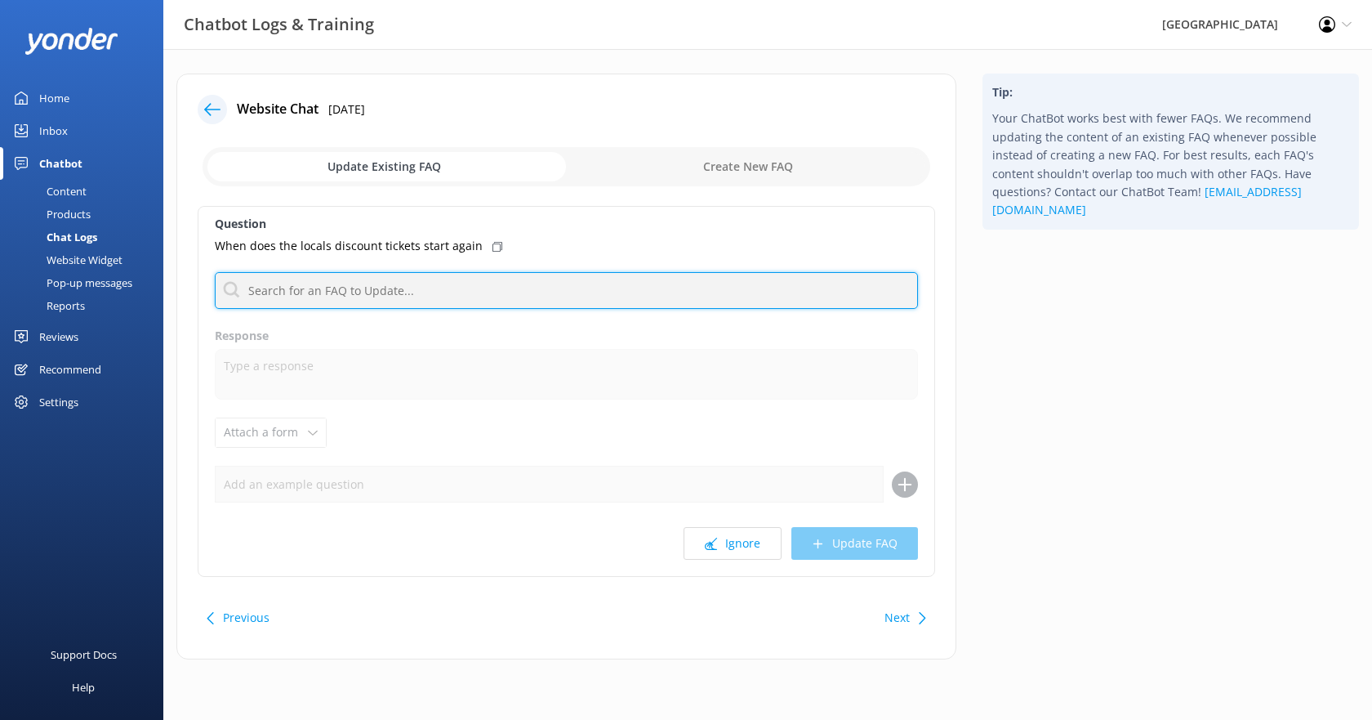
click at [353, 289] on input "text" at bounding box center [566, 290] width 703 height 37
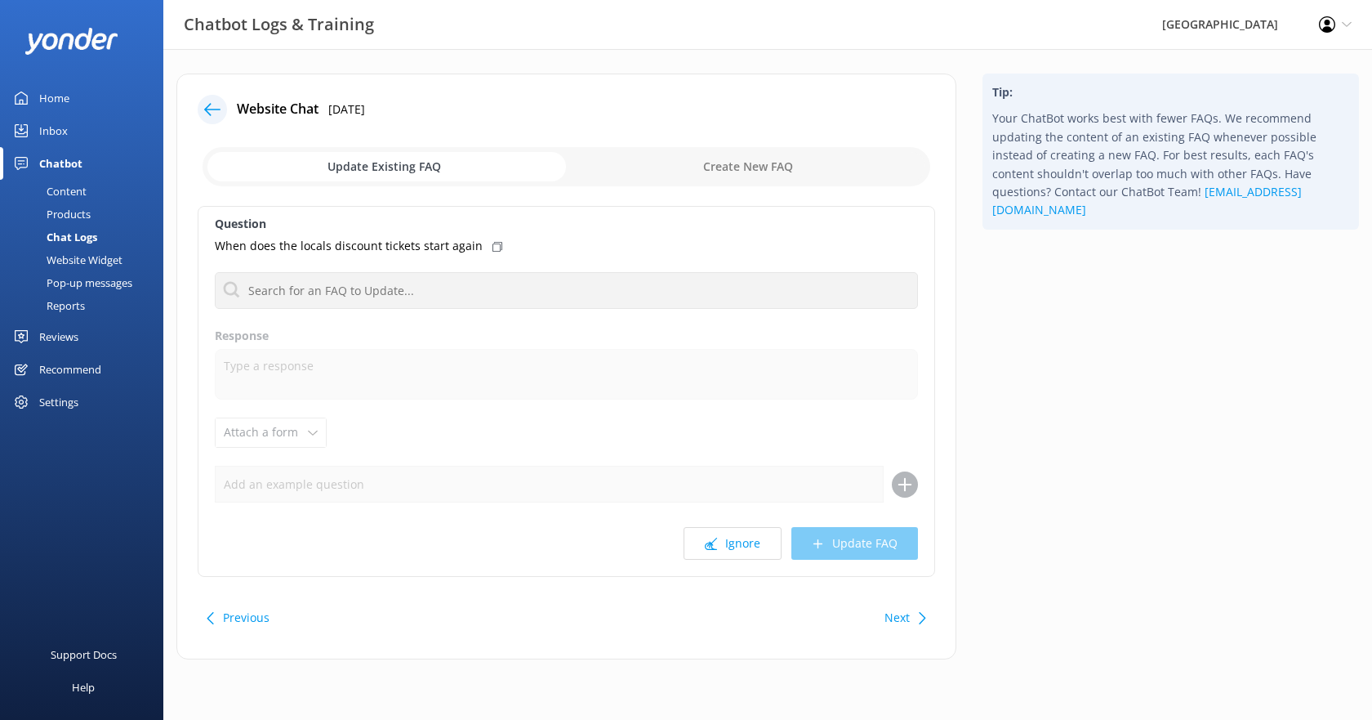
click at [778, 163] on input "checkbox" at bounding box center [567, 166] width 728 height 39
checkbox input "true"
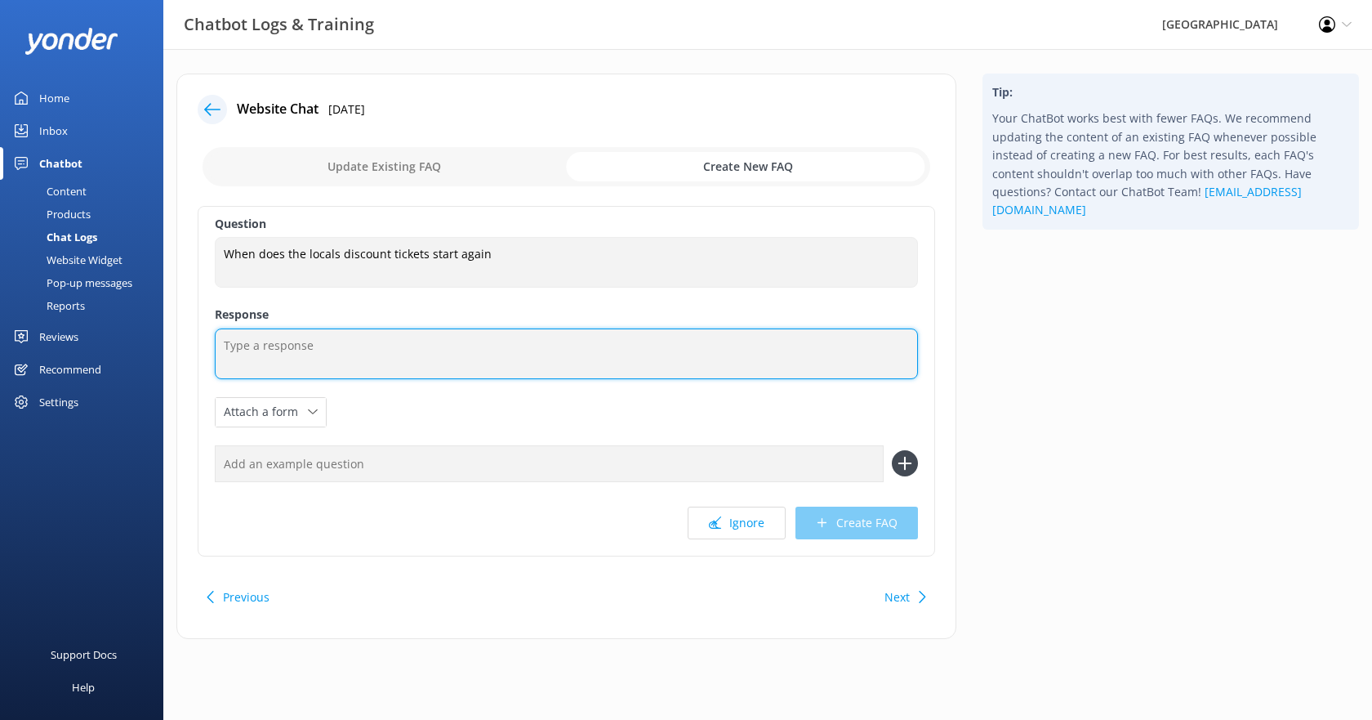
click at [356, 337] on textarea at bounding box center [566, 353] width 703 height 51
click at [412, 344] on textarea "At this time we are not running any discount tickets" at bounding box center [566, 353] width 703 height 51
click at [573, 340] on textarea "At this time we are not running any locals discount tickets" at bounding box center [566, 353] width 703 height 51
click at [420, 350] on textarea "At this time we are not running any locals discount tickets." at bounding box center [566, 353] width 703 height 51
click at [596, 357] on textarea "At this time we are not running any locals discount tickets." at bounding box center [566, 353] width 703 height 51
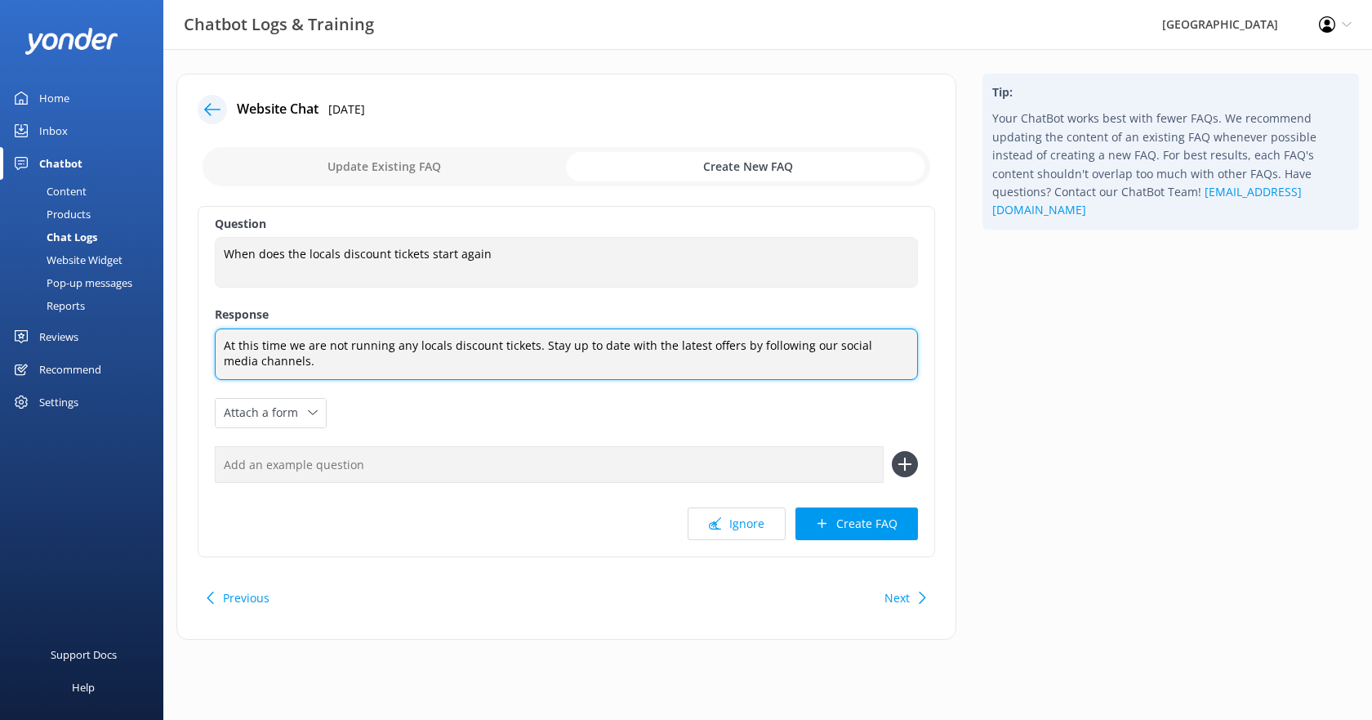
drag, startPoint x: 294, startPoint y: 348, endPoint x: 221, endPoint y: 347, distance: 73.5
click at [221, 347] on textarea "At this time we are not running any locals discount tickets. Stay up to date wi…" at bounding box center [566, 353] width 703 height 51
click at [467, 347] on textarea "We are not running any locals discount tickets. Stay up to date with the latest…" at bounding box center [566, 353] width 703 height 51
drag, startPoint x: 674, startPoint y: 359, endPoint x: 553, endPoint y: 347, distance: 121.5
click at [553, 347] on textarea "We are not running any locals discounts or offers at this time. Stay up to date…" at bounding box center [566, 353] width 703 height 51
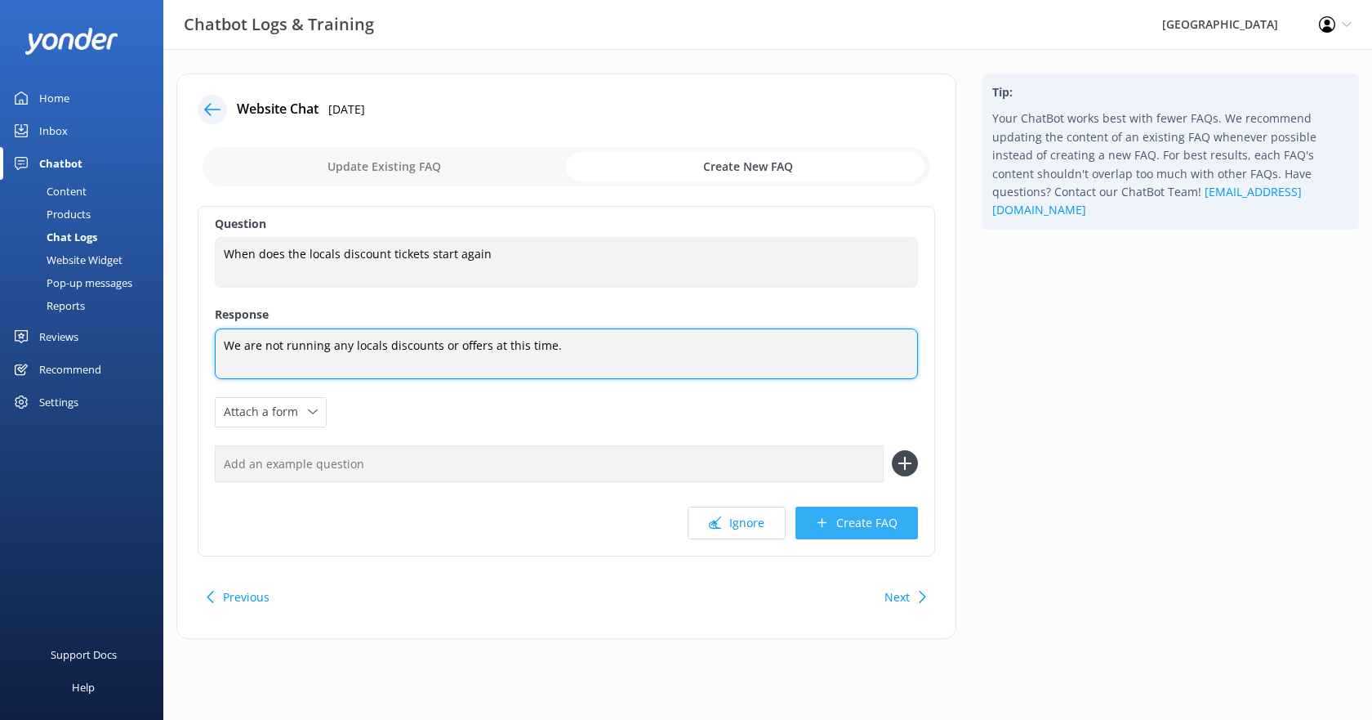
type textarea "We are not running any locals discounts or offers at this time."
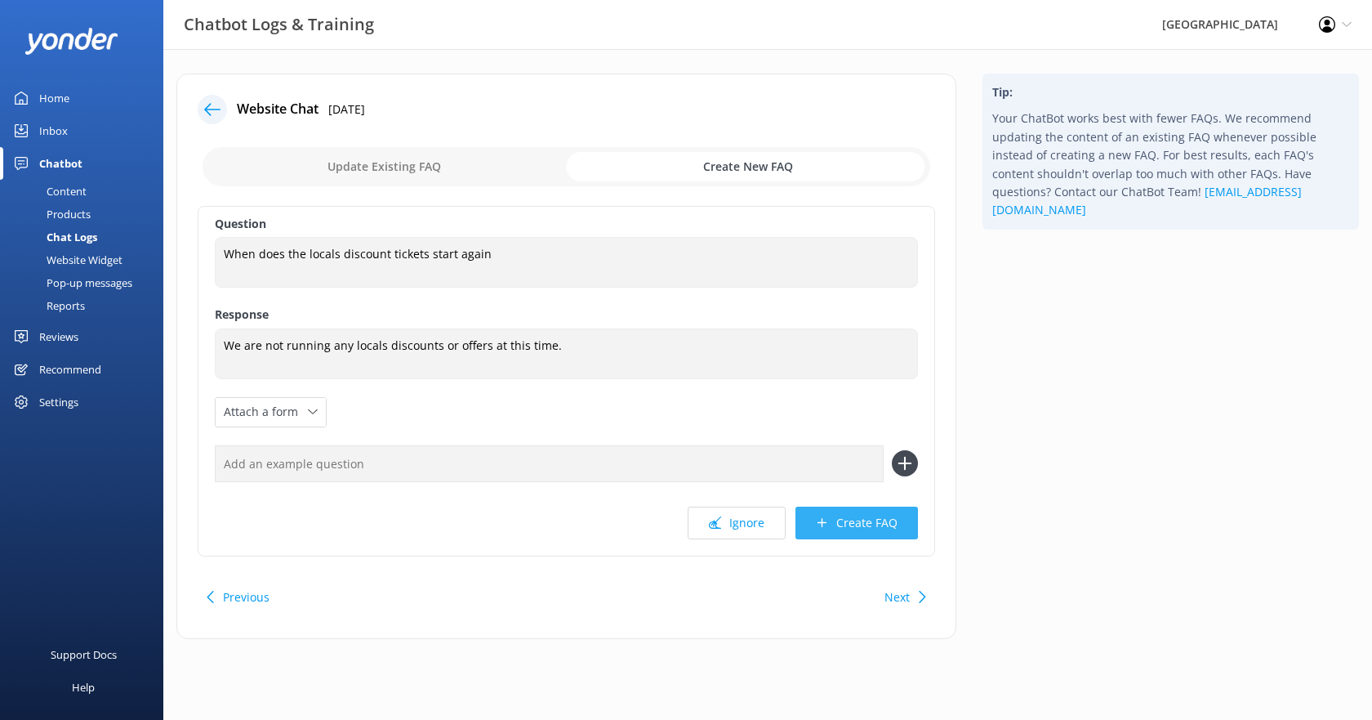
click at [848, 526] on button "Create FAQ" at bounding box center [857, 522] width 123 height 33
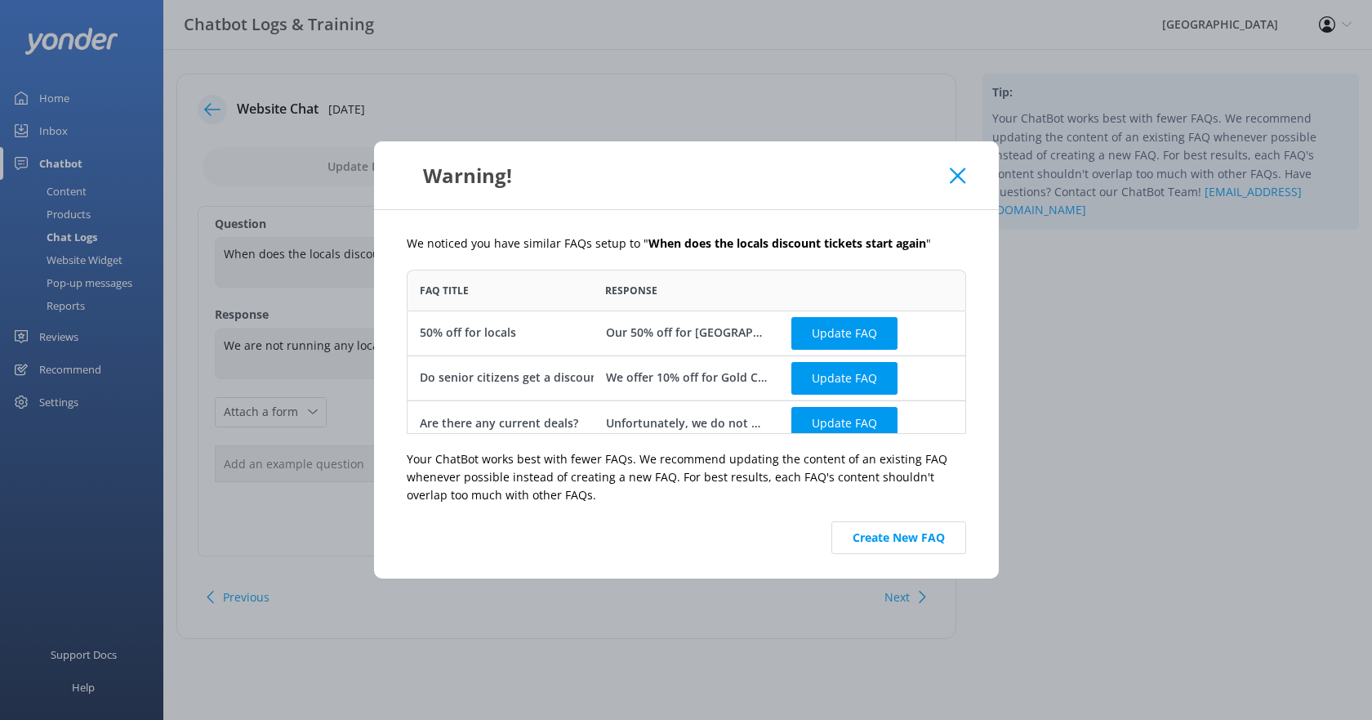
scroll to position [152, 547]
click at [863, 425] on button "Update FAQ" at bounding box center [844, 423] width 106 height 33
checkbox input "false"
type textarea "Unfortunately, we do not have any deals running at the moment. If you would lik…"
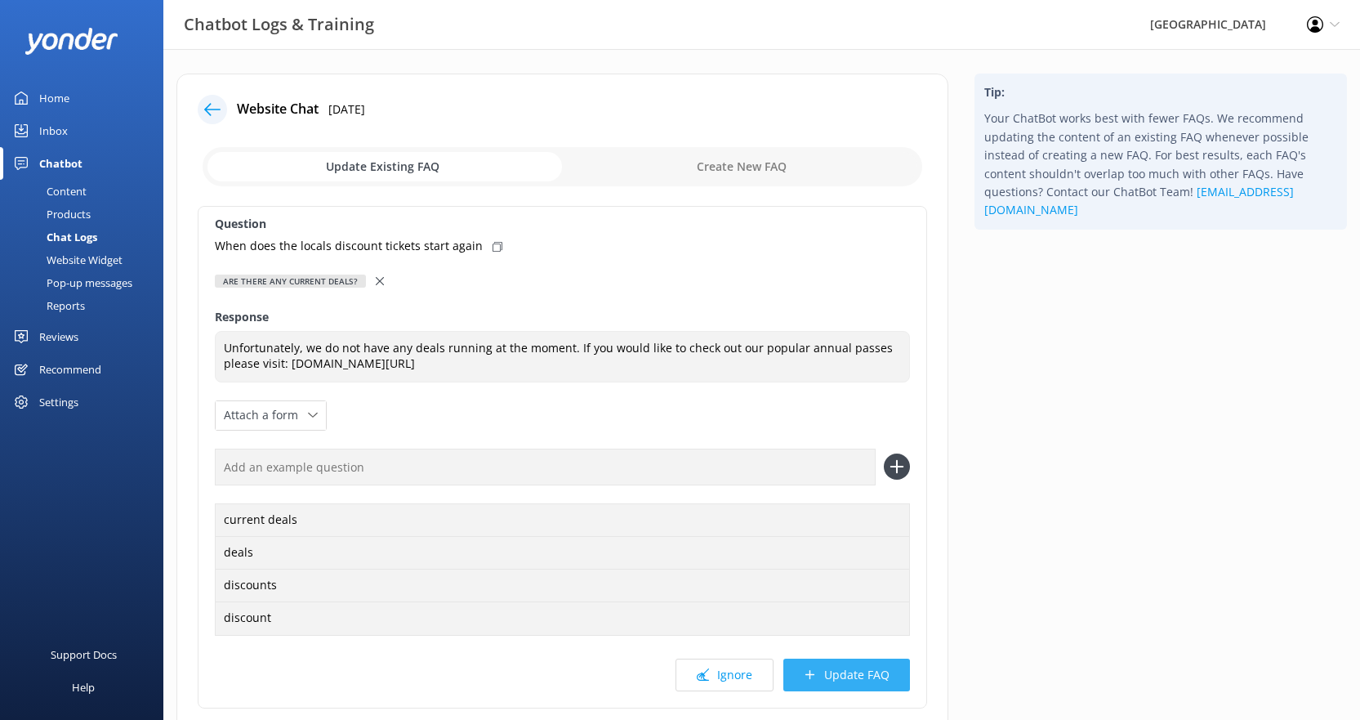
click at [827, 681] on button "Update FAQ" at bounding box center [846, 674] width 127 height 33
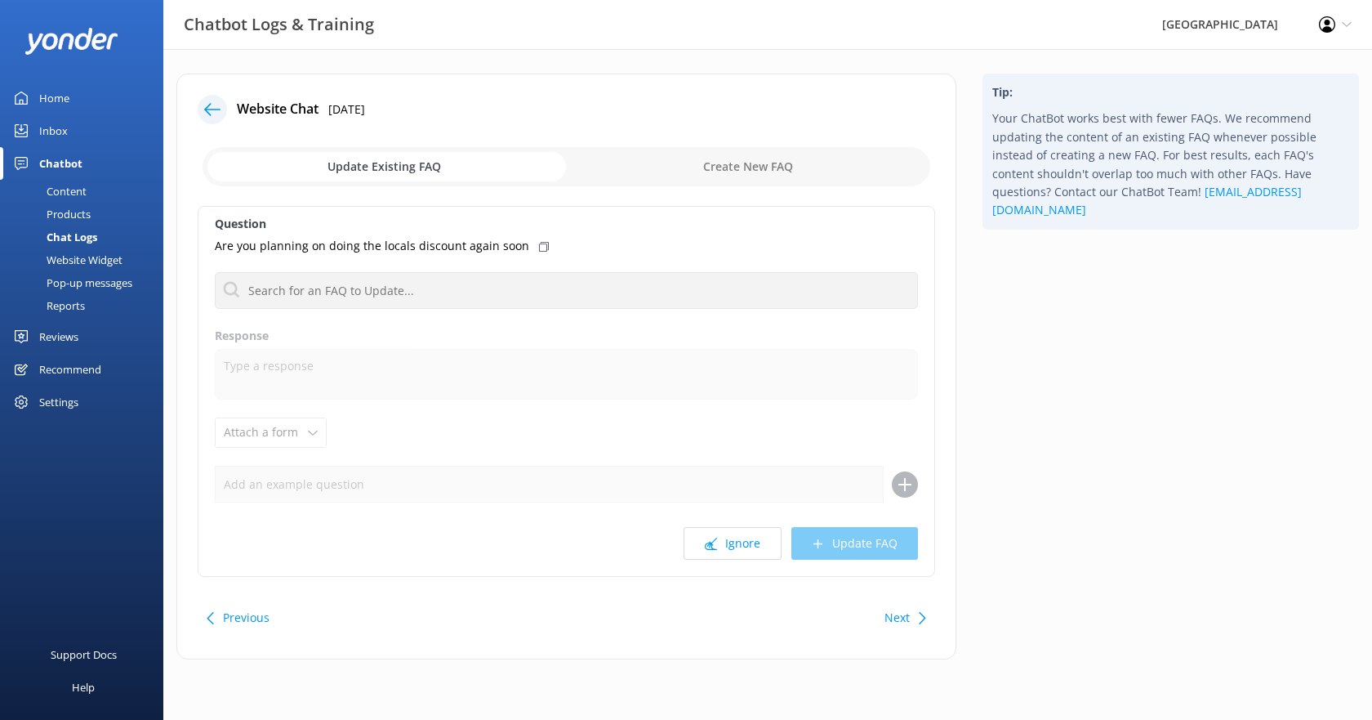
click at [52, 127] on div "Inbox" at bounding box center [53, 130] width 29 height 33
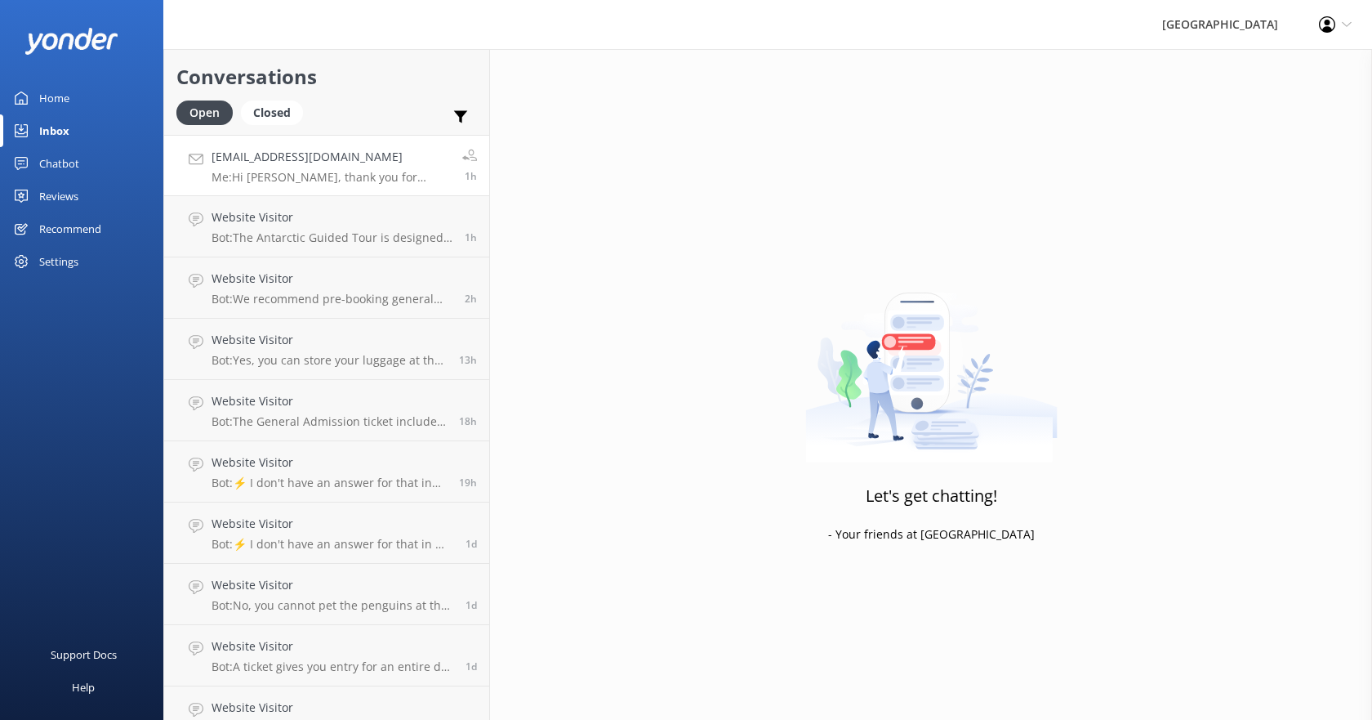
click at [298, 185] on link "[EMAIL_ADDRESS][DOMAIN_NAME] Me: Hi [PERSON_NAME], thank you for reaching out t…" at bounding box center [326, 165] width 325 height 61
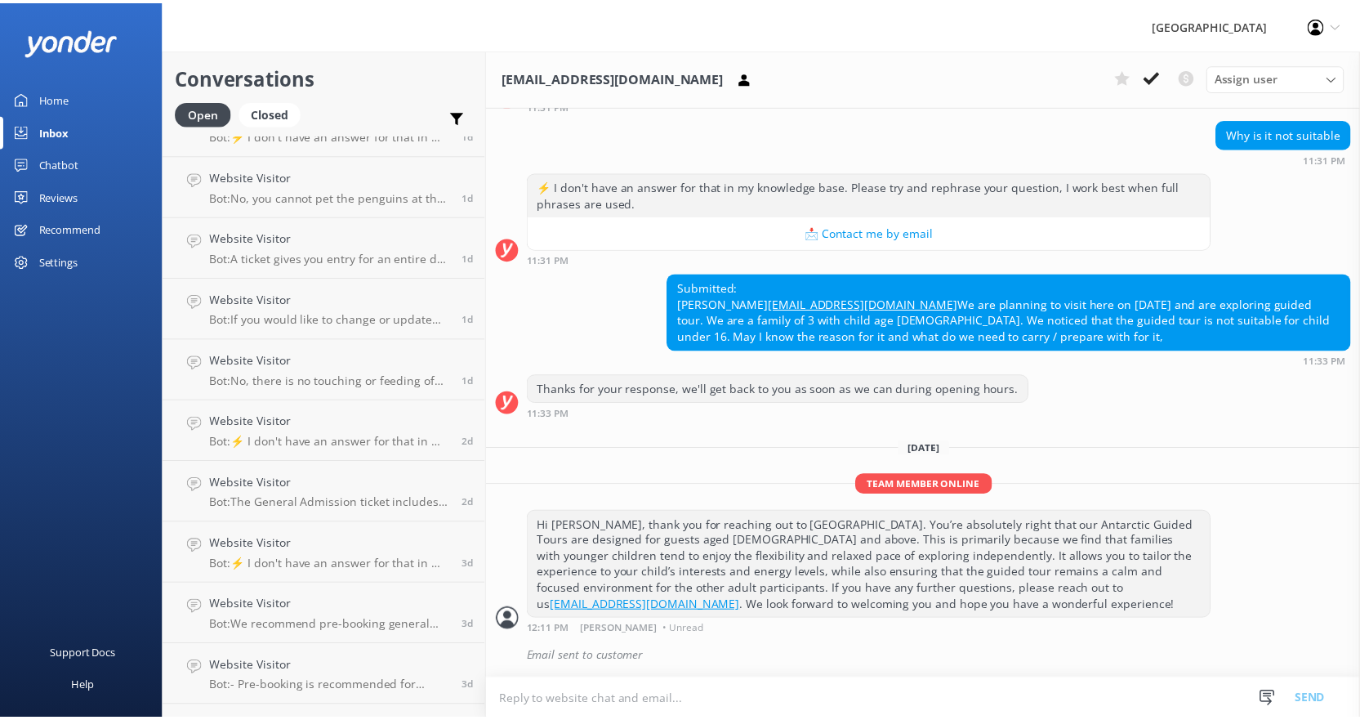
scroll to position [518, 0]
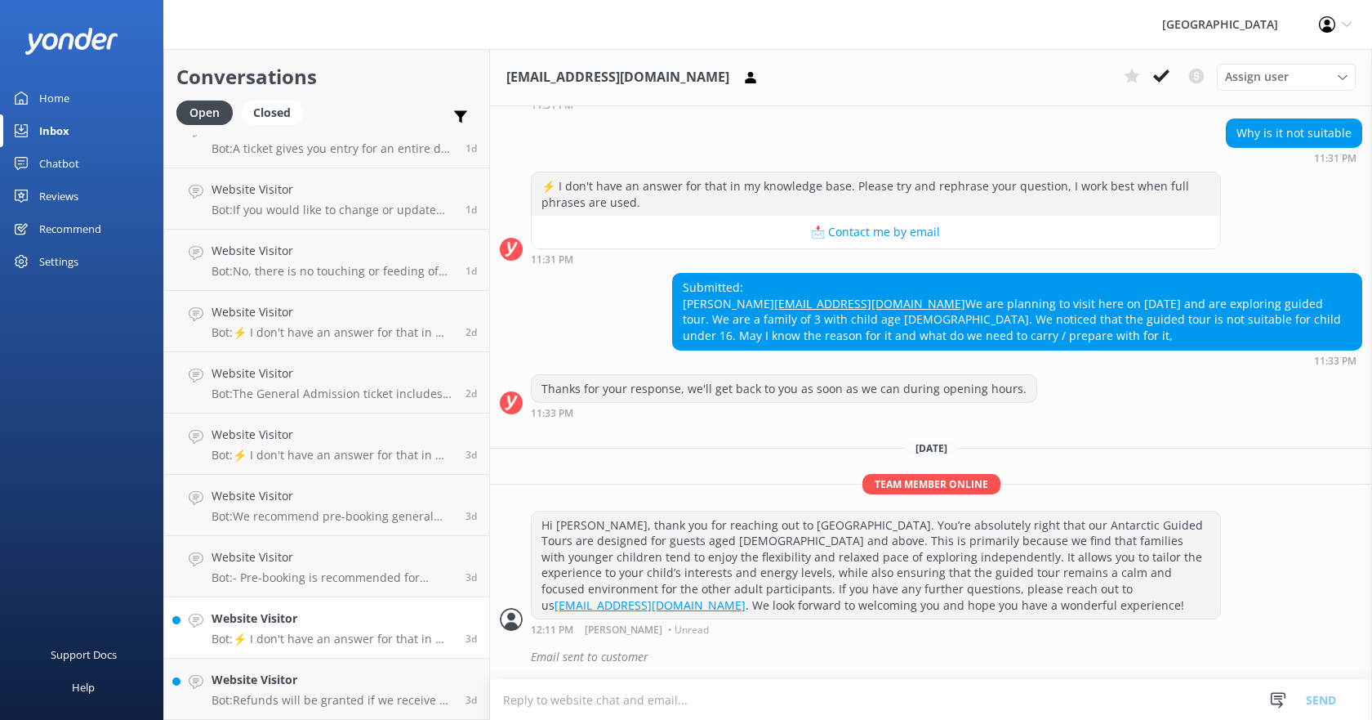
click at [277, 634] on p "Bot: ⚡ I don't have an answer for that in my knowledge base. Please try and rep…" at bounding box center [333, 638] width 242 height 15
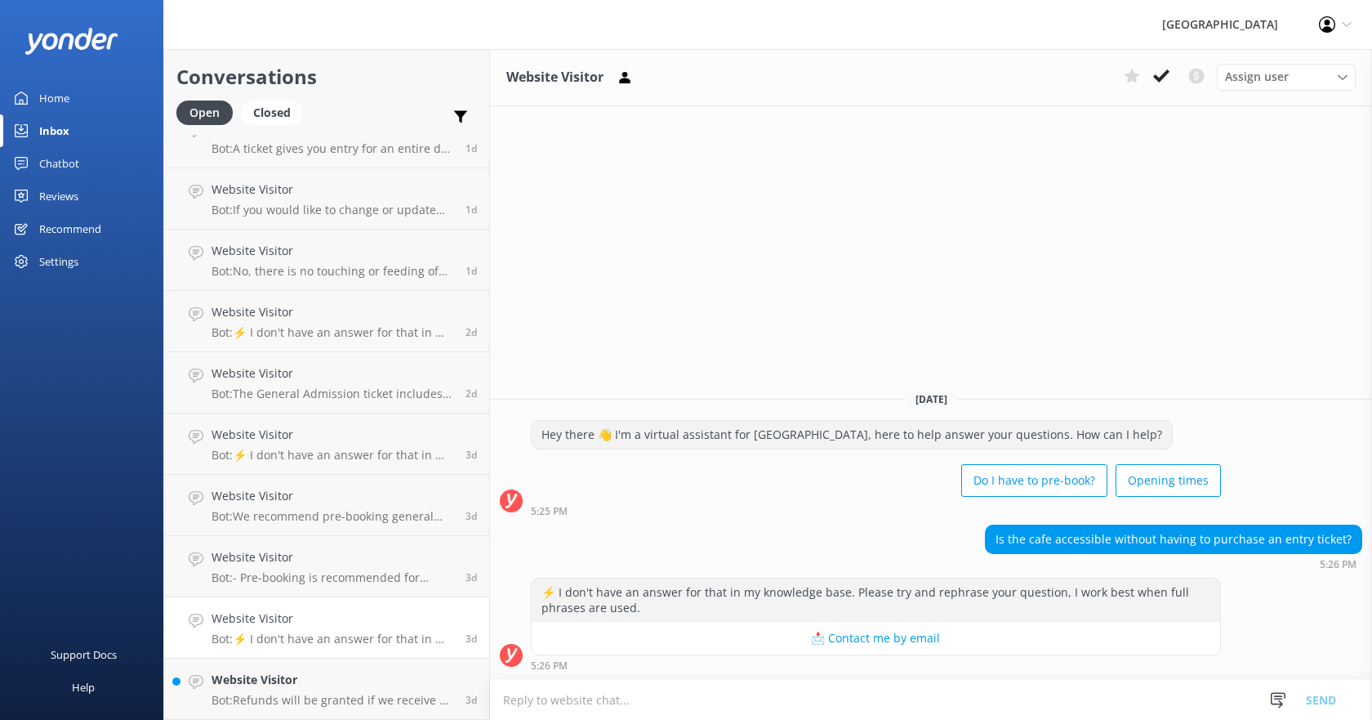
click at [1099, 542] on div "Is the cafe accessible without having to purchase an entry ticket?" at bounding box center [1174, 539] width 376 height 28
click at [58, 162] on div "Chatbot" at bounding box center [59, 163] width 40 height 33
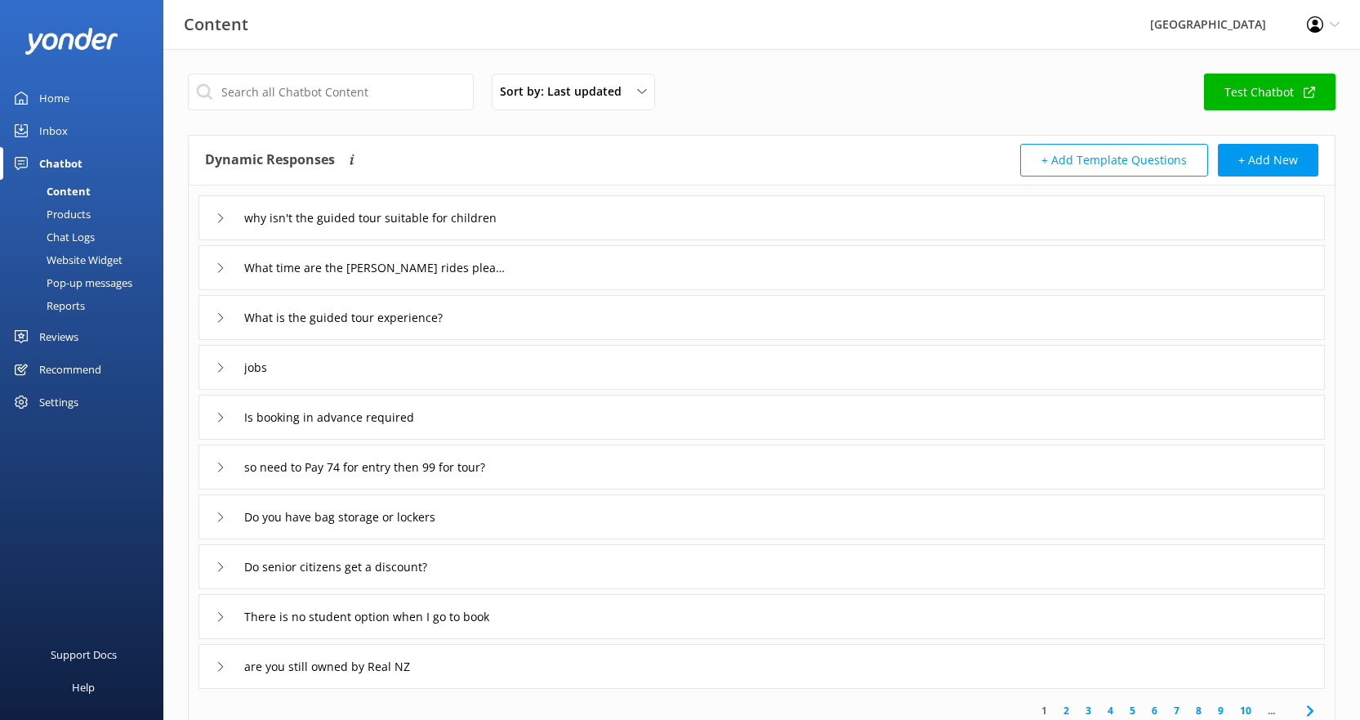
click at [77, 231] on div "Chat Logs" at bounding box center [52, 236] width 85 height 23
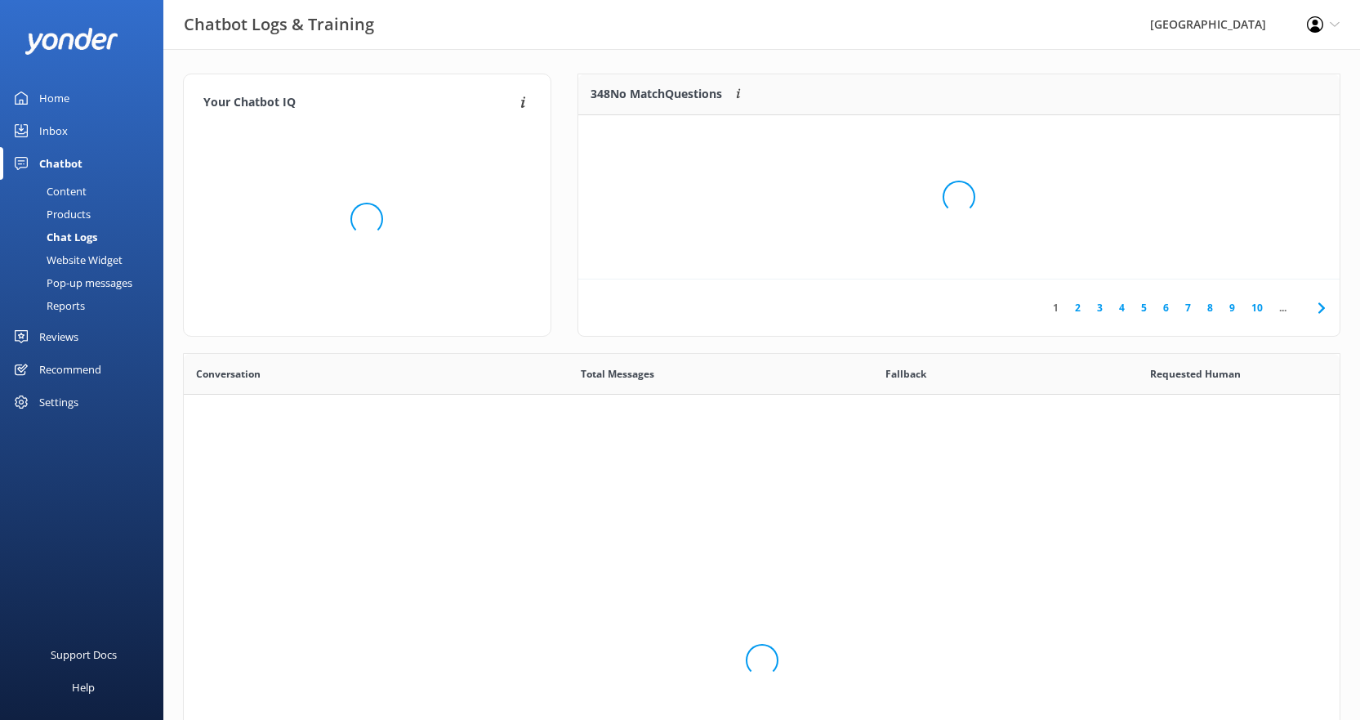
scroll to position [560, 1144]
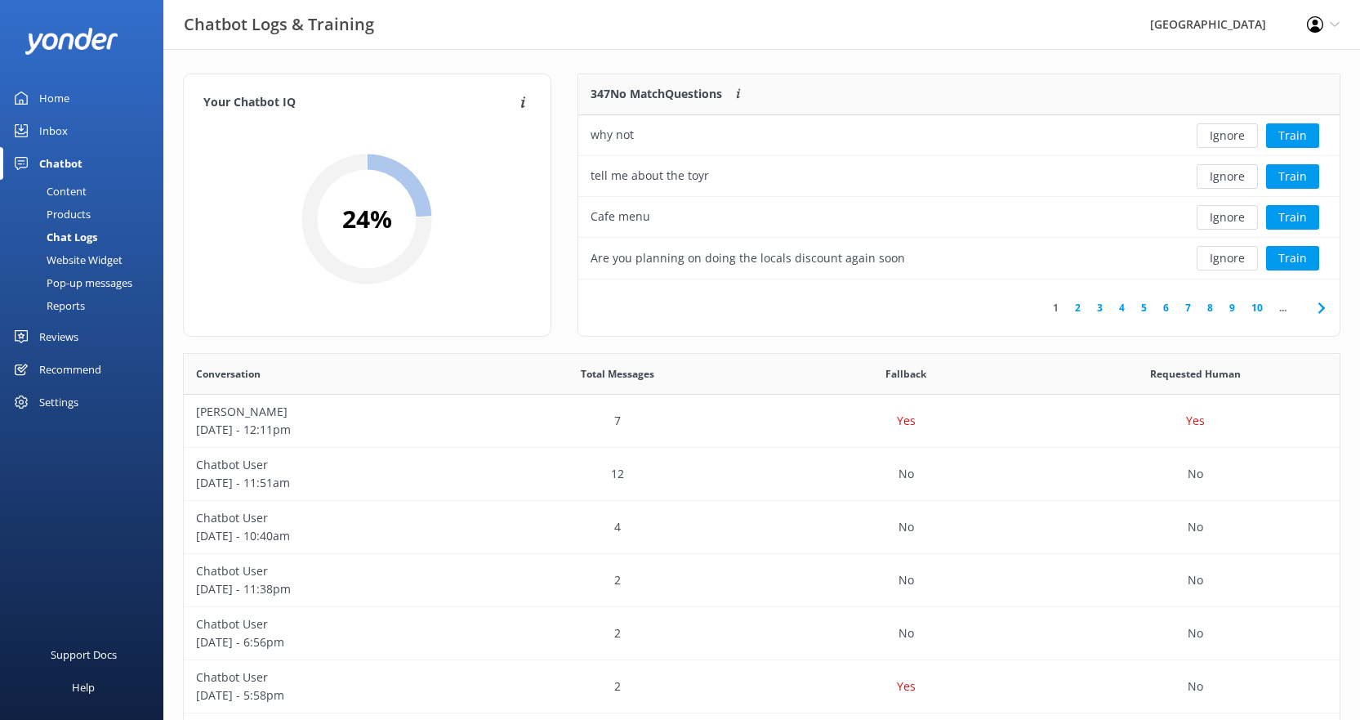
click at [1077, 305] on link "2" at bounding box center [1078, 308] width 22 height 16
click at [1298, 140] on button "Train" at bounding box center [1292, 135] width 53 height 25
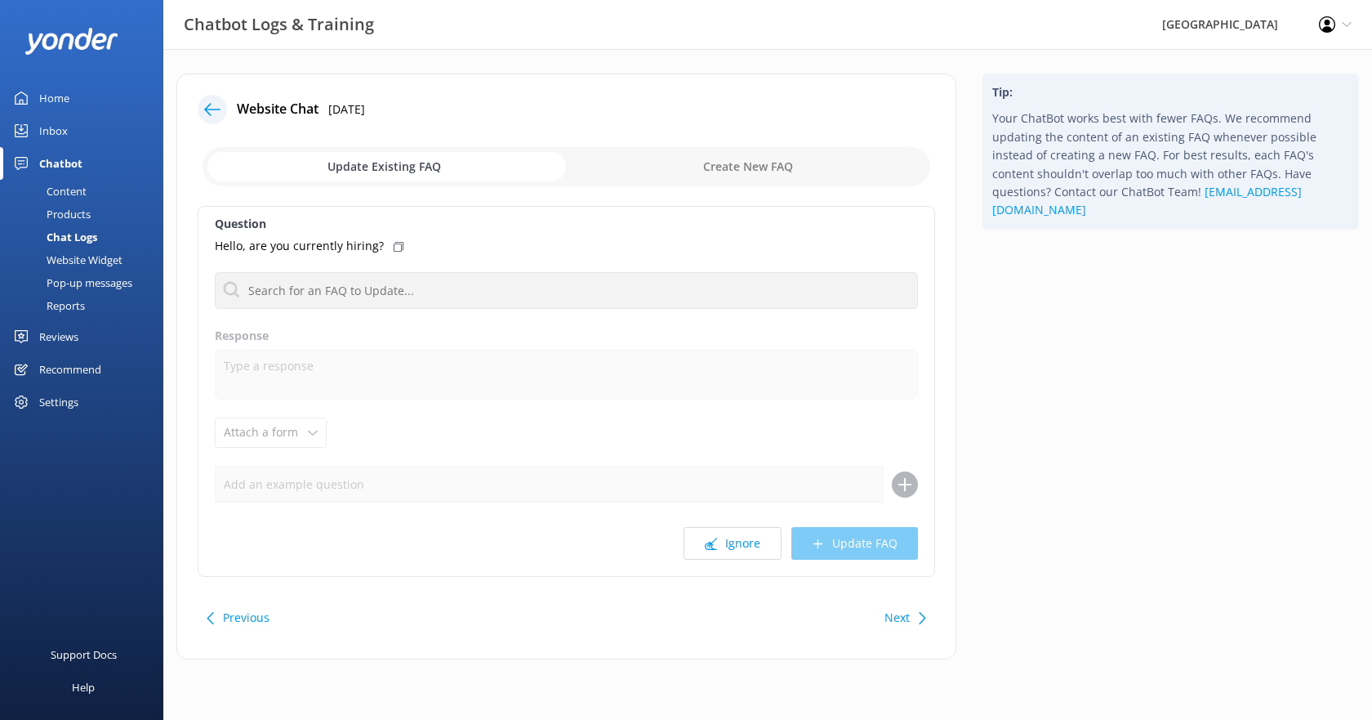
click at [431, 160] on input "checkbox" at bounding box center [567, 166] width 728 height 39
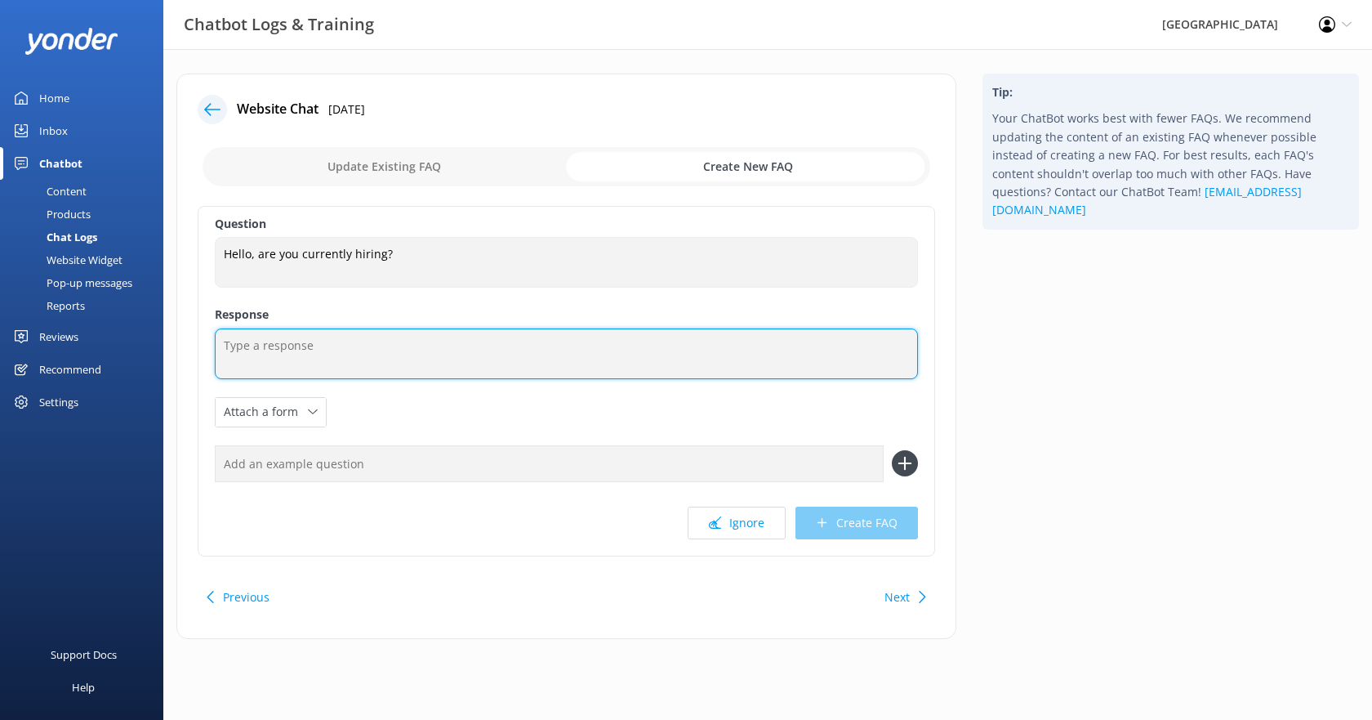
click at [342, 356] on textarea at bounding box center [566, 353] width 703 height 51
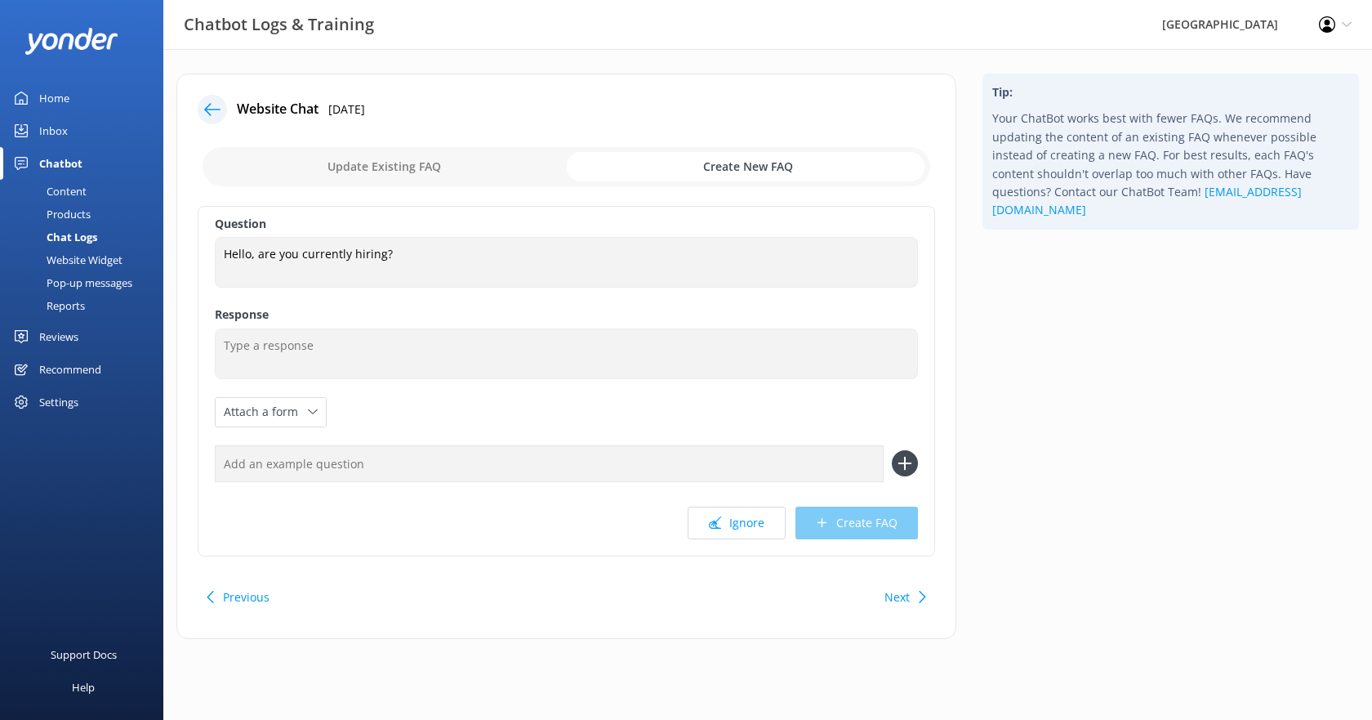
click at [443, 186] on div "Update Existing FAQ Create New FAQ" at bounding box center [567, 166] width 738 height 49
click at [449, 172] on input "checkbox" at bounding box center [567, 166] width 728 height 39
checkbox input "false"
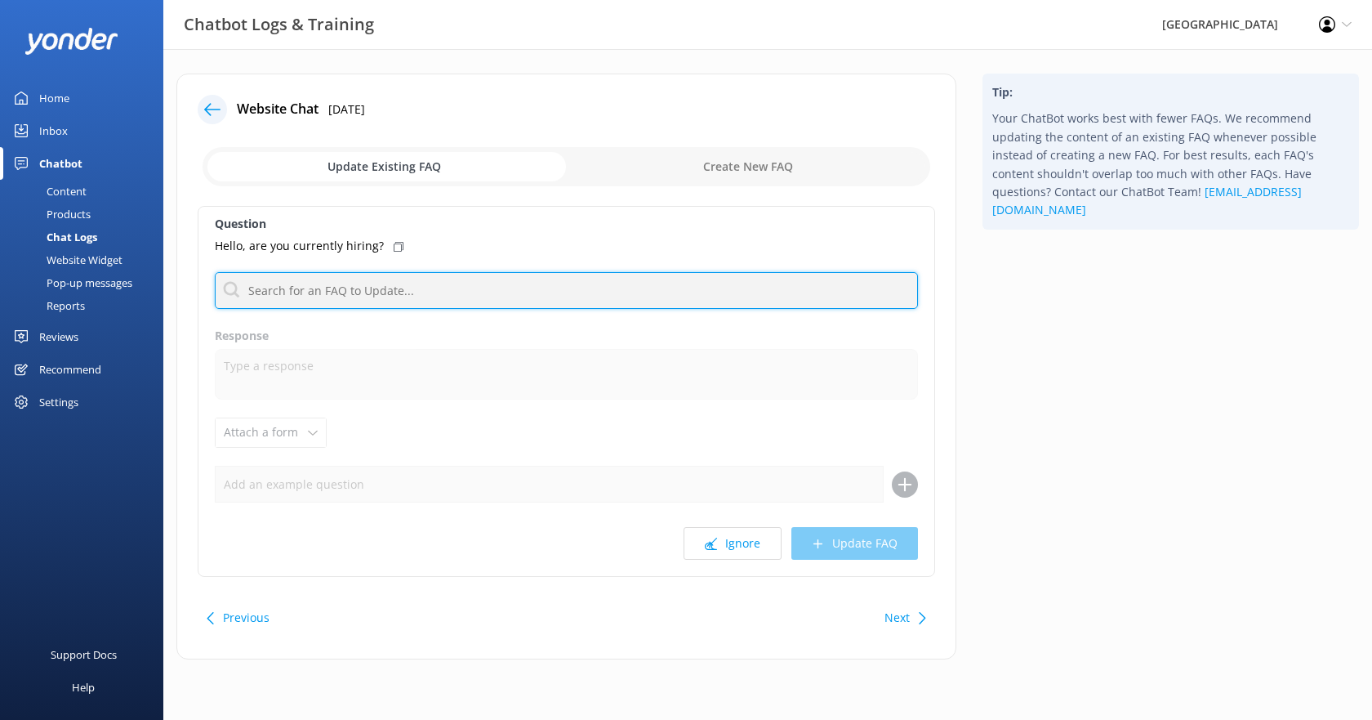
click at [388, 292] on input "text" at bounding box center [566, 290] width 703 height 37
type input "jobs"
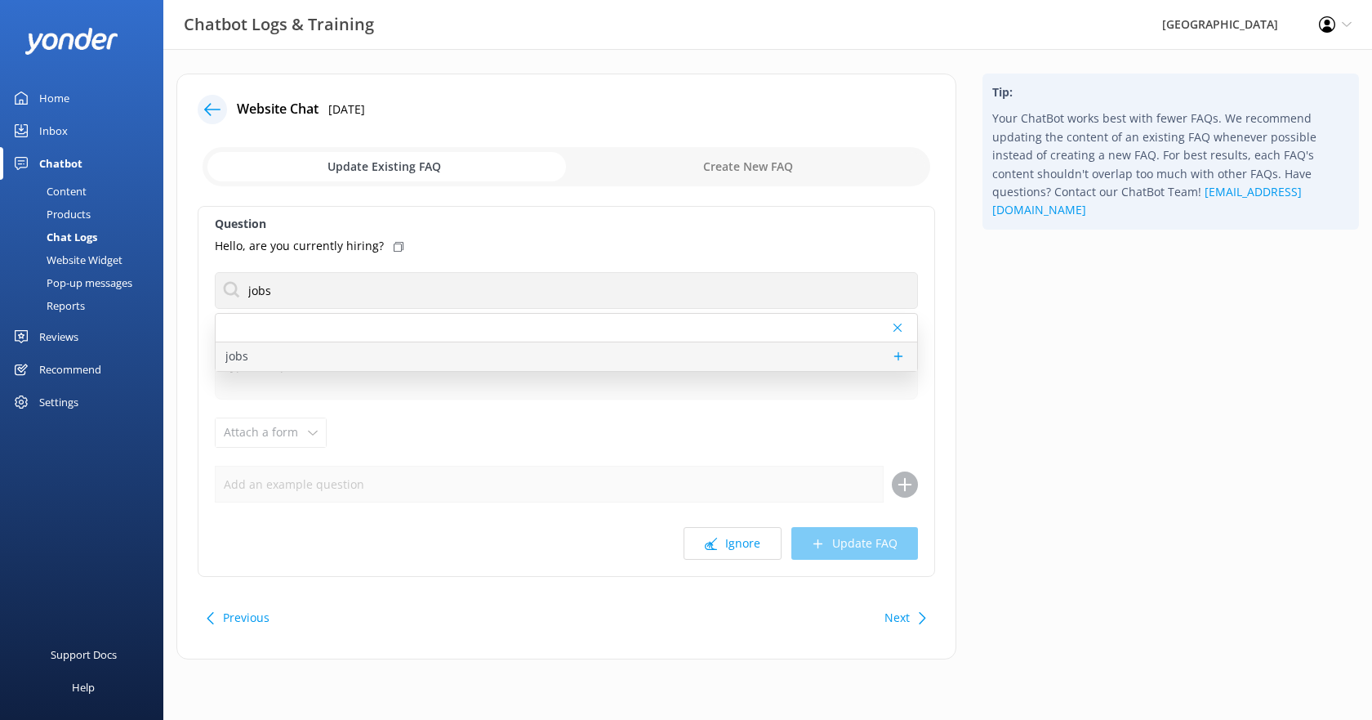
click at [264, 352] on div "jobs" at bounding box center [567, 356] width 702 height 29
type textarea "For any information about job openings please email [EMAIL_ADDRESS][DOMAIN_NAME…"
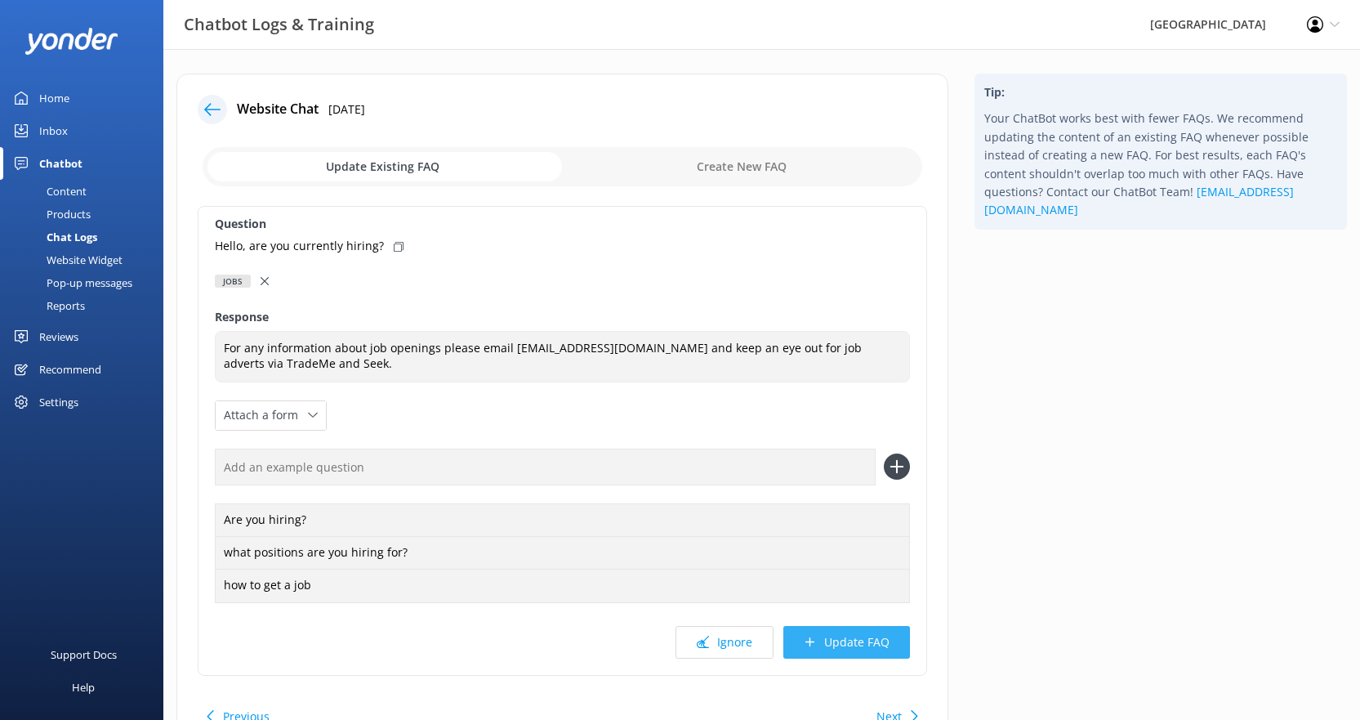
click at [836, 639] on button "Update FAQ" at bounding box center [846, 642] width 127 height 33
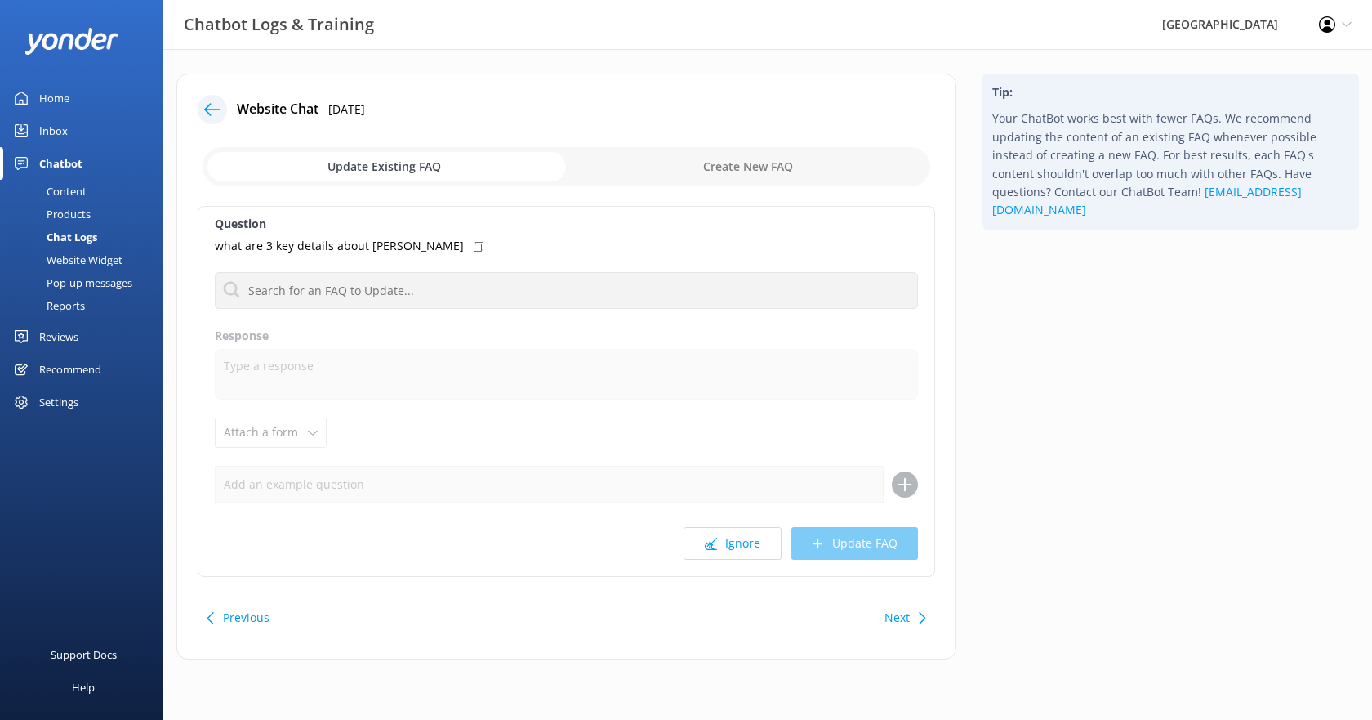
click at [203, 108] on div at bounding box center [212, 109] width 29 height 29
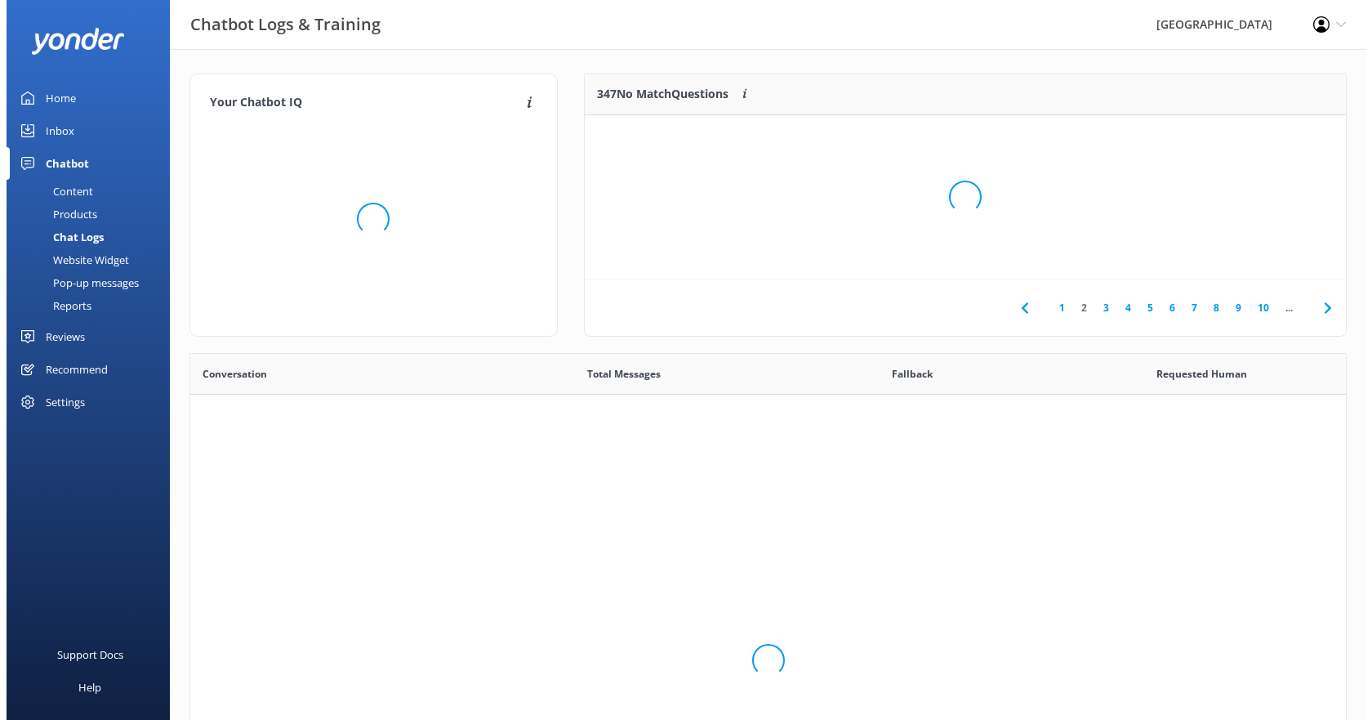
scroll to position [560, 1144]
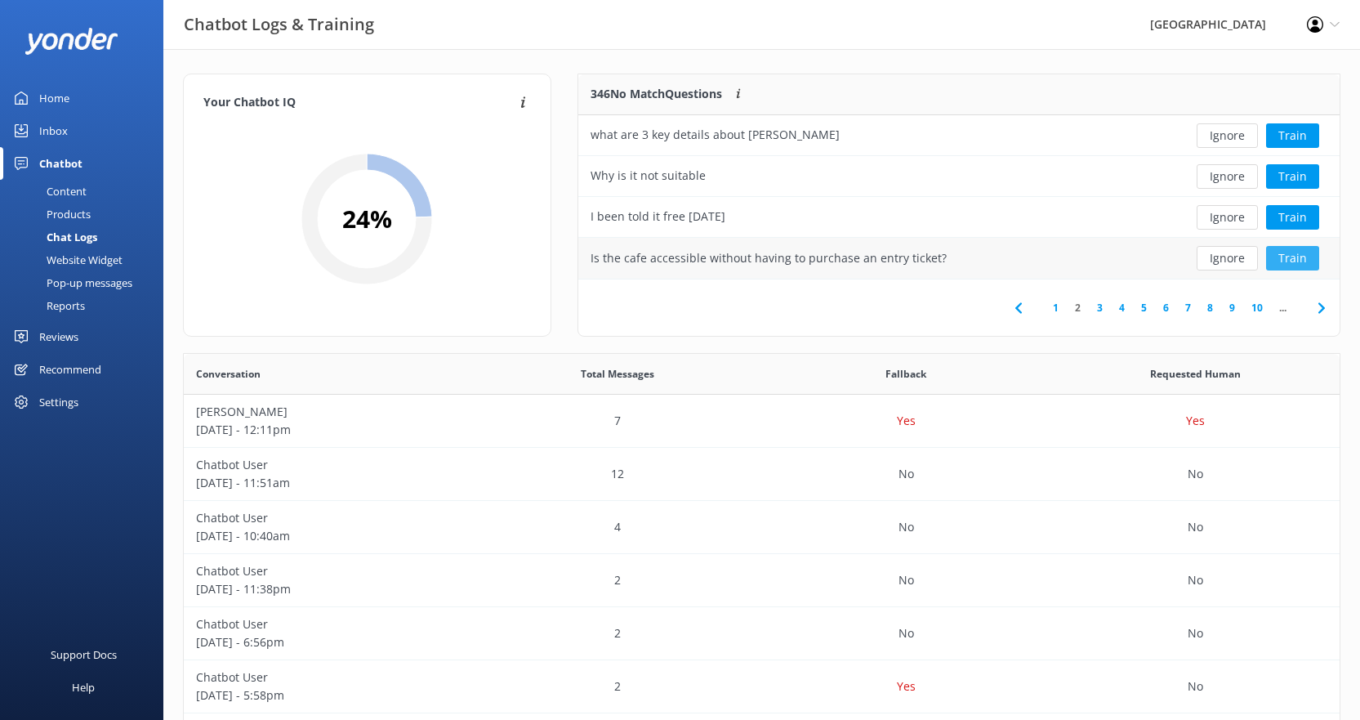
click at [1290, 261] on button "Train" at bounding box center [1292, 258] width 53 height 25
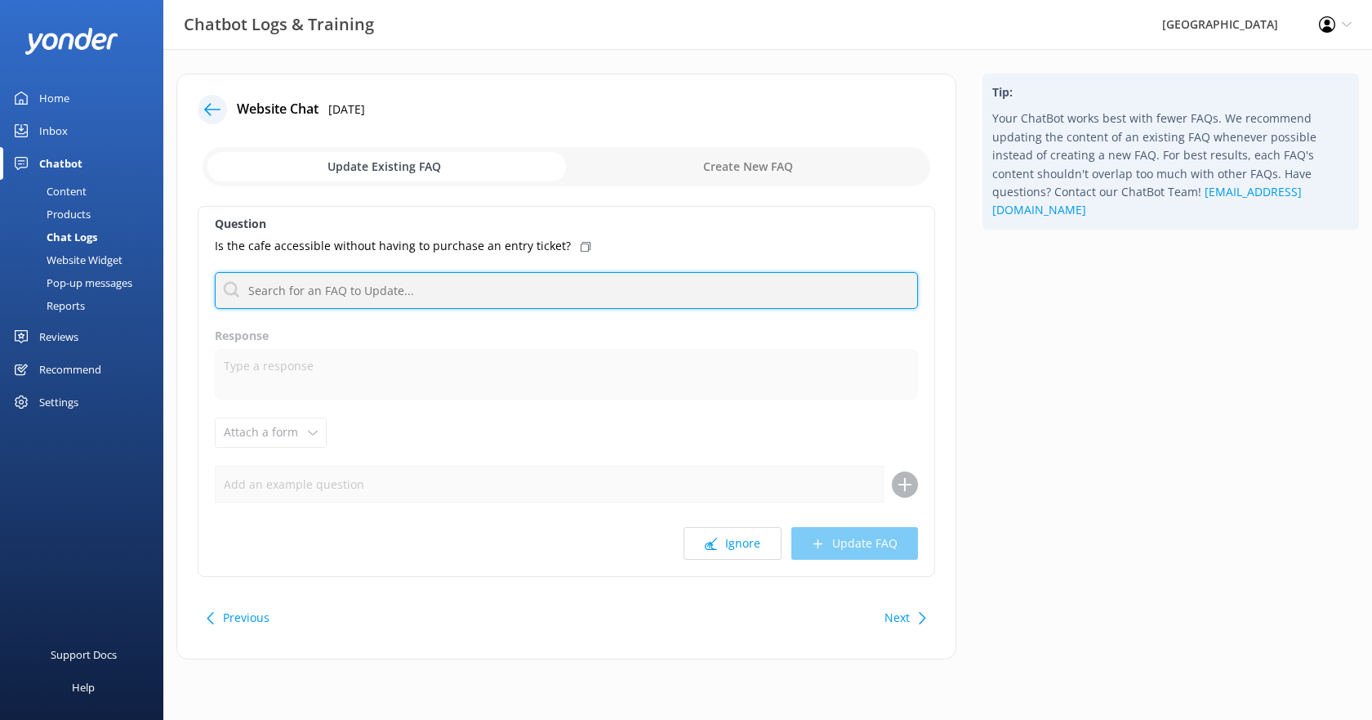
click at [516, 283] on input "text" at bounding box center [566, 290] width 703 height 37
type input "cafe"
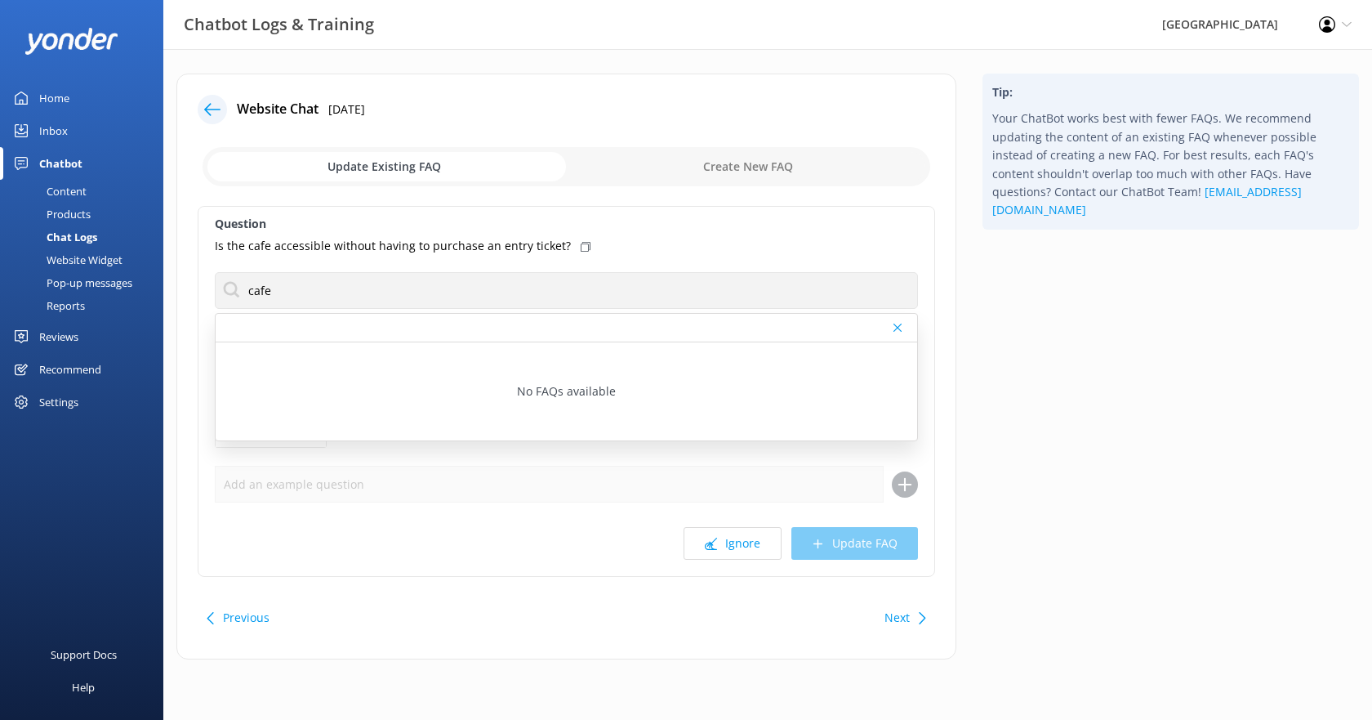
click at [47, 122] on div "Inbox" at bounding box center [53, 130] width 29 height 33
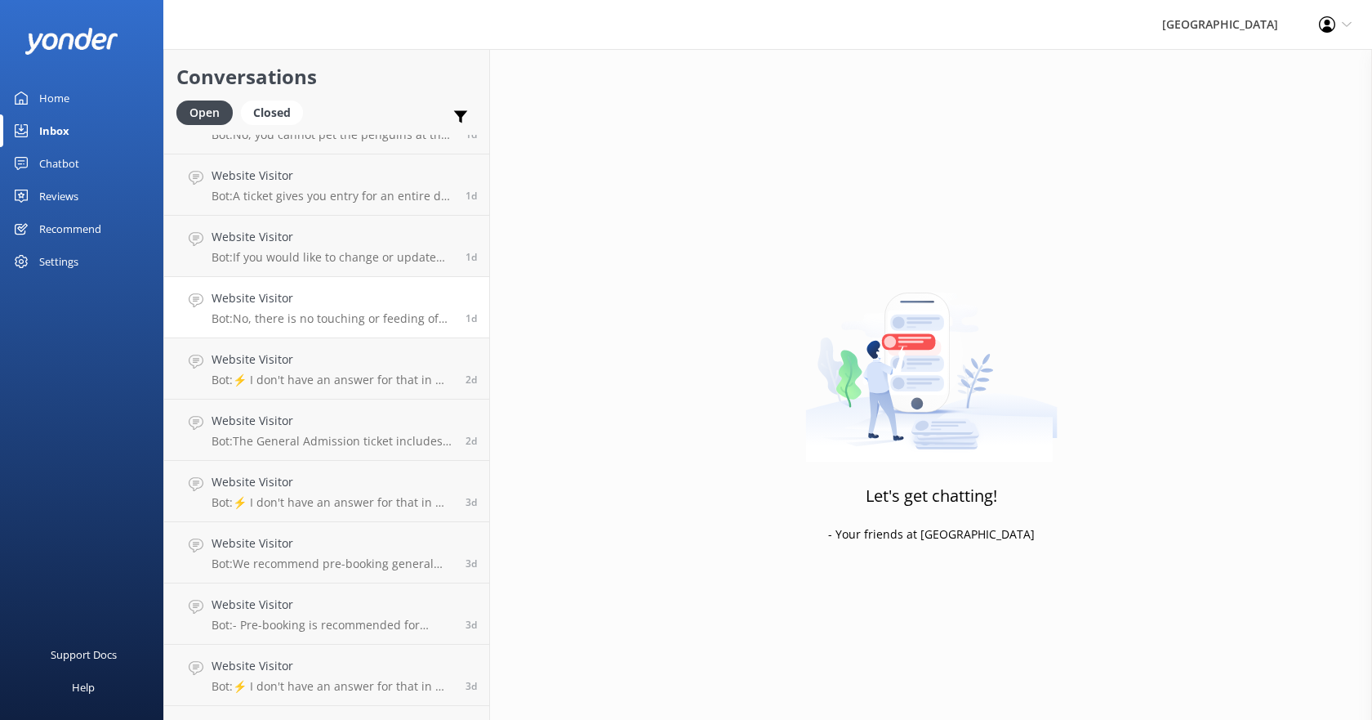
scroll to position [518, 0]
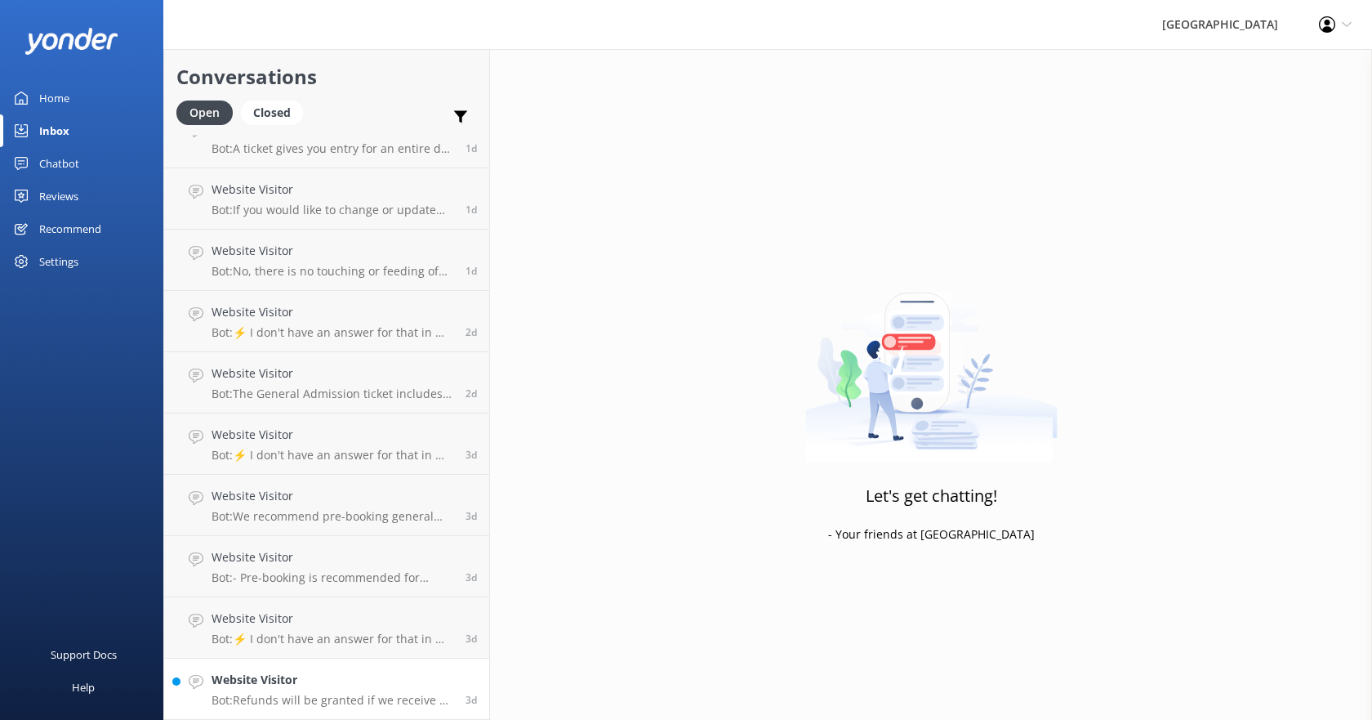
click at [335, 687] on h4 "Website Visitor" at bounding box center [333, 680] width 242 height 18
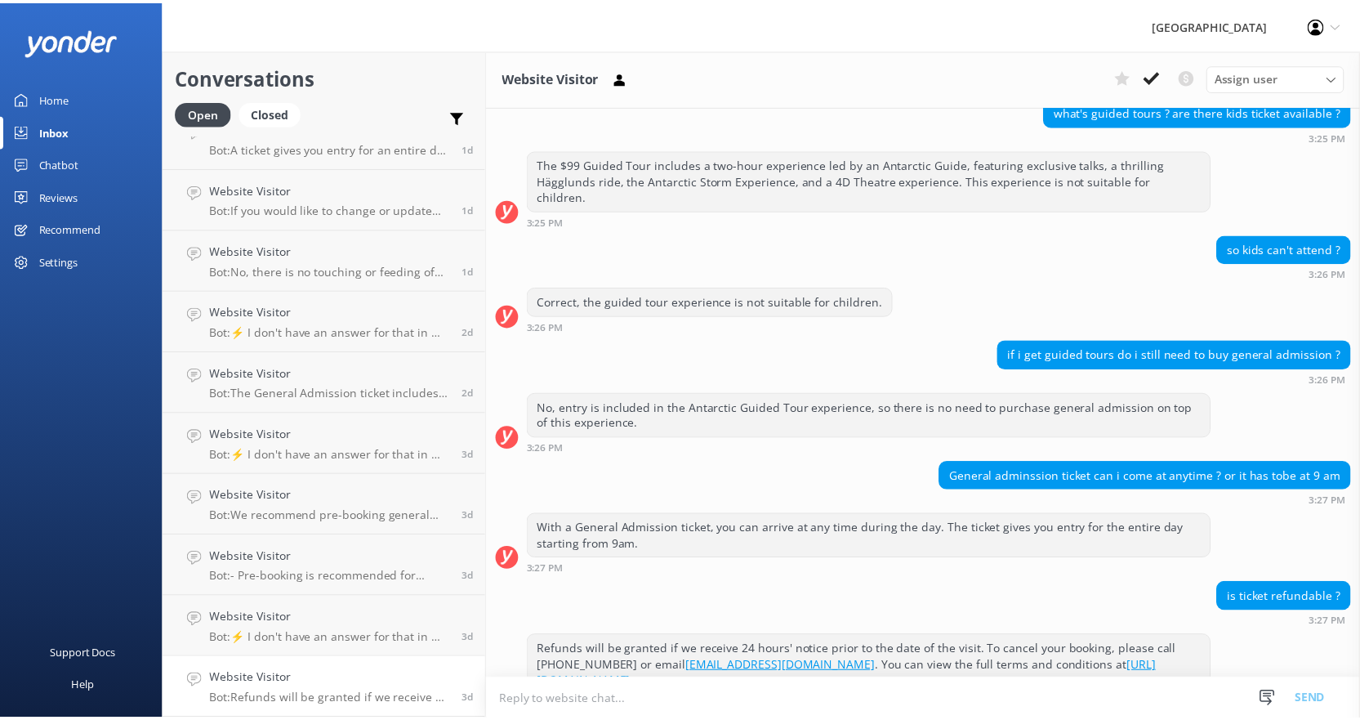
scroll to position [304, 0]
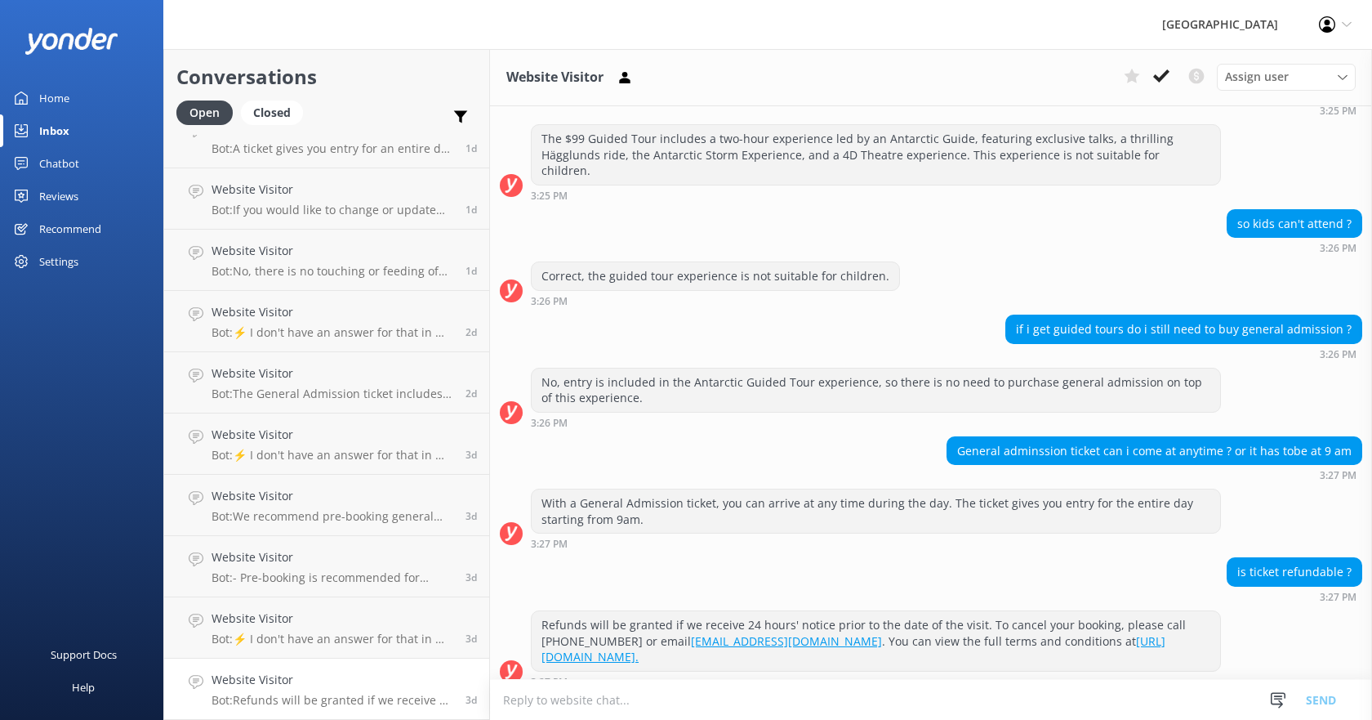
click at [934, 620] on div "Refunds will be granted if we receive 24 hours' notice prior to the date of the…" at bounding box center [876, 641] width 689 height 60
click at [62, 165] on div "Chatbot" at bounding box center [59, 163] width 40 height 33
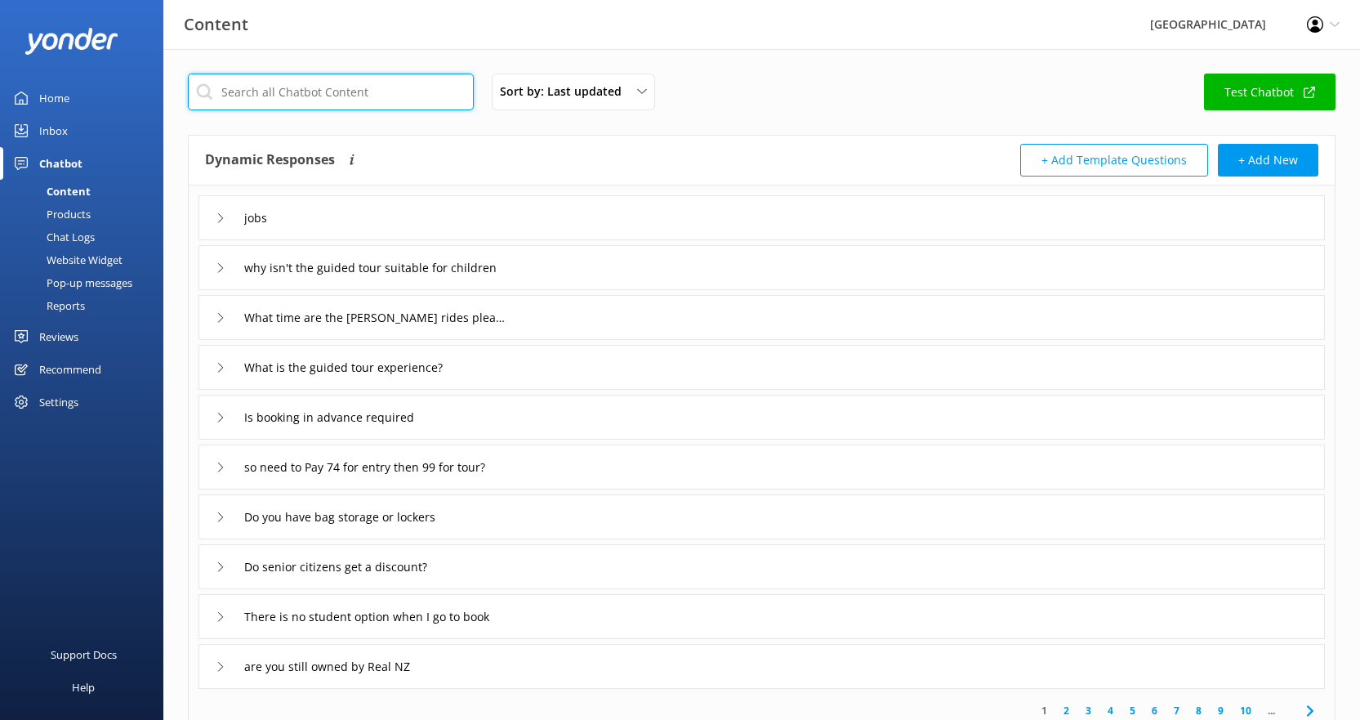
click at [313, 92] on input "text" at bounding box center [331, 92] width 286 height 37
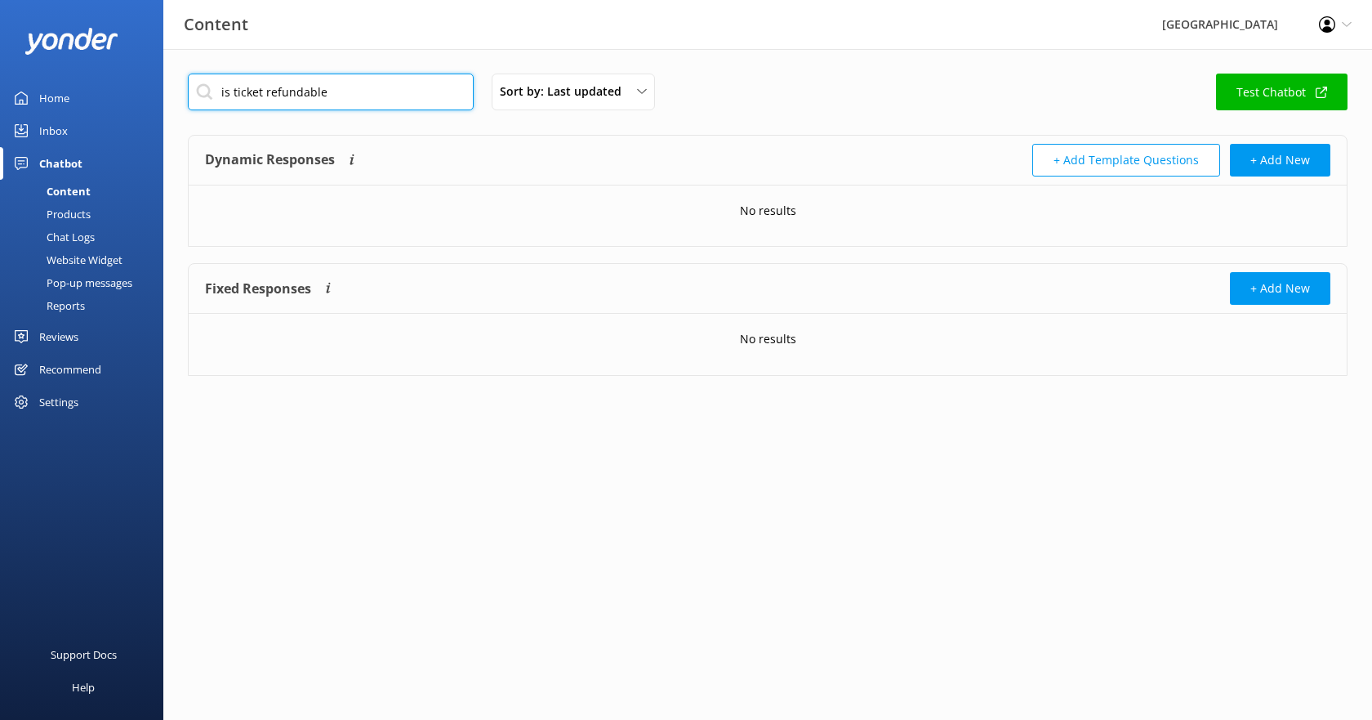
type input "is ticket refundable"
click at [58, 124] on div "Inbox" at bounding box center [53, 130] width 29 height 33
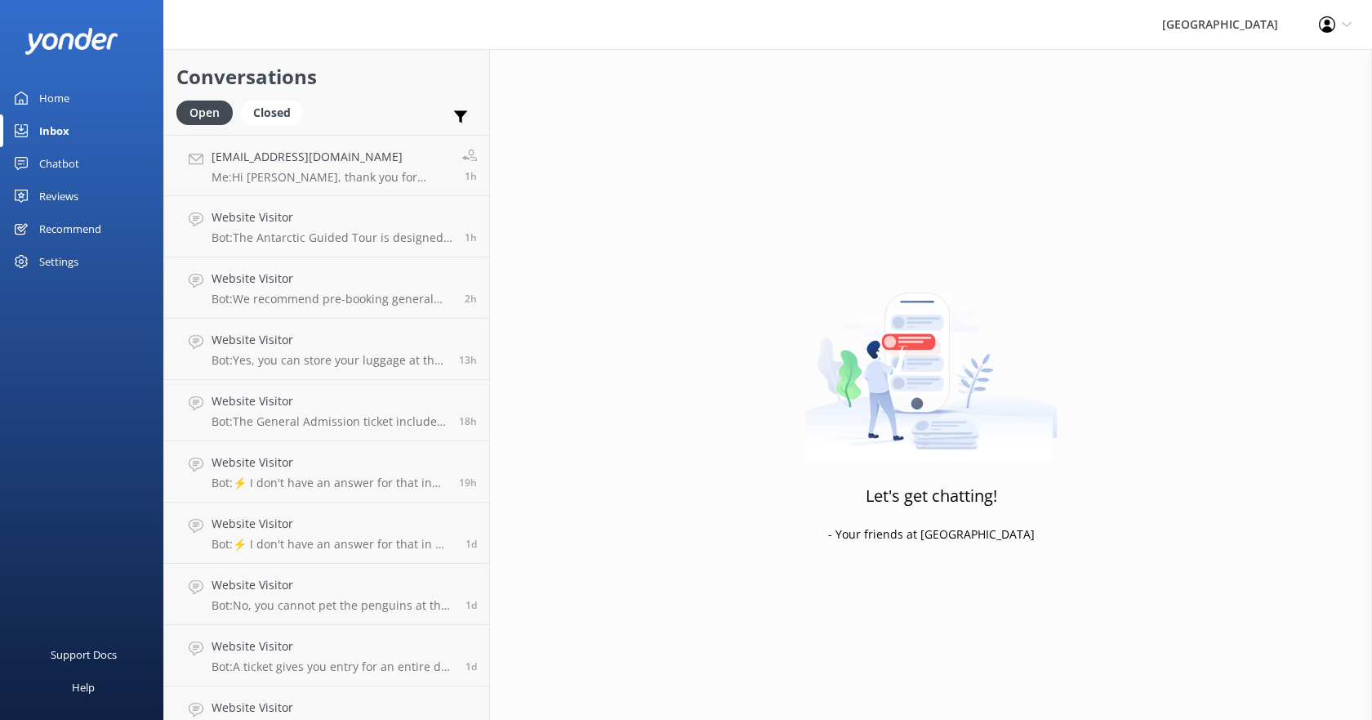
click at [61, 167] on div "Chatbot" at bounding box center [59, 163] width 40 height 33
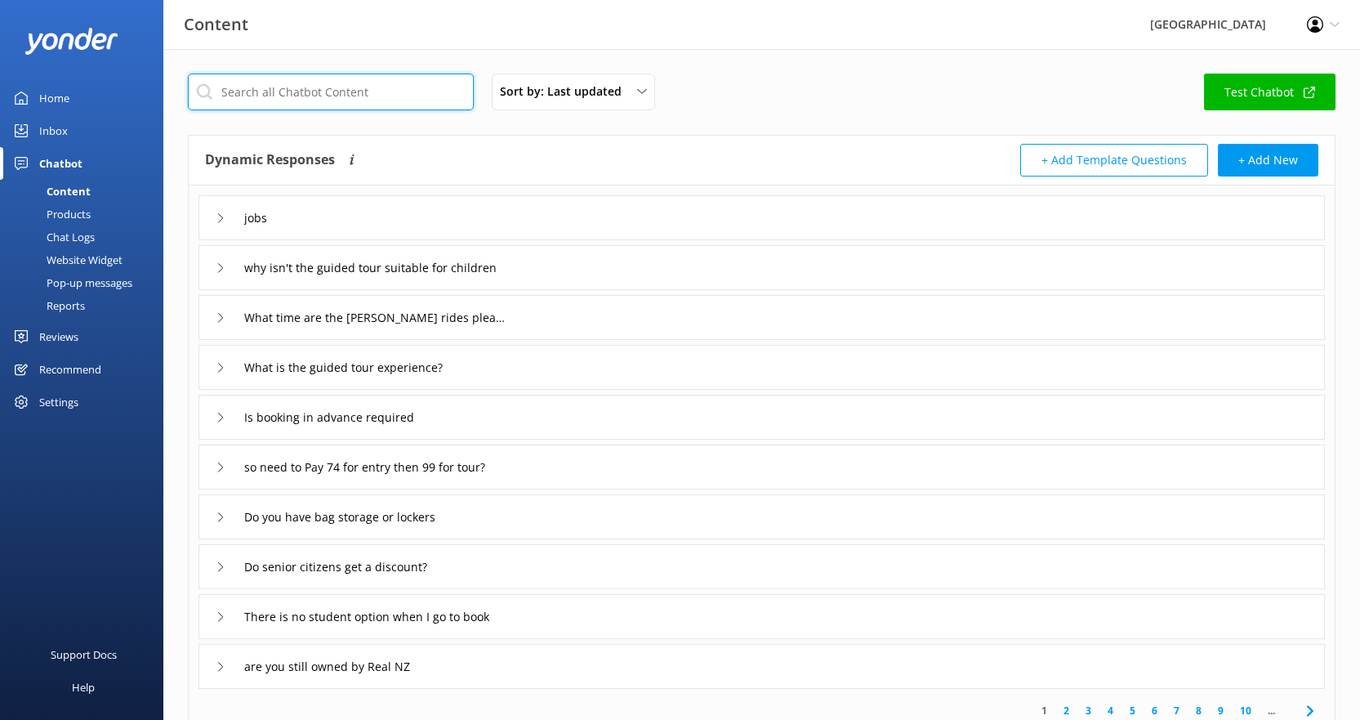
click at [344, 99] on input "text" at bounding box center [331, 92] width 286 height 37
type input "refund"
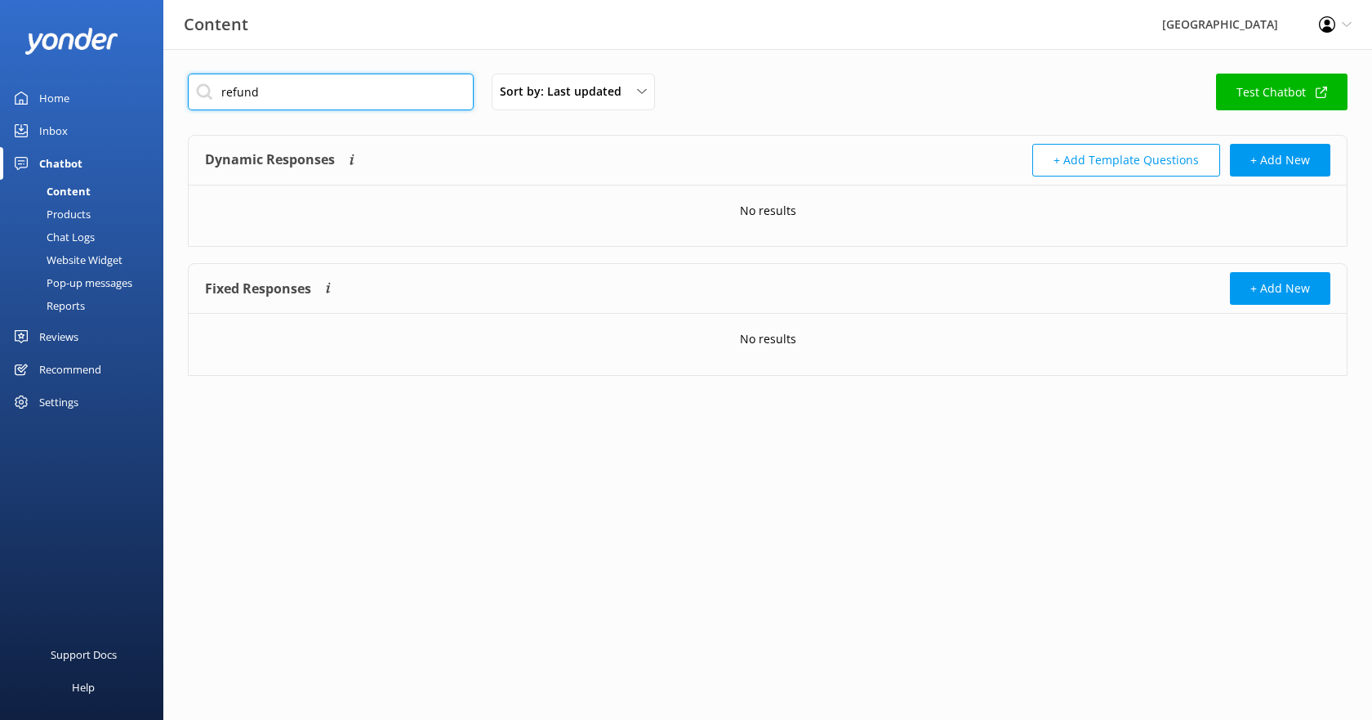
click at [299, 99] on input "refund" at bounding box center [331, 92] width 286 height 37
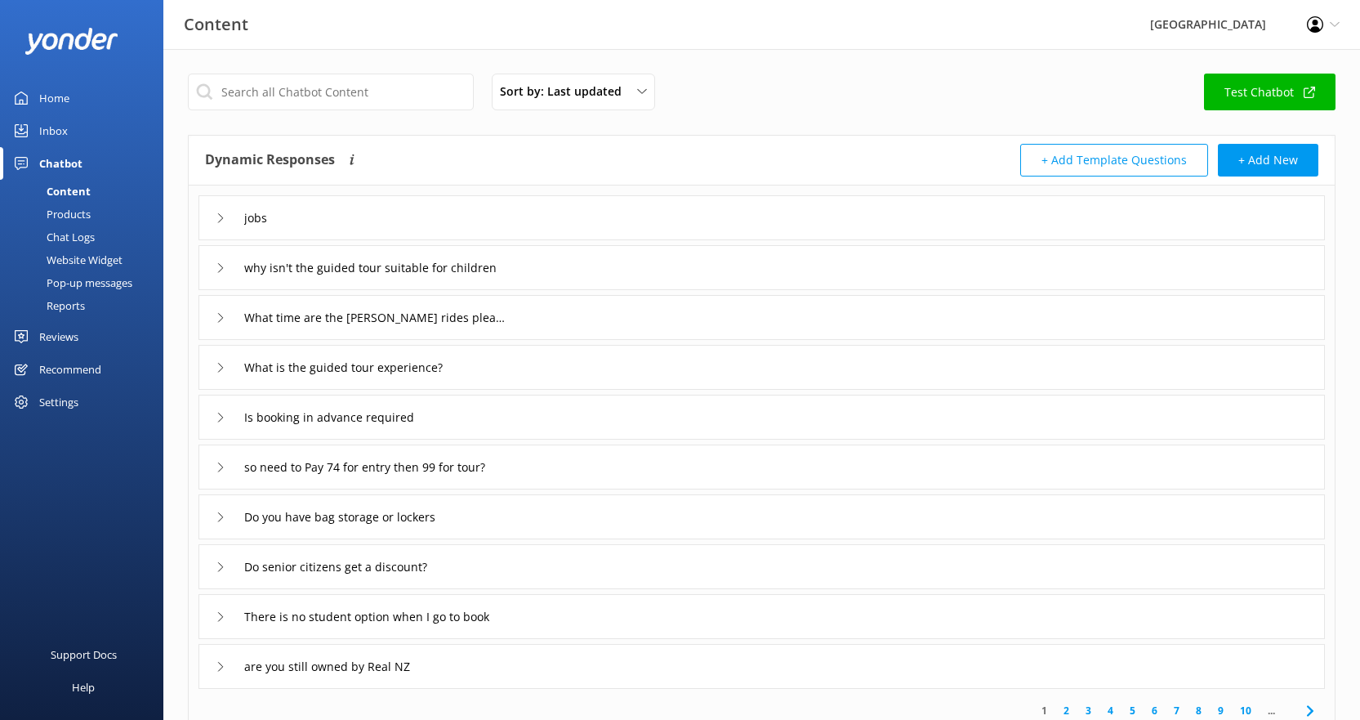
click at [79, 188] on div "Content" at bounding box center [50, 191] width 81 height 23
click at [289, 88] on input "text" at bounding box center [331, 92] width 286 height 37
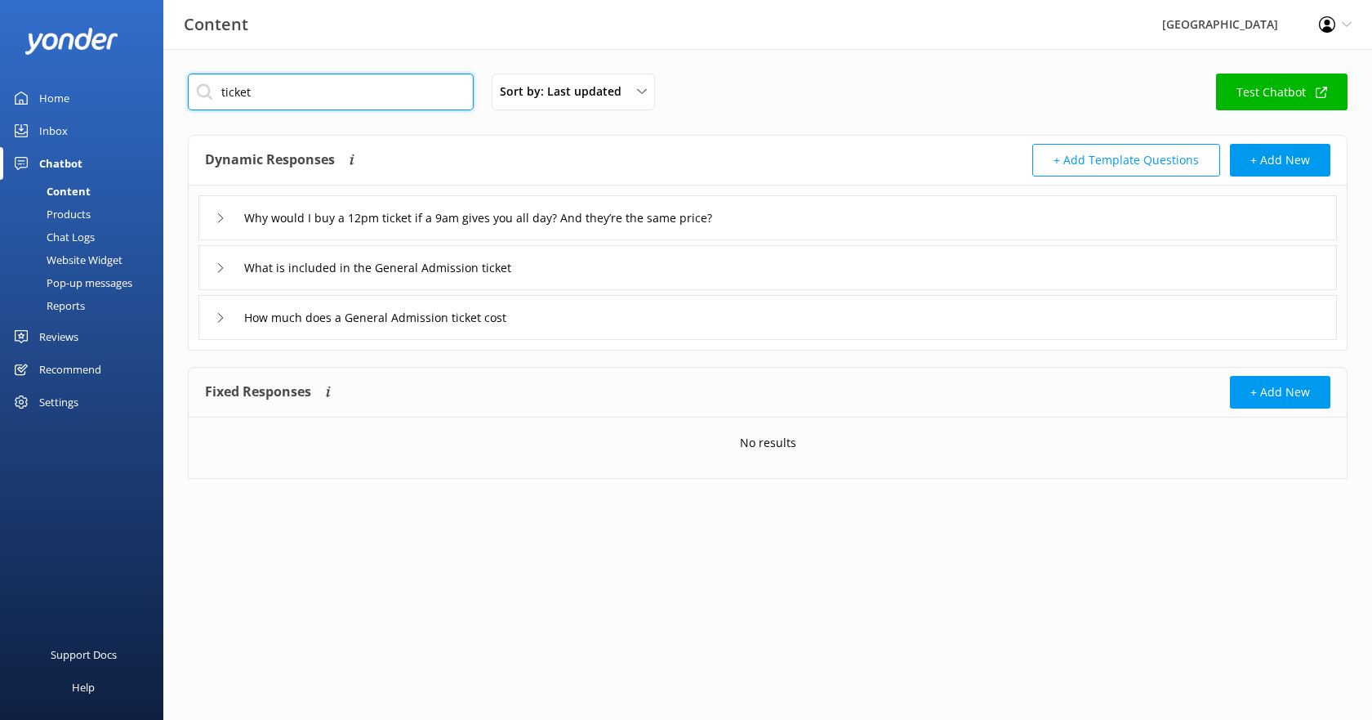
click at [330, 102] on input "ticket" at bounding box center [331, 92] width 286 height 37
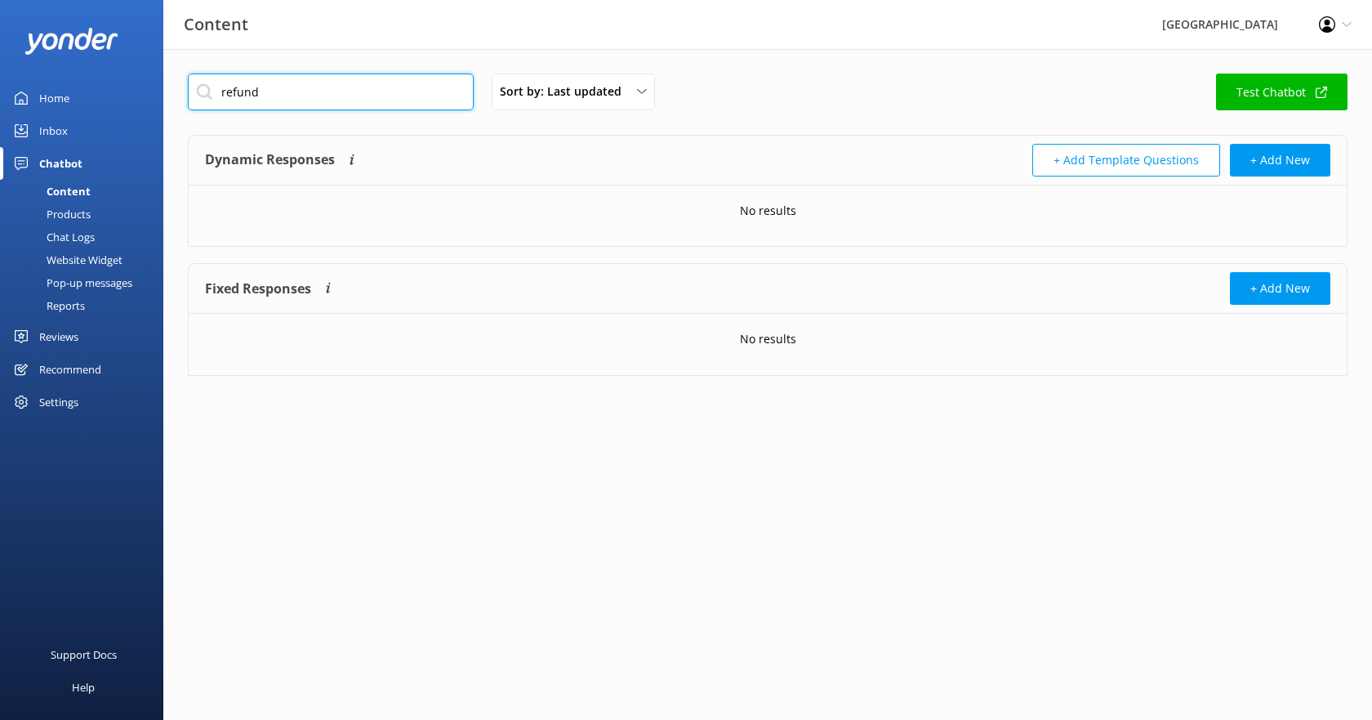
click at [330, 102] on input "refund" at bounding box center [331, 92] width 286 height 37
type input "refundable"
click at [330, 102] on input "refundable" at bounding box center [331, 92] width 286 height 37
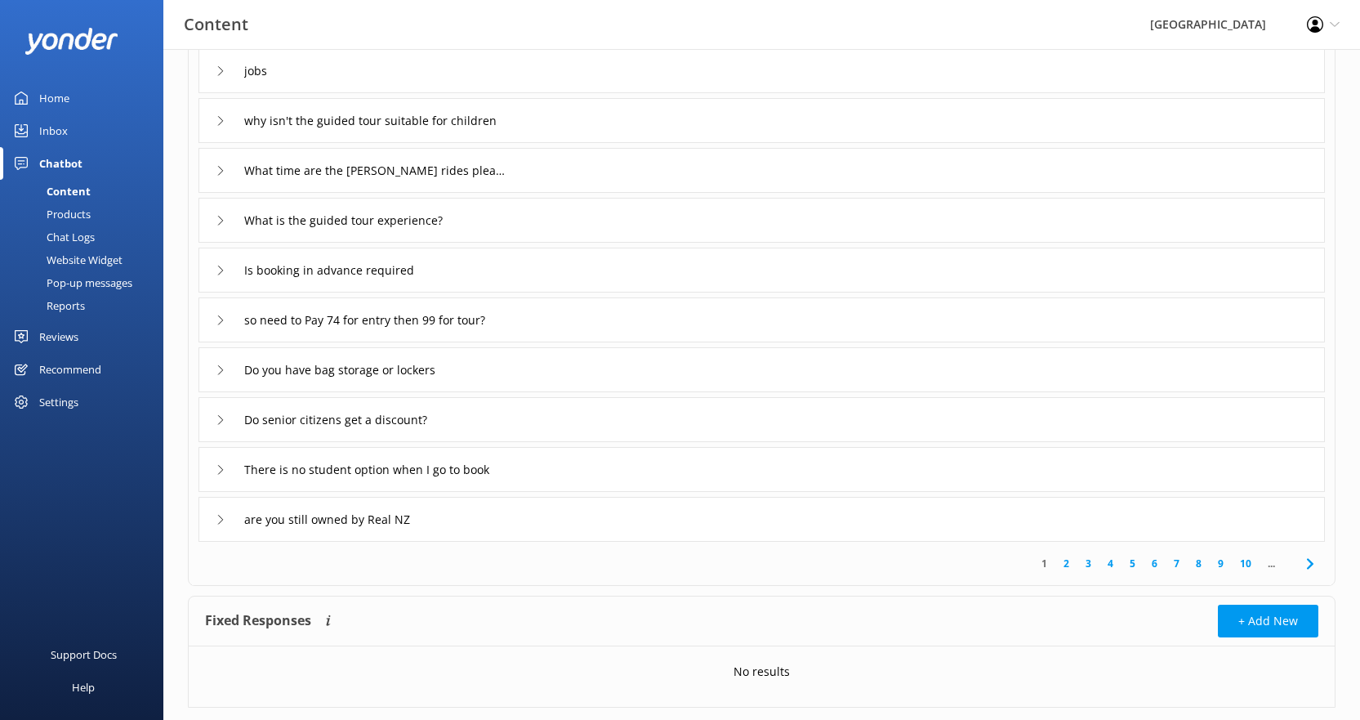
scroll to position [163, 0]
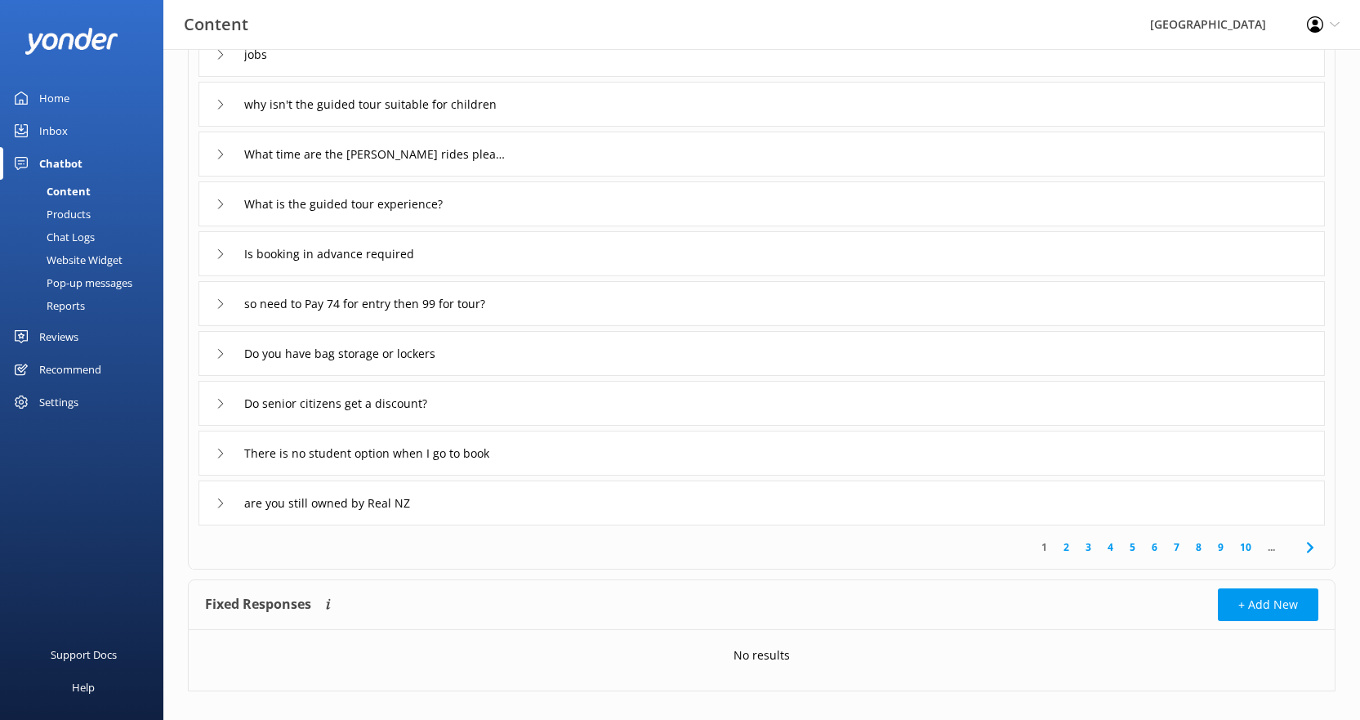
click at [1091, 545] on link "3" at bounding box center [1088, 547] width 22 height 16
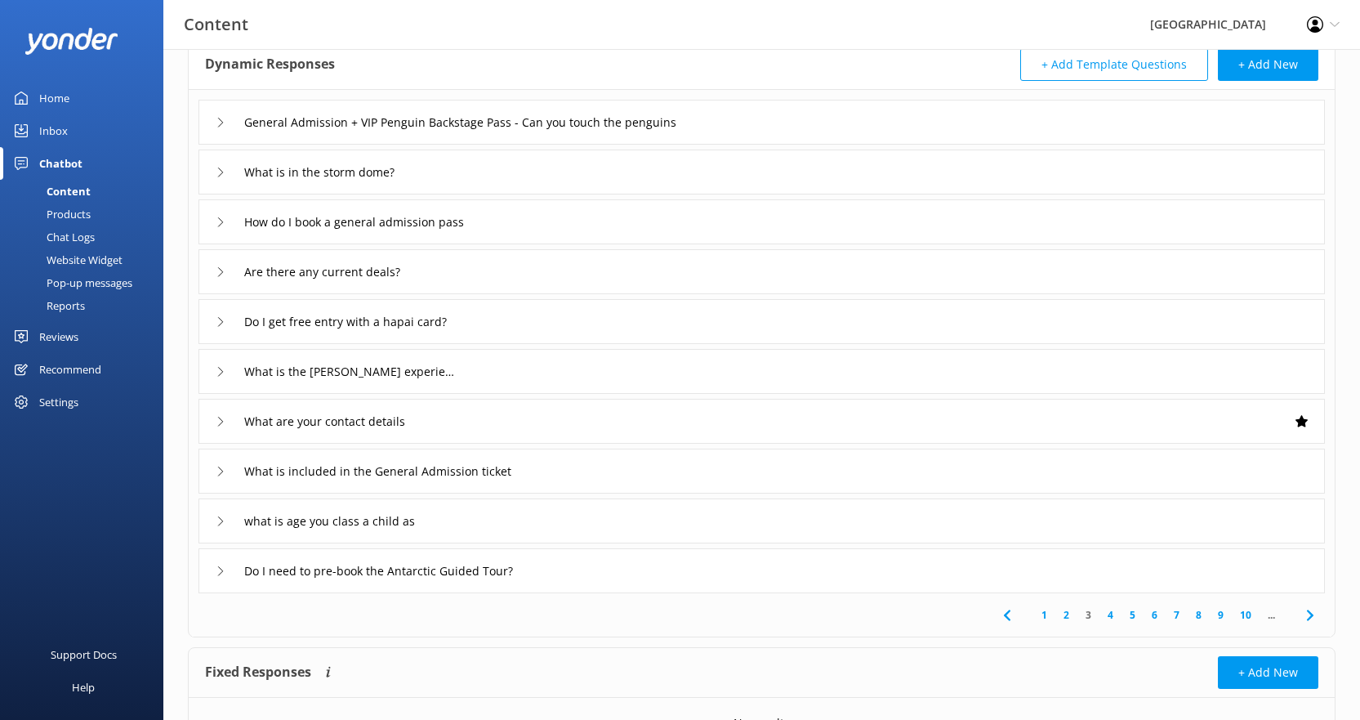
scroll to position [184, 0]
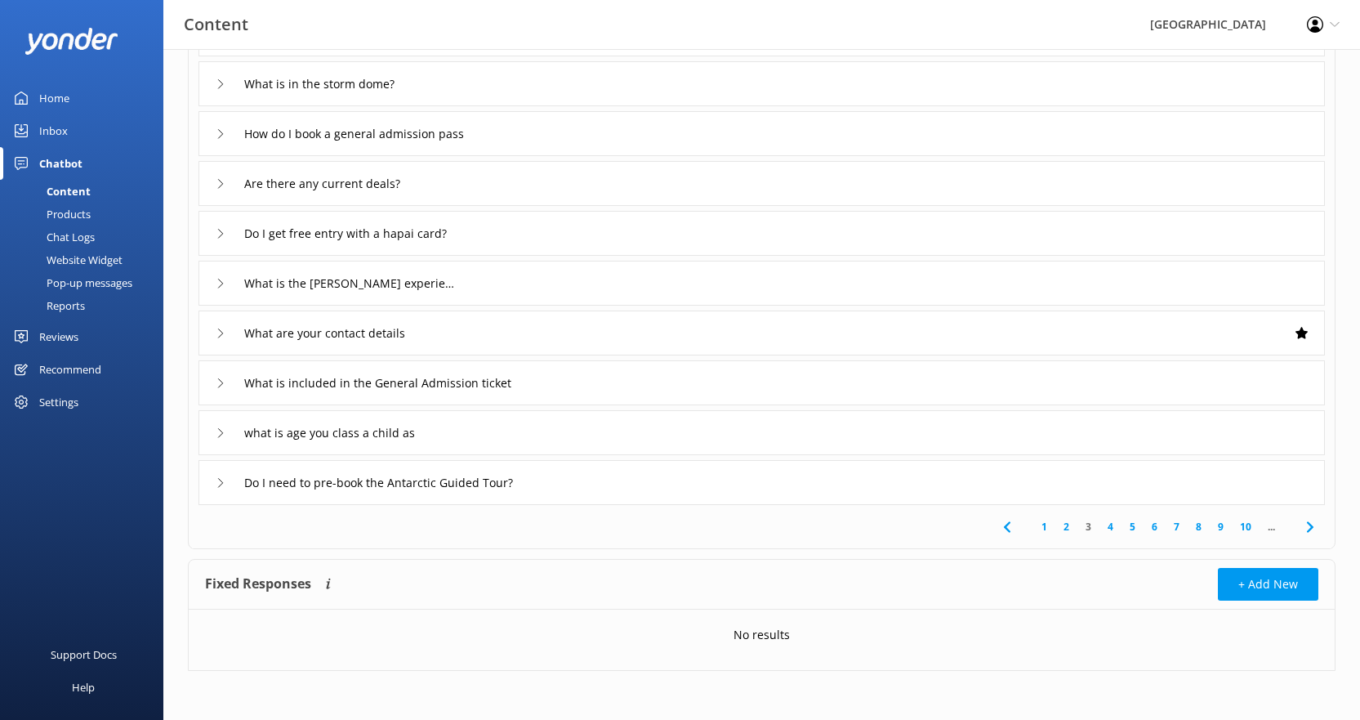
click at [1108, 527] on link "4" at bounding box center [1110, 527] width 22 height 16
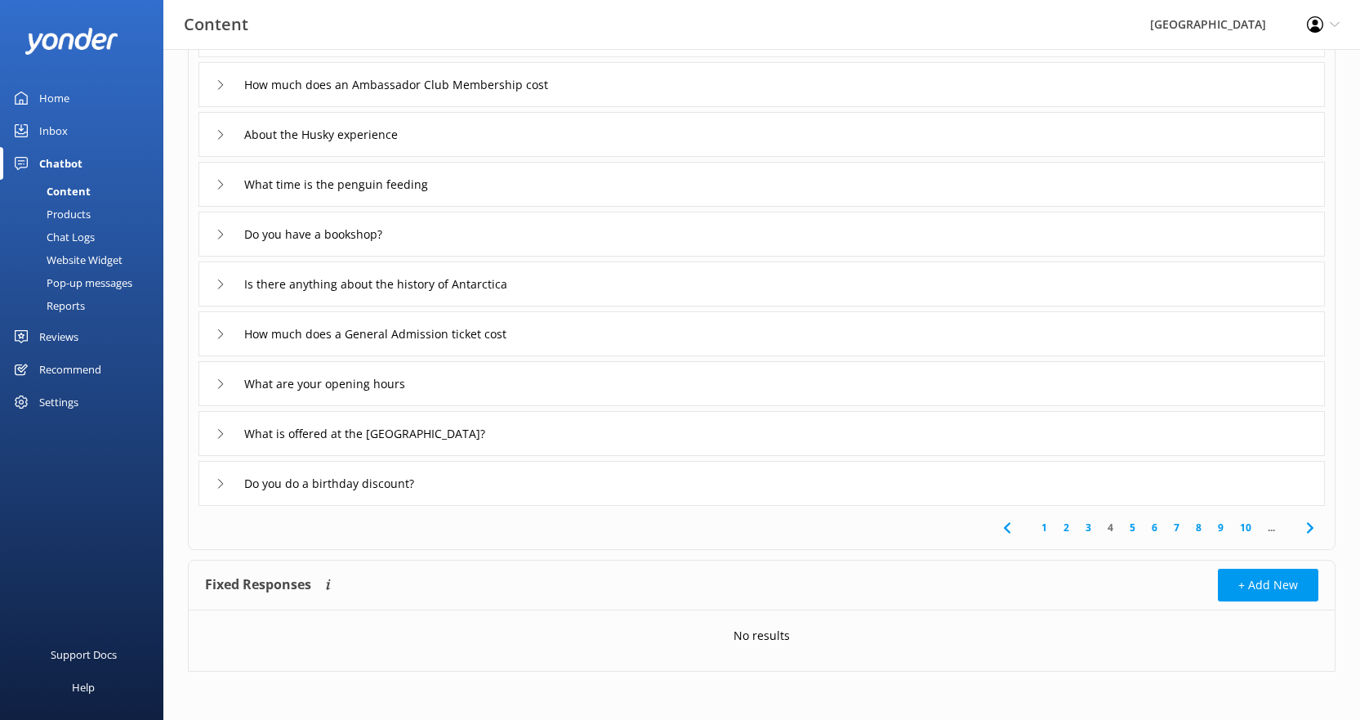
scroll to position [184, 0]
click at [1153, 528] on link "6" at bounding box center [1155, 527] width 22 height 16
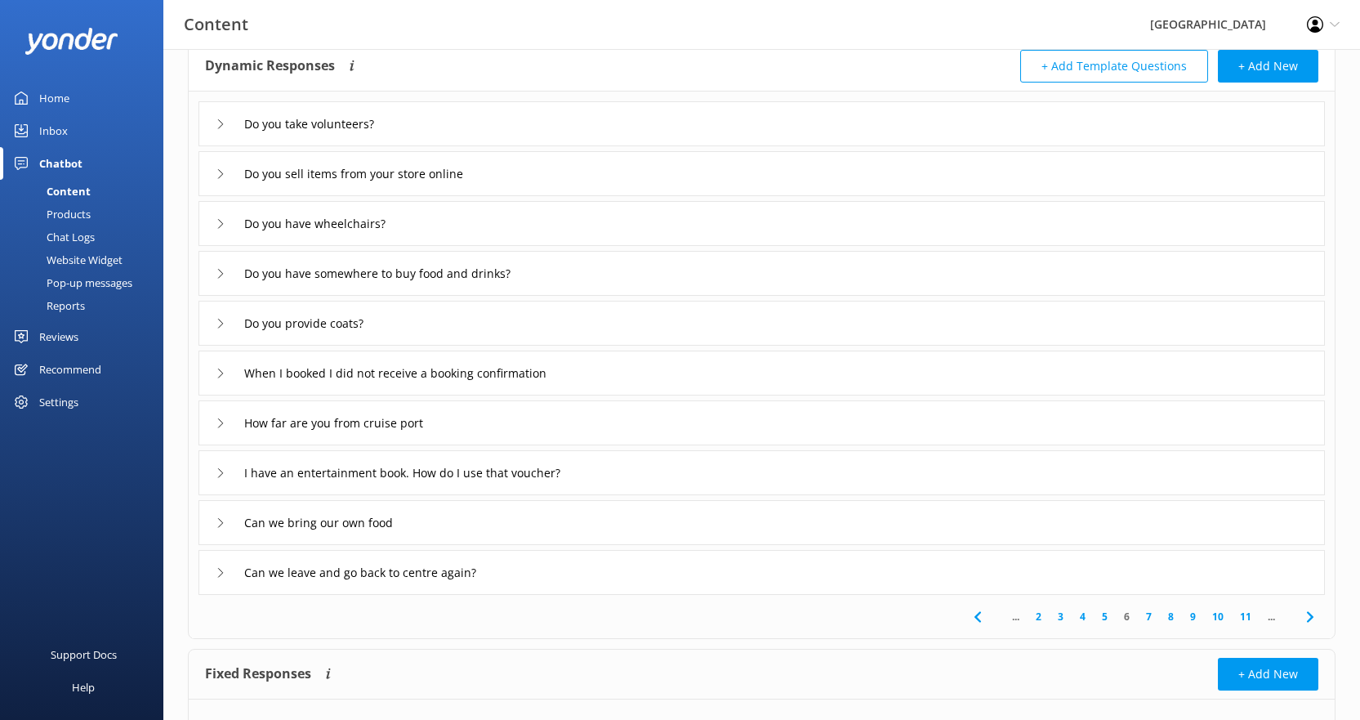
scroll to position [184, 0]
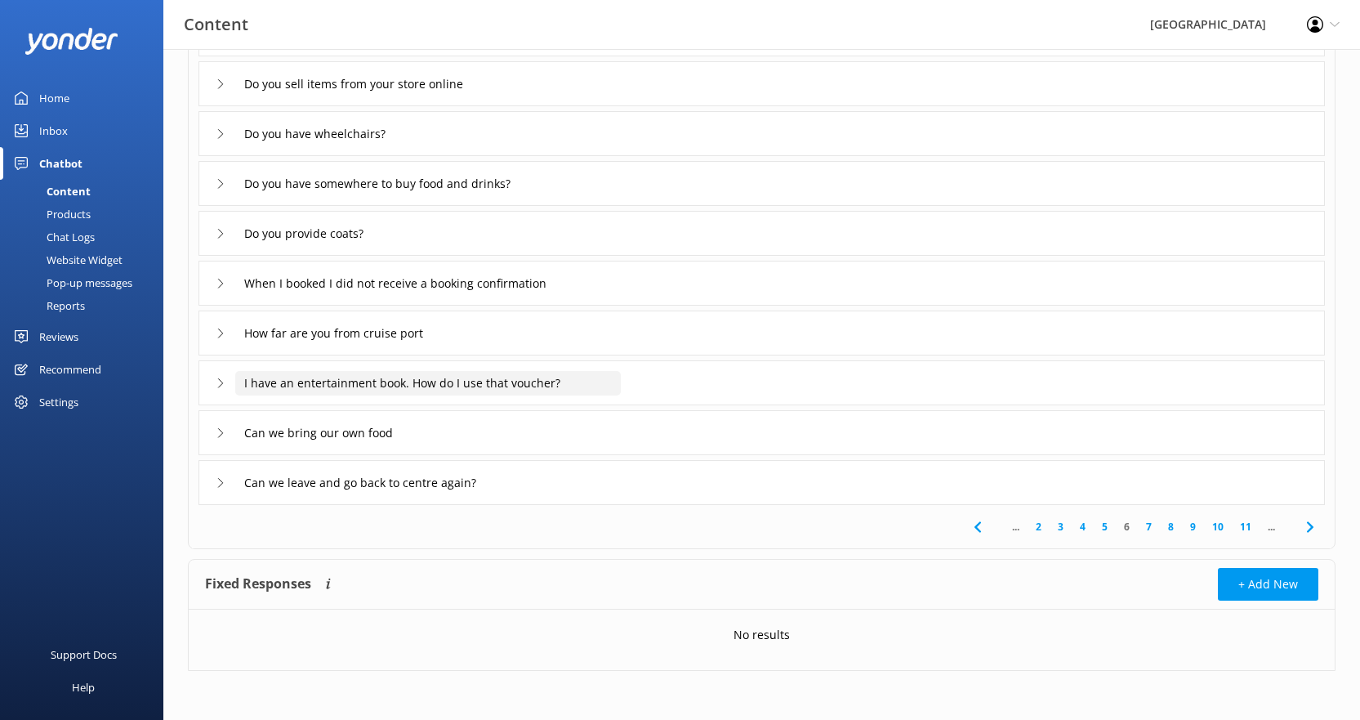
click at [504, 380] on input "I have an entertainment book. How do I use that voucher?" at bounding box center [428, 383] width 386 height 25
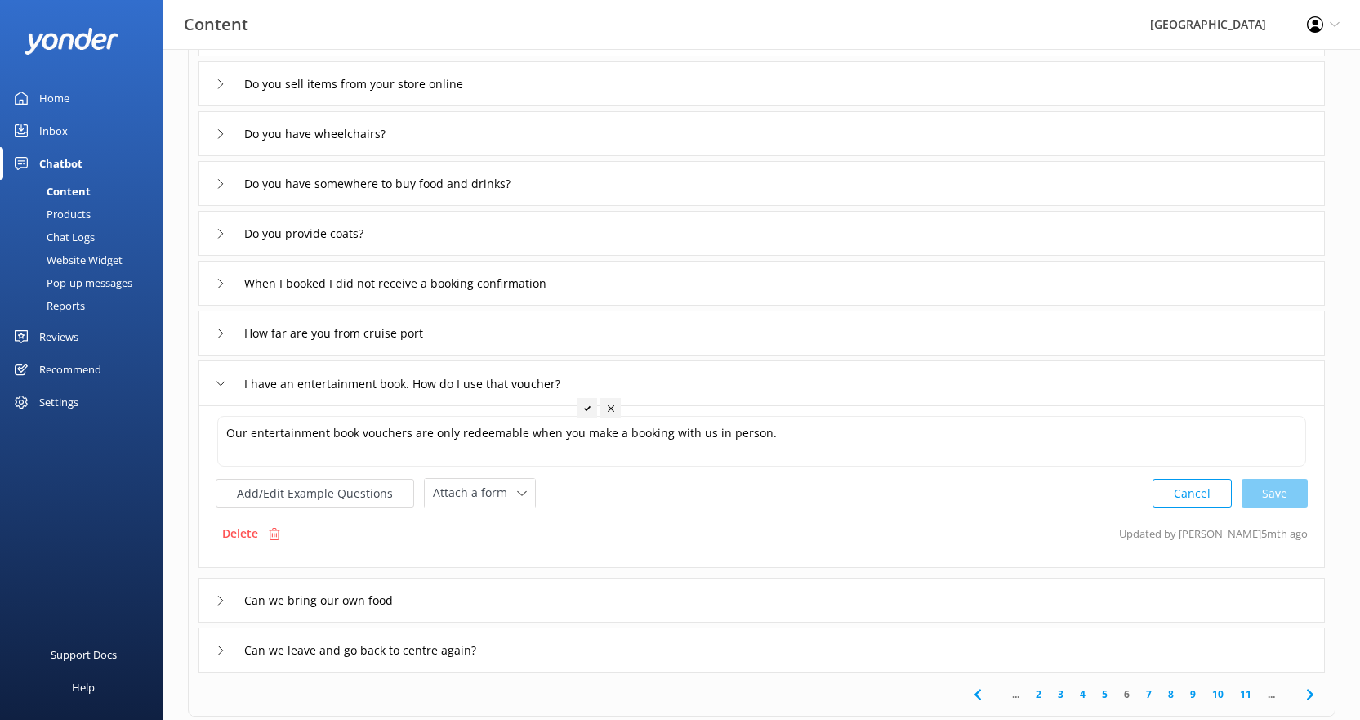
click at [489, 333] on div "How far are you from cruise port" at bounding box center [761, 332] width 1126 height 45
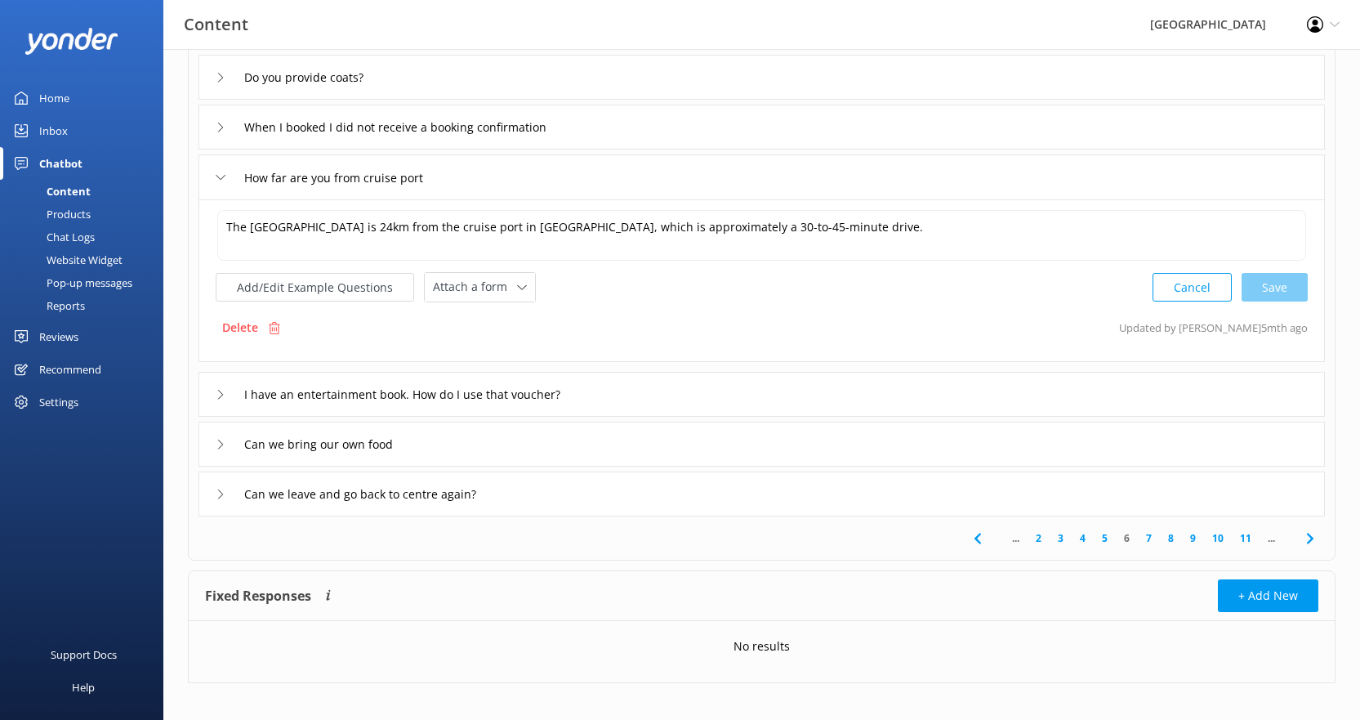
scroll to position [347, 0]
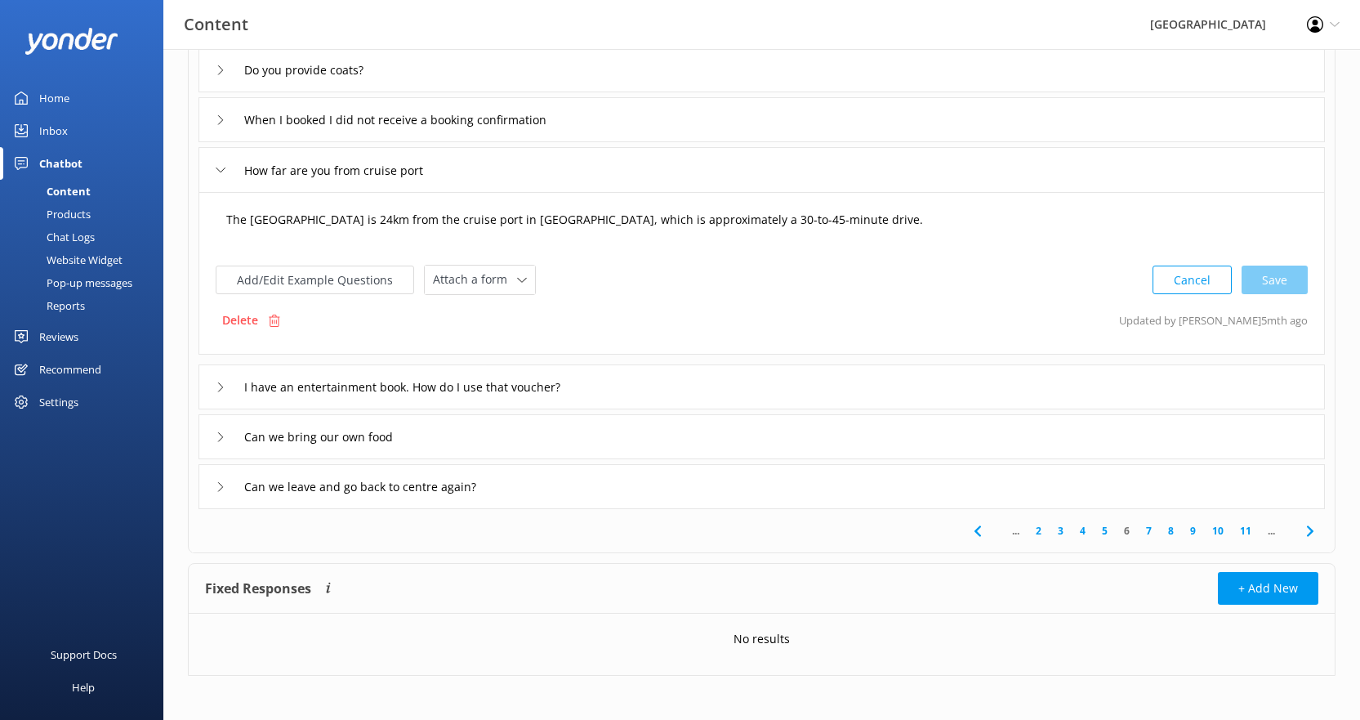
click at [933, 219] on textarea "The [GEOGRAPHIC_DATA] is 24km from the cruise port in [GEOGRAPHIC_DATA], which …" at bounding box center [761, 228] width 1089 height 51
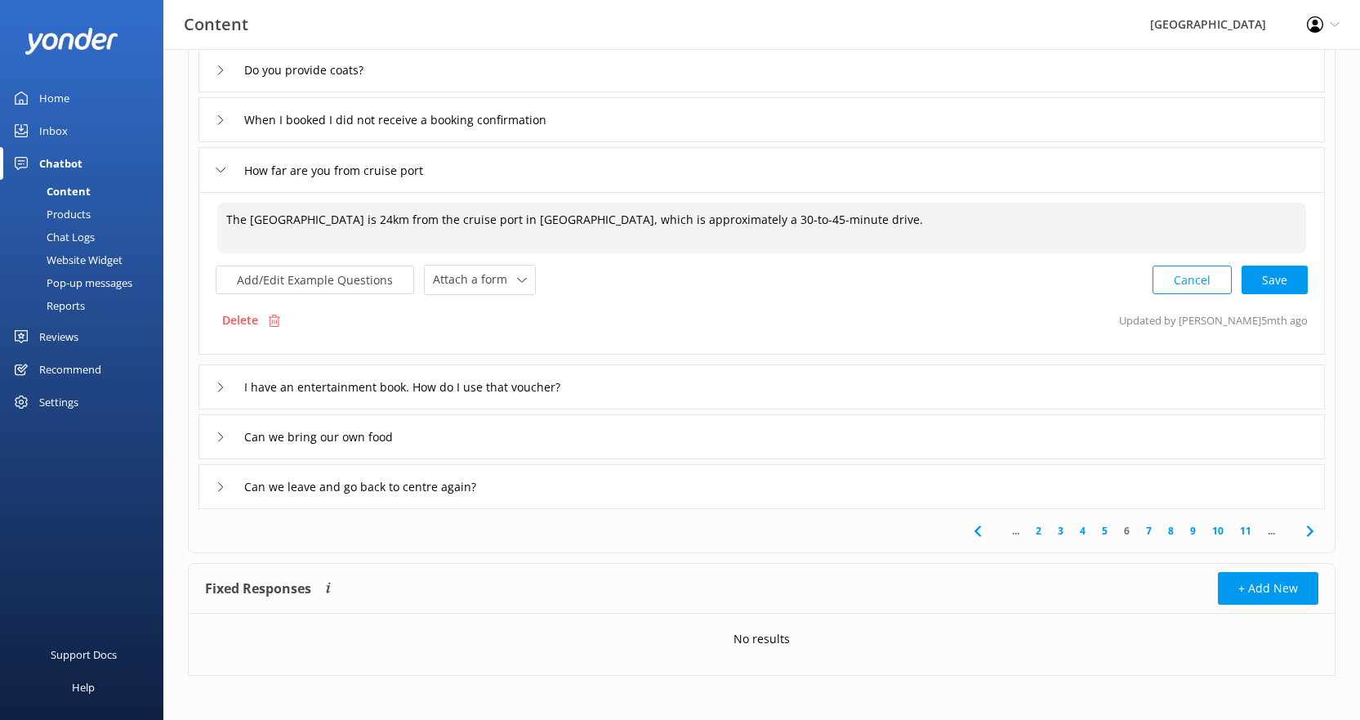
paste textarea "We’ve teamed up with Willowbank Wildlife Reserve for a hassle-free, cost-effect…"
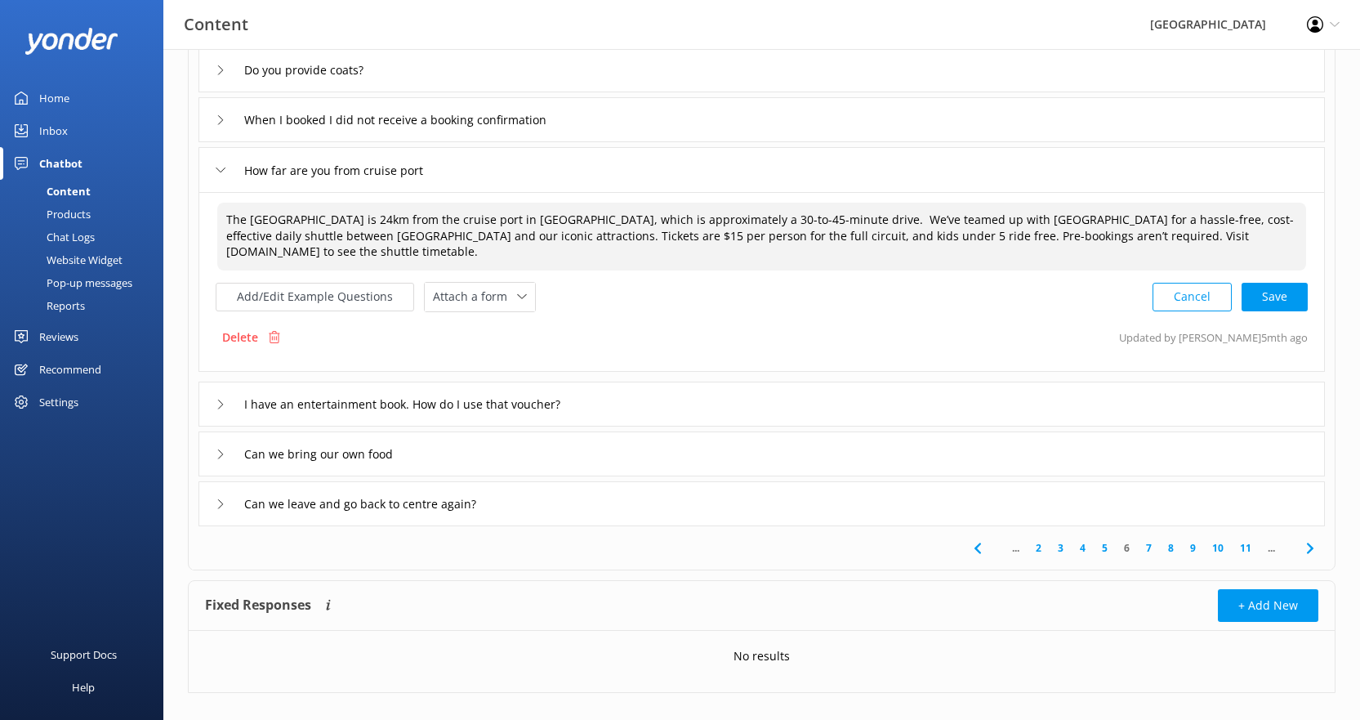
click at [921, 218] on textarea "The [GEOGRAPHIC_DATA] is 24km from the cruise port in [GEOGRAPHIC_DATA], which …" at bounding box center [761, 237] width 1089 height 68
drag, startPoint x: 654, startPoint y: 235, endPoint x: 837, endPoint y: 246, distance: 183.3
click at [837, 246] on textarea "The [GEOGRAPHIC_DATA] is 24km from the cruise port in [GEOGRAPHIC_DATA], which …" at bounding box center [761, 237] width 1089 height 68
click at [661, 256] on textarea "The [GEOGRAPHIC_DATA] is 24km from the cruise port in [GEOGRAPHIC_DATA], which …" at bounding box center [761, 237] width 1089 height 68
drag, startPoint x: 656, startPoint y: 236, endPoint x: 1038, endPoint y: 234, distance: 382.3
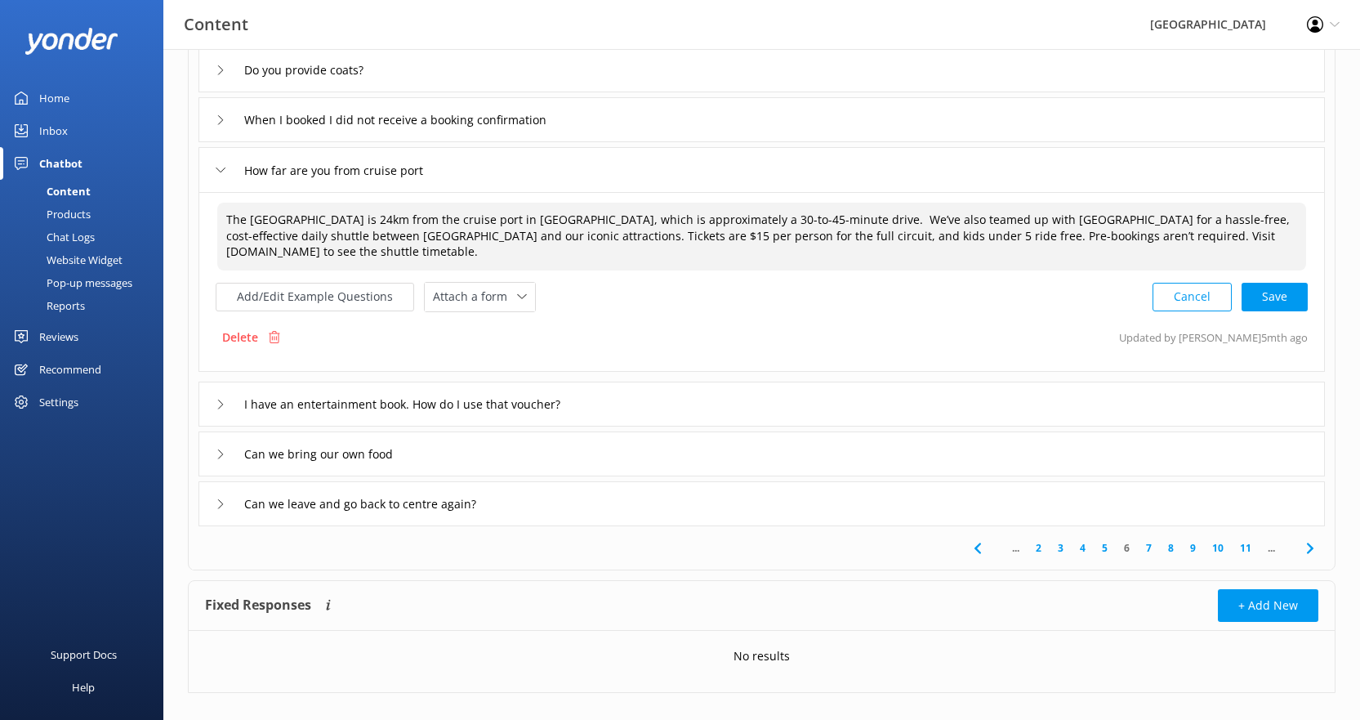
click at [1038, 234] on textarea "The [GEOGRAPHIC_DATA] is 24km from the cruise port in [GEOGRAPHIC_DATA], which …" at bounding box center [761, 237] width 1089 height 68
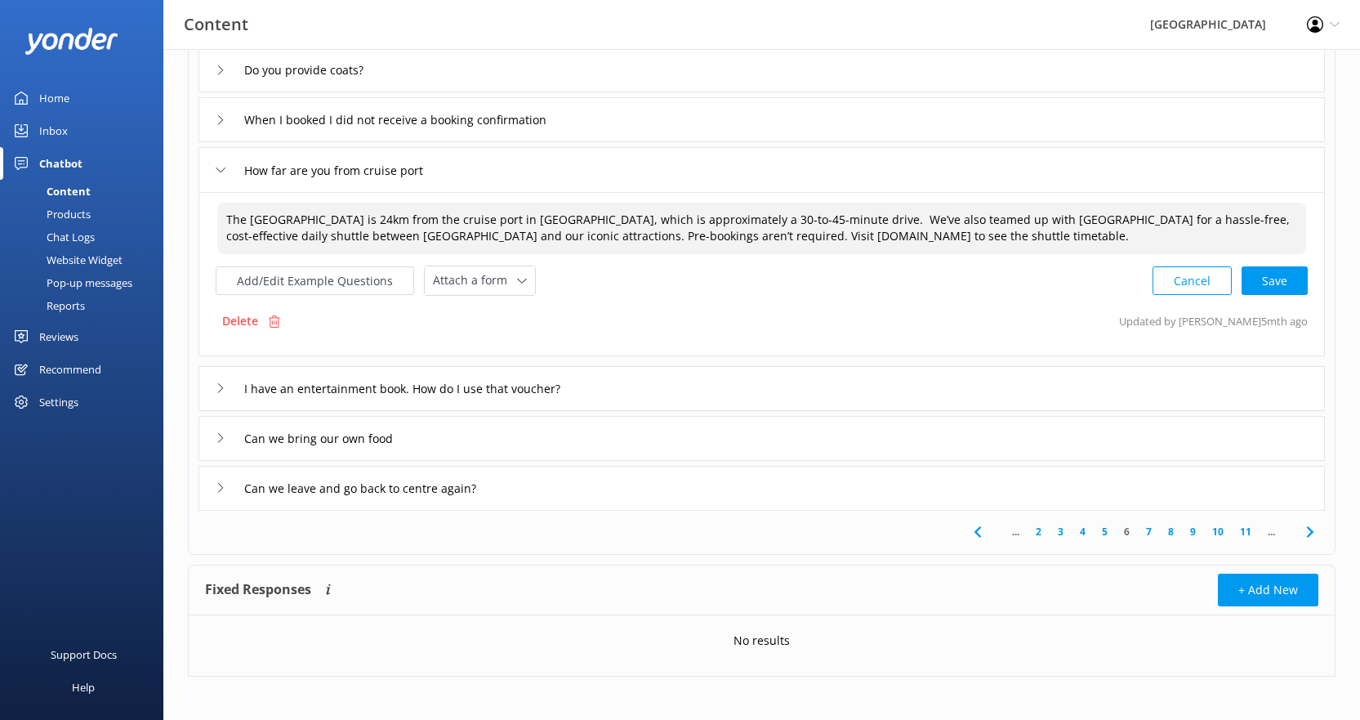
click at [1083, 234] on textarea "The [GEOGRAPHIC_DATA] is 24km from the cruise port in [GEOGRAPHIC_DATA], which …" at bounding box center [761, 228] width 1089 height 51
click at [1280, 285] on div "Cancel Loading.." at bounding box center [1230, 279] width 154 height 30
type textarea "The [GEOGRAPHIC_DATA] is 24km from the cruise port in [GEOGRAPHIC_DATA], which …"
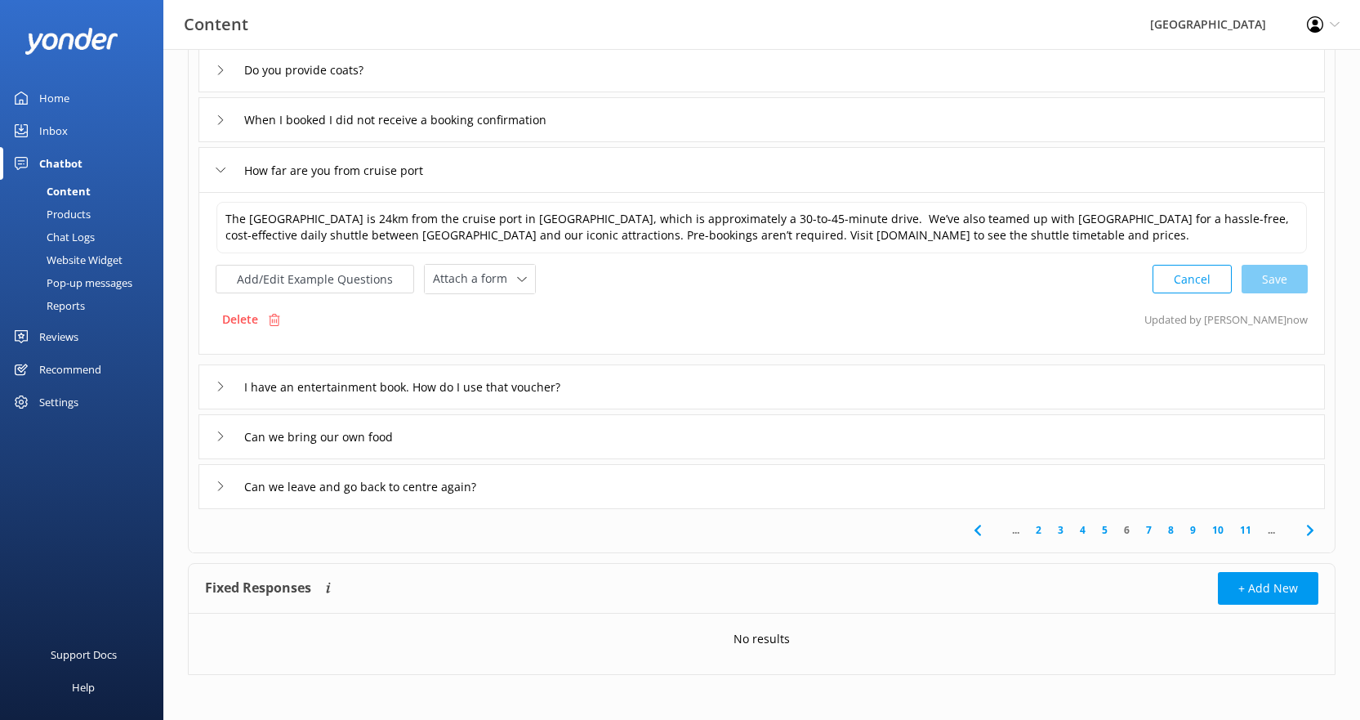
click at [448, 449] on div "Can we bring our own food" at bounding box center [761, 436] width 1126 height 45
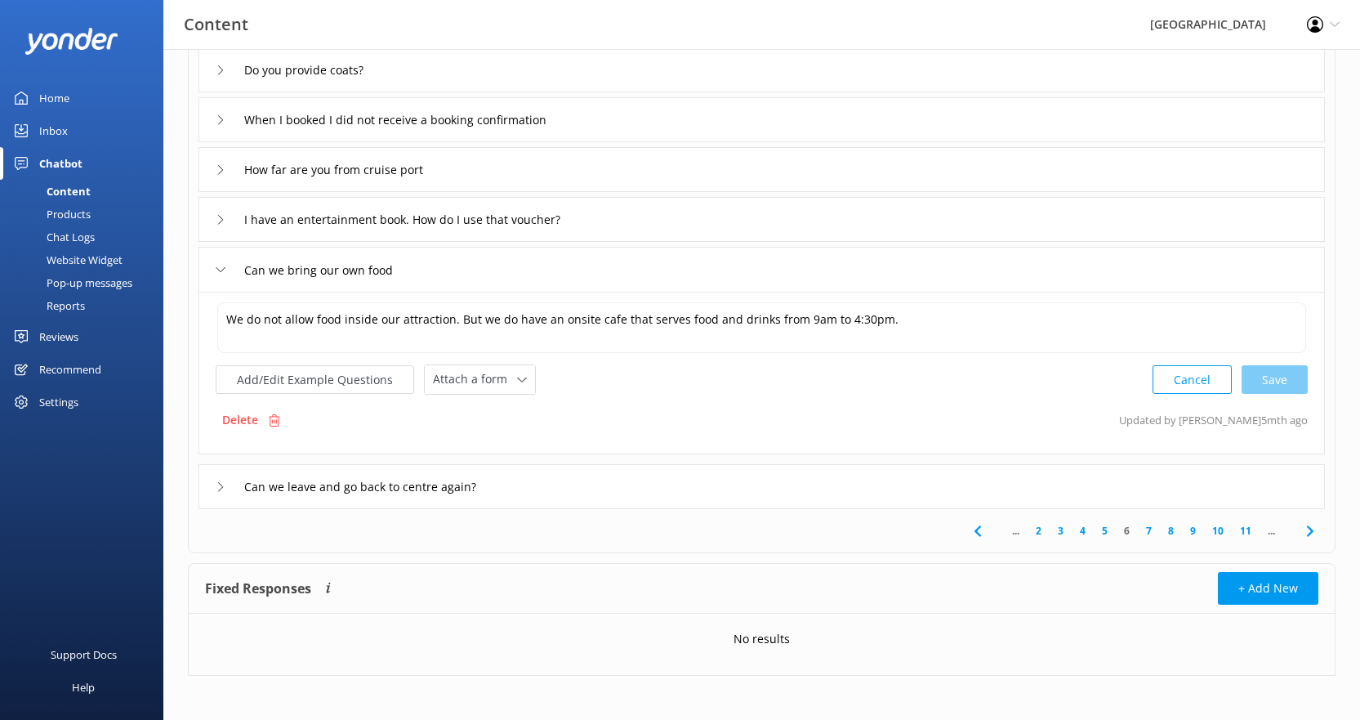
click at [583, 484] on div "Can we leave and go back to centre again?" at bounding box center [761, 486] width 1126 height 45
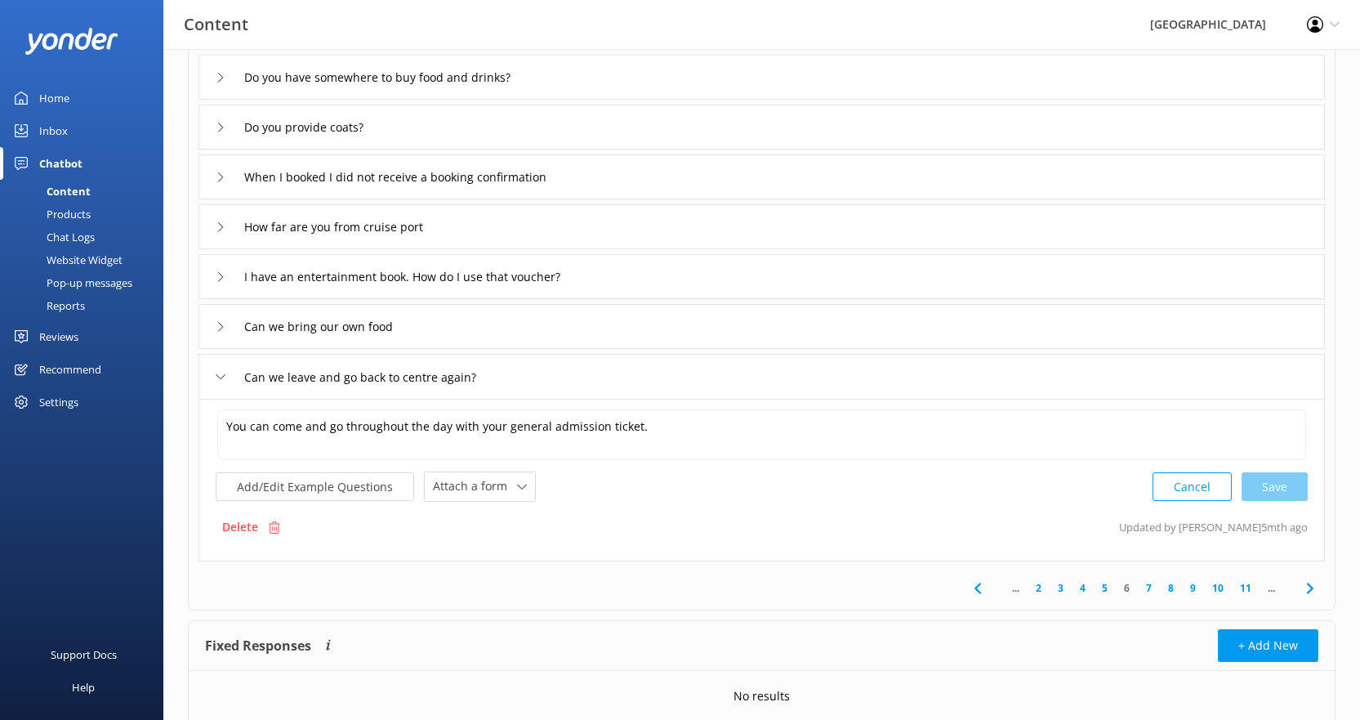
scroll to position [265, 0]
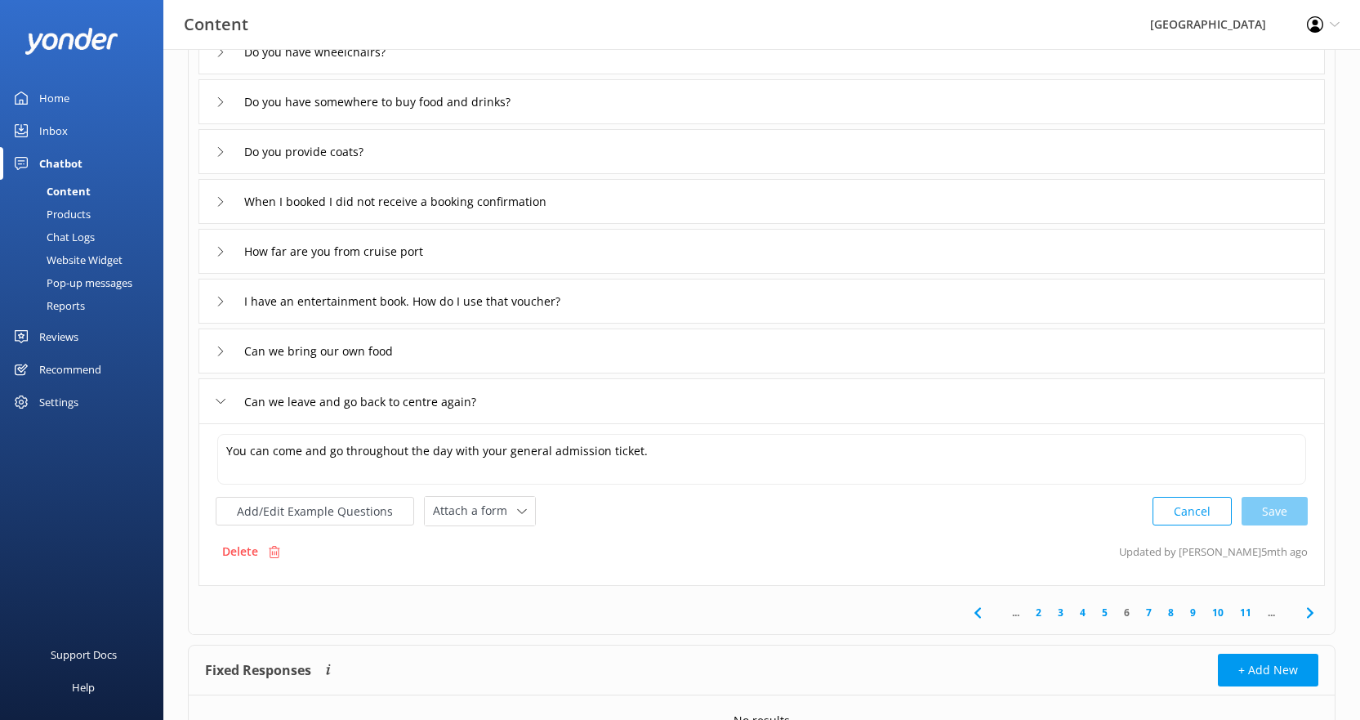
click at [564, 350] on div "Can we bring our own food" at bounding box center [761, 350] width 1126 height 45
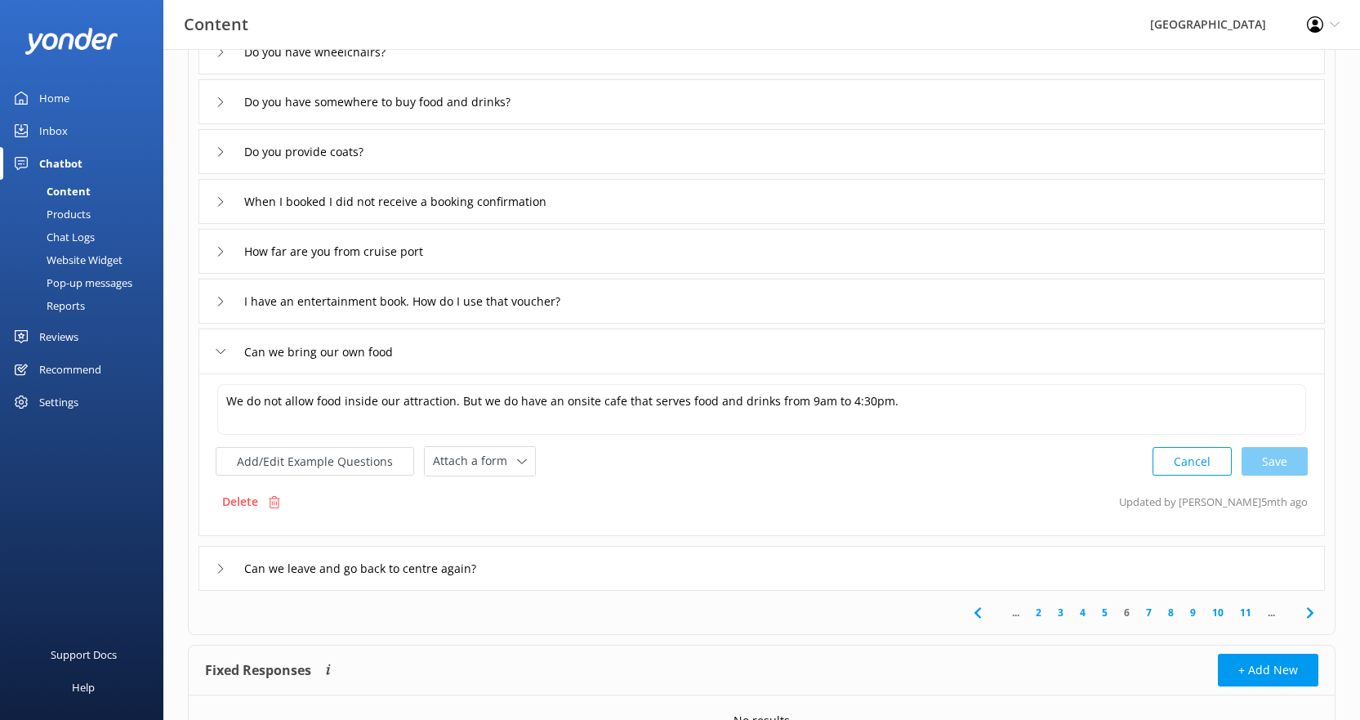
click at [1148, 610] on link "7" at bounding box center [1149, 612] width 22 height 16
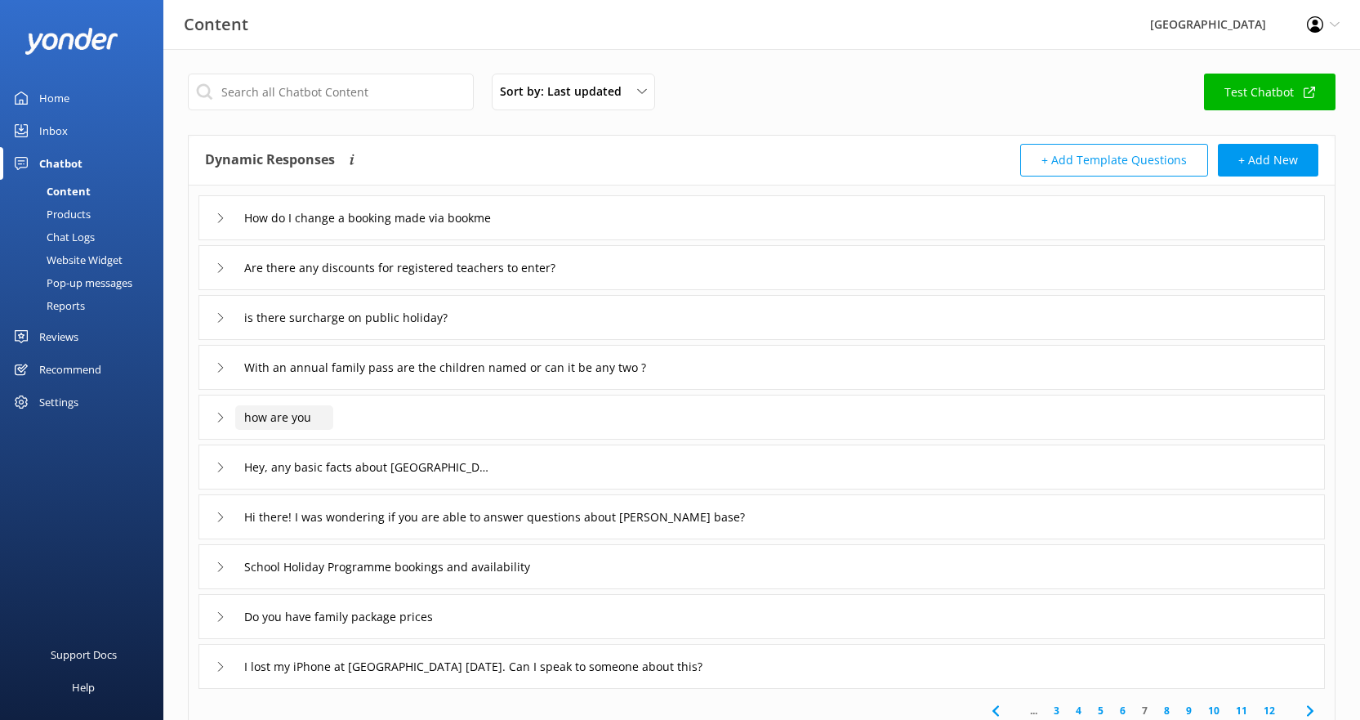
click at [328, 420] on input "how are you" at bounding box center [284, 417] width 98 height 25
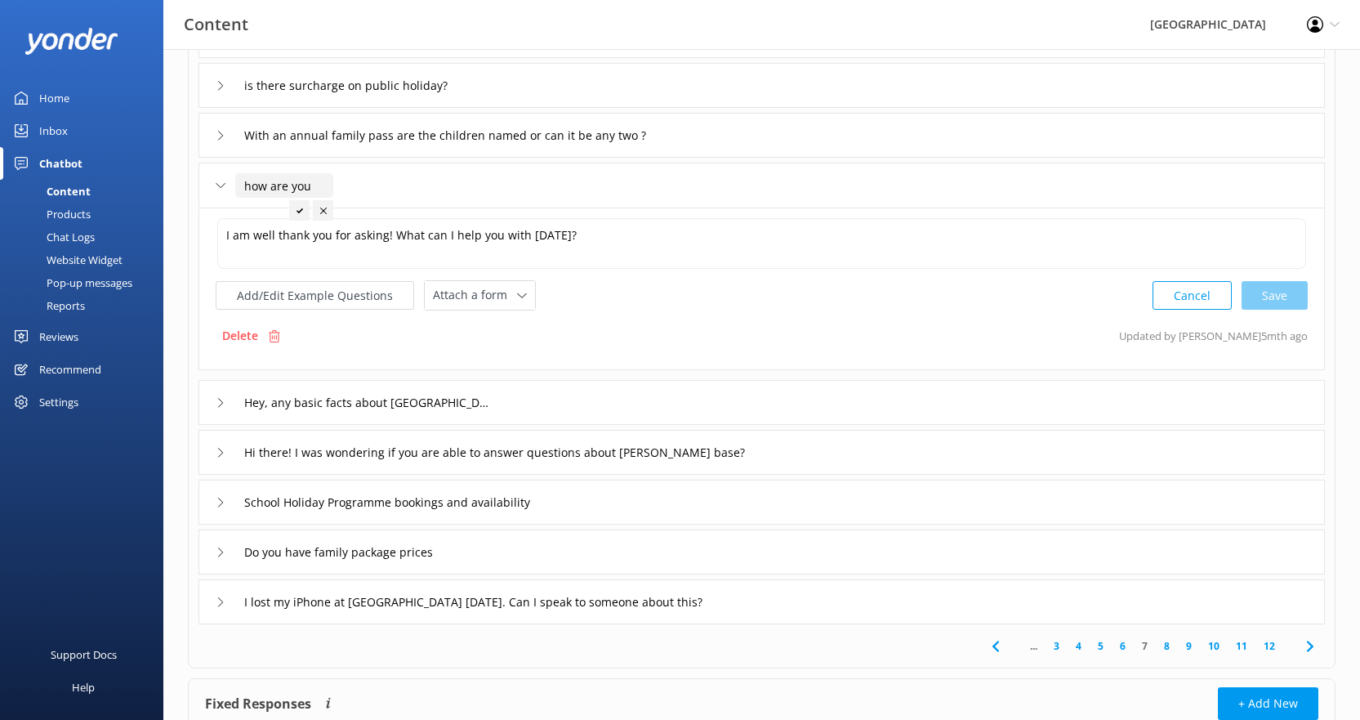
scroll to position [245, 0]
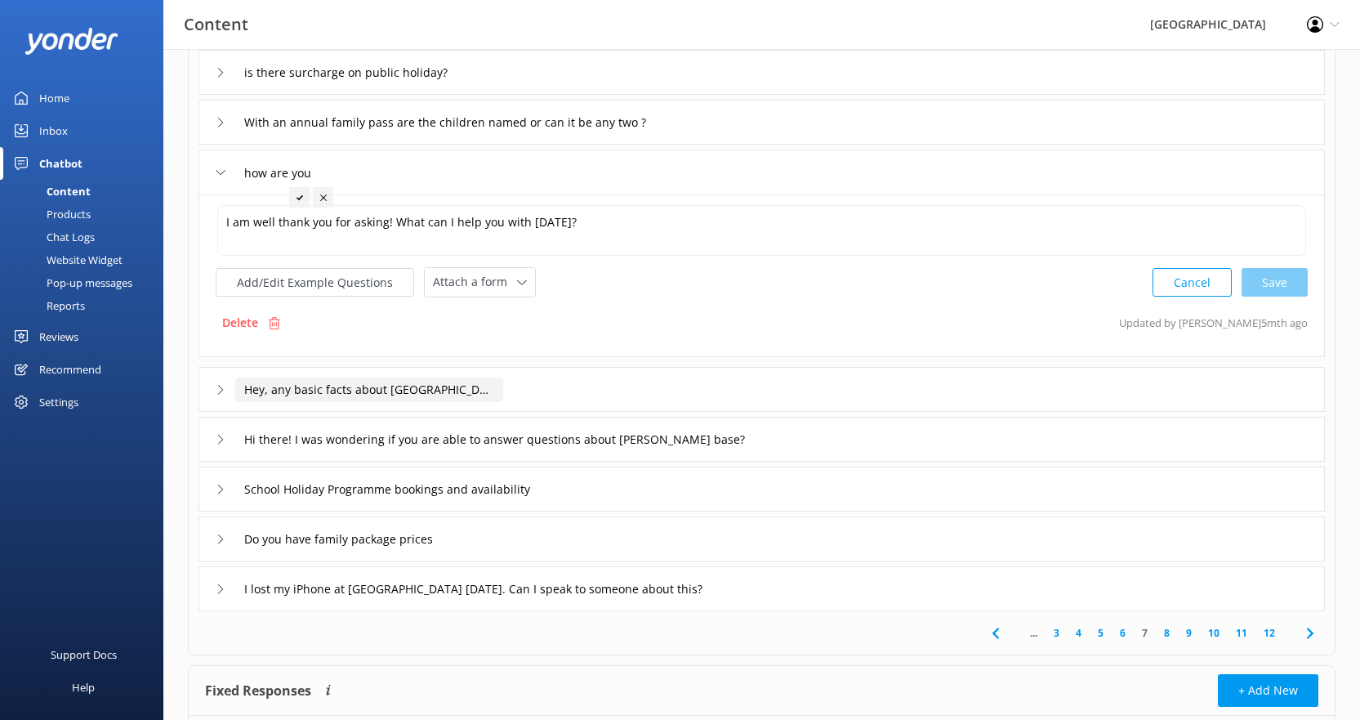
click at [483, 390] on input "Hey, any basic facts about [GEOGRAPHIC_DATA]?" at bounding box center [369, 389] width 268 height 25
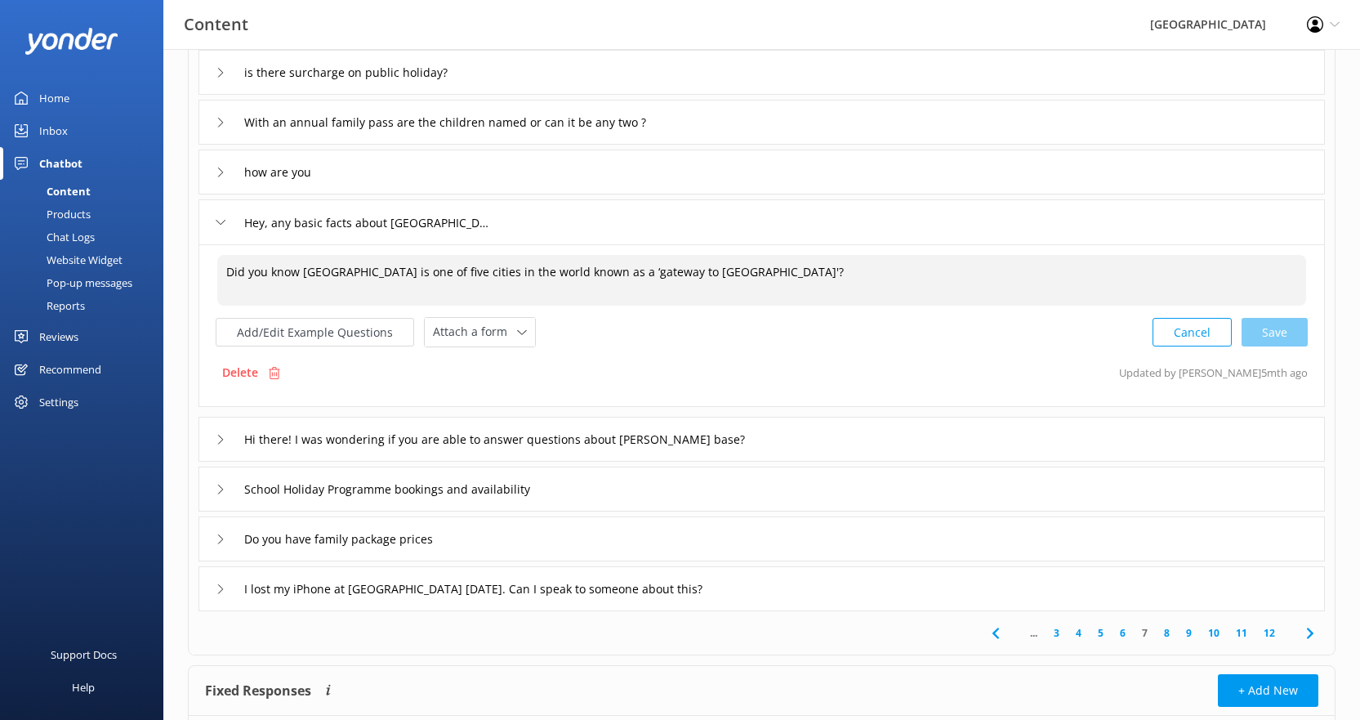
click at [753, 272] on textarea "Did you know [GEOGRAPHIC_DATA] is one of five cities in the world known as a ‘g…" at bounding box center [761, 280] width 1089 height 51
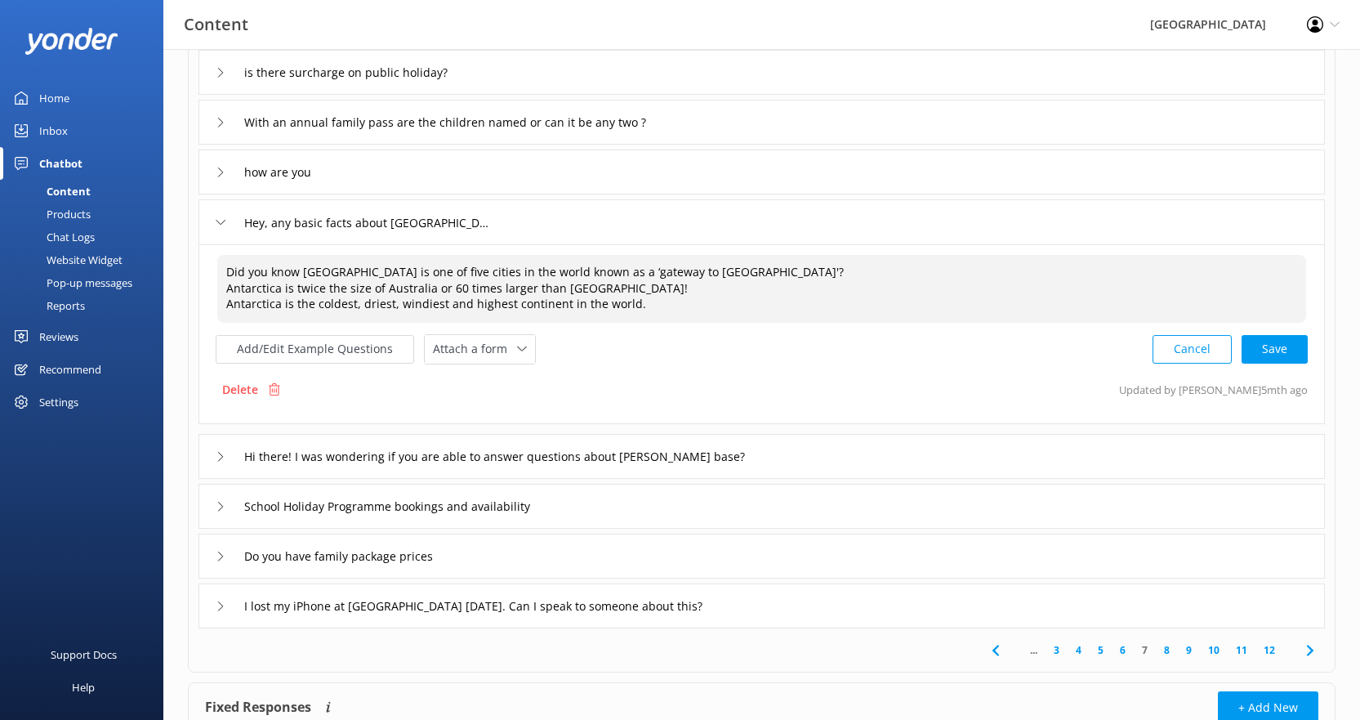
click at [226, 270] on textarea "Did you know [GEOGRAPHIC_DATA] is one of five cities in the world known as a ‘g…" at bounding box center [761, 289] width 1089 height 68
click at [645, 305] on textarea "Did you know [GEOGRAPHIC_DATA] is one of five cities in the world known as a ‘g…" at bounding box center [761, 289] width 1089 height 68
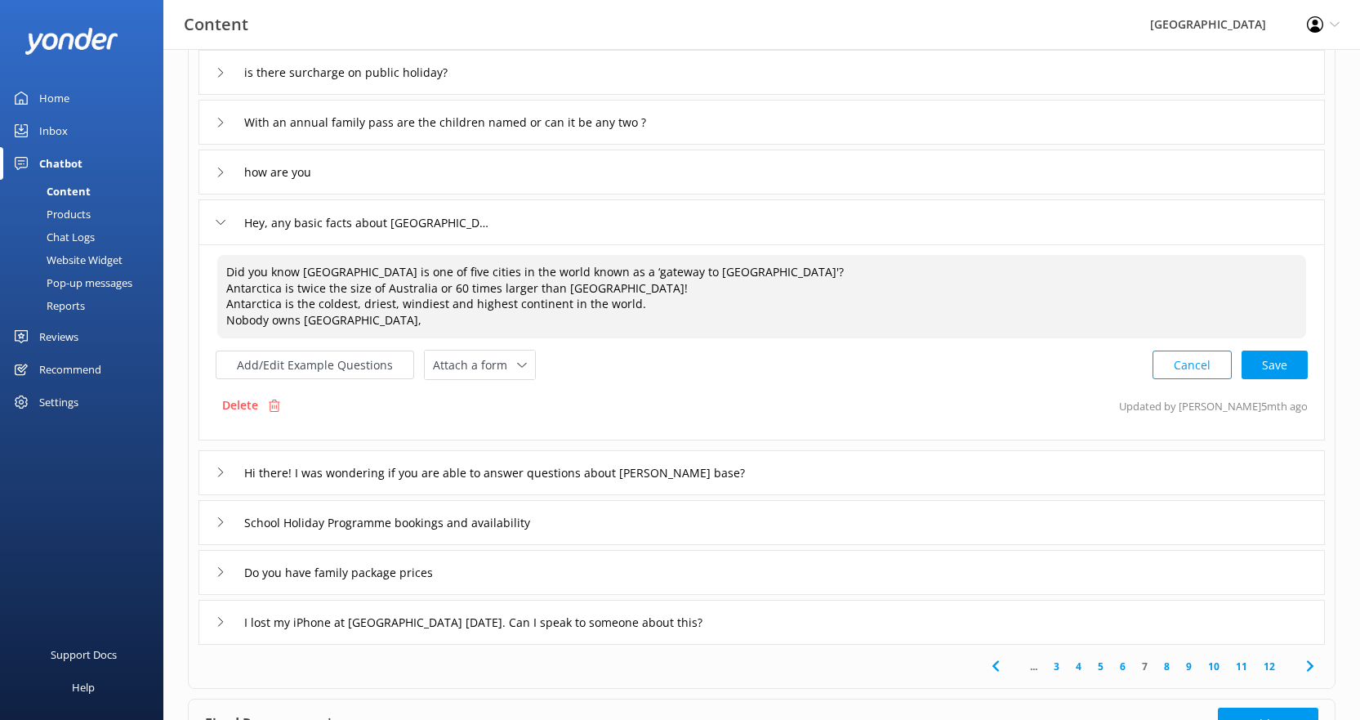
drag, startPoint x: 228, startPoint y: 322, endPoint x: 366, endPoint y: 324, distance: 138.1
click at [366, 324] on textarea "Did you know [GEOGRAPHIC_DATA] is one of five cities in the world known as a ‘g…" at bounding box center [761, 296] width 1089 height 83
click at [421, 274] on textarea "Did you know [GEOGRAPHIC_DATA] is one of five cities in the world known as a ‘g…" at bounding box center [761, 296] width 1089 height 83
click at [771, 270] on textarea "Did you know [GEOGRAPHIC_DATA] is one of only five cities in the world known as…" at bounding box center [761, 296] width 1089 height 83
click at [559, 320] on textarea "Did you know [GEOGRAPHIC_DATA] is one of only five cities in the world known as…" at bounding box center [761, 296] width 1089 height 83
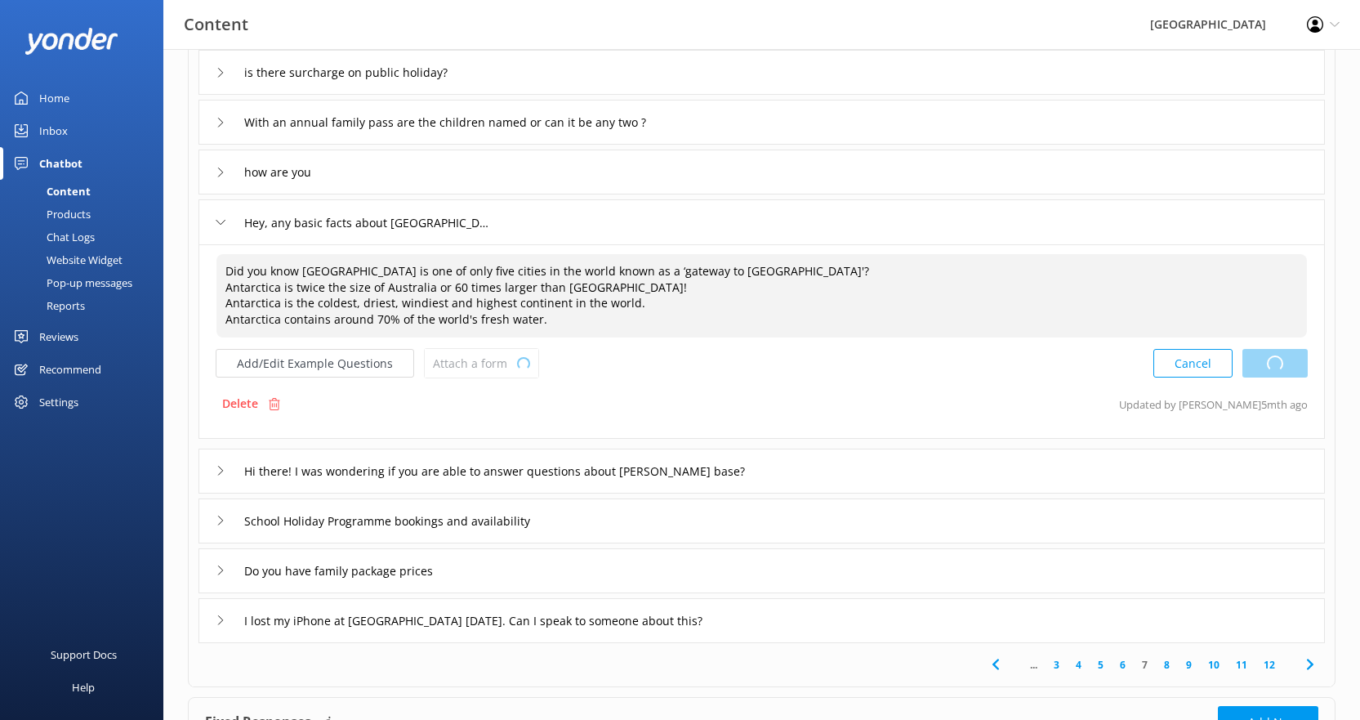
click at [1274, 361] on div "Cancel Loading.." at bounding box center [1230, 363] width 154 height 30
type textarea "Did you know [GEOGRAPHIC_DATA] is one of only five cities in the world known as…"
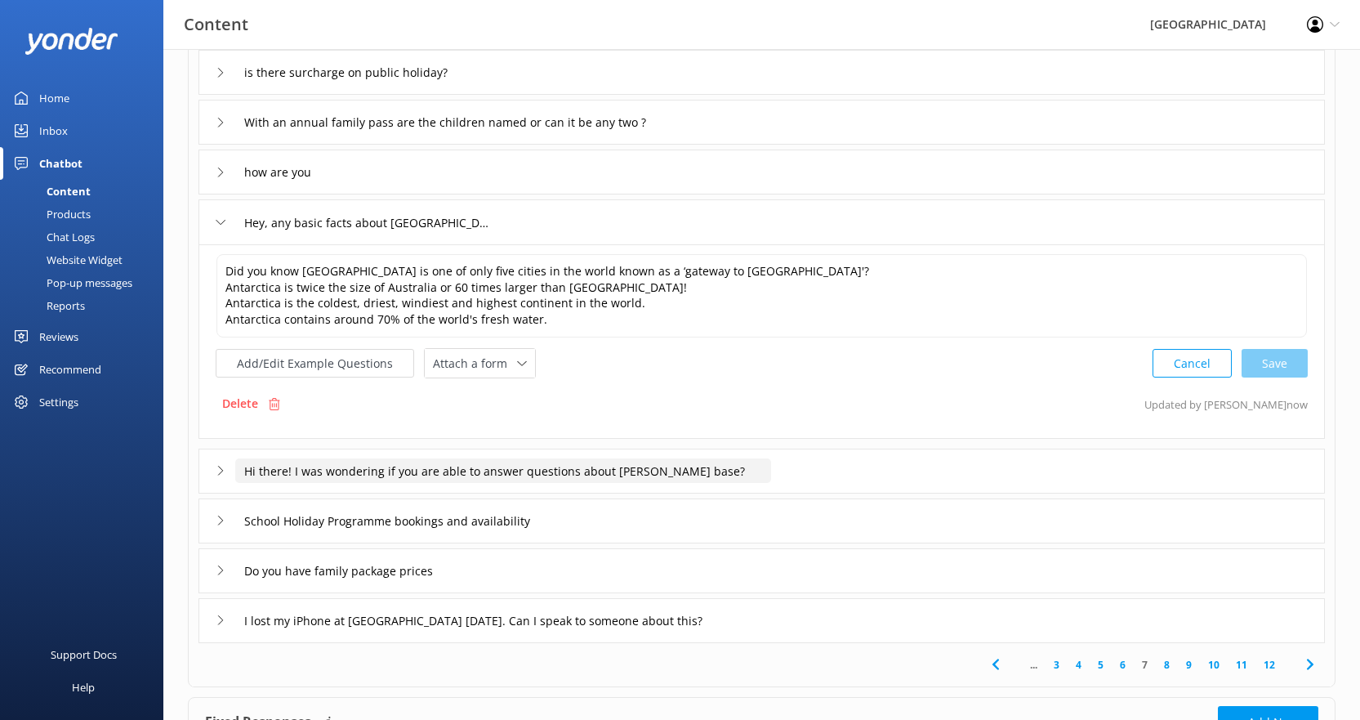
click at [626, 470] on input "Hi there! I was wondering if you are able to answer questions about [PERSON_NAM…" at bounding box center [503, 470] width 536 height 25
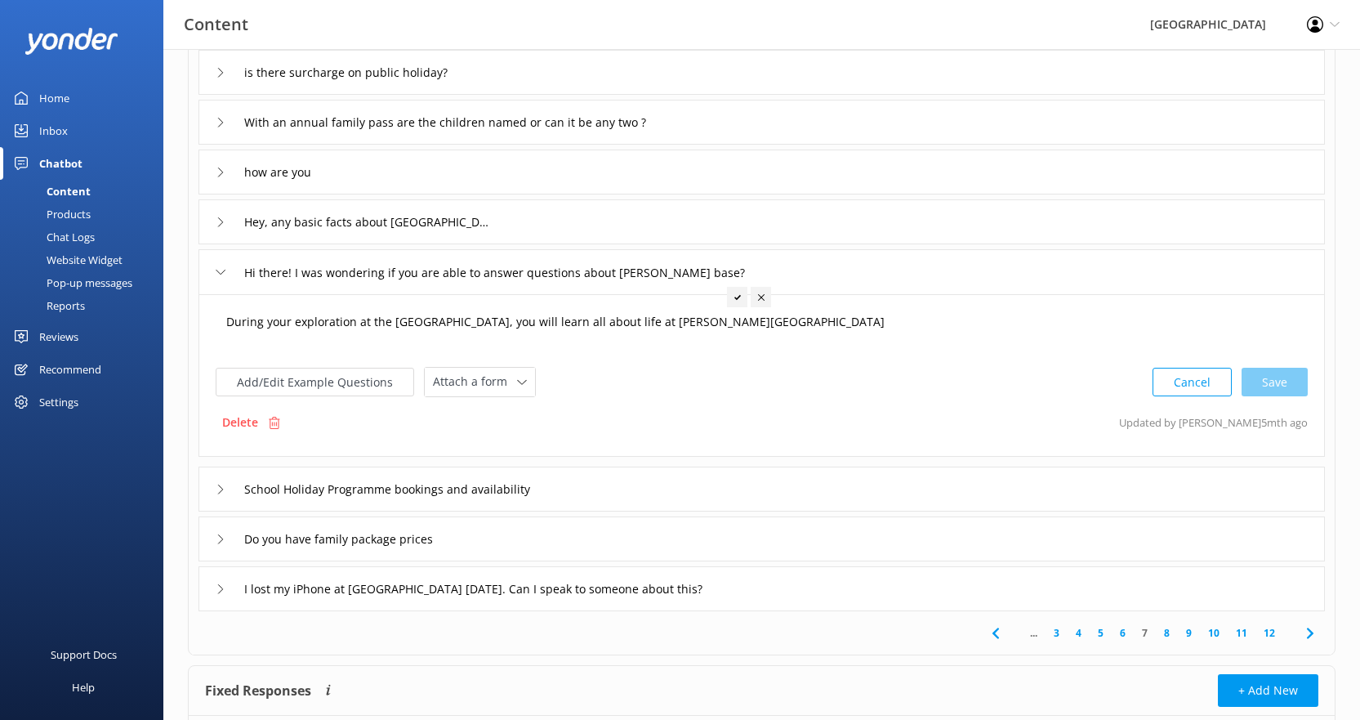
click at [707, 328] on textarea "During your exploration at the [GEOGRAPHIC_DATA], you will learn all about life…" at bounding box center [761, 330] width 1089 height 51
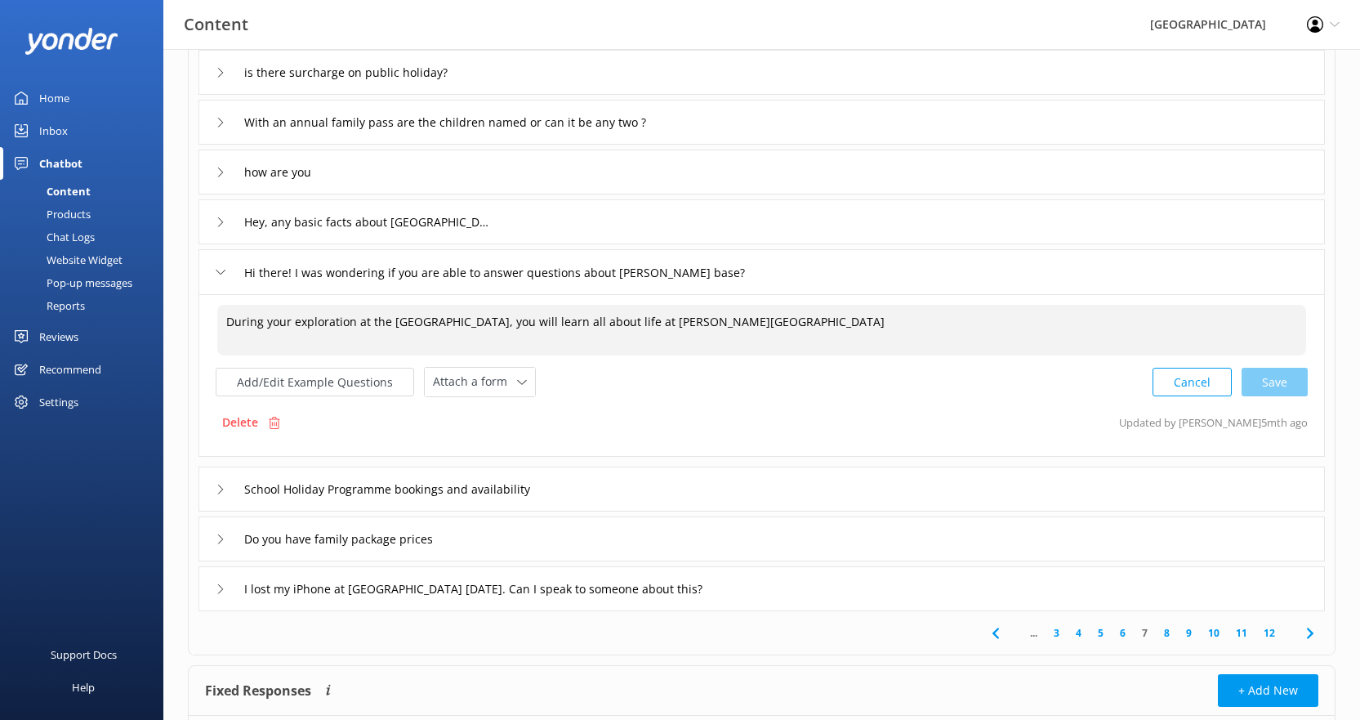
drag, startPoint x: 700, startPoint y: 323, endPoint x: 223, endPoint y: 301, distance: 477.5
click at [223, 301] on div "During your exploration at the [GEOGRAPHIC_DATA], you will learn all about life…" at bounding box center [761, 375] width 1126 height 163
paste textarea "[PERSON_NAME][GEOGRAPHIC_DATA] — [GEOGRAPHIC_DATA]’s only Antarctic research st…"
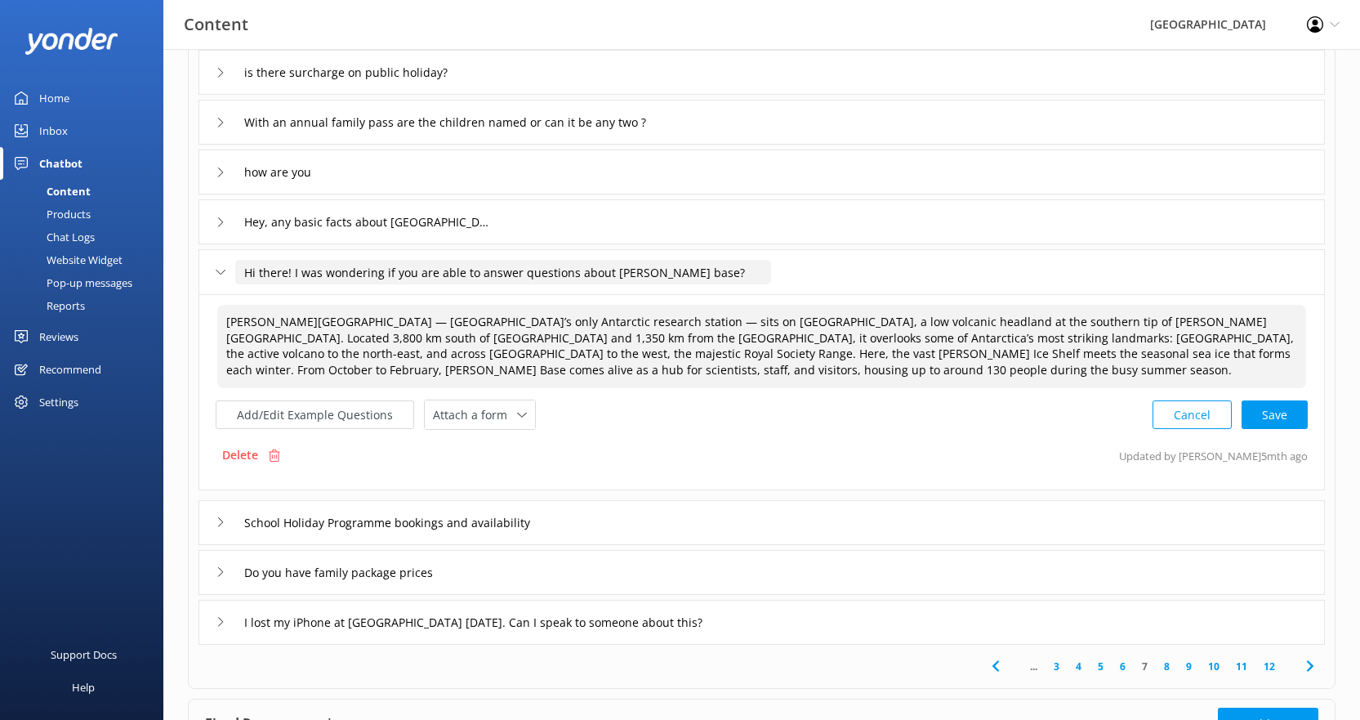
type textarea "[PERSON_NAME][GEOGRAPHIC_DATA] — [GEOGRAPHIC_DATA]’s only Antarctic research st…"
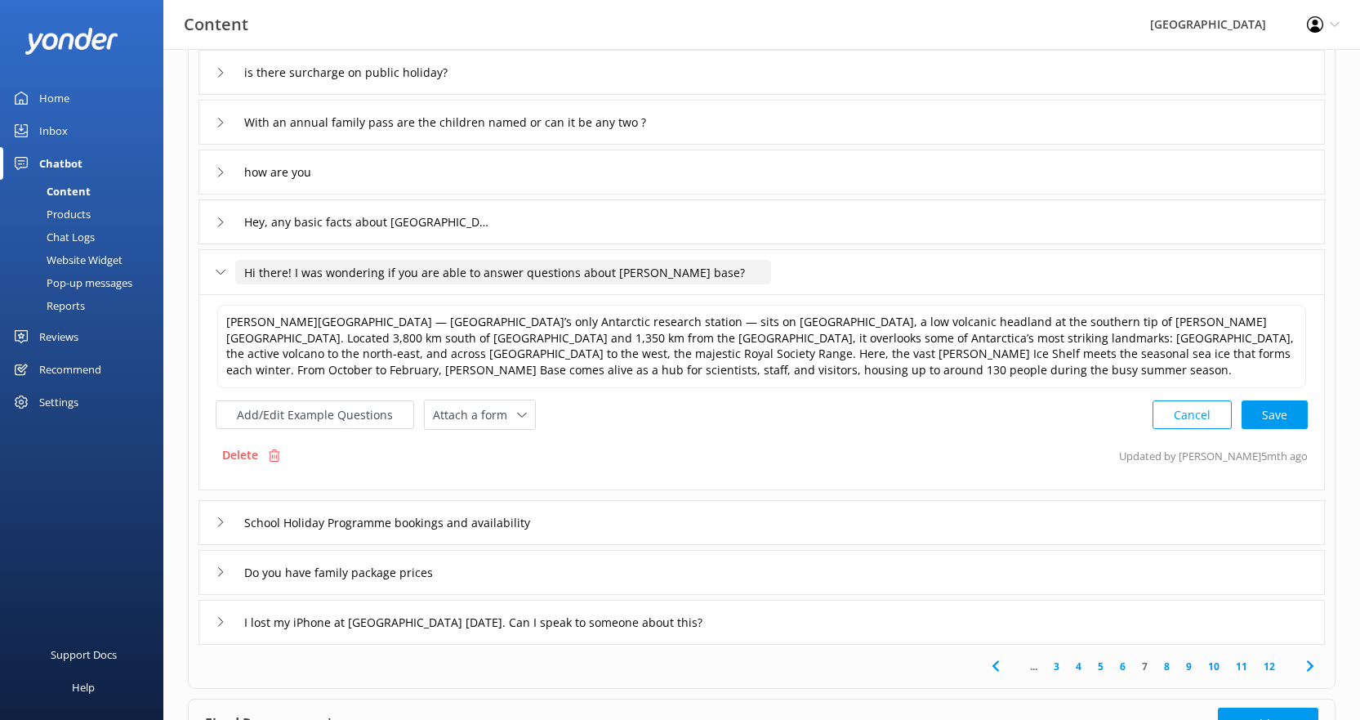
click at [314, 271] on input "Hi there! I was wondering if you are able to answer questions about [PERSON_NAM…" at bounding box center [503, 272] width 536 height 25
drag, startPoint x: 293, startPoint y: 271, endPoint x: 243, endPoint y: 270, distance: 50.7
click at [243, 270] on input "Hi there! I was wondering if you are able to answer questions about [PERSON_NAM…" at bounding box center [503, 272] width 536 height 25
drag, startPoint x: 243, startPoint y: 270, endPoint x: 568, endPoint y: 285, distance: 325.5
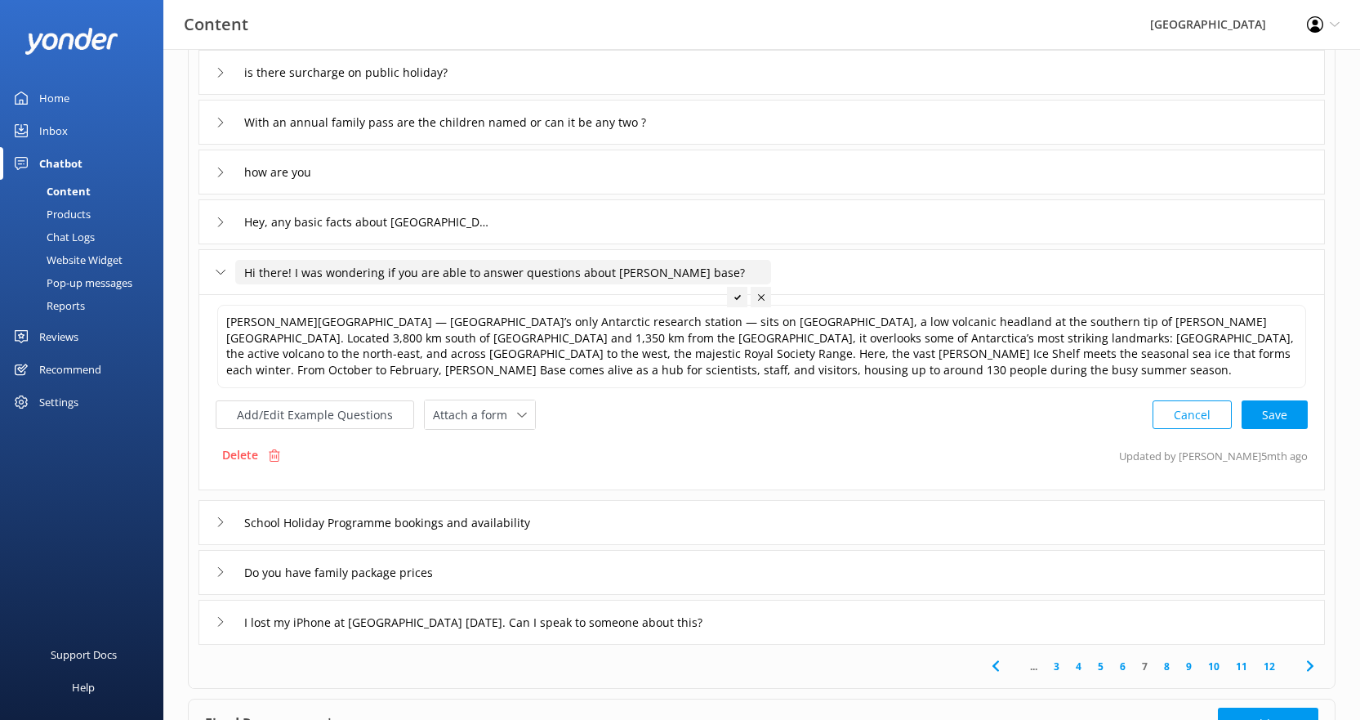
click at [568, 285] on div "Hi there! I was wondering if you are able to answer questions about [PERSON_NAM…" at bounding box center [484, 272] width 536 height 27
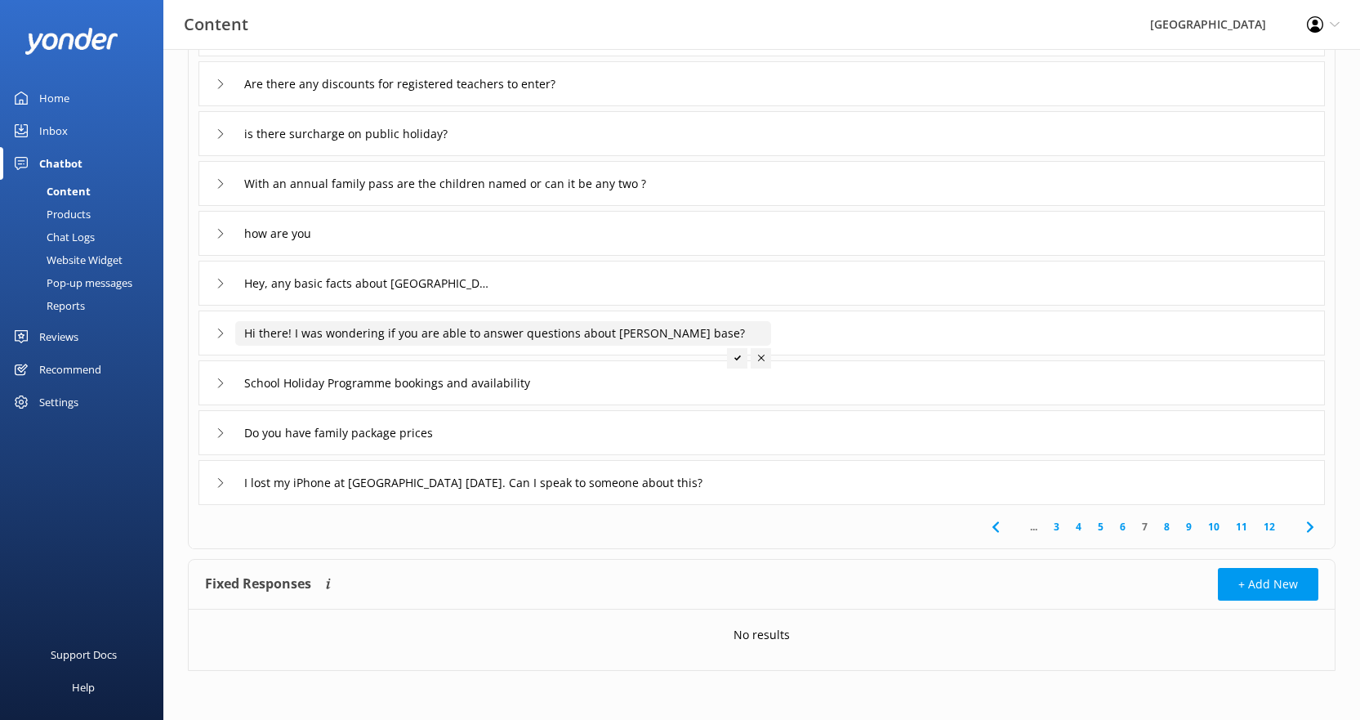
scroll to position [184, 0]
type input "Tell me about [PERSON_NAME] base?"
click at [386, 359] on icon at bounding box center [384, 357] width 7 height 7
click at [359, 338] on input "Tell me about [PERSON_NAME] base?" at bounding box center [326, 333] width 183 height 25
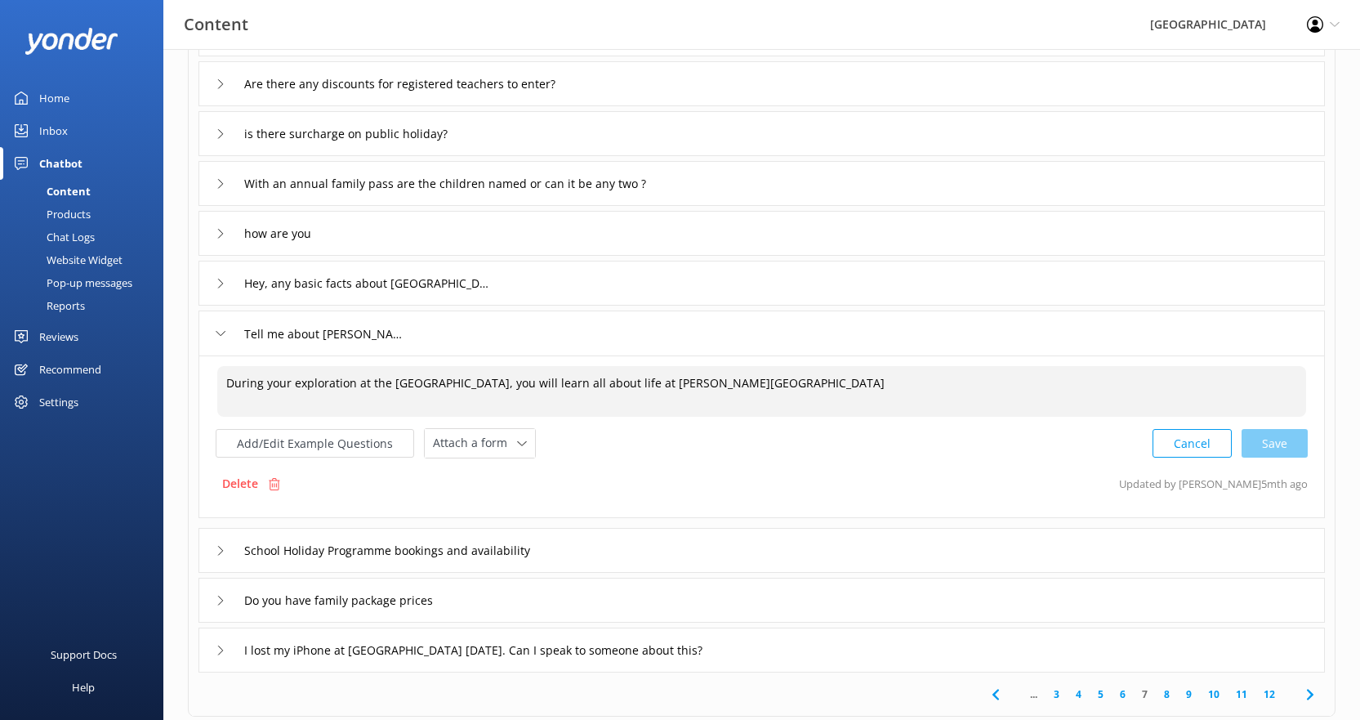
click at [351, 386] on textarea "During your exploration at the [GEOGRAPHIC_DATA], you will learn all about life…" at bounding box center [761, 391] width 1089 height 51
paste textarea "[PERSON_NAME][GEOGRAPHIC_DATA] — [GEOGRAPHIC_DATA]’s only Antarctic research st…"
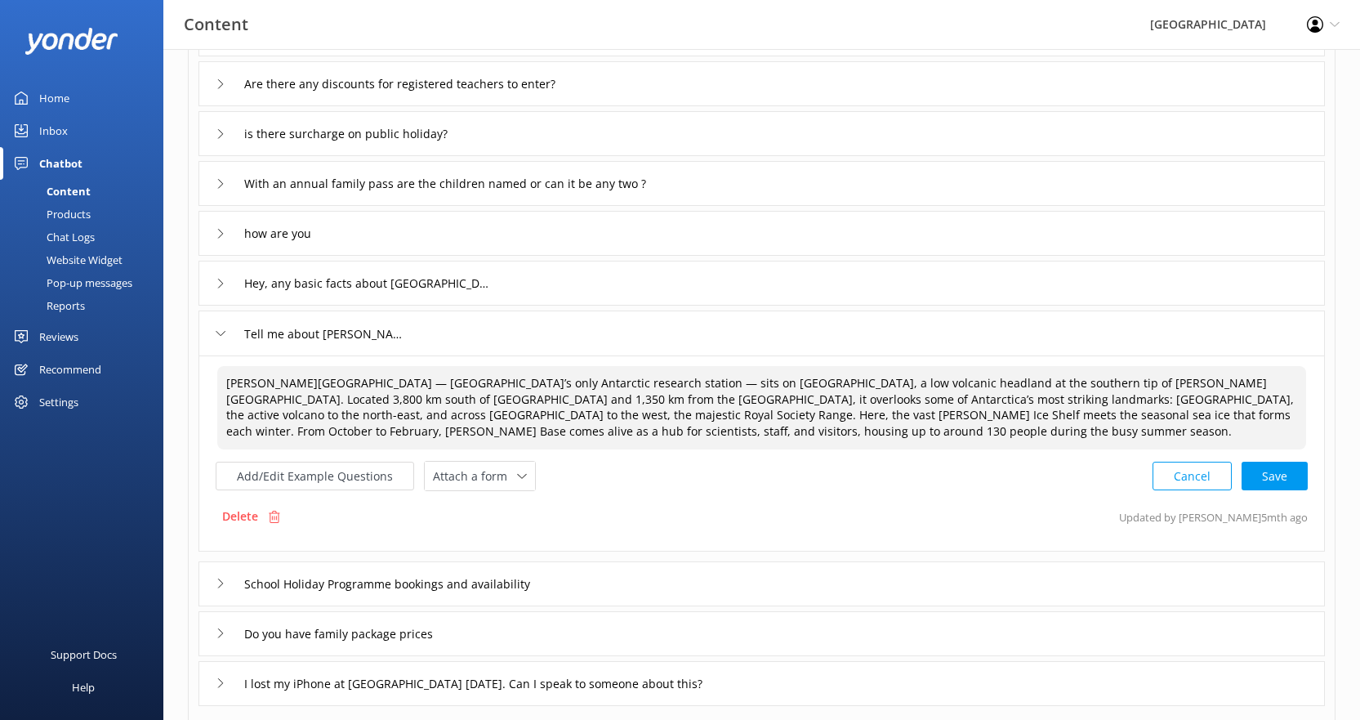
drag, startPoint x: 286, startPoint y: 385, endPoint x: 303, endPoint y: 384, distance: 17.2
click at [303, 384] on textarea "[PERSON_NAME][GEOGRAPHIC_DATA] — [GEOGRAPHIC_DATA]’s only Antarctic research st…" at bounding box center [761, 407] width 1089 height 83
click at [548, 381] on textarea "[PERSON_NAME][GEOGRAPHIC_DATA] is New Zealand’s only Antarctic research station…" at bounding box center [761, 407] width 1089 height 83
click at [669, 383] on textarea "[PERSON_NAME][GEOGRAPHIC_DATA] is [GEOGRAPHIC_DATA]’s only Antarctic research s…" at bounding box center [761, 407] width 1089 height 83
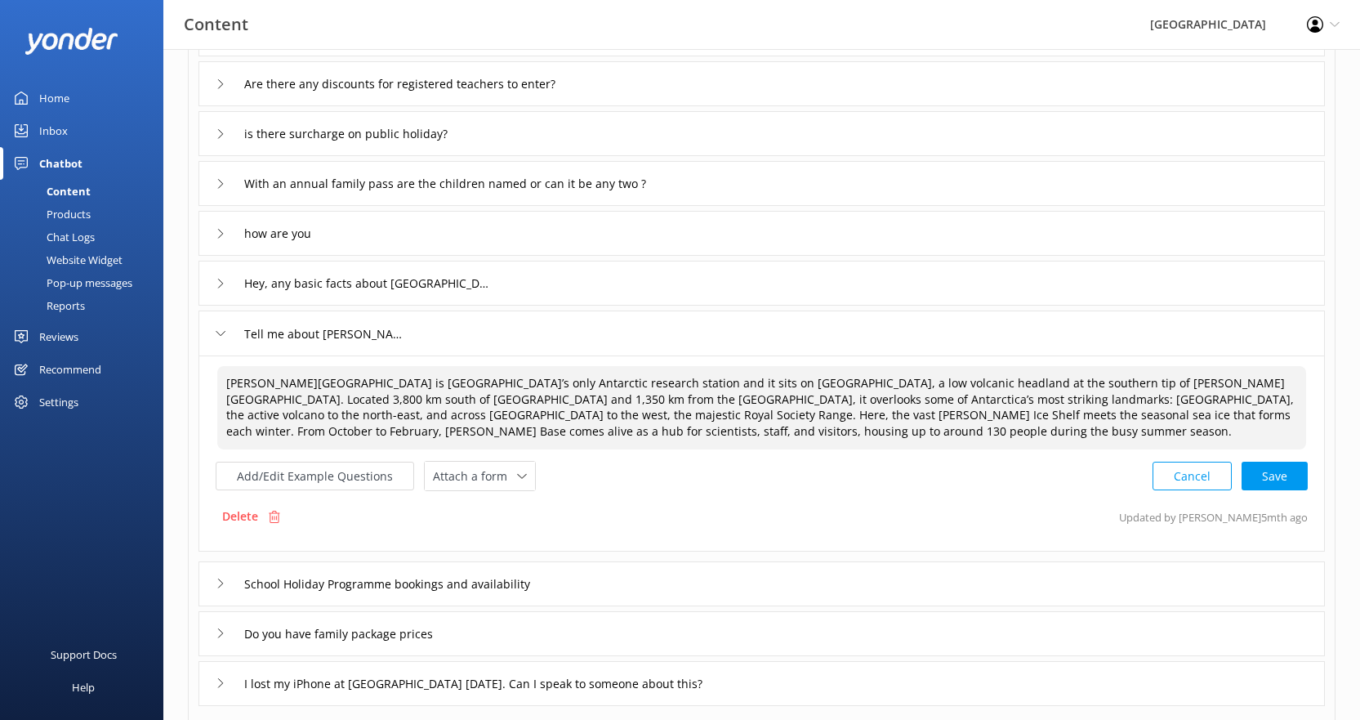
drag, startPoint x: 980, startPoint y: 381, endPoint x: 538, endPoint y: 372, distance: 442.0
click at [538, 372] on textarea "[PERSON_NAME][GEOGRAPHIC_DATA] is [GEOGRAPHIC_DATA]’s only Antarctic research s…" at bounding box center [761, 407] width 1089 height 83
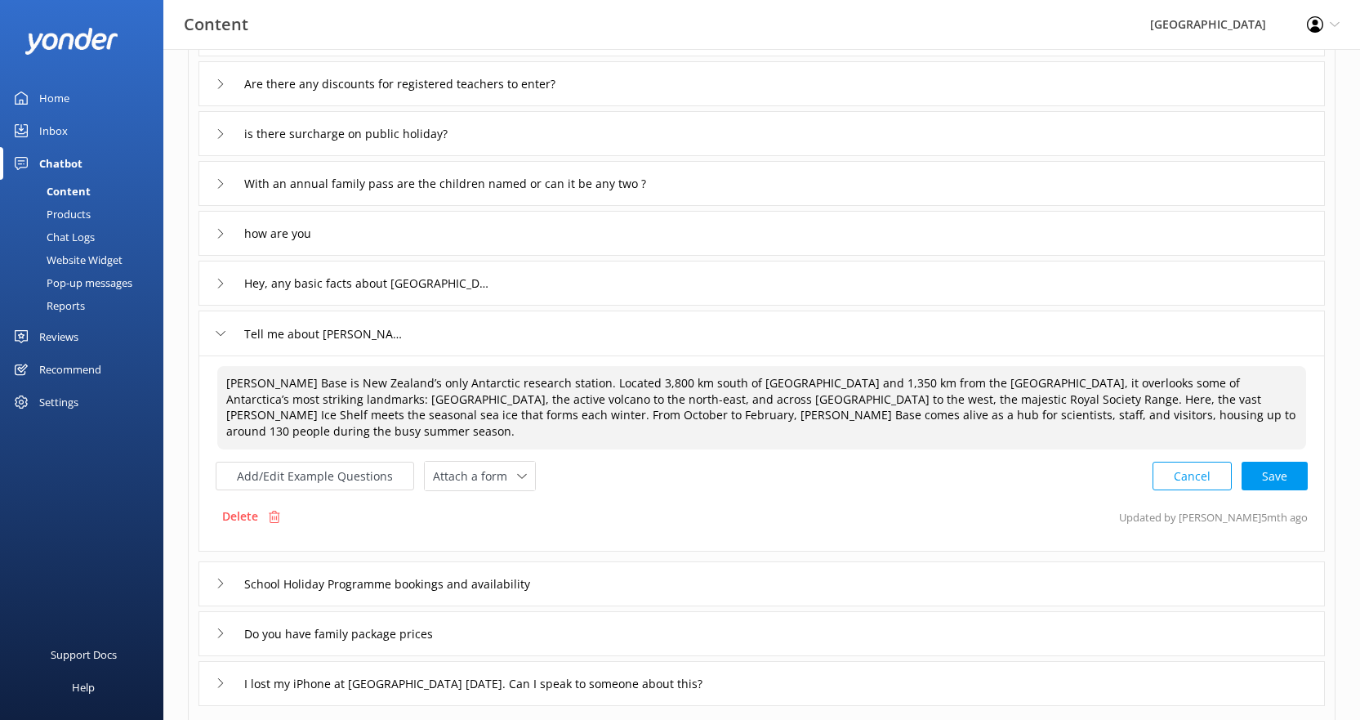
drag, startPoint x: 854, startPoint y: 399, endPoint x: 756, endPoint y: 398, distance: 98.0
click at [756, 398] on textarea "[PERSON_NAME] Base is New Zealand’s only Antarctic research station. Located 3,…" at bounding box center [761, 407] width 1089 height 83
click at [901, 406] on textarea "[PERSON_NAME] Base is New Zealand’s only Antarctic research station. Located 3,…" at bounding box center [761, 407] width 1089 height 83
click at [1071, 419] on textarea "[PERSON_NAME] Base is New Zealand’s only Antarctic research station. Located 3,…" at bounding box center [761, 407] width 1089 height 83
click at [1295, 465] on div "Cancel Save" at bounding box center [1230, 476] width 155 height 30
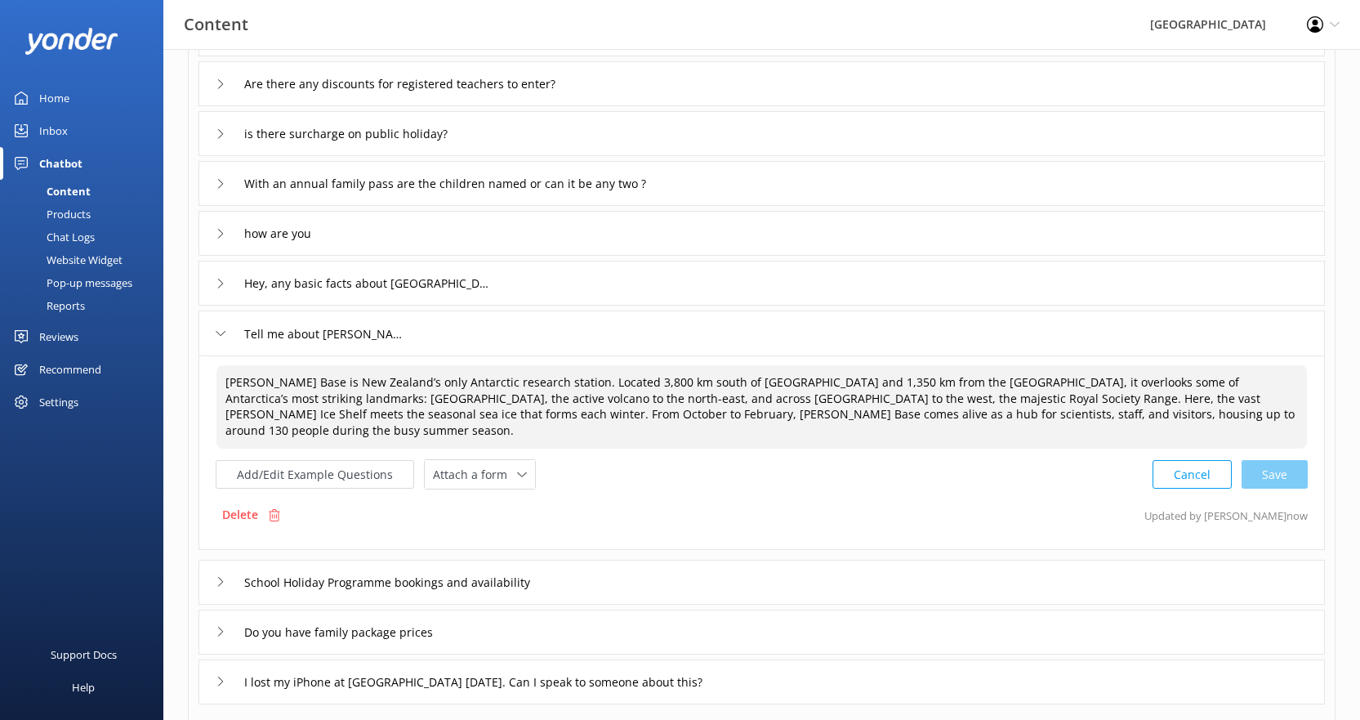
type textarea "[PERSON_NAME] Base is New Zealand’s only Antarctic research station. Located 3,…"
click at [603, 571] on div "School Holiday Programme bookings and availability" at bounding box center [761, 582] width 1126 height 45
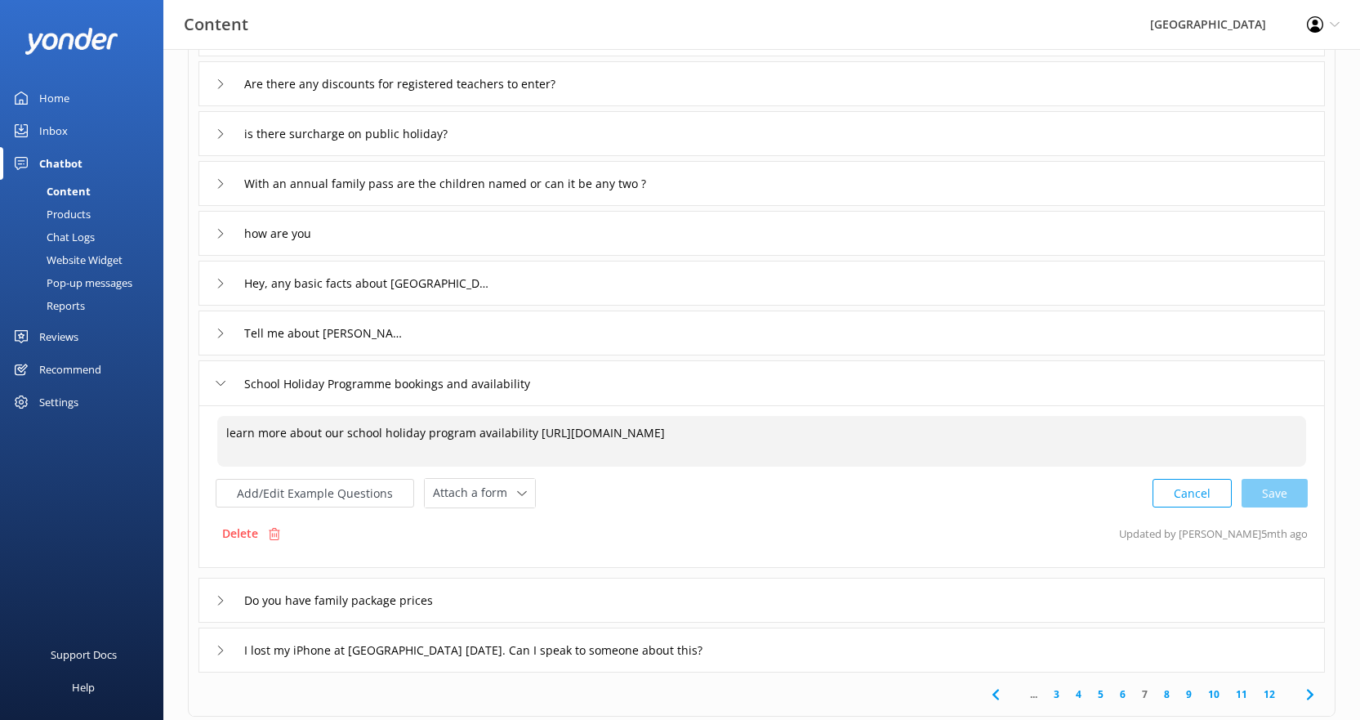
click at [232, 429] on textarea "learn more about our school holiday program availability [URL][DOMAIN_NAME]" at bounding box center [761, 441] width 1089 height 51
click at [471, 436] on textarea "Learn more about our school holiday program availability [URL][DOMAIN_NAME]" at bounding box center [761, 441] width 1089 height 51
click at [463, 435] on textarea "Learn more about our school holiday programme availability [URL][DOMAIN_NAME]" at bounding box center [761, 441] width 1089 height 51
click at [549, 431] on textarea "Learn more about our school holiday programme availability [URL][DOMAIN_NAME]" at bounding box center [761, 441] width 1089 height 51
drag, startPoint x: 592, startPoint y: 431, endPoint x: 557, endPoint y: 431, distance: 35.1
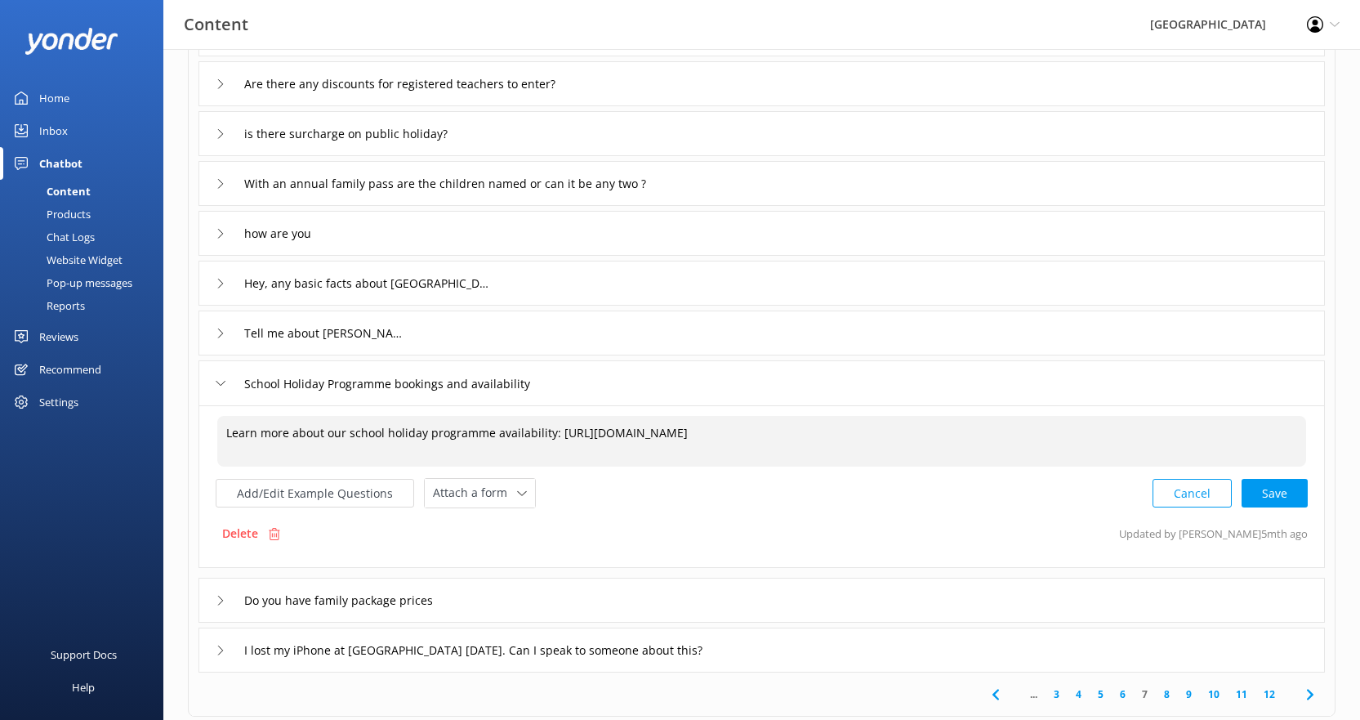
click at [557, 431] on textarea "Learn more about our school holiday programme availability: [URL][DOMAIN_NAME]" at bounding box center [761, 441] width 1089 height 51
drag, startPoint x: 556, startPoint y: 434, endPoint x: 889, endPoint y: 436, distance: 332.5
click at [889, 436] on textarea "Learn more about our school holiday programme availability: [DOMAIN_NAME][URL]" at bounding box center [761, 441] width 1089 height 51
paste textarea "https://"
drag, startPoint x: 588, startPoint y: 428, endPoint x: 554, endPoint y: 433, distance: 34.7
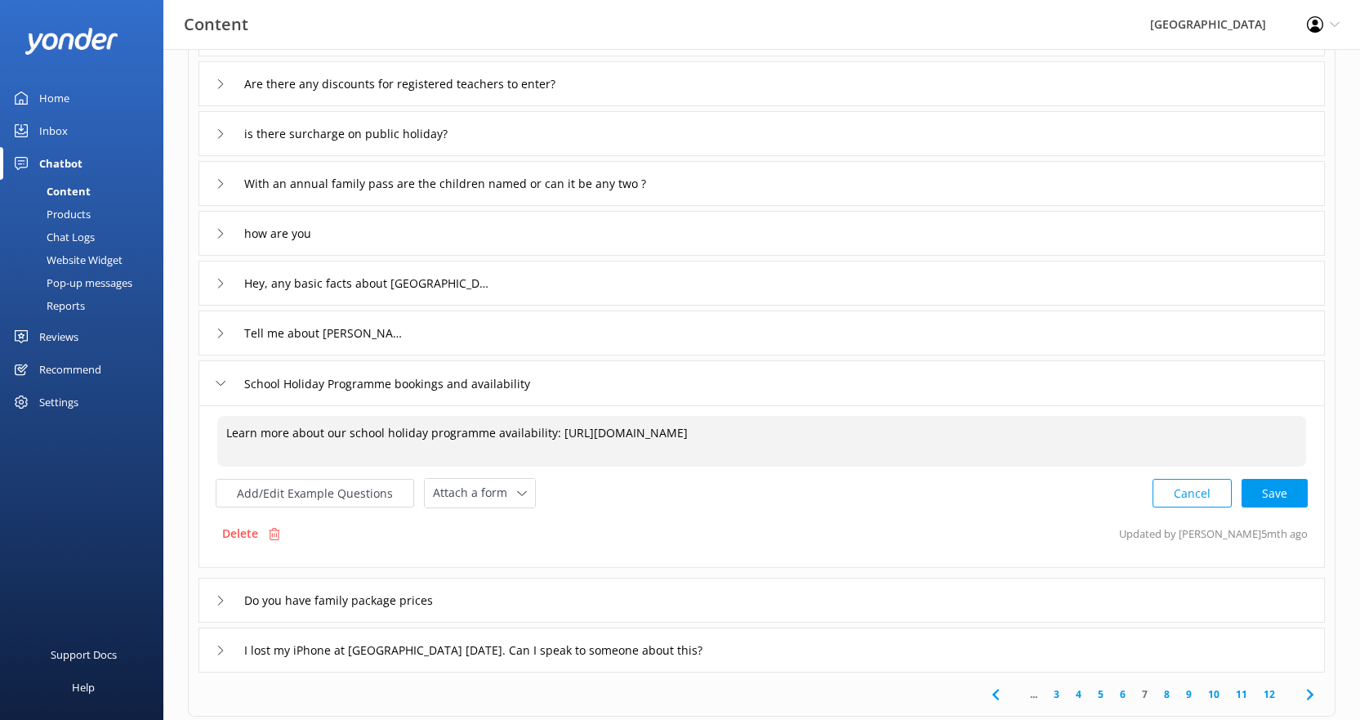
click at [554, 433] on textarea "Learn more about our school holiday programme availability: [URL][DOMAIN_NAME]" at bounding box center [761, 441] width 1089 height 51
type textarea "Learn more about our school holiday programme availability: [DOMAIN_NAME][URL]"
click at [1266, 484] on div "Cancel Save" at bounding box center [1230, 493] width 155 height 30
